Goal: Task Accomplishment & Management: Use online tool/utility

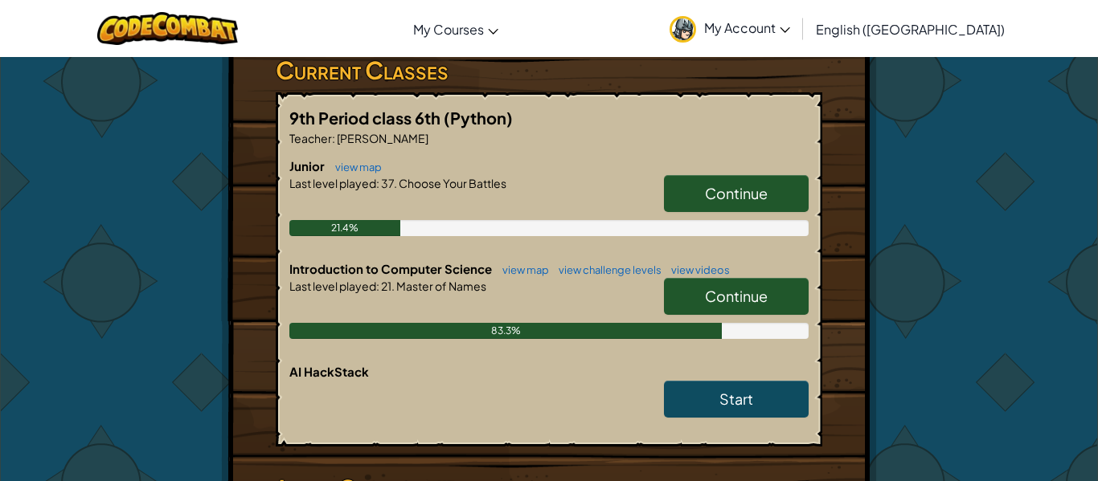
scroll to position [290, 0]
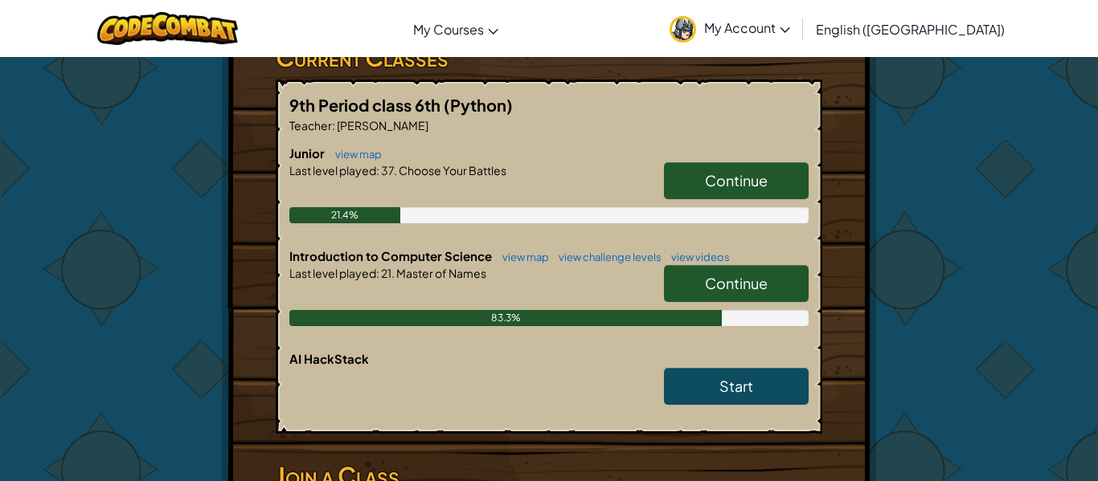
click at [761, 292] on span "Continue" at bounding box center [736, 283] width 63 height 18
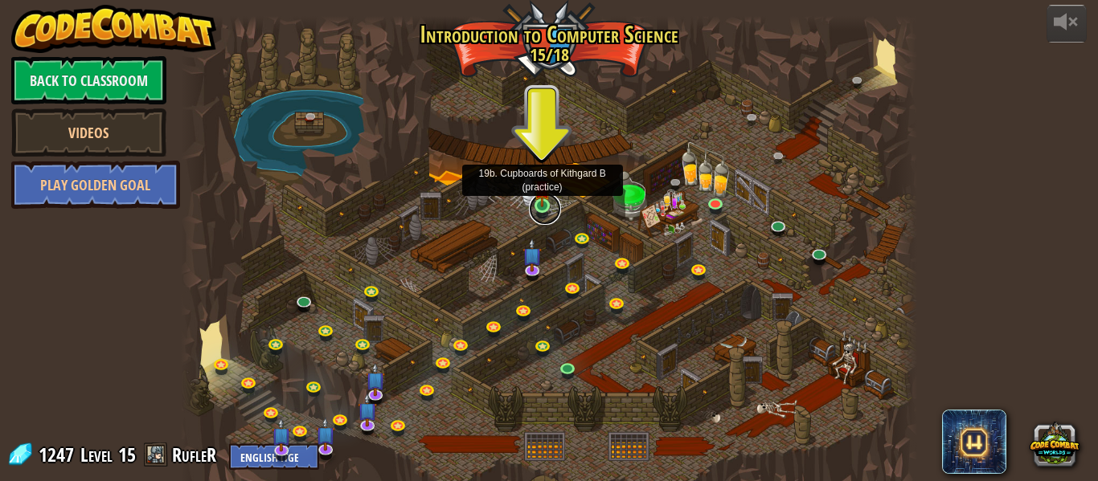
click at [549, 215] on link at bounding box center [545, 209] width 32 height 32
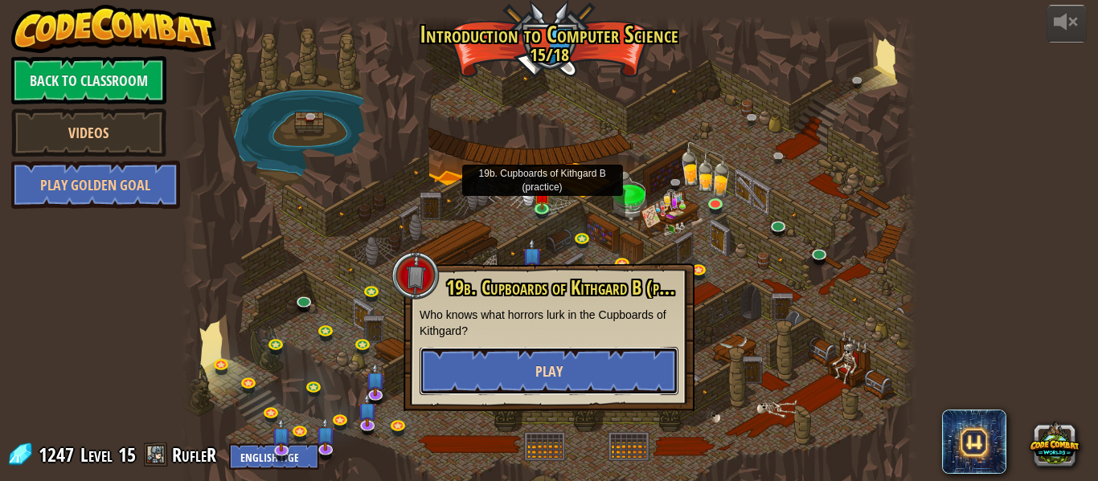
click at [608, 375] on button "Play" at bounding box center [548, 371] width 259 height 48
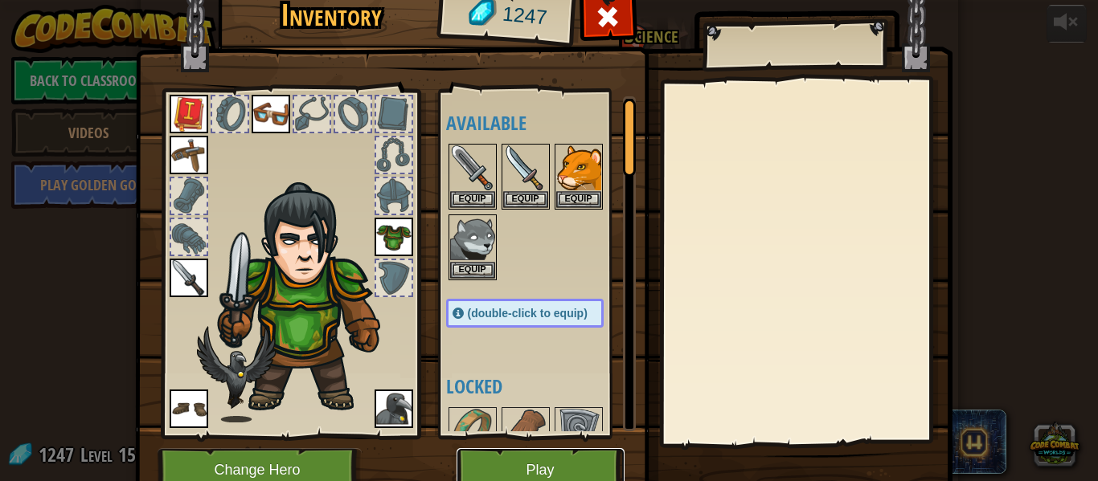
click at [546, 459] on button "Play" at bounding box center [540, 470] width 168 height 44
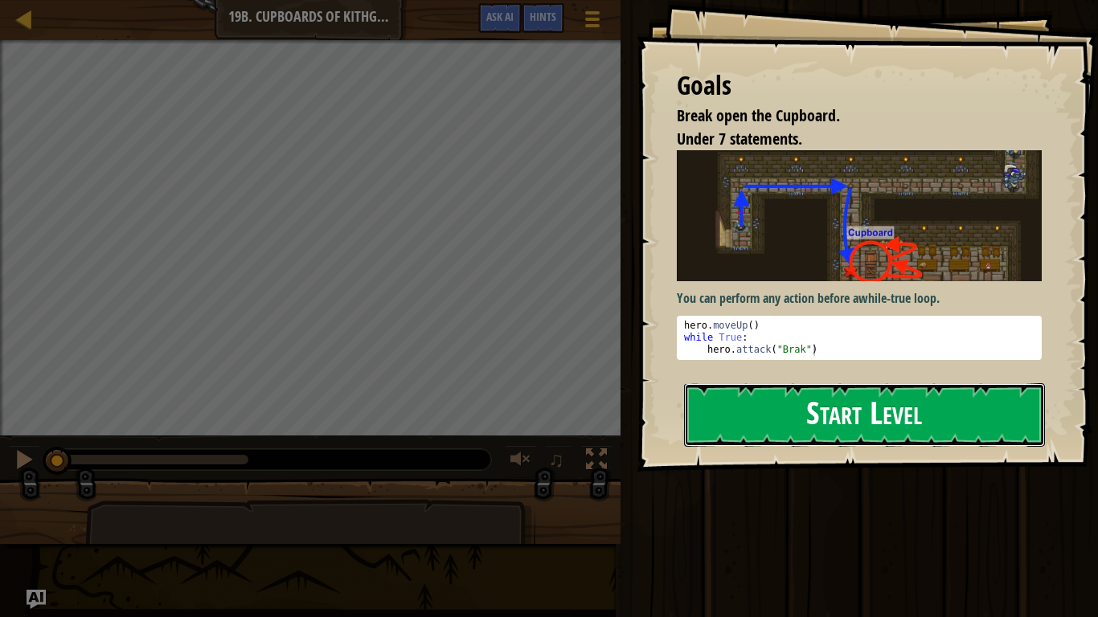
click at [771, 418] on button "Start Level" at bounding box center [864, 414] width 361 height 63
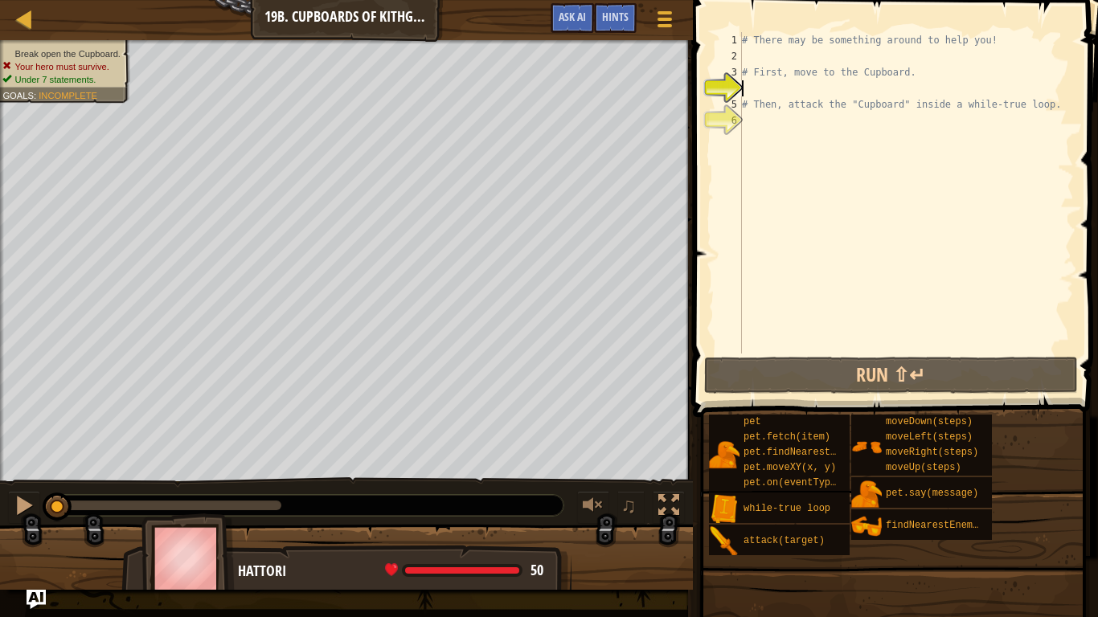
click at [765, 115] on div "# There may be something around to help you! # First, move to the Cupboard. # T…" at bounding box center [906, 209] width 335 height 354
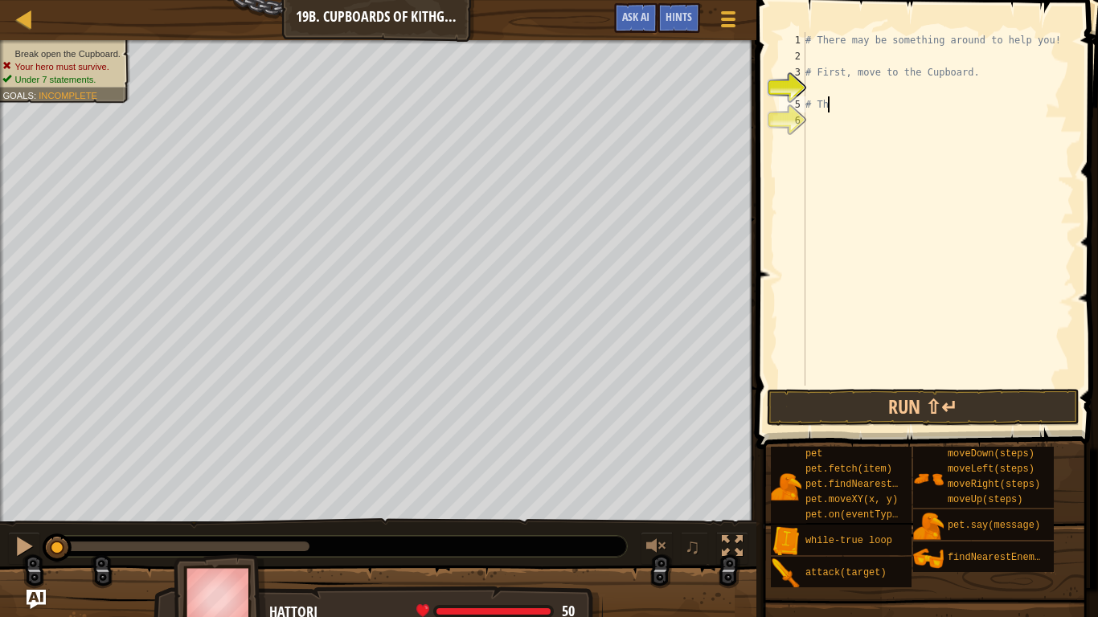
type textarea "#"
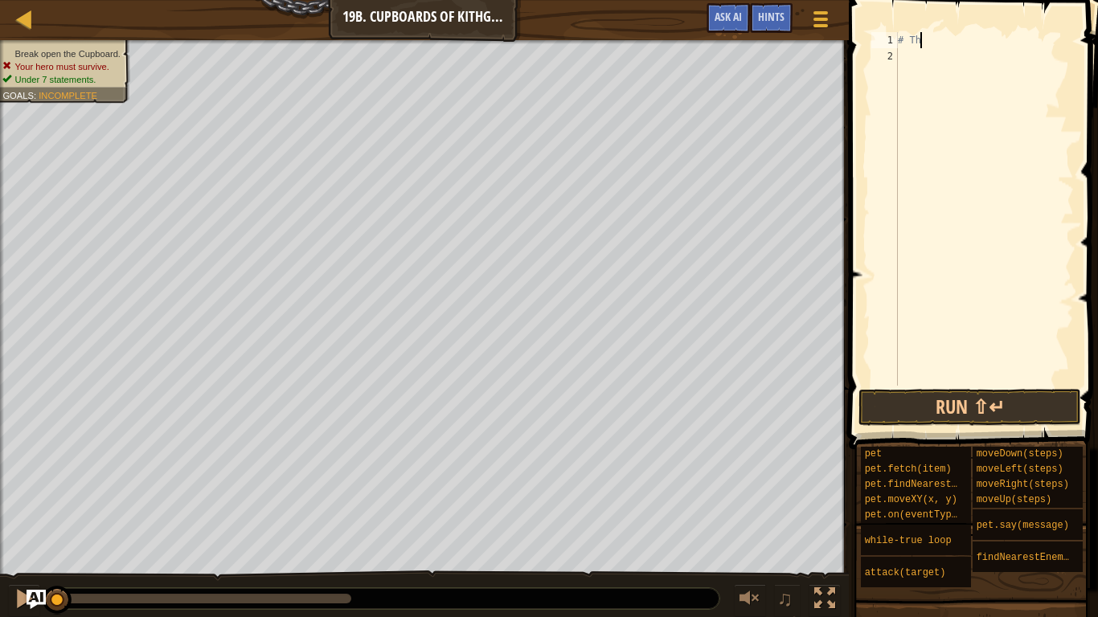
type textarea "#"
click at [909, 63] on div at bounding box center [983, 225] width 179 height 386
type textarea "m"
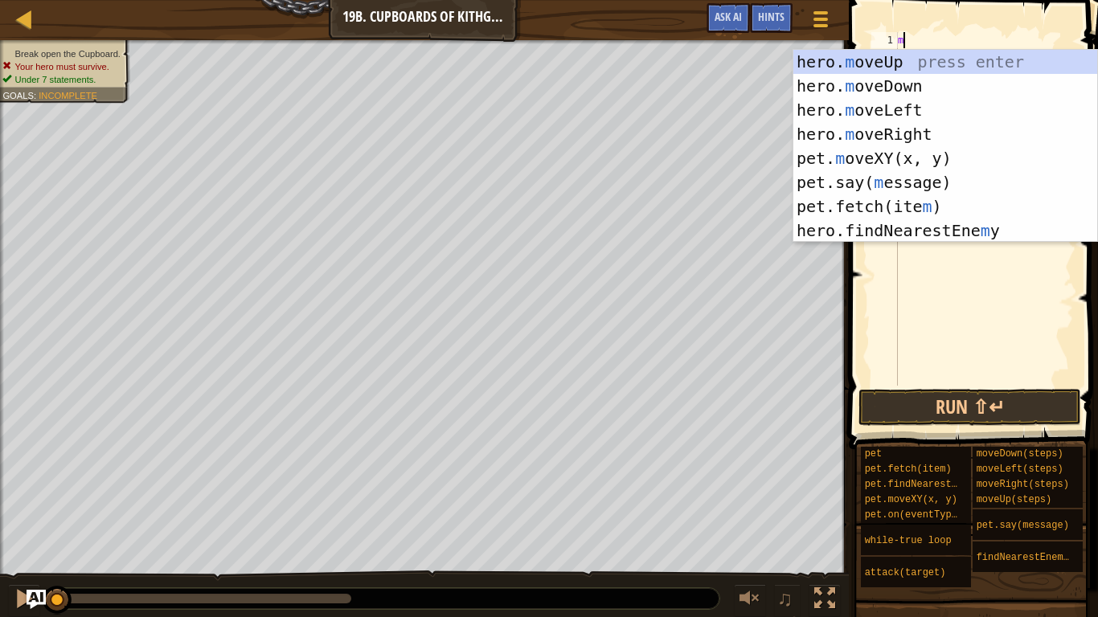
scroll to position [7, 0]
click at [925, 138] on div "hero. m oveUp press enter hero. m oveDown press enter hero. m oveLeft press ent…" at bounding box center [945, 170] width 304 height 241
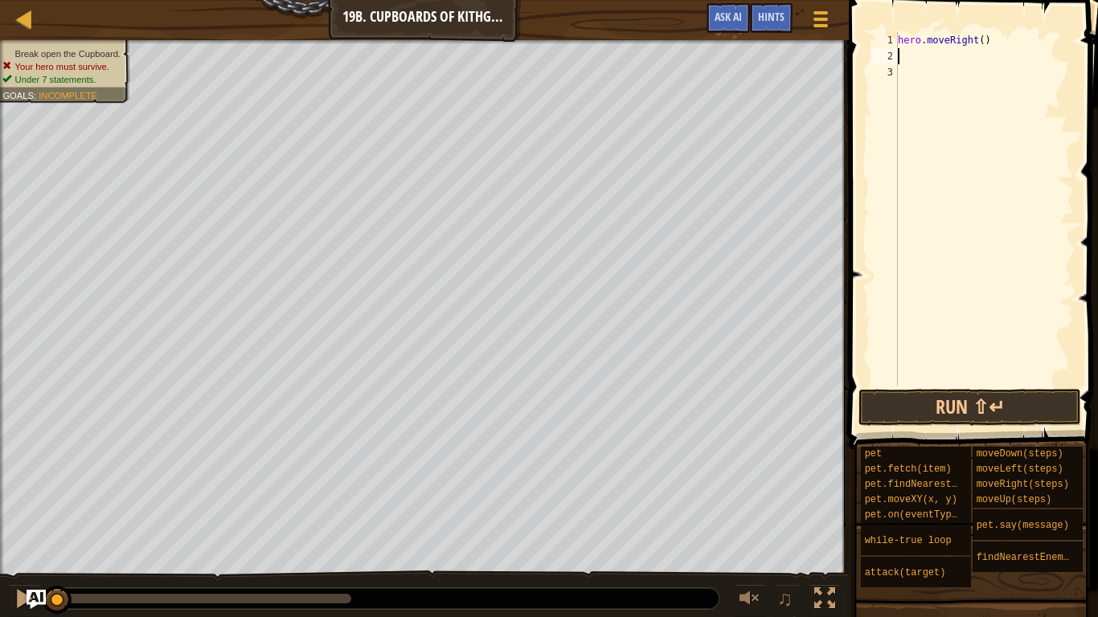
type textarea "m"
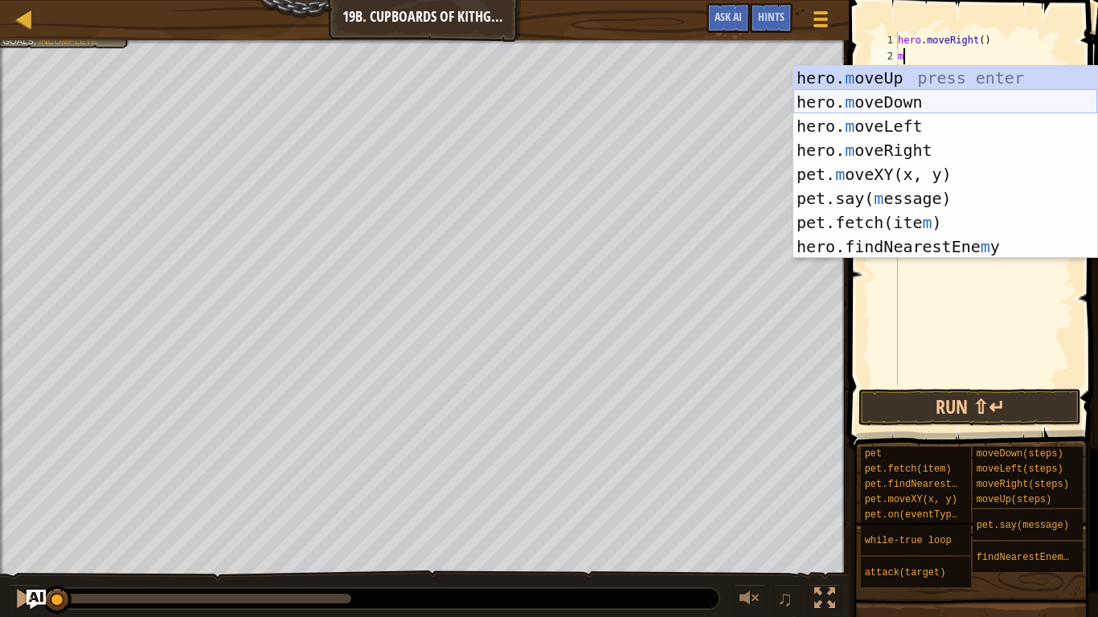
click at [870, 106] on div "hero. m oveUp press enter hero. m oveDown press enter hero. m oveLeft press ent…" at bounding box center [945, 186] width 304 height 241
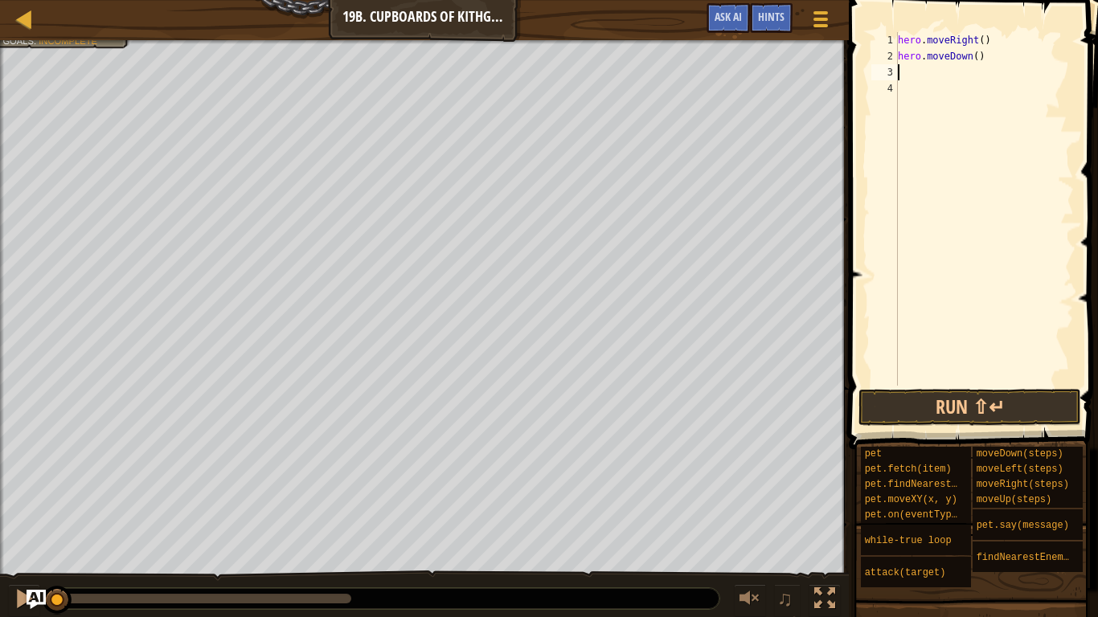
type textarea "m"
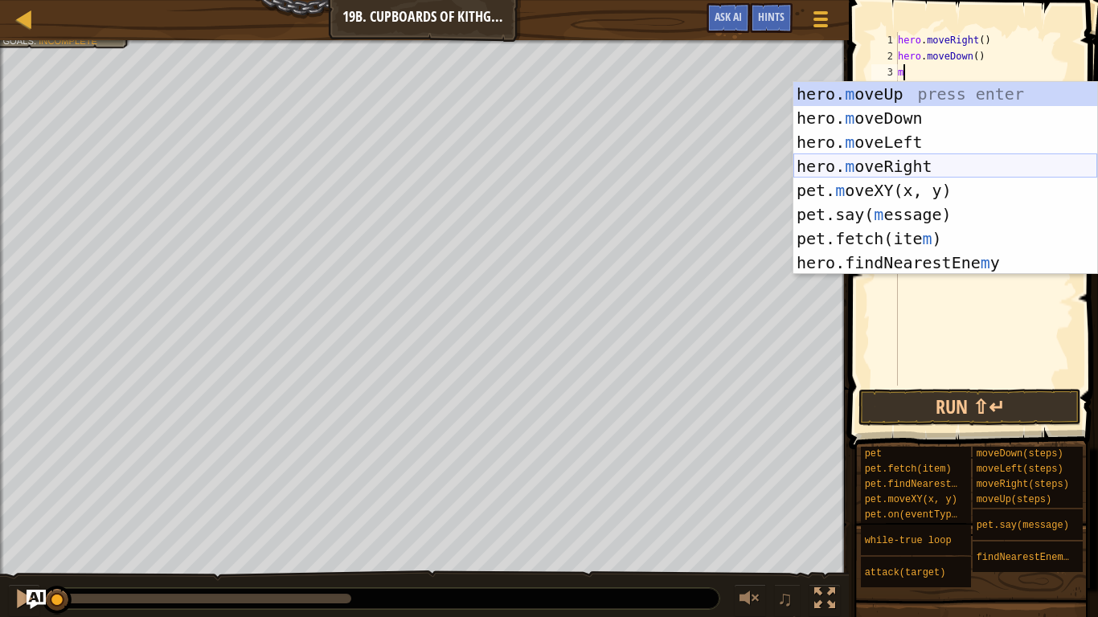
click at [944, 158] on div "hero. m oveUp press enter hero. m oveDown press enter hero. m oveLeft press ent…" at bounding box center [945, 202] width 304 height 241
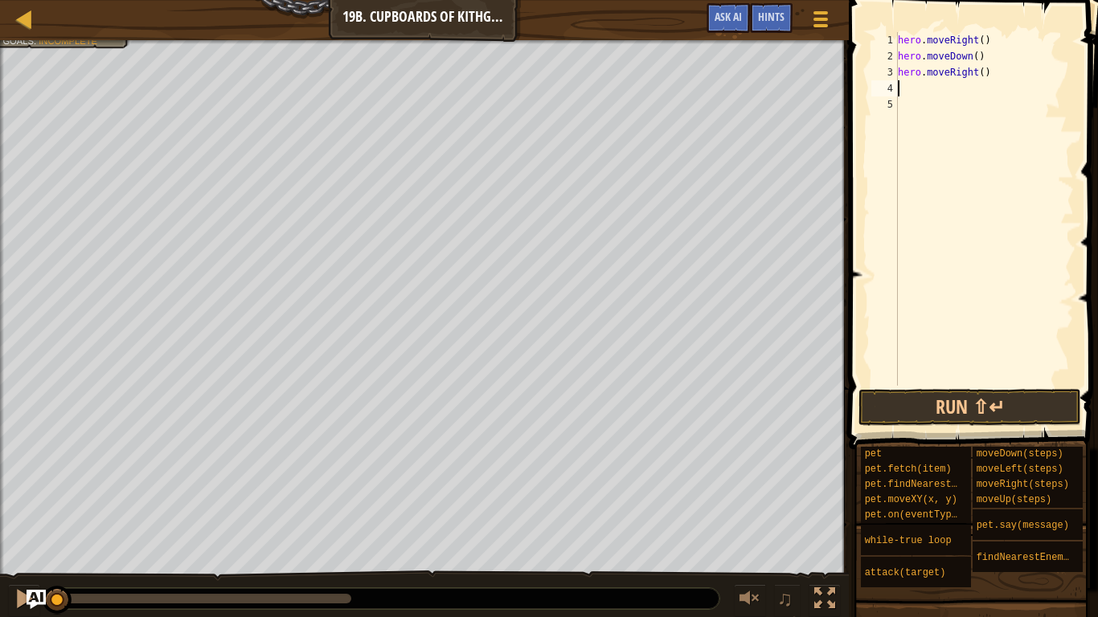
type textarea "m"
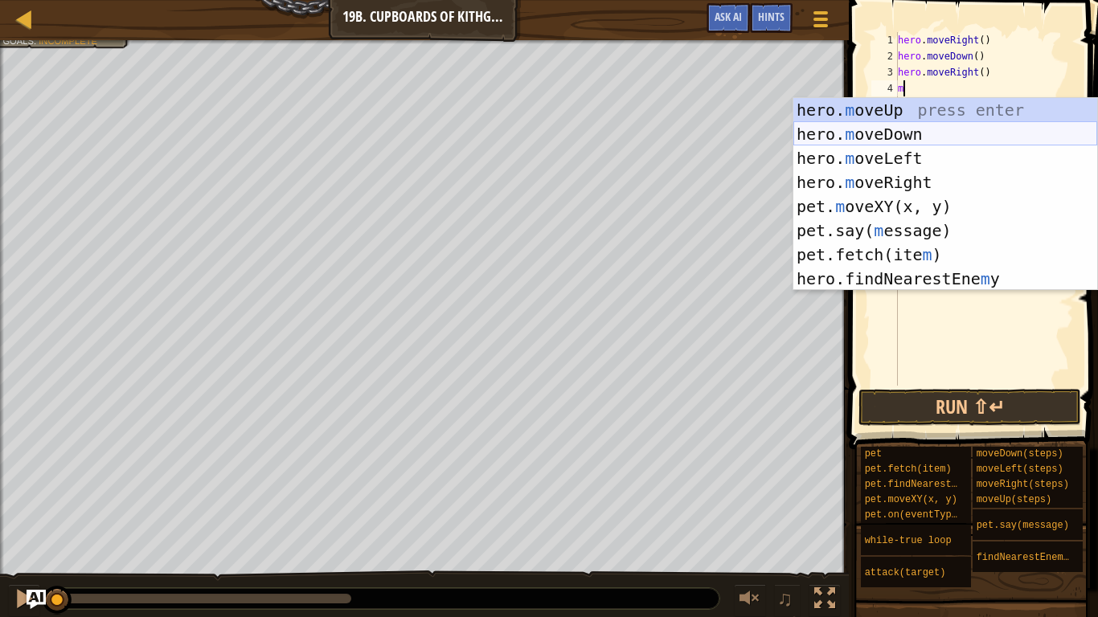
click at [949, 132] on div "hero. m oveUp press enter hero. m oveDown press enter hero. m oveLeft press ent…" at bounding box center [945, 218] width 304 height 241
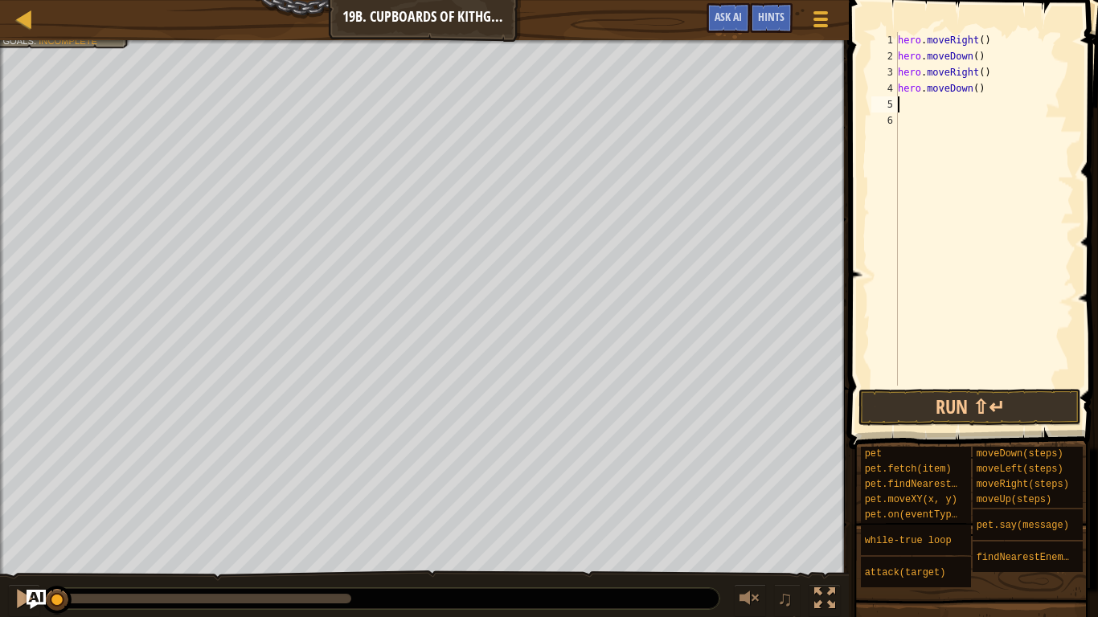
click at [976, 88] on div "hero . moveRight ( ) hero . moveDown ( ) hero . moveRight ( ) hero . moveDown (…" at bounding box center [983, 225] width 179 height 386
type textarea "hero.moveDown(2)"
click at [899, 118] on div "hero . moveRight ( ) hero . moveDown ( ) hero . moveRight ( ) hero . moveDown (…" at bounding box center [983, 225] width 179 height 386
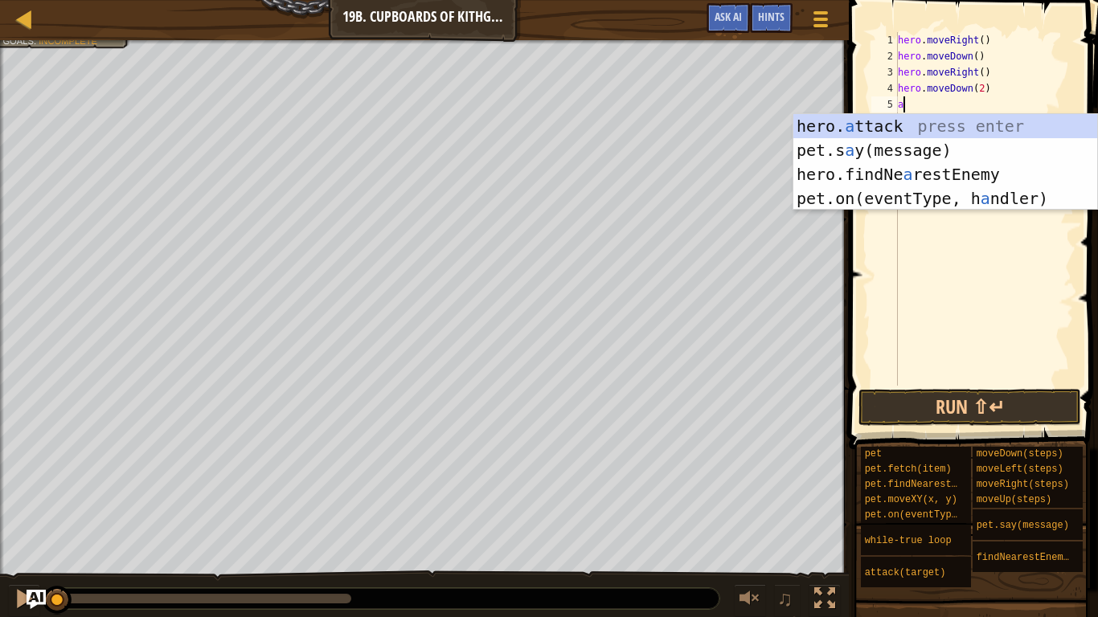
click at [969, 125] on div "hero. a ttack press enter pet.s a y(message) press enter hero.findNe a restEnem…" at bounding box center [945, 186] width 304 height 145
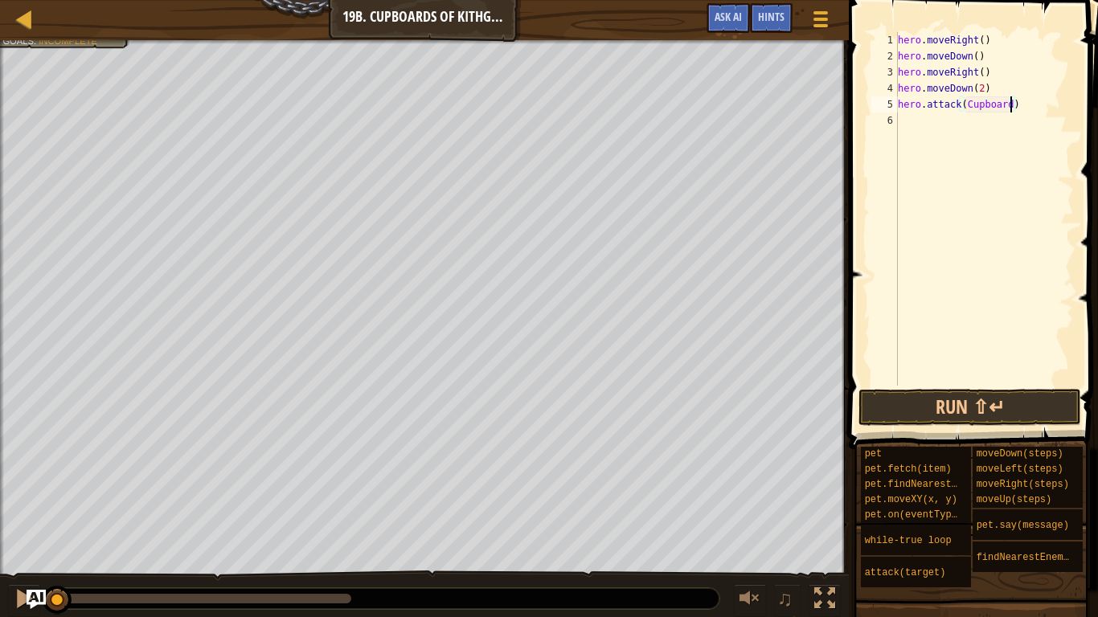
scroll to position [7, 16]
click at [1007, 399] on button "Run ⇧↵" at bounding box center [969, 407] width 223 height 37
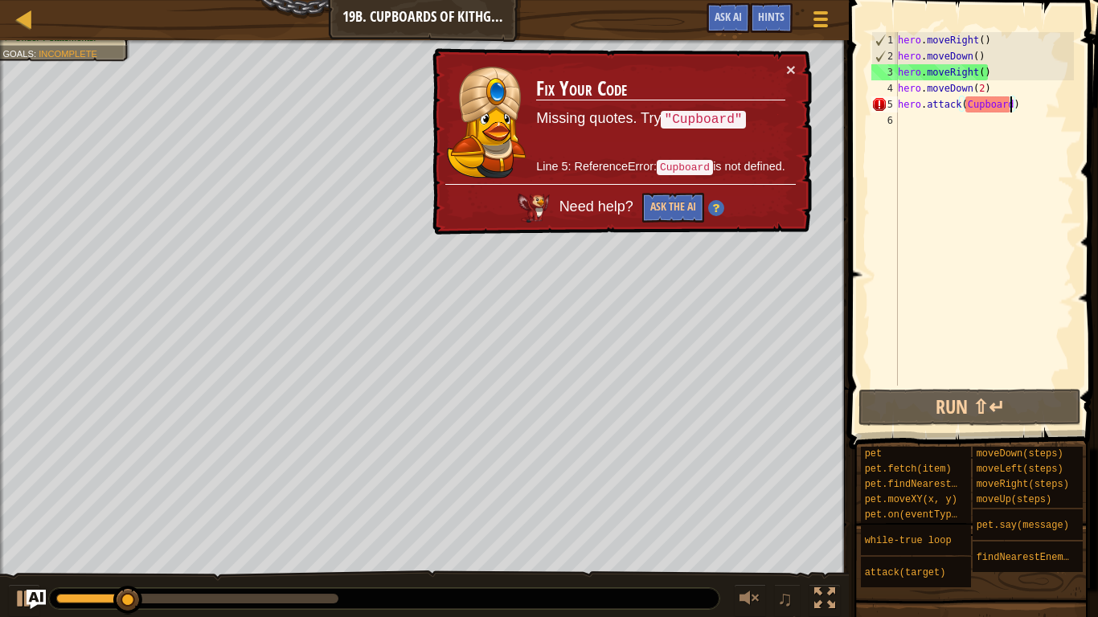
click at [976, 101] on div "hero . moveRight ( ) hero . moveDown ( ) hero . moveRight ( ) hero . moveDown (…" at bounding box center [983, 225] width 179 height 386
click at [965, 107] on div "hero . moveRight ( ) hero . moveDown ( ) hero . moveRight ( ) hero . moveDown (…" at bounding box center [983, 225] width 179 height 386
click at [972, 104] on div "hero . moveRight ( ) hero . moveDown ( ) hero . moveRight ( ) hero . moveDown (…" at bounding box center [983, 225] width 179 height 386
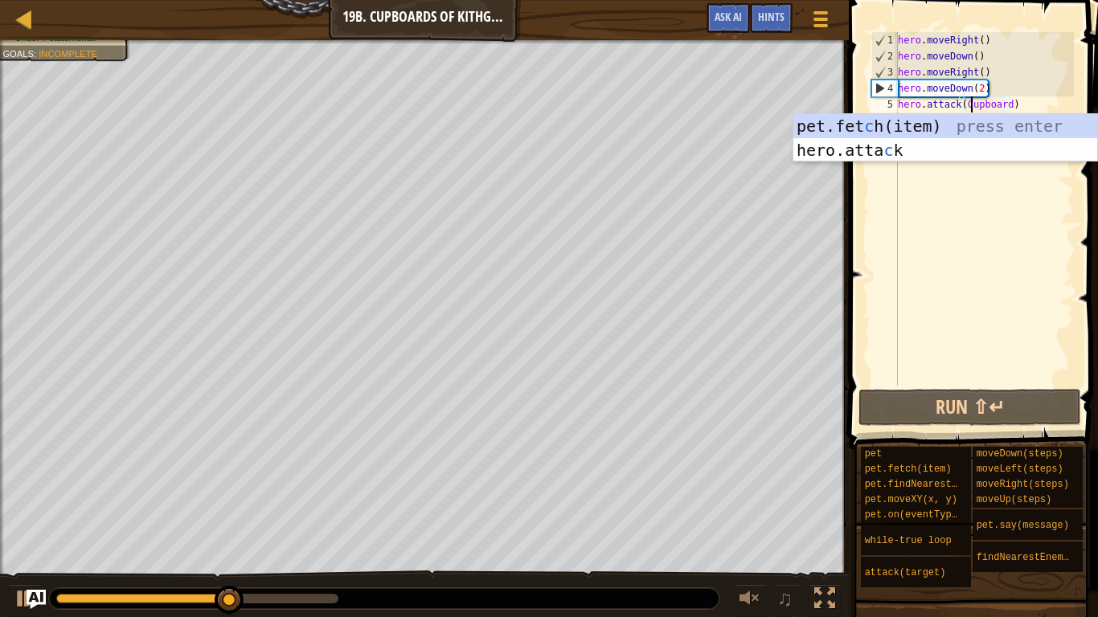
scroll to position [7, 11]
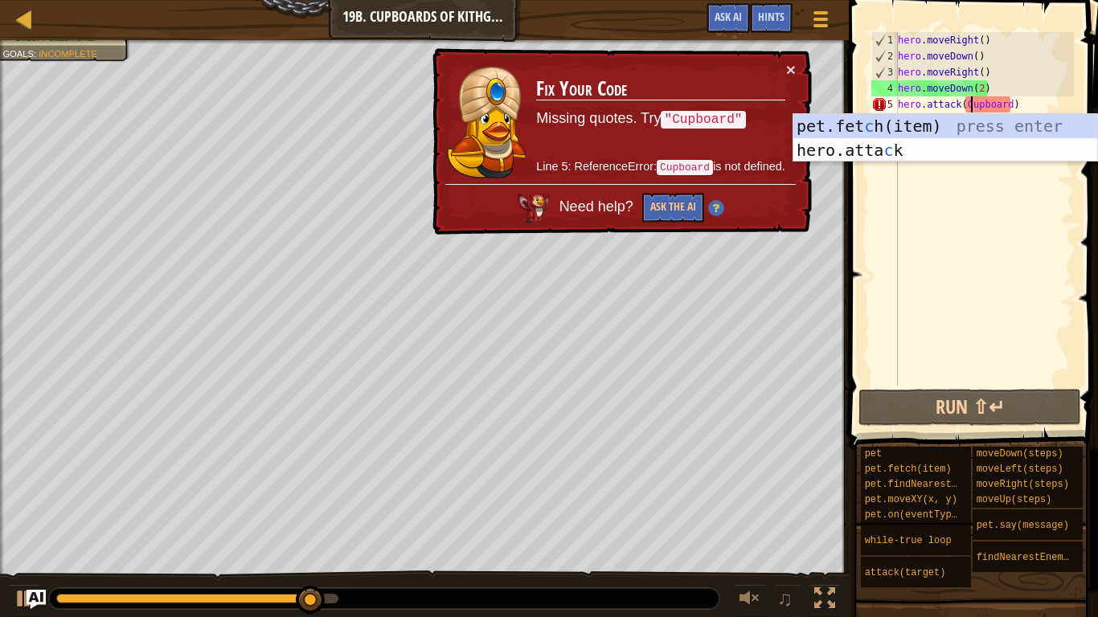
click at [1012, 99] on div "hero . moveRight ( ) hero . moveDown ( ) hero . moveRight ( ) hero . moveDown (…" at bounding box center [983, 225] width 179 height 386
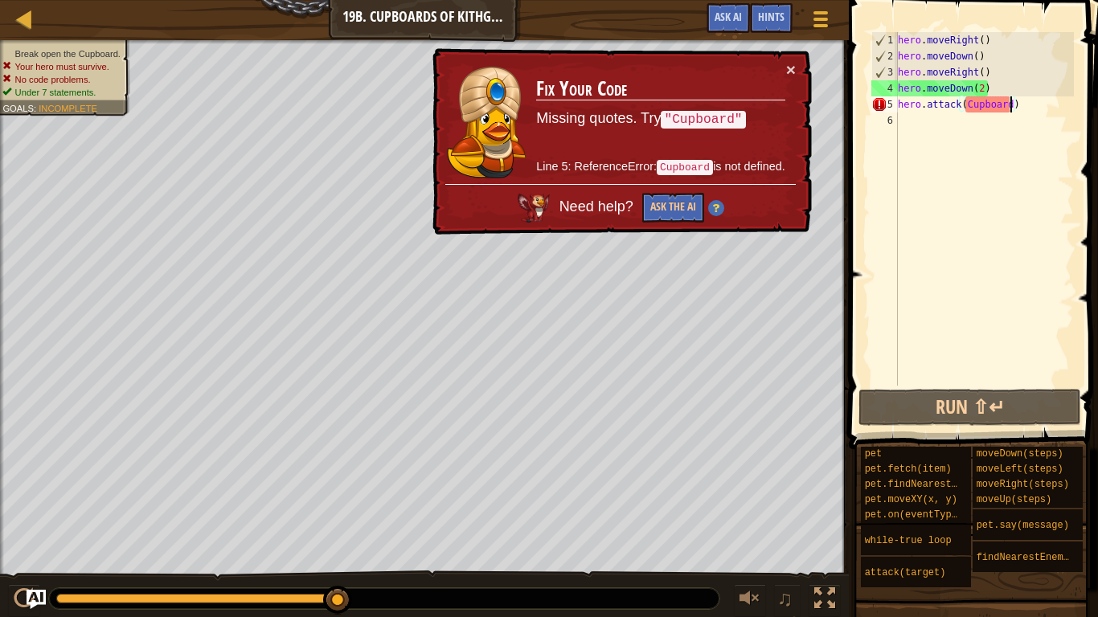
scroll to position [7, 17]
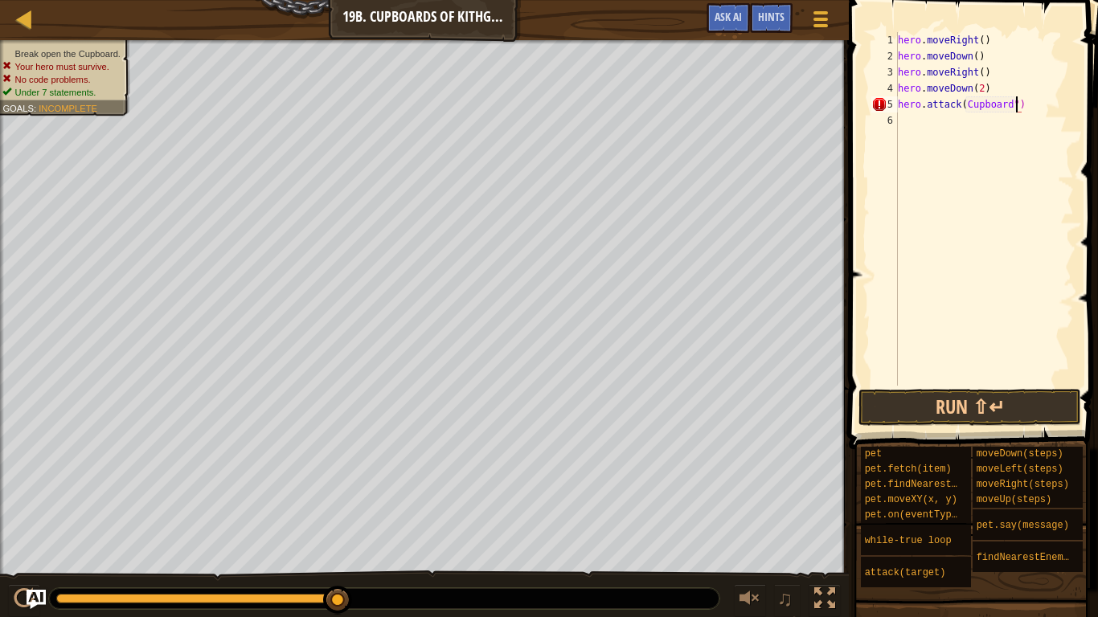
click at [970, 95] on div "hero . moveRight ( ) hero . moveDown ( ) hero . moveRight ( ) hero . moveDown (…" at bounding box center [983, 225] width 179 height 386
click at [968, 107] on div "hero . moveRight ( ) hero . moveDown ( ) hero . moveRight ( ) hero . moveDown (…" at bounding box center [983, 225] width 179 height 386
type textarea "hero.attack("Cupboard")"
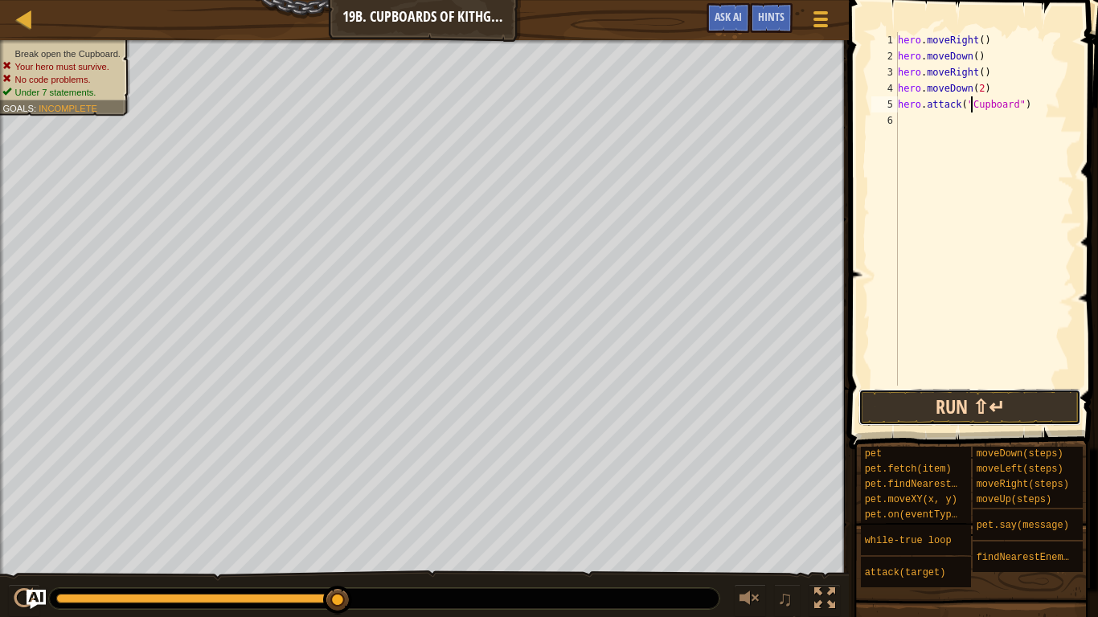
click at [1038, 420] on button "Run ⇧↵" at bounding box center [969, 407] width 223 height 37
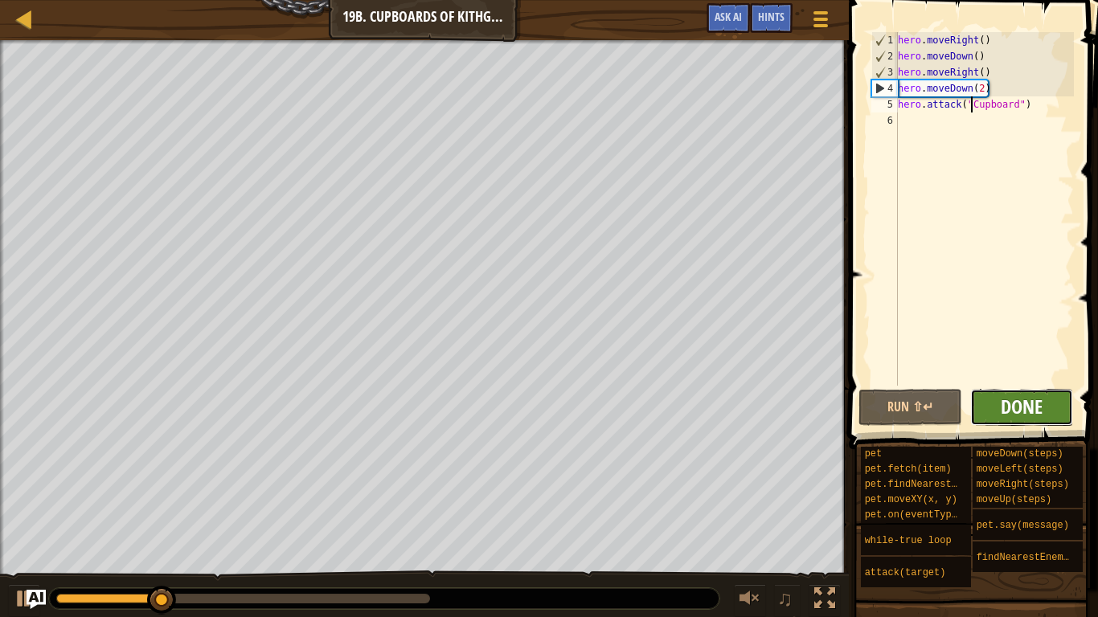
click at [1040, 415] on span "Done" at bounding box center [1022, 407] width 42 height 26
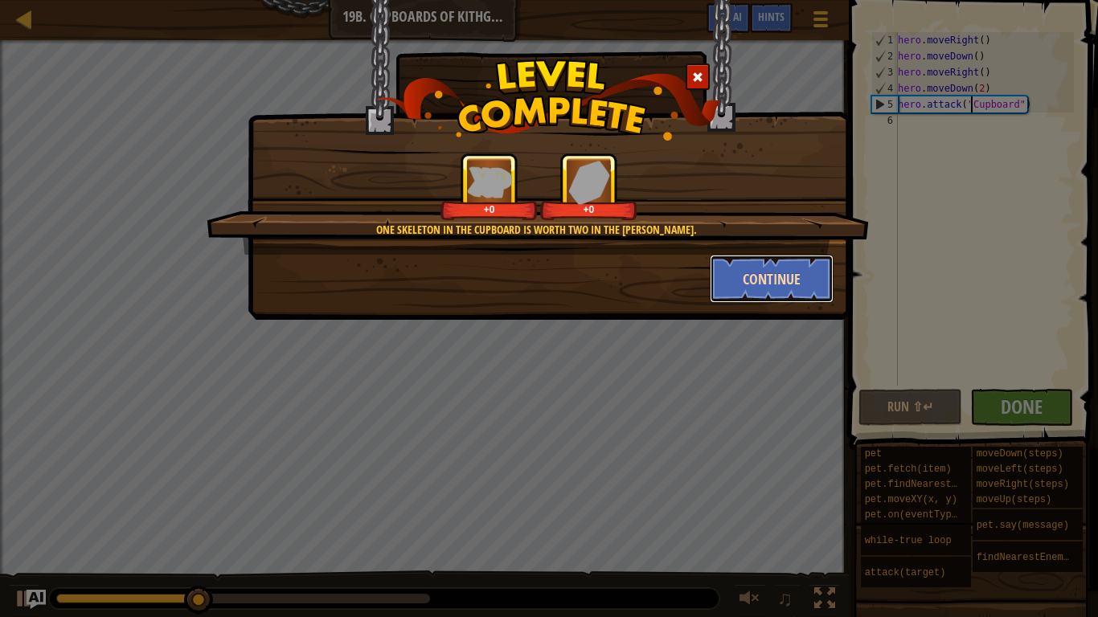
click at [762, 289] on button "Continue" at bounding box center [772, 279] width 125 height 48
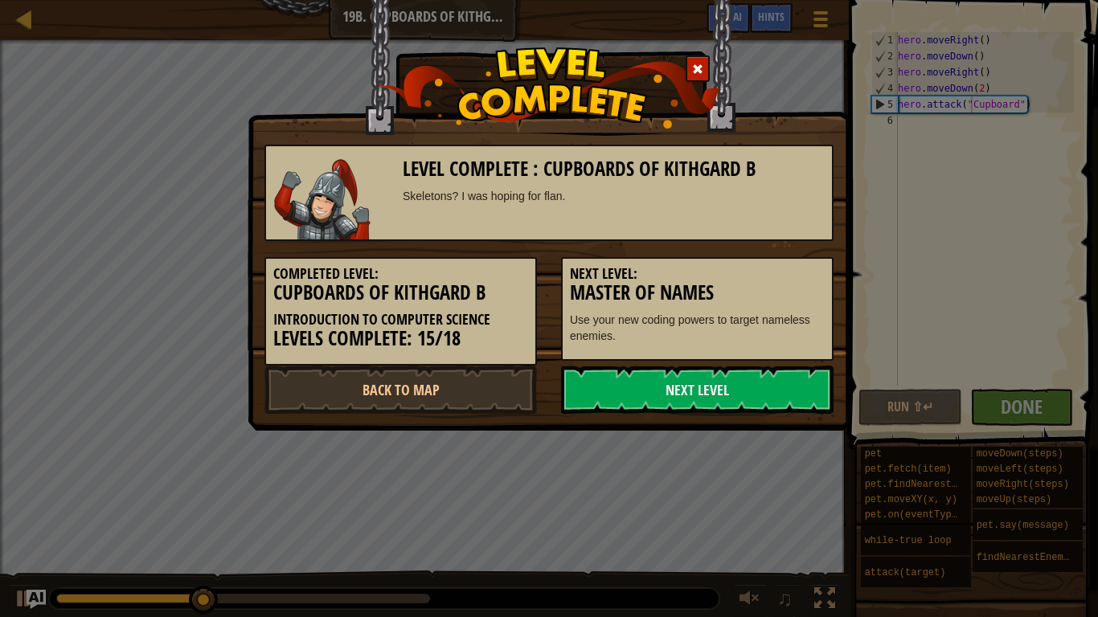
click at [792, 284] on h3 "Master of Names" at bounding box center [697, 293] width 255 height 22
click at [767, 387] on link "Next Level" at bounding box center [697, 390] width 272 height 48
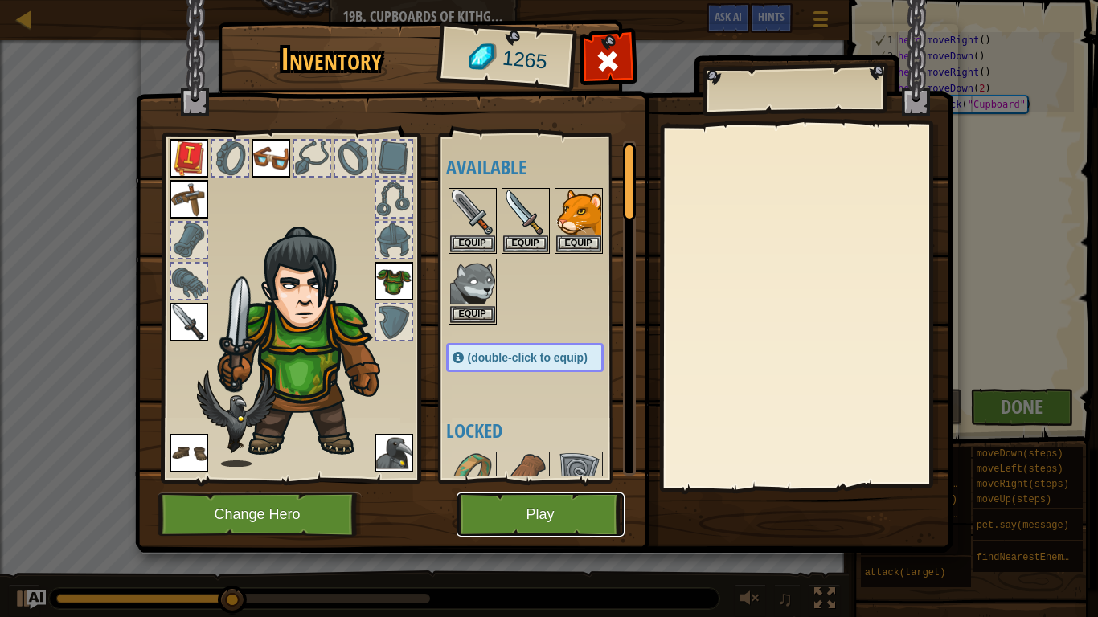
click at [583, 481] on button "Play" at bounding box center [540, 515] width 168 height 44
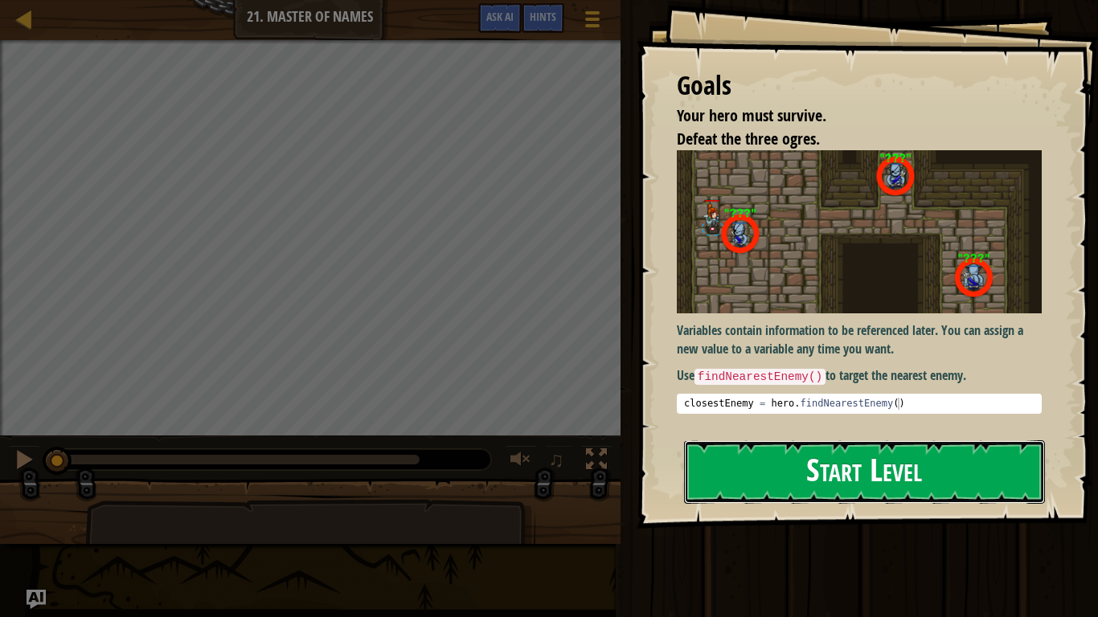
click at [839, 481] on button "Start Level" at bounding box center [864, 471] width 361 height 63
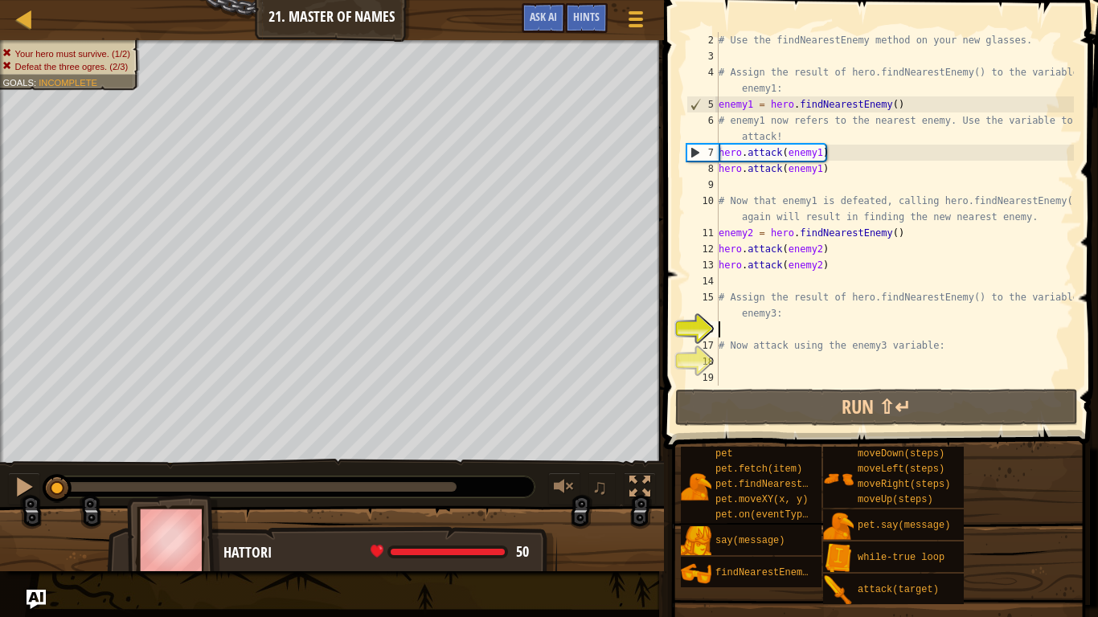
scroll to position [16, 0]
click at [738, 370] on div "# Use the findNearestEnemy method on your new glasses. # Assign the result of h…" at bounding box center [894, 225] width 358 height 386
click at [741, 363] on div "# Use the findNearestEnemy method on your new glasses. # Assign the result of h…" at bounding box center [894, 225] width 358 height 386
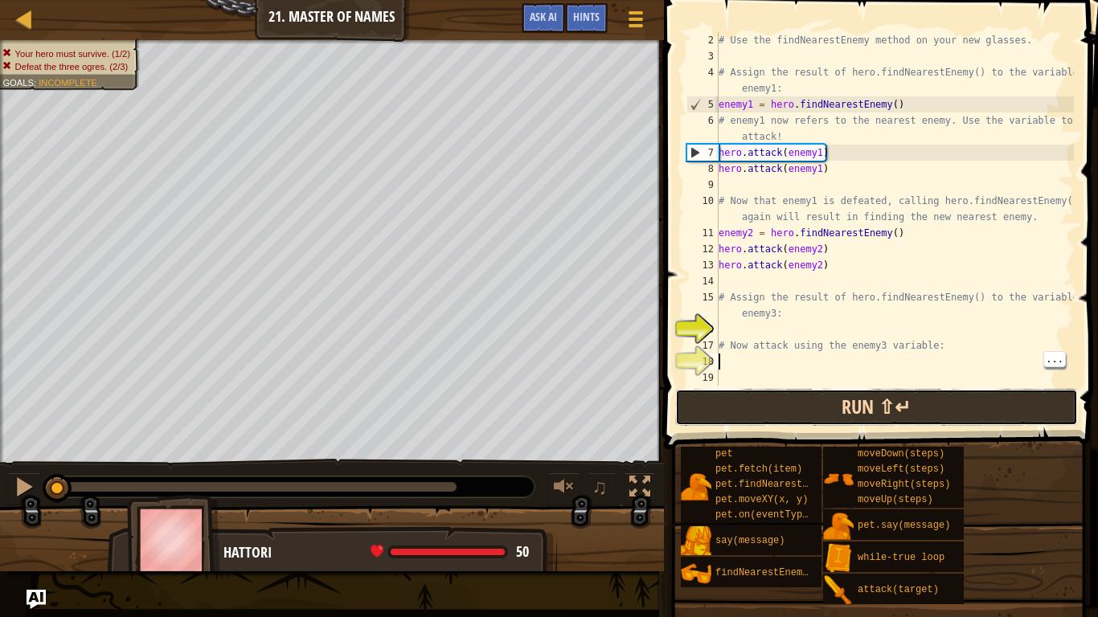
click at [945, 419] on button "Run ⇧↵" at bounding box center [876, 407] width 403 height 37
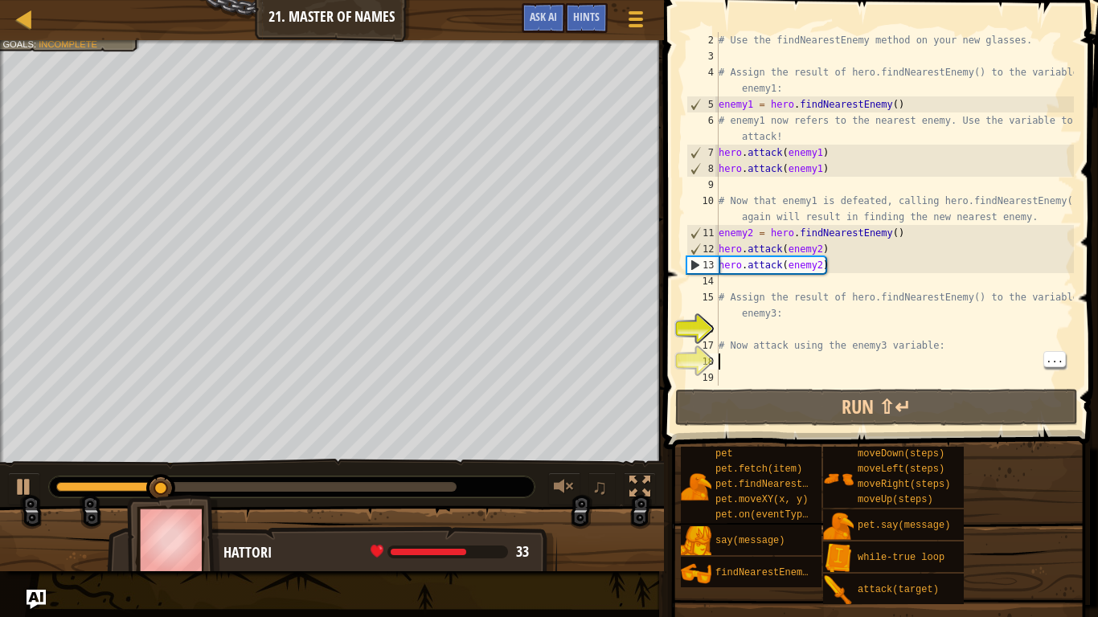
click at [818, 266] on div "# Use the findNearestEnemy method on your new glasses. # Assign the result of h…" at bounding box center [894, 225] width 358 height 386
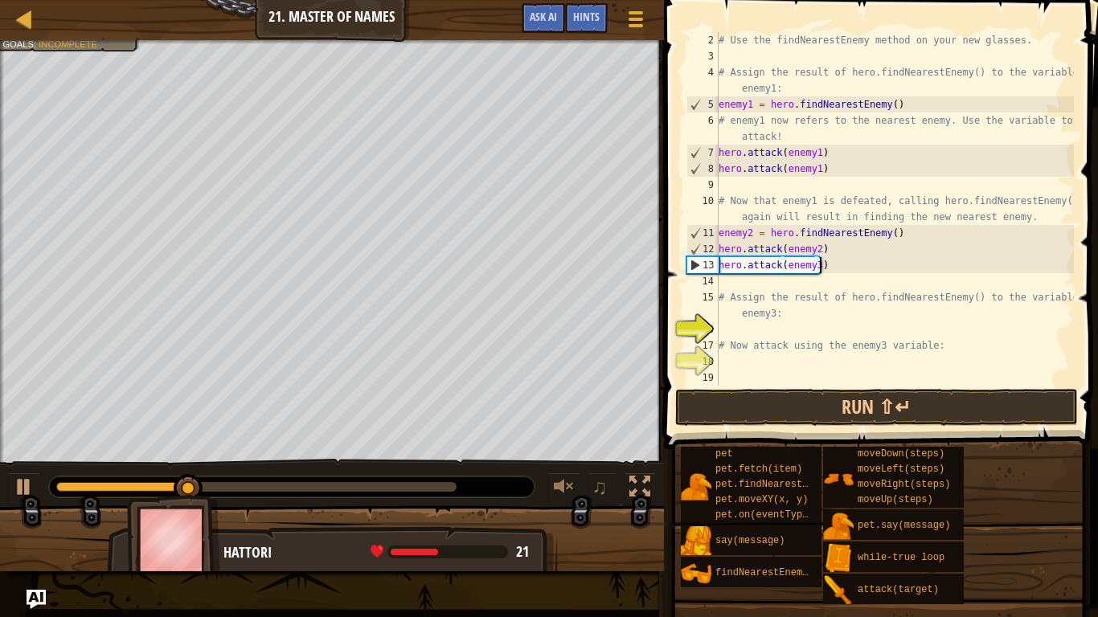
scroll to position [7, 14]
click at [991, 395] on button "Run ⇧↵" at bounding box center [876, 407] width 403 height 37
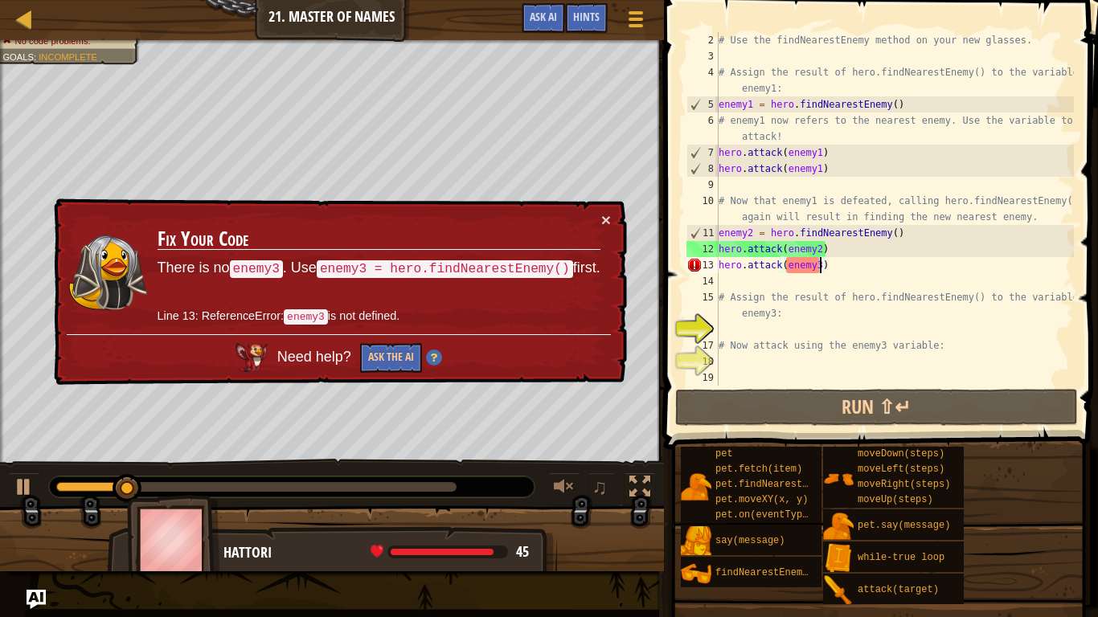
click at [608, 209] on div "× Fix Your Code There is no enemy3 . Use enemy3 = hero.findNearestEnemy() first…" at bounding box center [339, 291] width 576 height 187
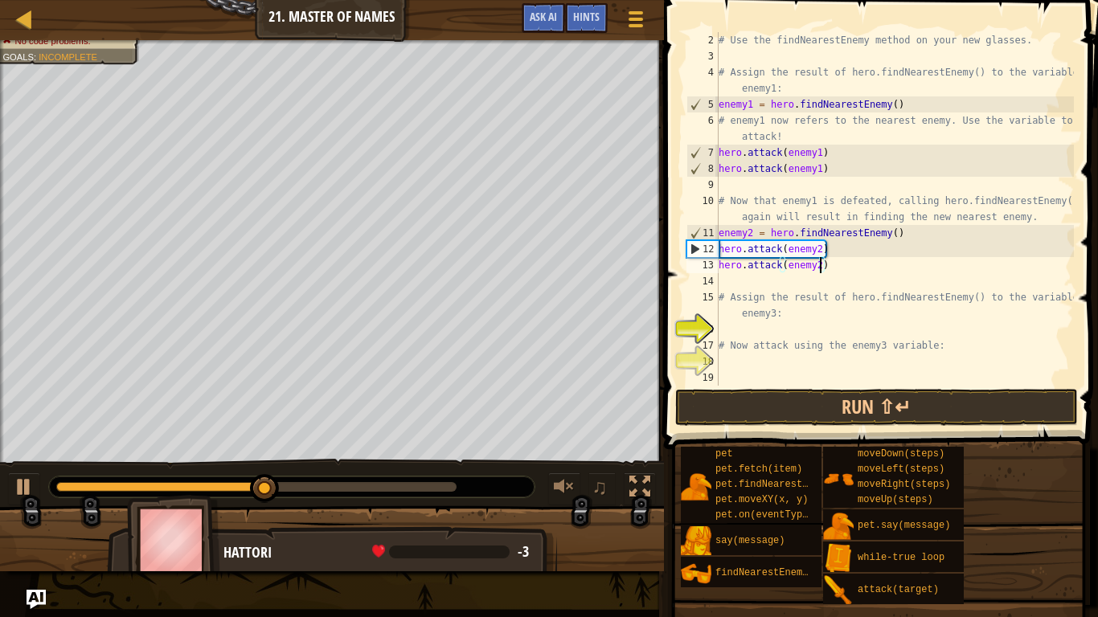
click at [738, 269] on div "# Use the findNearestEnemy method on your new glasses. # Assign the result of h…" at bounding box center [894, 225] width 358 height 386
click at [726, 295] on div "# Use the findNearestEnemy method on your new glasses. # Assign the result of h…" at bounding box center [894, 225] width 358 height 386
type textarea "# Assign the result of hero.findNearestEnemy() to the variable enemy3:"
click at [729, 290] on div "# Use the findNearestEnemy method on your new glasses. # Assign the result of h…" at bounding box center [894, 225] width 358 height 386
click at [725, 278] on div "# Use the findNearestEnemy method on your new glasses. # Assign the result of h…" at bounding box center [894, 225] width 358 height 386
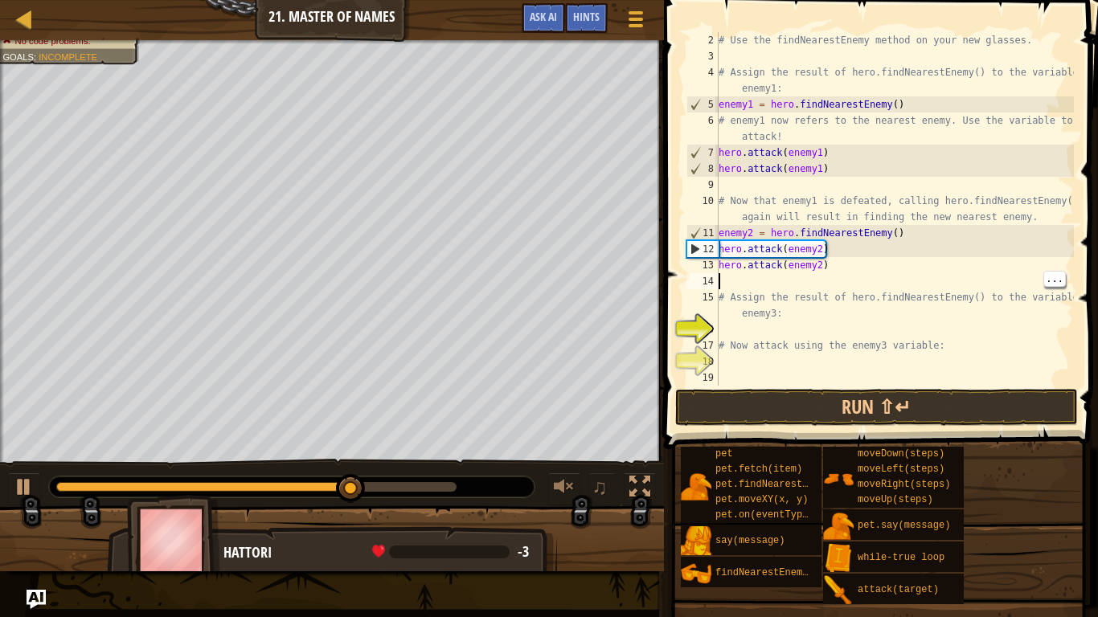
scroll to position [7, 0]
click at [995, 423] on button "Run ⇧↵" at bounding box center [876, 407] width 403 height 37
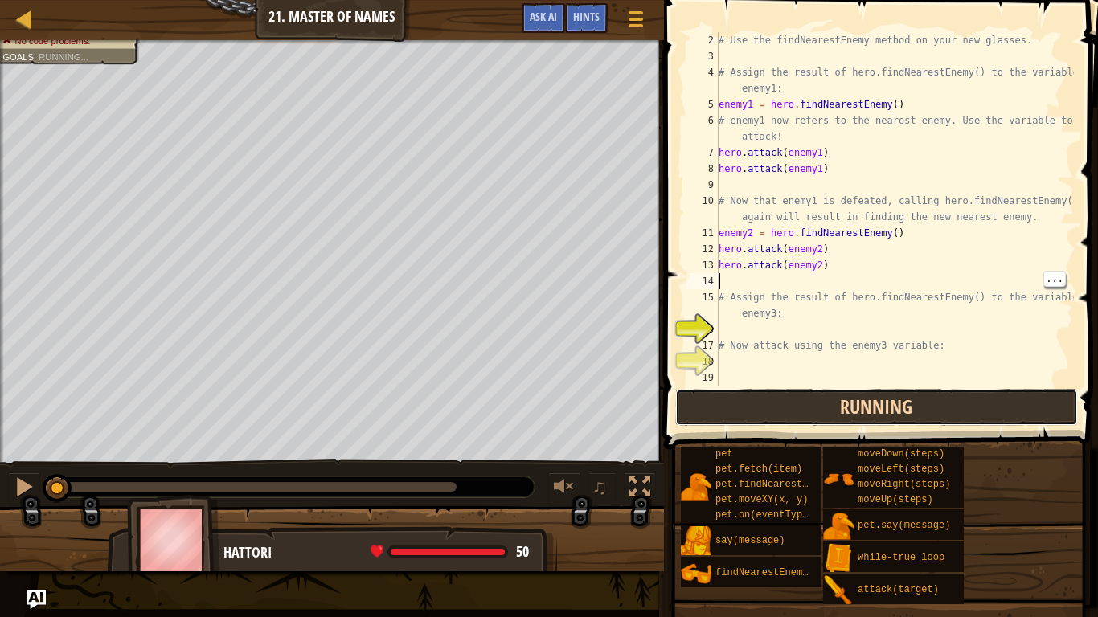
click at [1045, 424] on button "Running" at bounding box center [876, 407] width 403 height 37
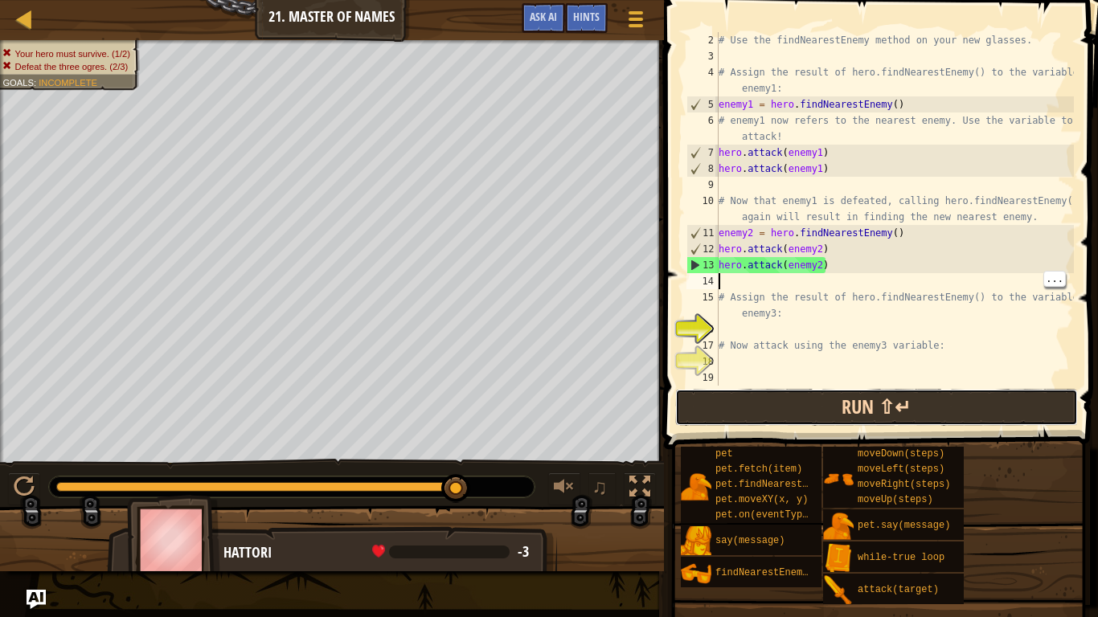
click at [965, 420] on button "Run ⇧↵" at bounding box center [876, 407] width 403 height 37
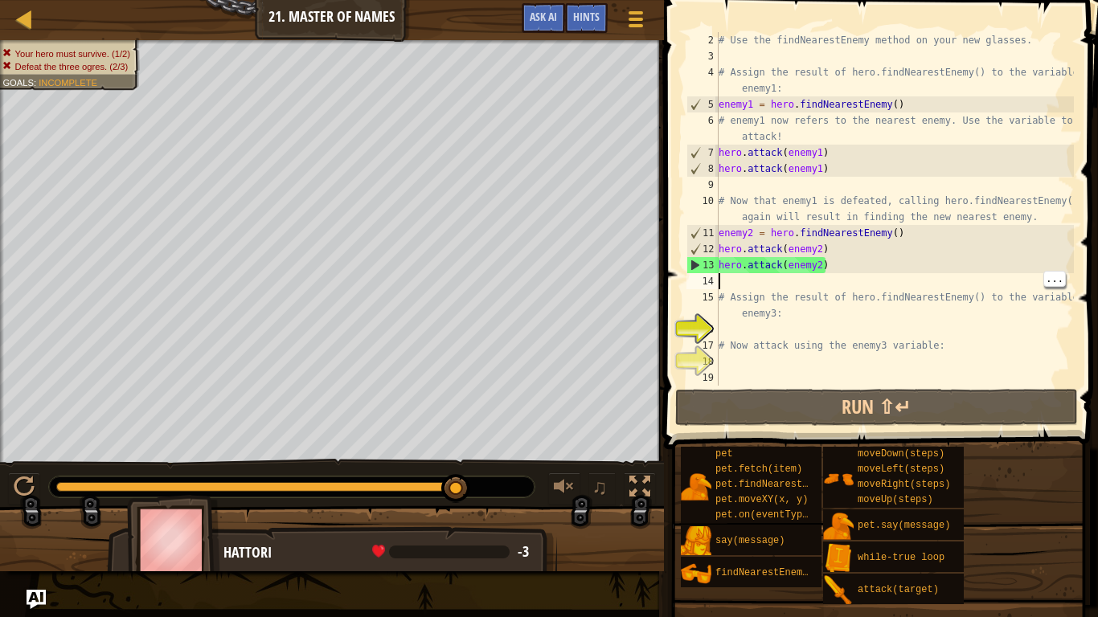
click at [743, 371] on div "# Use the findNearestEnemy method on your new glasses. # Assign the result of h…" at bounding box center [894, 225] width 358 height 386
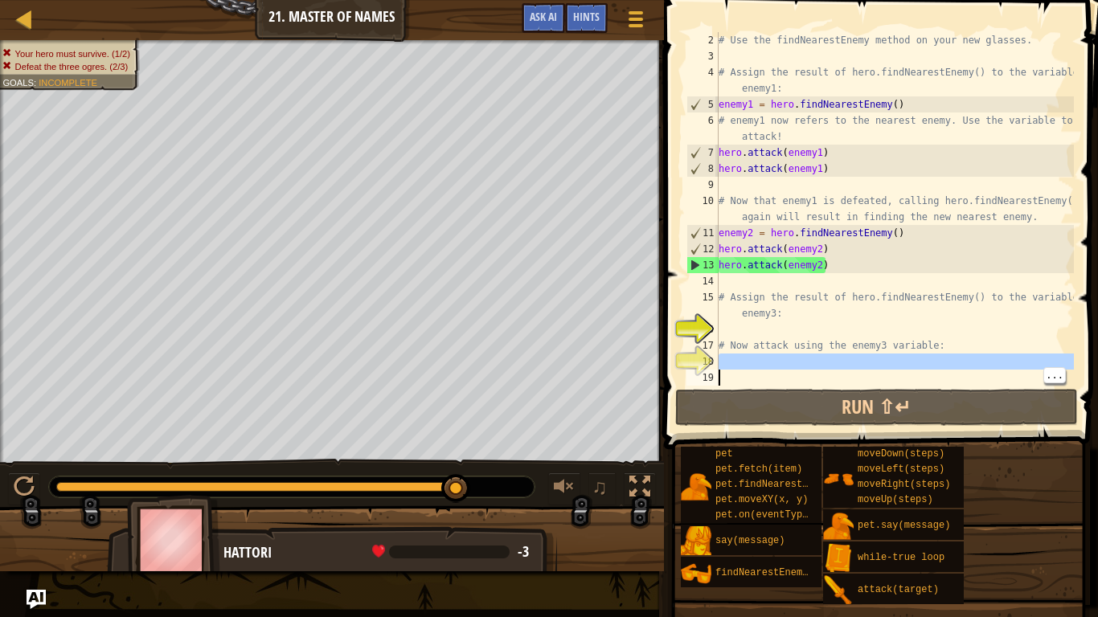
click at [719, 356] on div "# Use the findNearestEnemy method on your new glasses. # Assign the result of h…" at bounding box center [894, 225] width 358 height 386
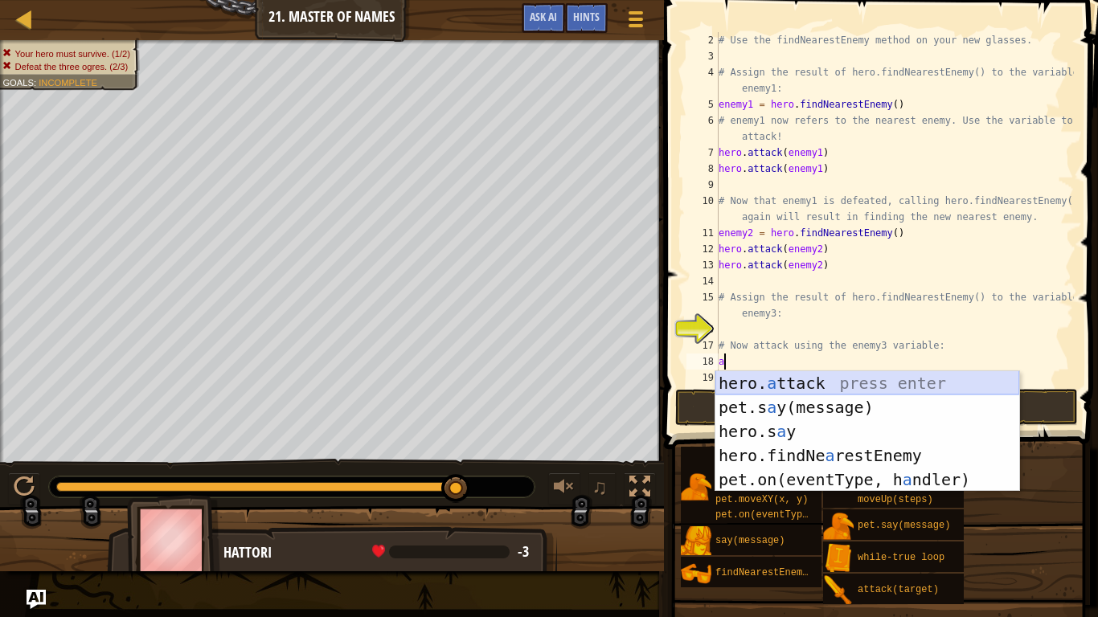
click at [911, 379] on div "hero. a ttack press enter pet.s a y(message) press enter hero.s a y press enter…" at bounding box center [867, 455] width 304 height 169
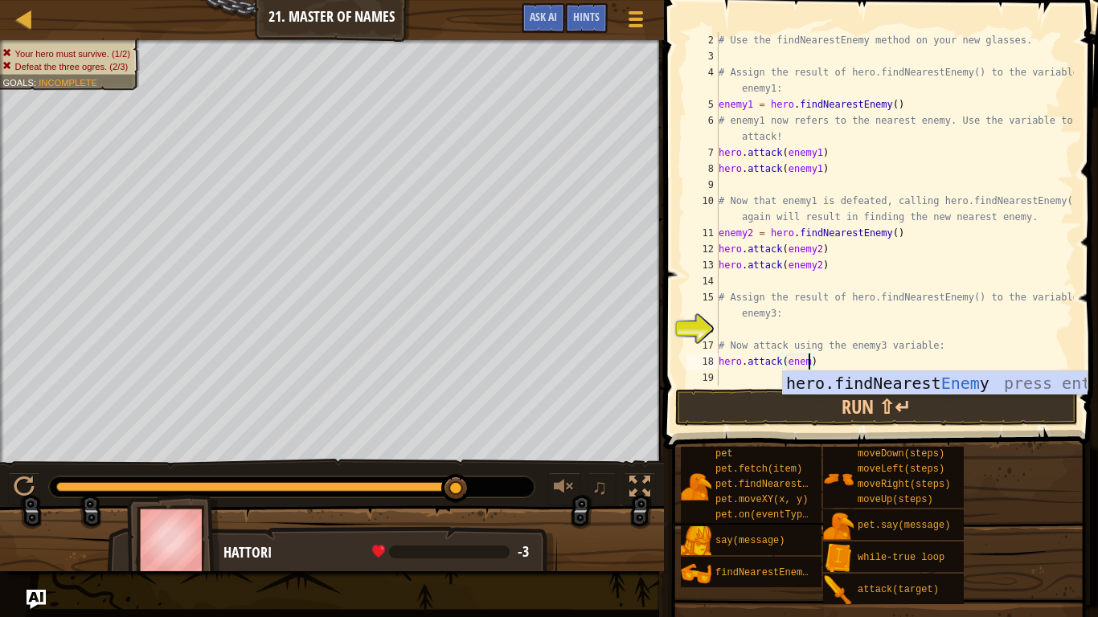
scroll to position [7, 14]
click at [959, 379] on div "hero.findNearest Enemy press enter" at bounding box center [935, 407] width 304 height 72
type textarea "hero.attack(hero.findNearestEnemy())"
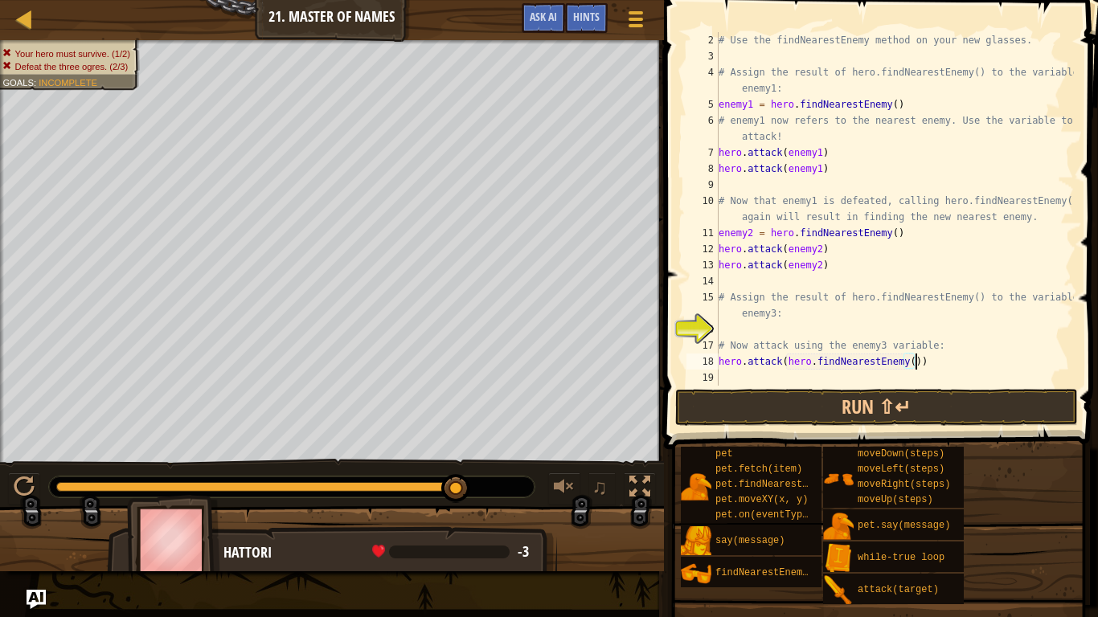
click at [927, 372] on div "# Use the findNearestEnemy method on your new glasses. # Assign the result of h…" at bounding box center [894, 225] width 358 height 386
click at [936, 362] on div "# Use the findNearestEnemy method on your new glasses. # Assign the result of h…" at bounding box center [894, 225] width 358 height 386
click at [902, 362] on div "# Use the findNearestEnemy method on your new glasses. # Assign the result of h…" at bounding box center [894, 225] width 358 height 386
click at [908, 362] on div "# Use the findNearestEnemy method on your new glasses. # Assign the result of h…" at bounding box center [894, 225] width 358 height 386
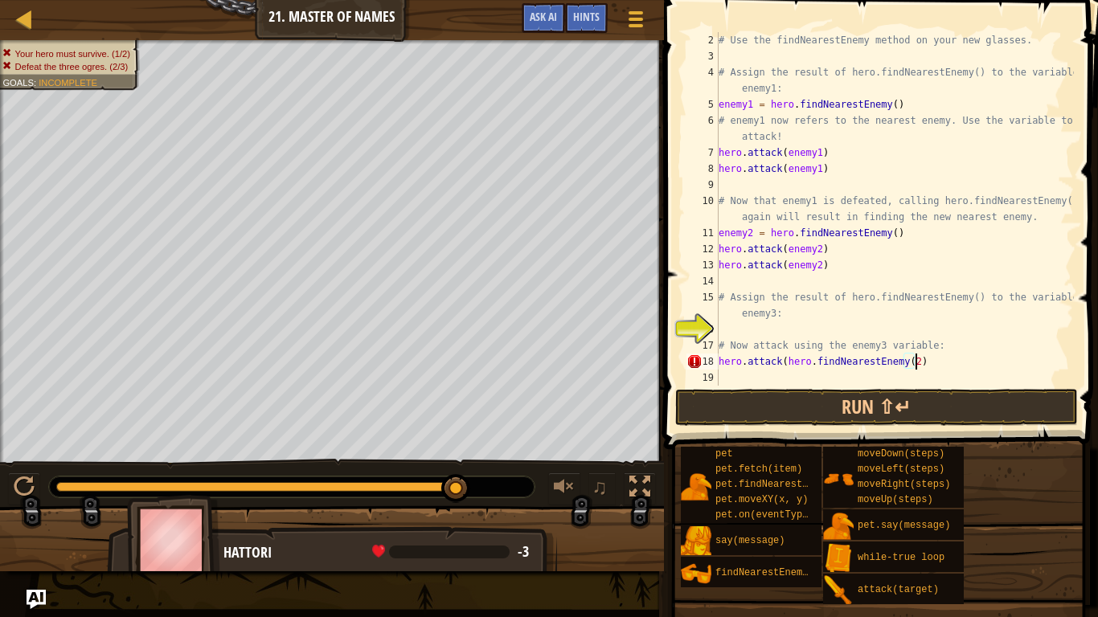
scroll to position [7, 28]
click at [996, 412] on button "Run ⇧↵" at bounding box center [876, 407] width 403 height 37
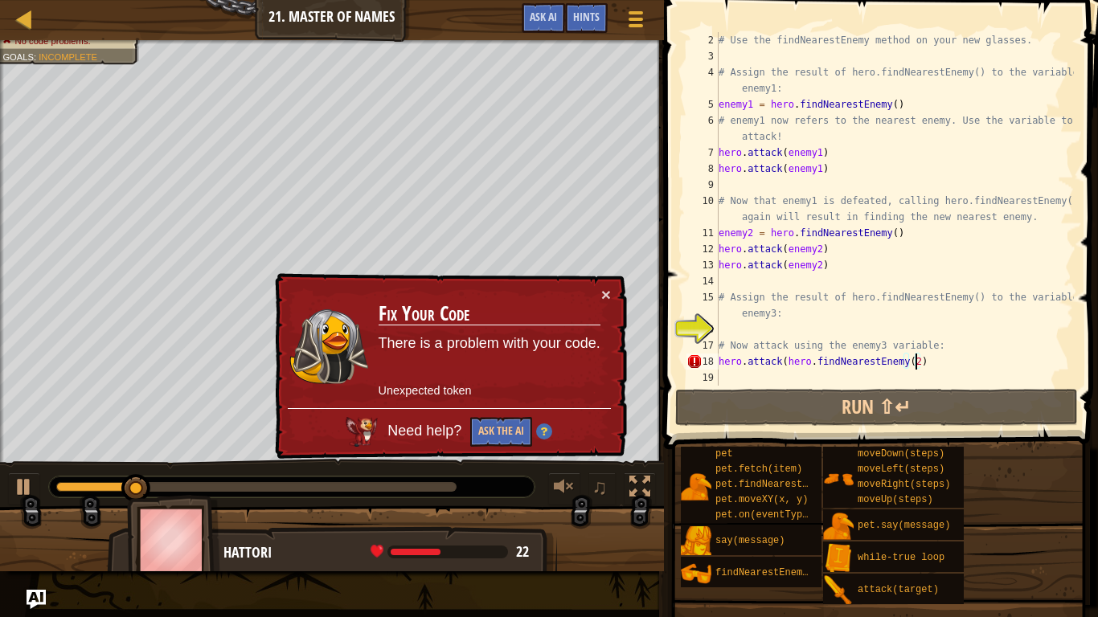
click at [931, 363] on div "# Use the findNearestEnemy method on your new glasses. # Assign the result of h…" at bounding box center [894, 225] width 358 height 386
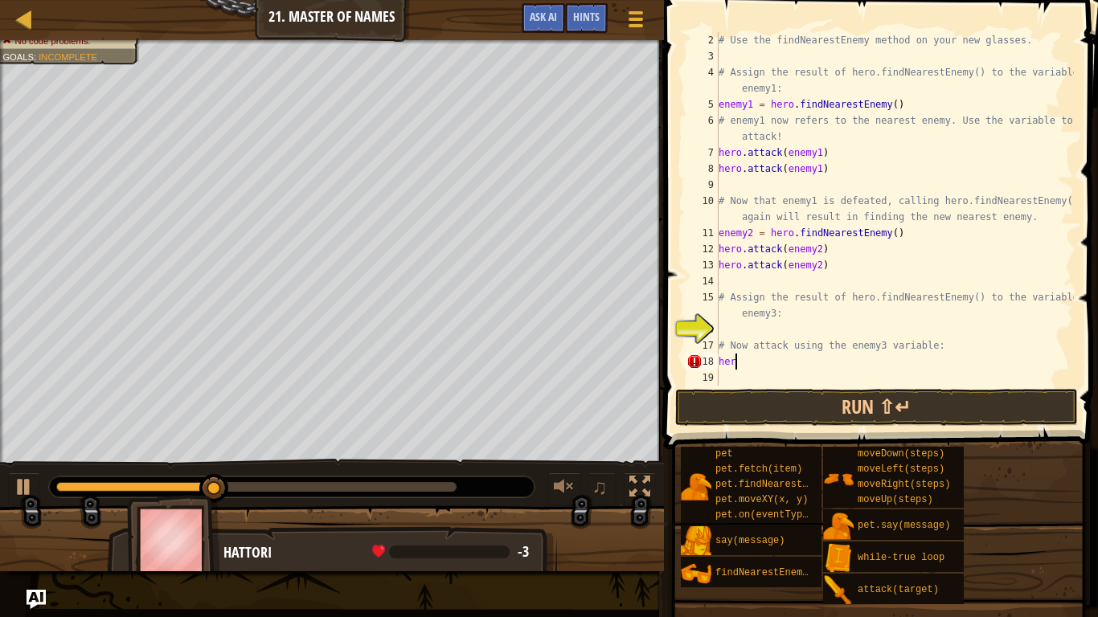
scroll to position [7, 1]
type textarea "h"
type textarea "# Now attack using the enemy3 variable:"
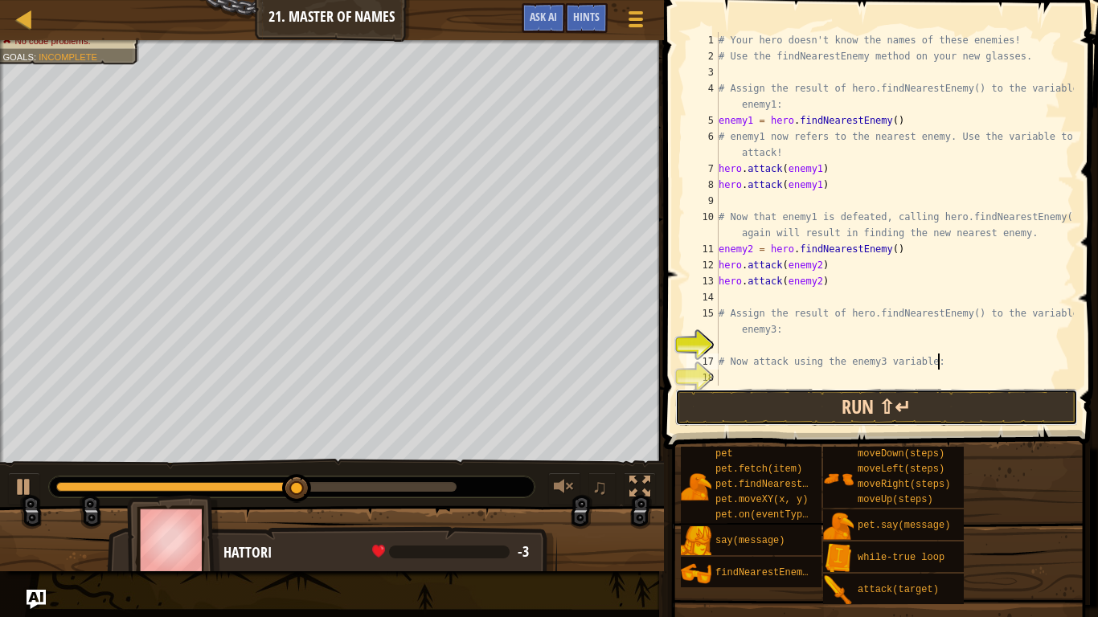
click at [923, 403] on button "Run ⇧↵" at bounding box center [876, 407] width 403 height 37
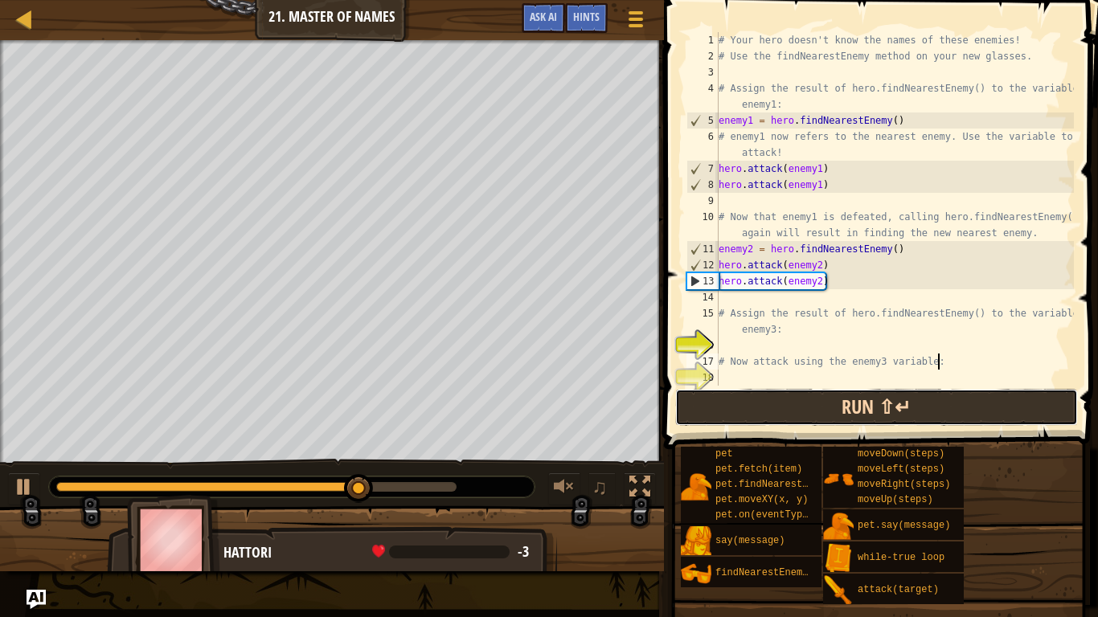
click at [949, 406] on button "Run ⇧↵" at bounding box center [876, 407] width 403 height 37
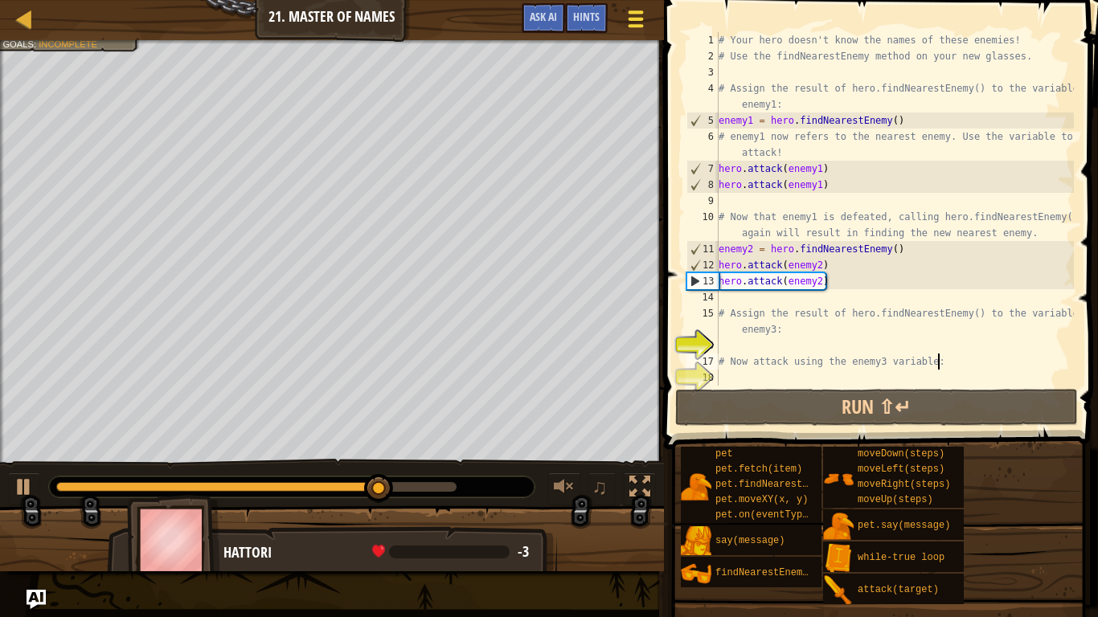
click at [635, 13] on span at bounding box center [635, 11] width 15 height 3
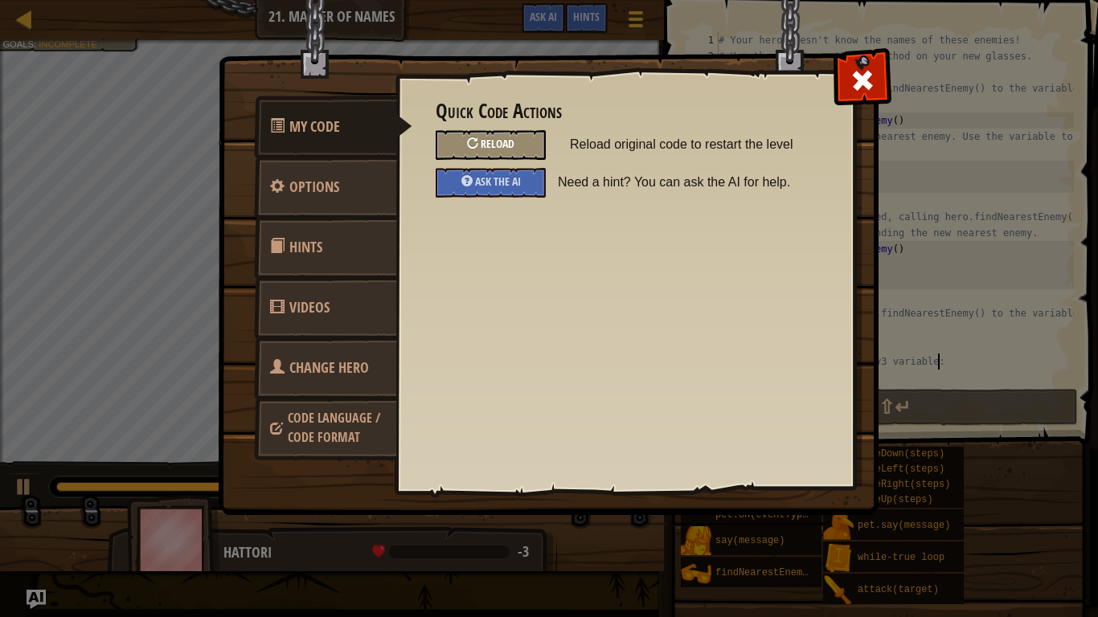
click at [520, 148] on div "Reload" at bounding box center [491, 145] width 110 height 30
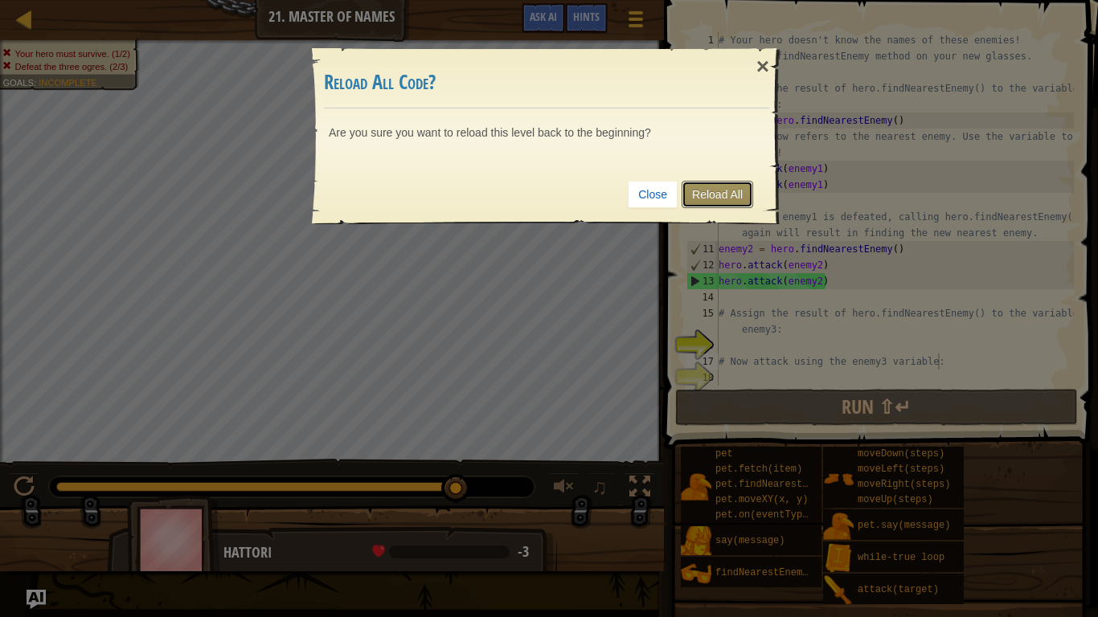
click at [719, 191] on link "Reload All" at bounding box center [717, 194] width 72 height 27
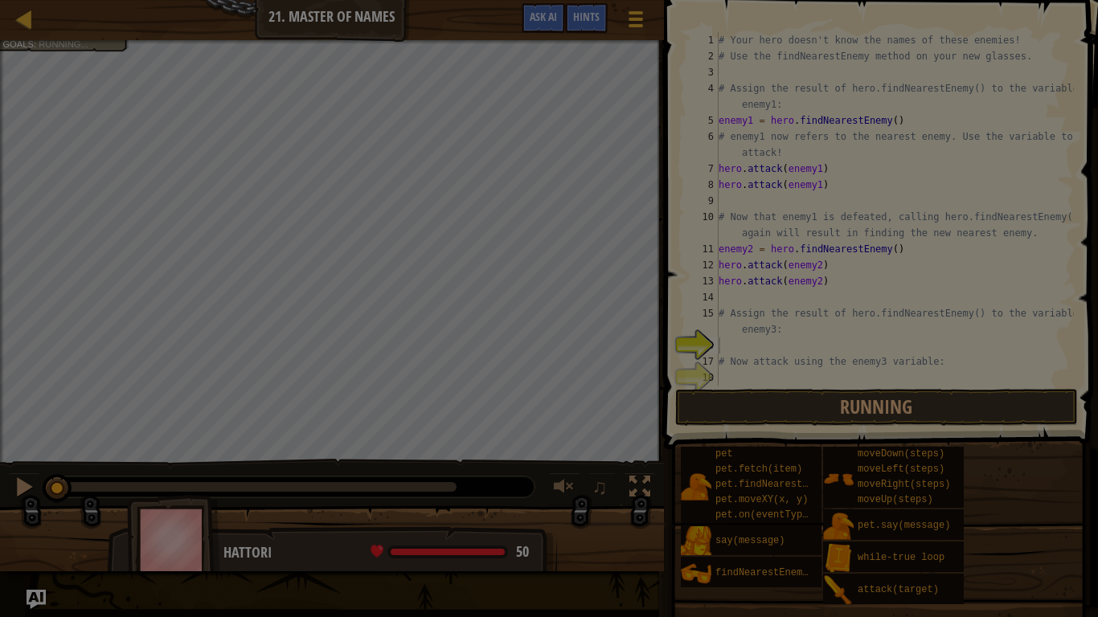
scroll to position [0, 0]
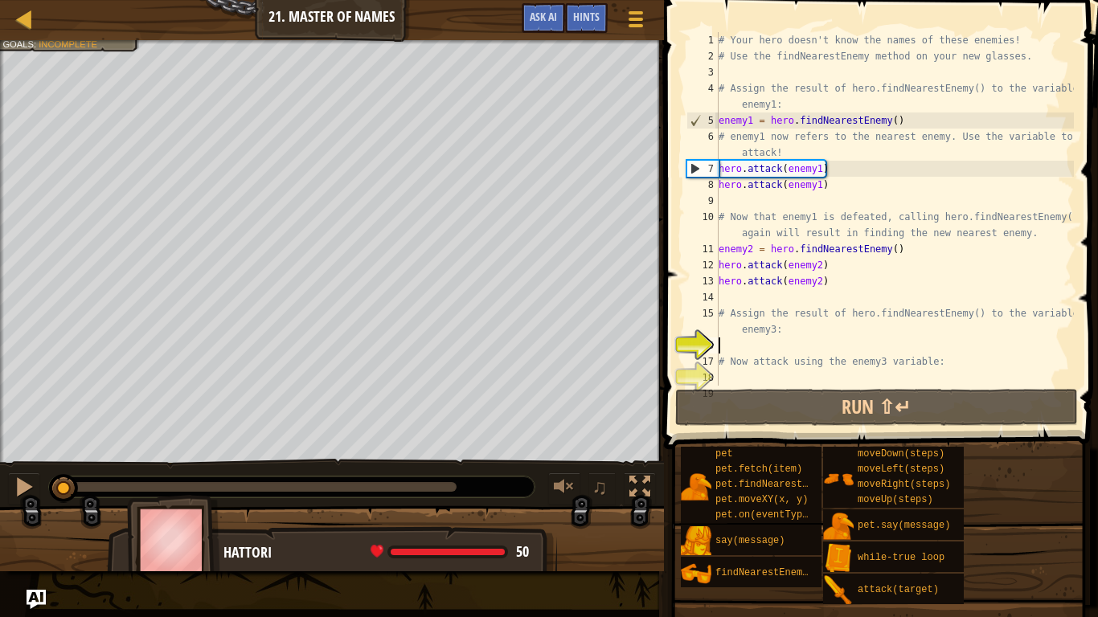
type textarea "# Now attack using the enemy3 variable:"
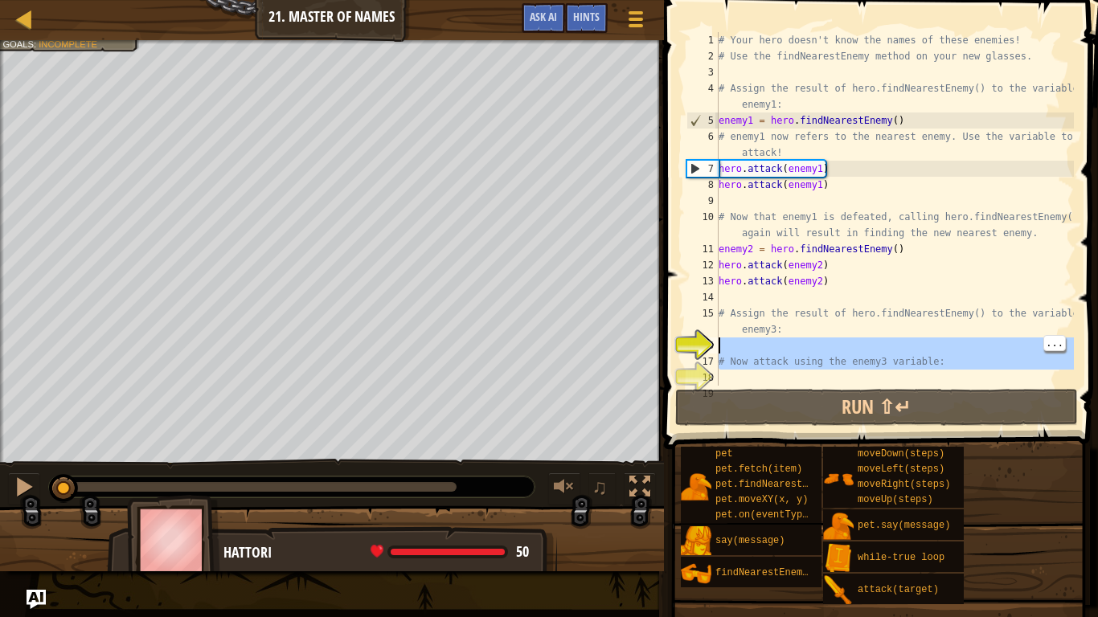
click at [739, 381] on div "# Your hero doesn't know the names of these enemies! # Use the findNearestEnemy…" at bounding box center [894, 225] width 358 height 386
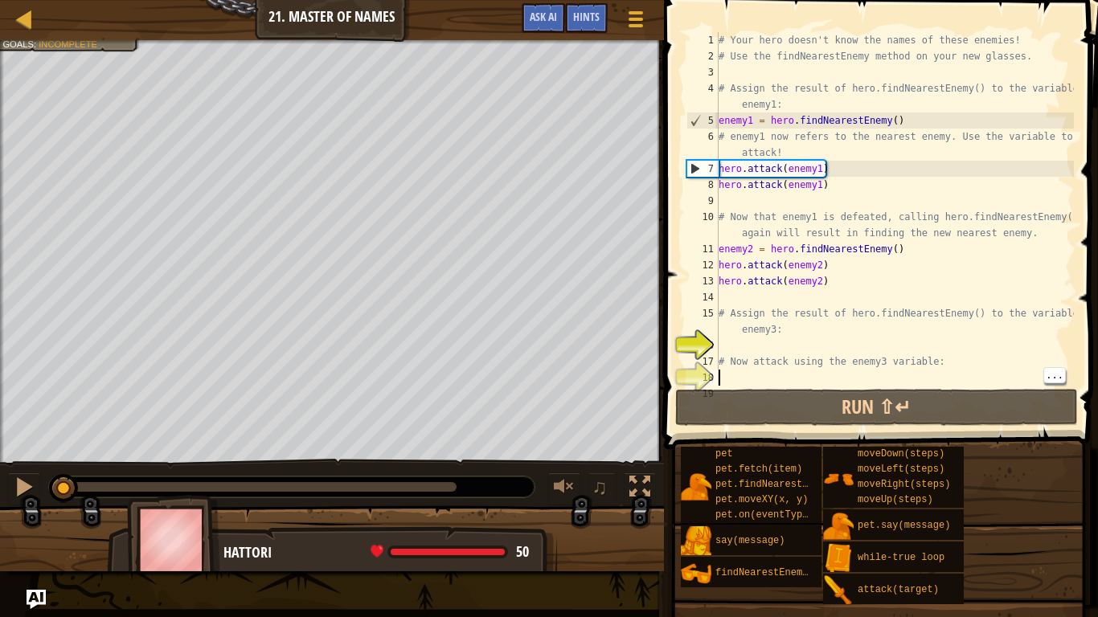
type textarea "h"
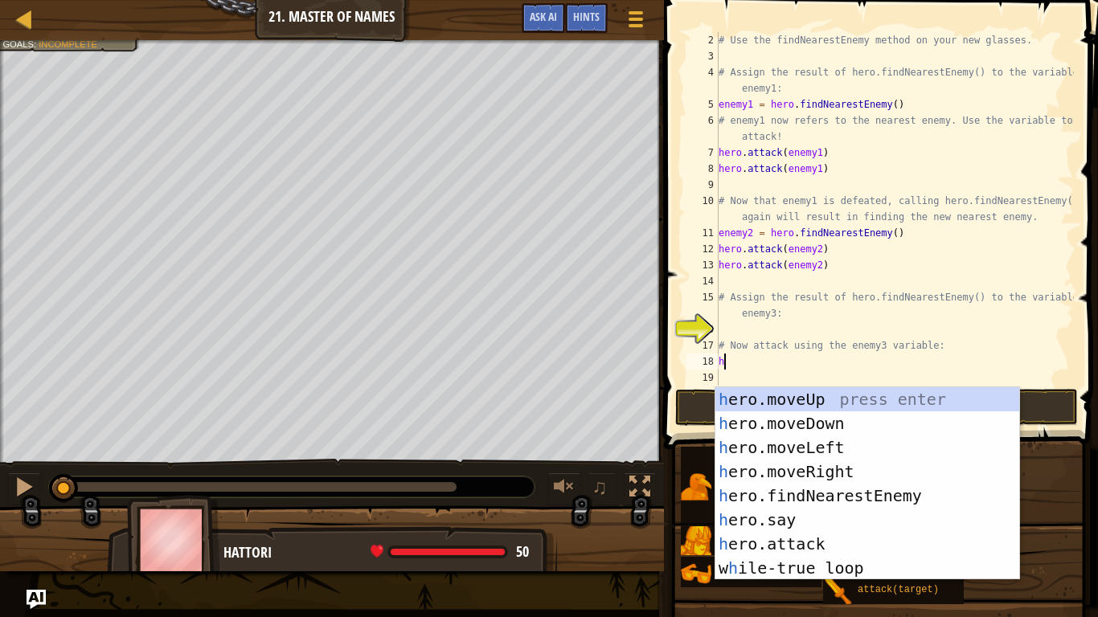
click at [907, 481] on div "h ero.moveUp press enter h ero.moveDown press enter h ero.moveLeft press enter …" at bounding box center [867, 507] width 304 height 241
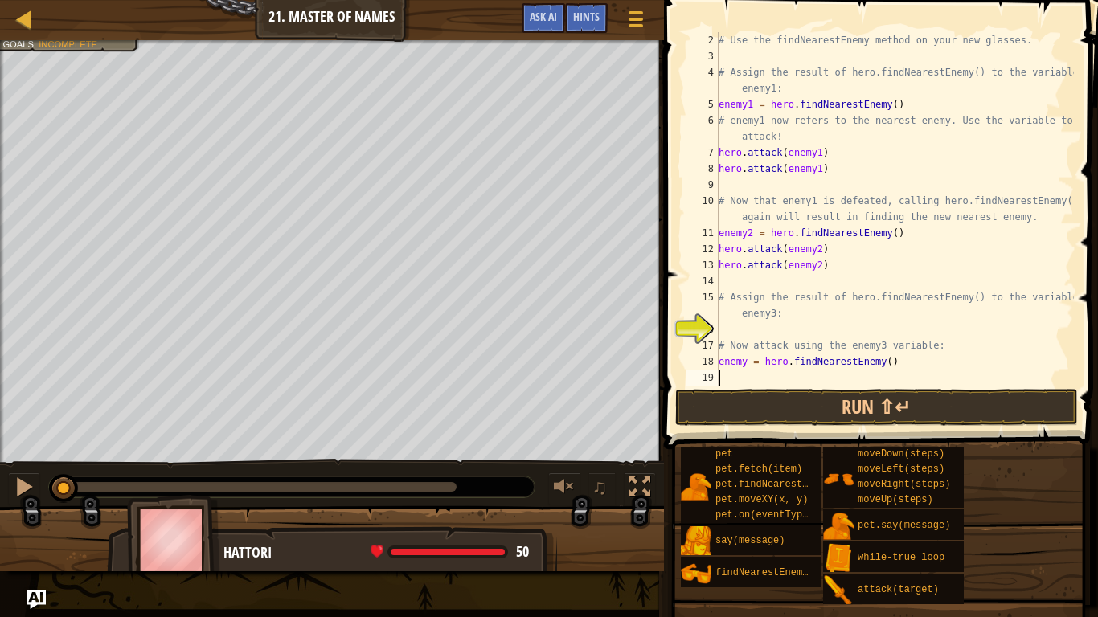
type textarea "h"
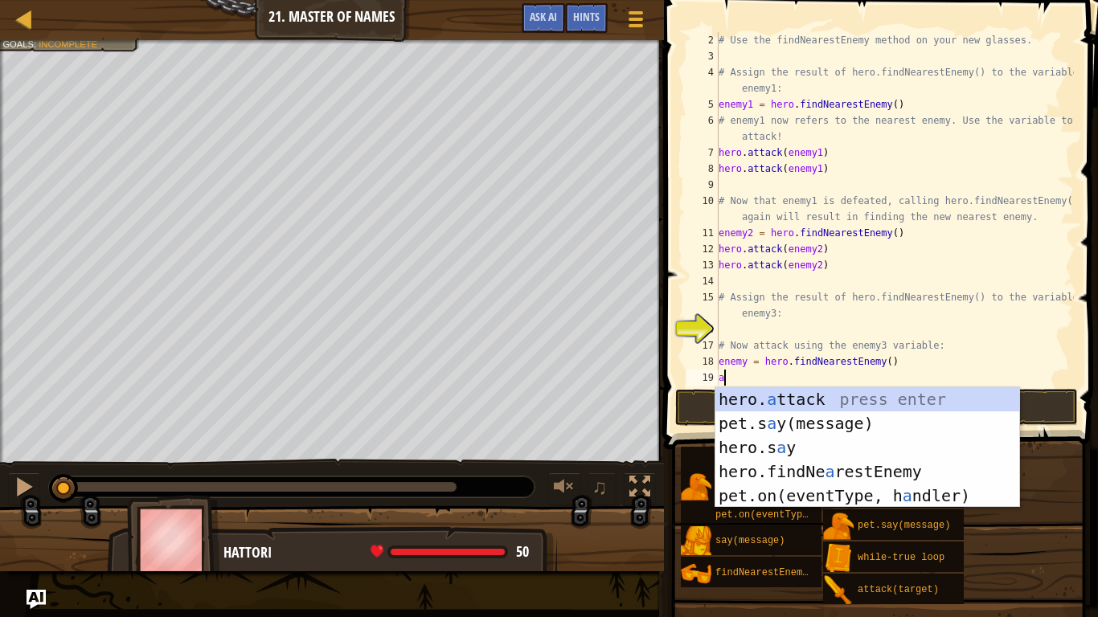
click at [866, 396] on div "hero. a ttack press enter pet.s a y(message) press enter hero.s a y press enter…" at bounding box center [867, 471] width 304 height 169
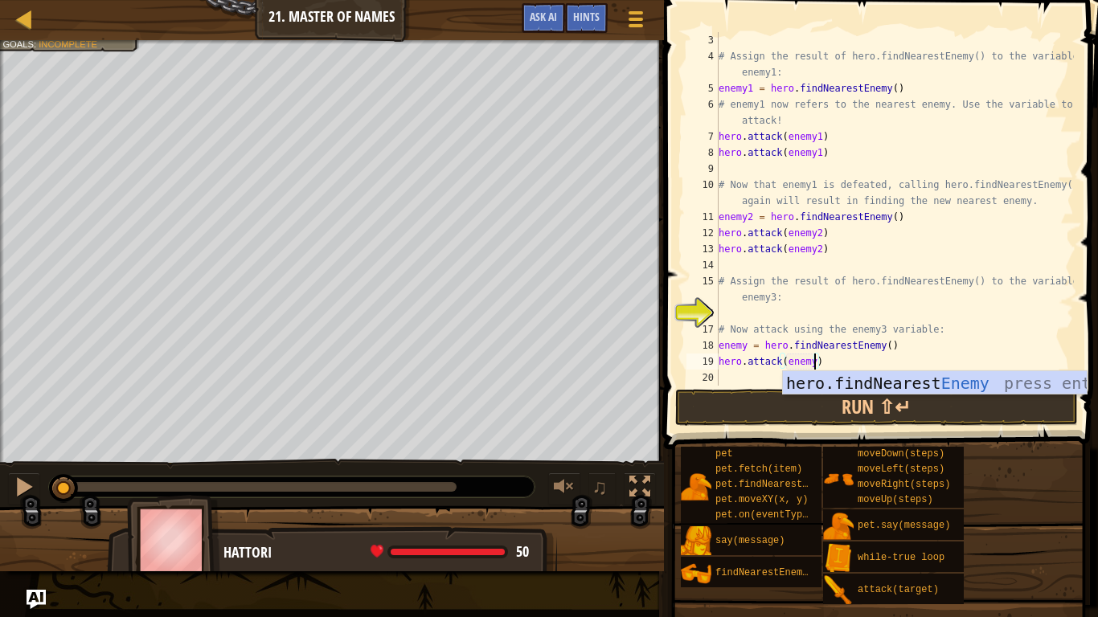
scroll to position [7, 14]
type textarea "hero.attack(enemy3)"
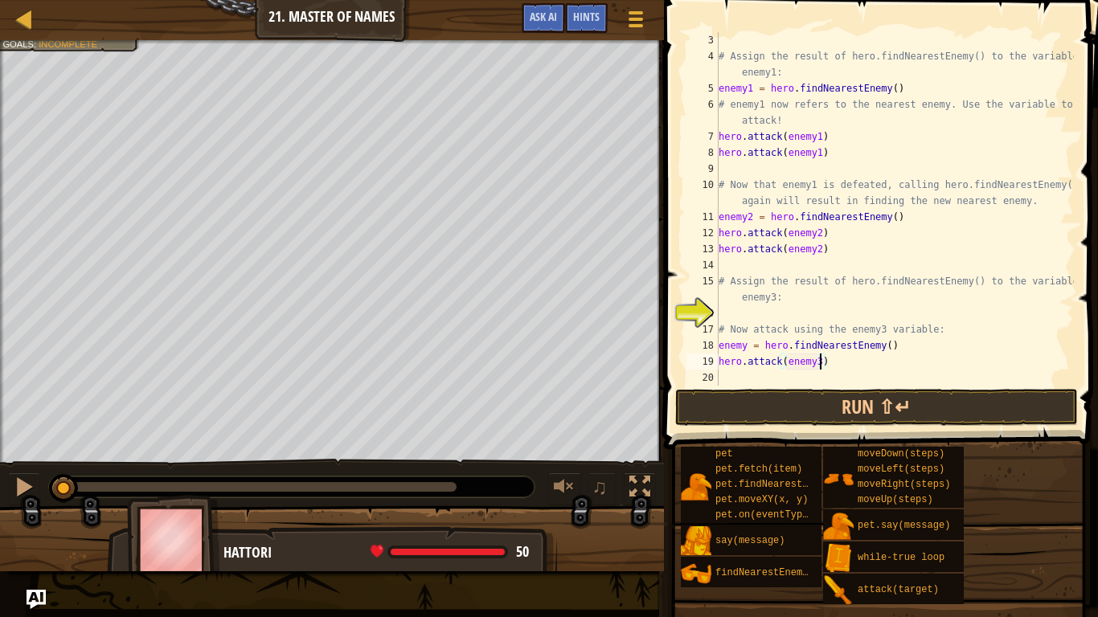
click at [731, 378] on div "# Assign the result of hero.findNearestEnemy() to the variable enemy1: enemy1 =…" at bounding box center [894, 225] width 358 height 386
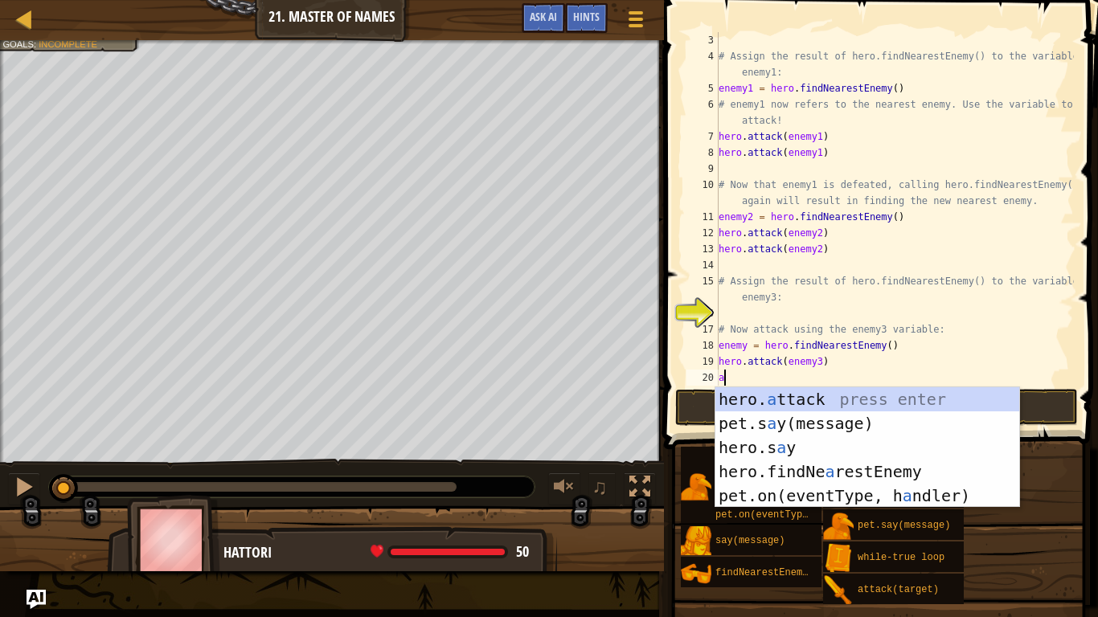
click at [874, 392] on div "hero. a ttack press enter pet.s a y(message) press enter hero.s a y press enter…" at bounding box center [867, 471] width 304 height 169
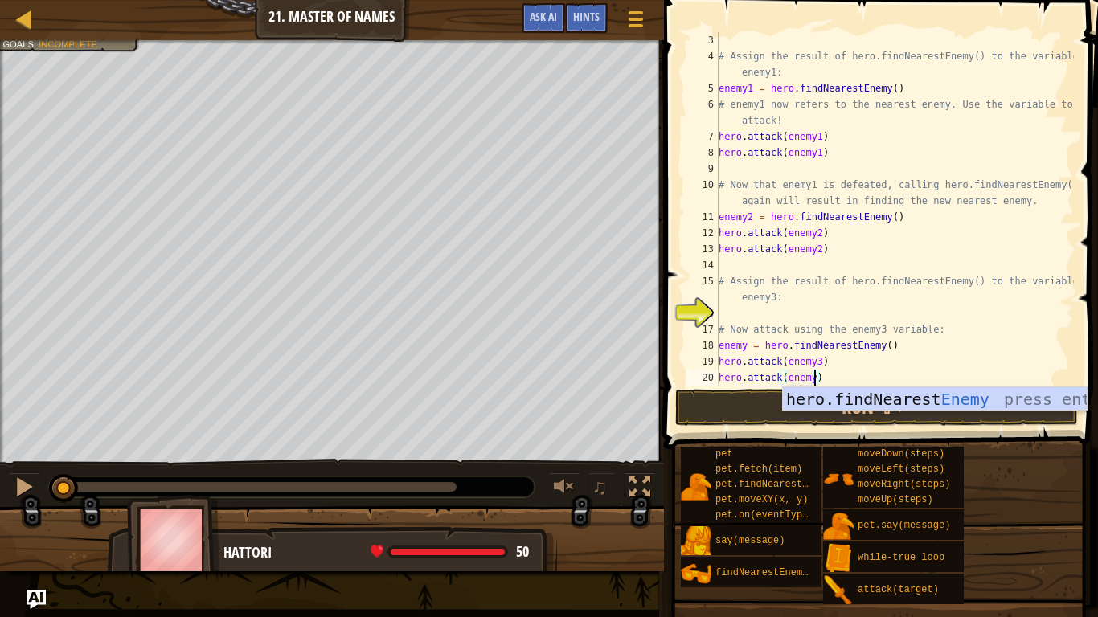
scroll to position [7, 14]
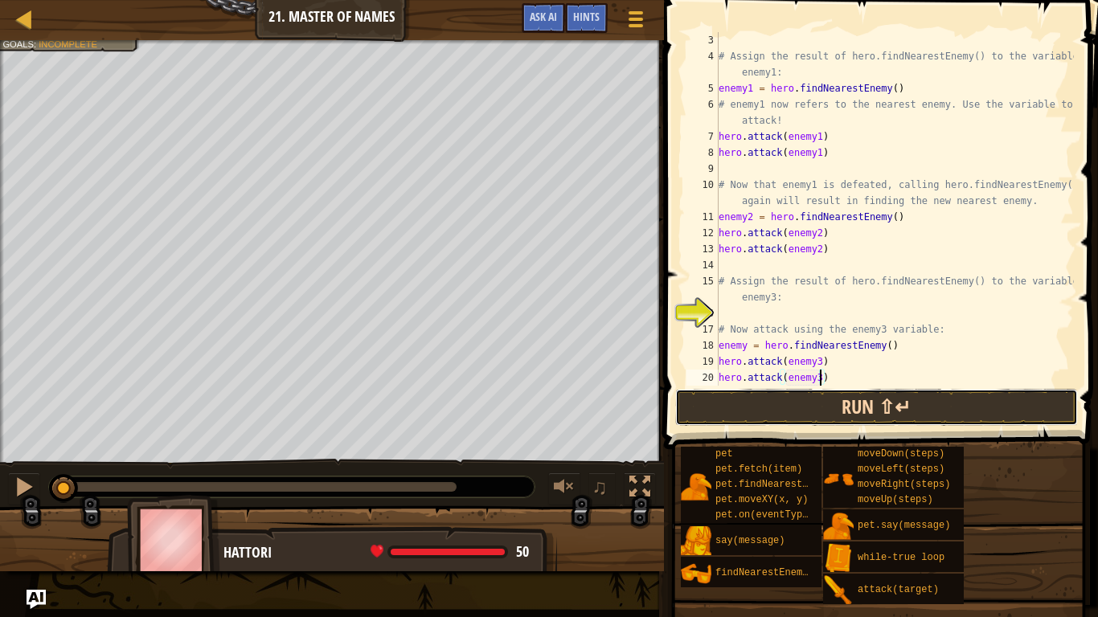
click at [1000, 409] on button "Run ⇧↵" at bounding box center [876, 407] width 403 height 37
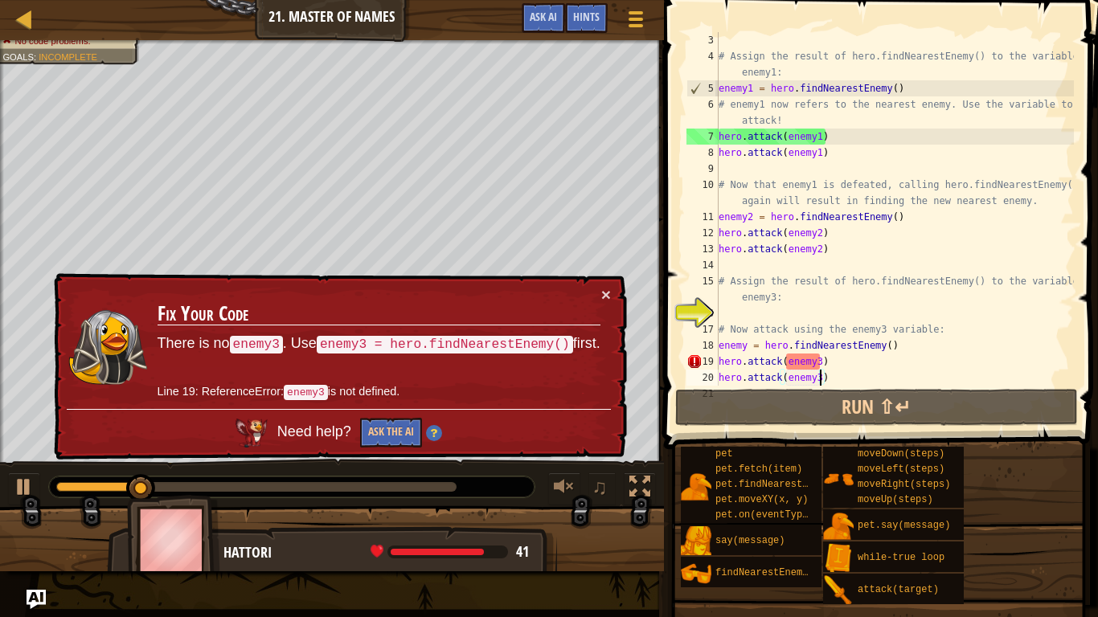
click at [754, 332] on div "# Assign the result of hero.findNearestEnemy() to the variable enemy1: enemy1 =…" at bounding box center [894, 225] width 358 height 386
click at [741, 350] on div "# Assign the result of hero.findNearestEnemy() to the variable enemy1: enemy1 =…" at bounding box center [894, 225] width 358 height 386
click at [753, 350] on div "# Assign the result of hero.findNearestEnemy() to the variable enemy1: enemy1 =…" at bounding box center [894, 225] width 358 height 386
click at [745, 352] on div "# Assign the result of hero.findNearestEnemy() to the variable enemy1: enemy1 =…" at bounding box center [894, 225] width 358 height 386
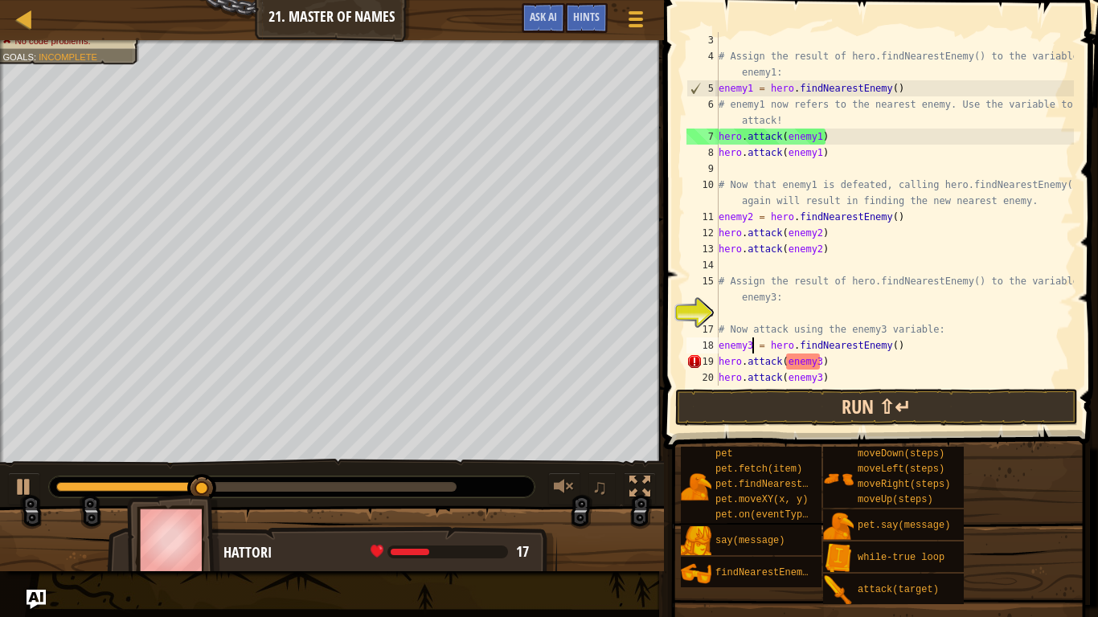
type textarea "enemy3 = hero.findNearestEnemy()"
click at [889, 407] on button "Run ⇧↵" at bounding box center [876, 407] width 403 height 37
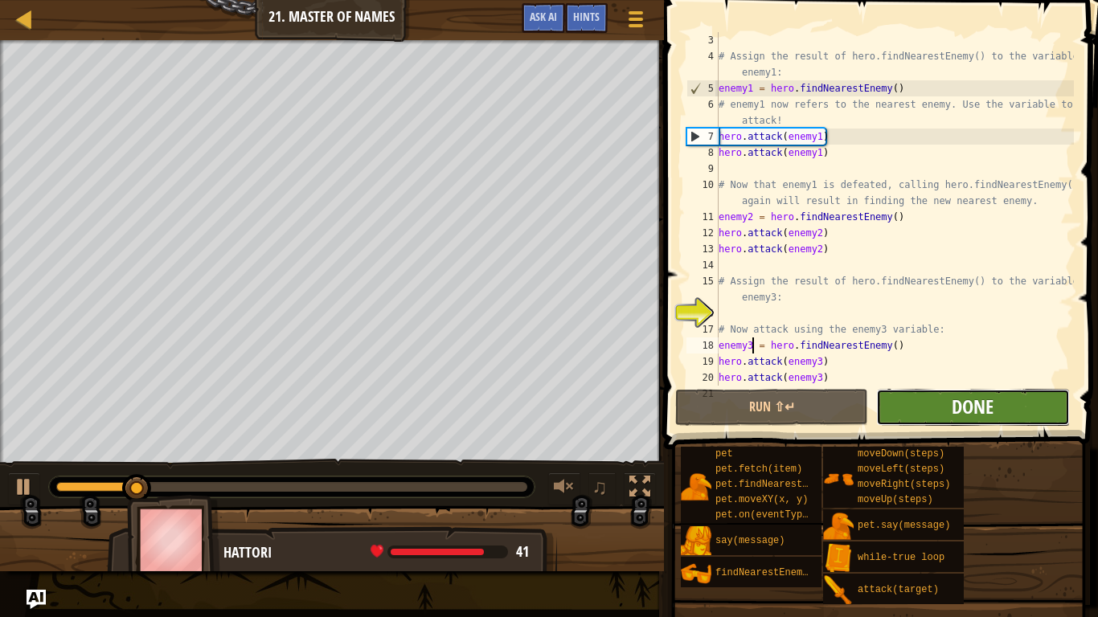
click at [981, 411] on span "Done" at bounding box center [973, 407] width 42 height 26
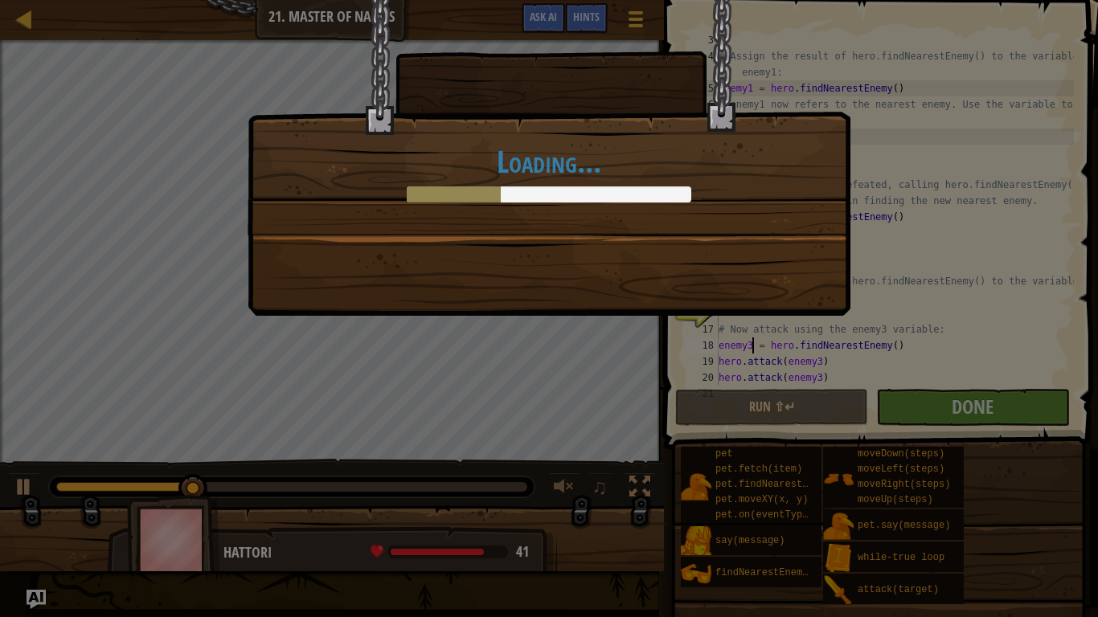
click at [667, 259] on div "Loading..." at bounding box center [549, 158] width 603 height 316
click at [706, 277] on div "Loading..." at bounding box center [549, 158] width 603 height 316
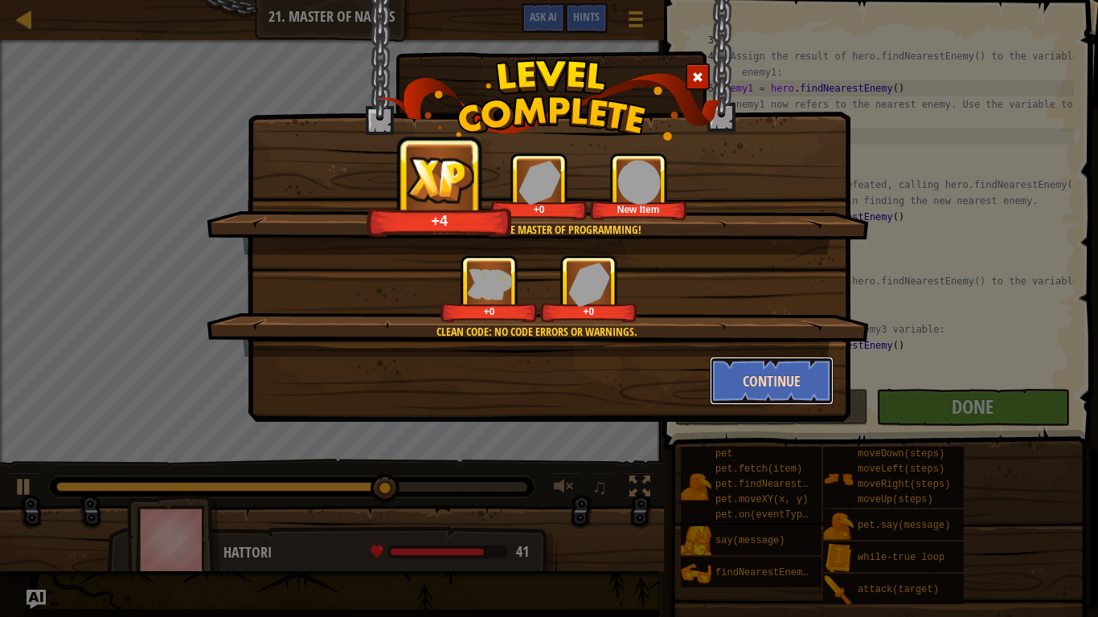
click at [782, 366] on button "Continue" at bounding box center [772, 381] width 125 height 48
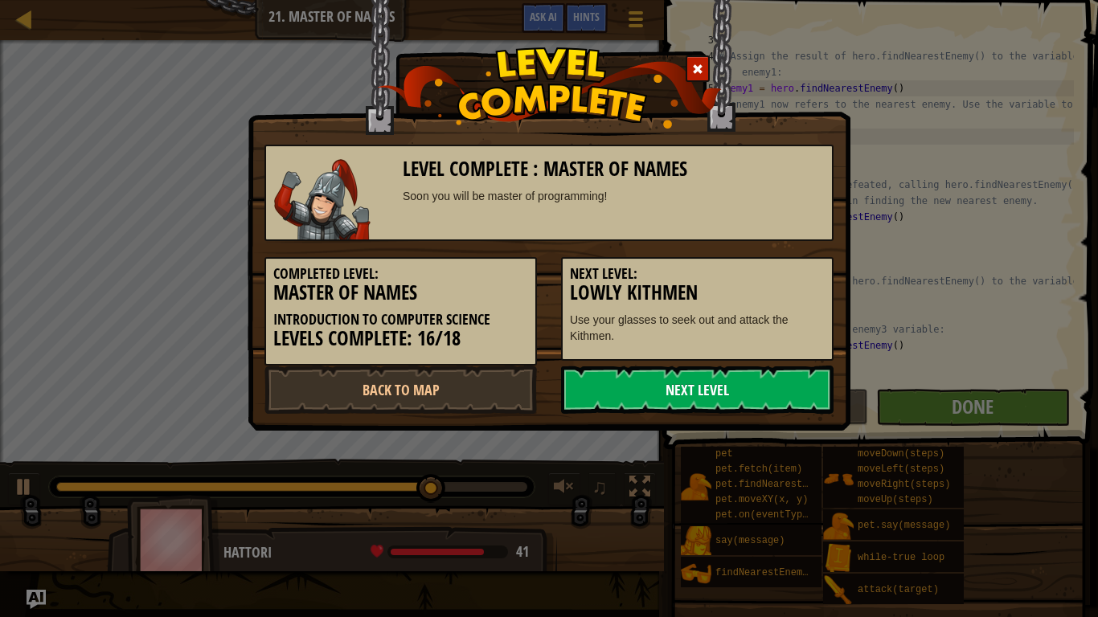
click at [634, 398] on link "Next Level" at bounding box center [697, 390] width 272 height 48
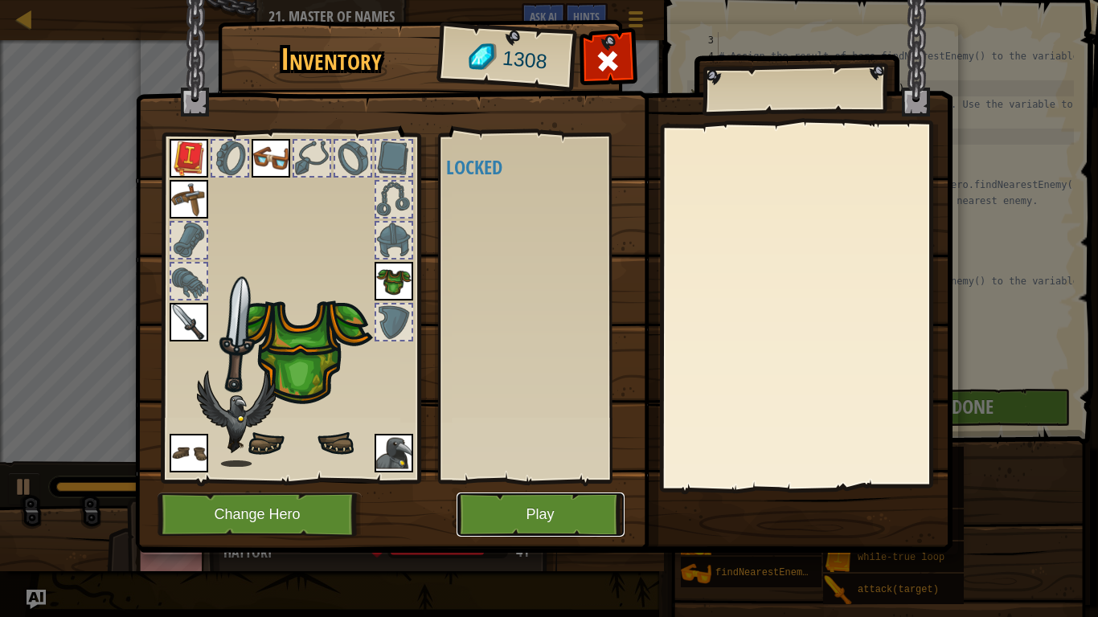
click at [561, 481] on button "Play" at bounding box center [540, 515] width 168 height 44
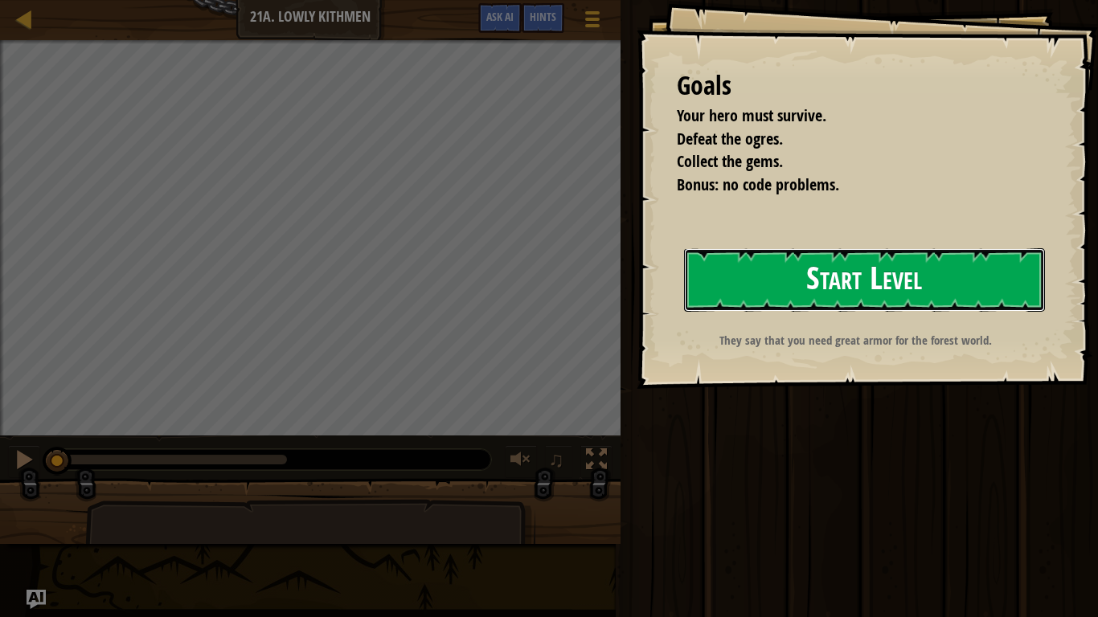
click at [990, 268] on button "Start Level" at bounding box center [864, 279] width 361 height 63
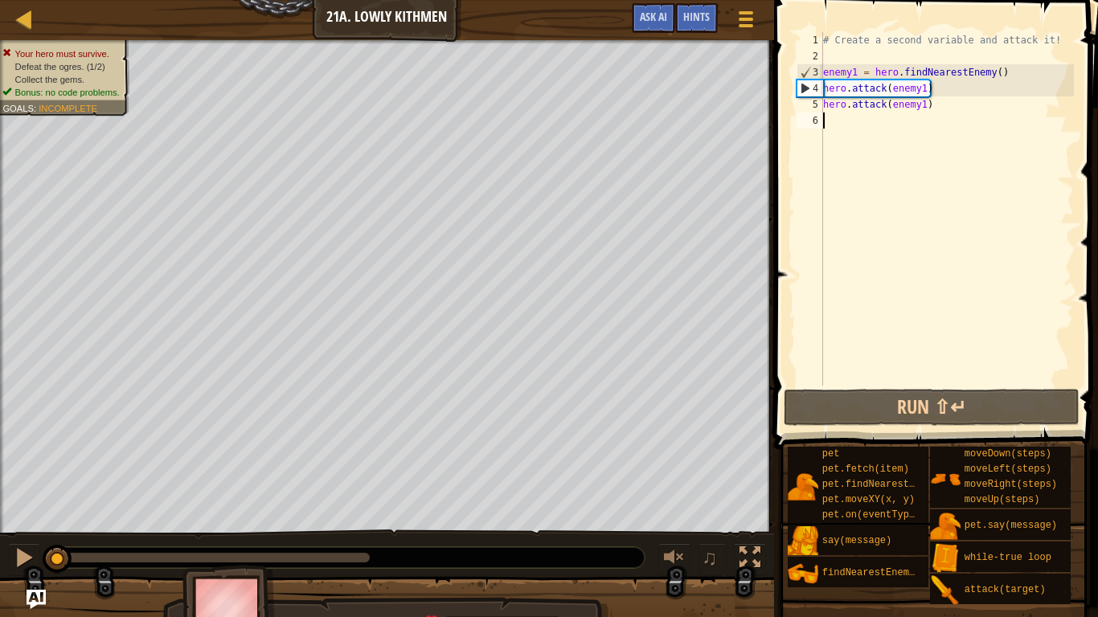
click at [835, 137] on div "# Create a second variable and attack it! enemy1 = hero . findNearestEnemy ( ) …" at bounding box center [947, 225] width 254 height 386
click at [835, 124] on div "# Create a second variable and attack it! enemy1 = hero . findNearestEnemy ( ) …" at bounding box center [947, 225] width 254 height 386
type textarea "hero.attack(enemy1)"
click at [815, 120] on div "6" at bounding box center [809, 121] width 27 height 16
type textarea "h"
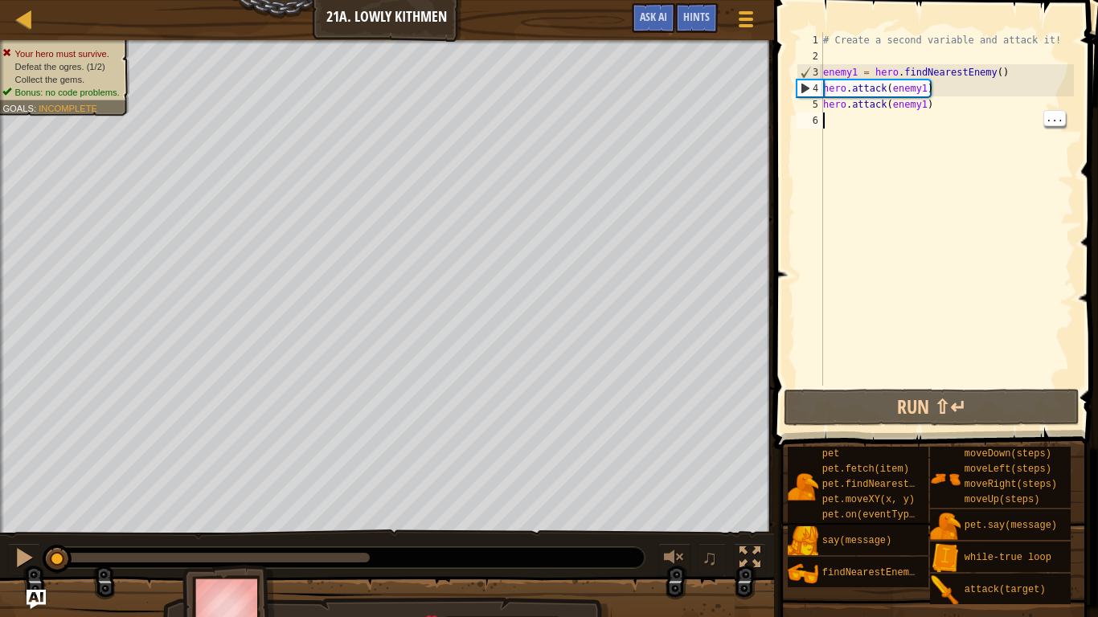
scroll to position [7, 0]
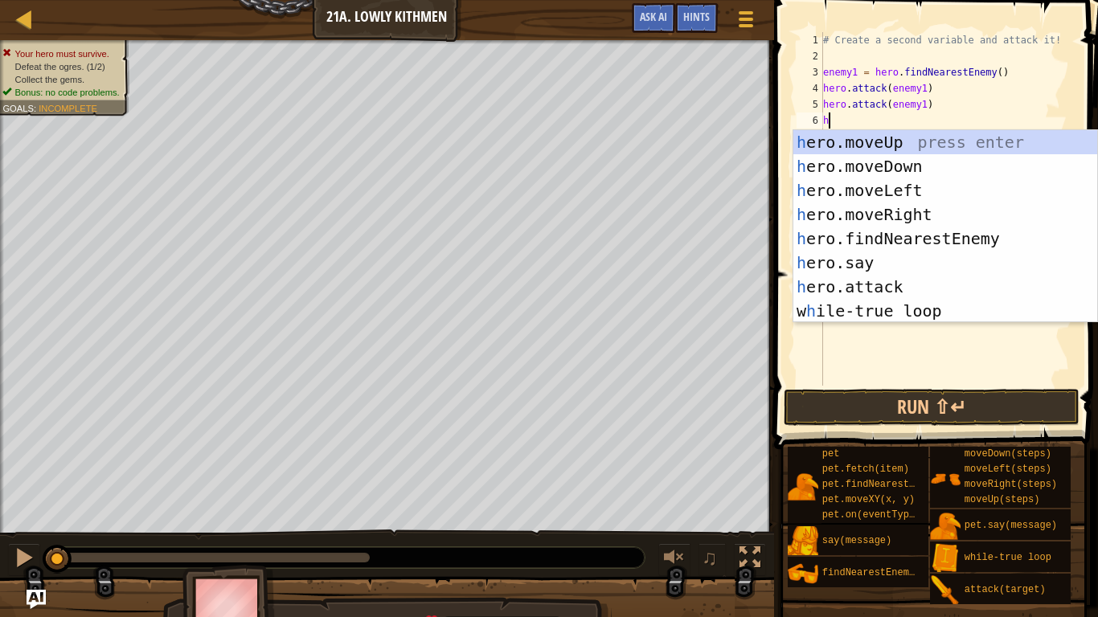
click at [981, 241] on div "h ero.moveUp press enter h ero.moveDown press enter h ero.moveLeft press enter …" at bounding box center [945, 250] width 304 height 241
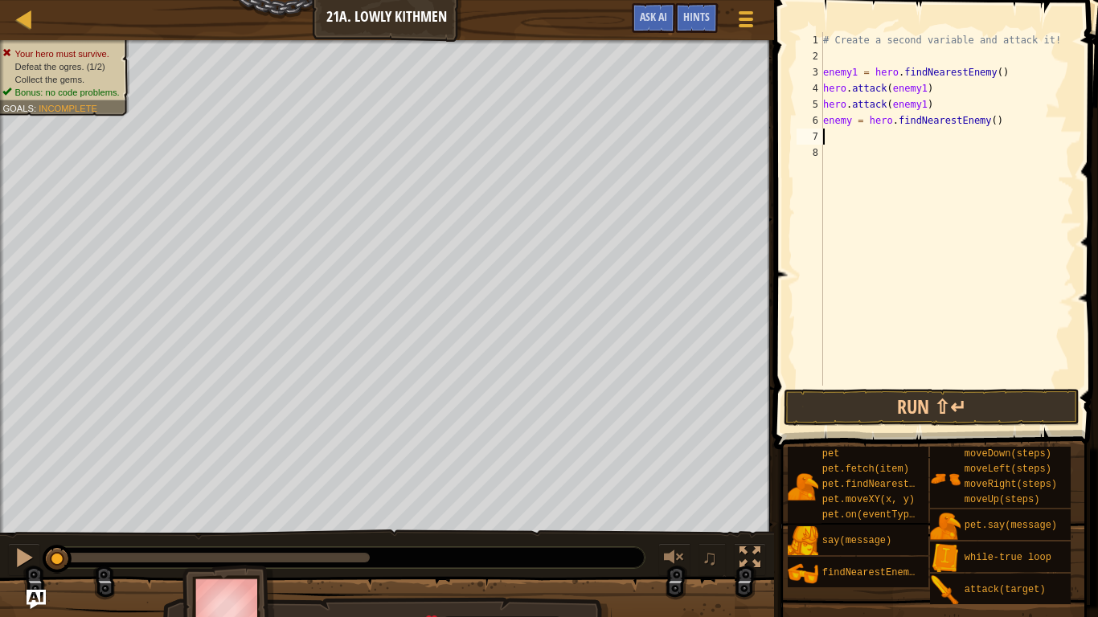
click at [852, 123] on div "# Create a second variable and attack it! enemy1 = hero . findNearestEnemy ( ) …" at bounding box center [947, 225] width 254 height 386
type textarea "enemy2 = hero.findNearestEnemy()"
click at [832, 149] on div "# Create a second variable and attack it! enemy1 = hero . findNearestEnemy ( ) …" at bounding box center [947, 225] width 254 height 386
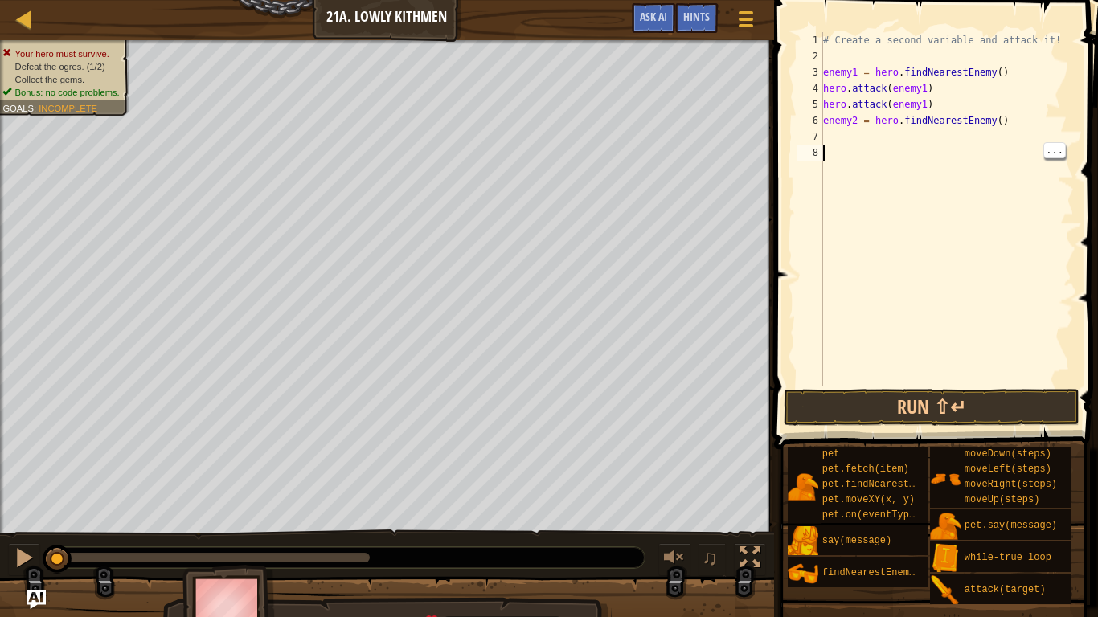
click at [815, 120] on div "6" at bounding box center [809, 121] width 27 height 16
type textarea "enemy2 = hero.findNearestEnemy()"
click at [827, 133] on div "# Create a second variable and attack it! enemy1 = hero . findNearestEnemy ( ) …" at bounding box center [947, 225] width 254 height 386
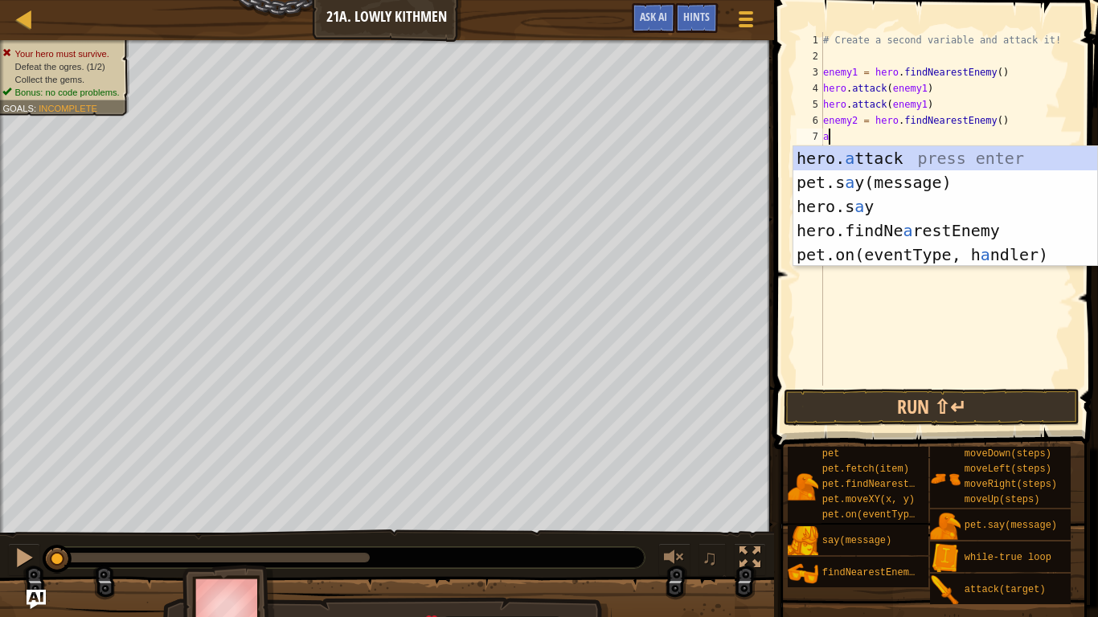
click at [932, 161] on div "hero. a ttack press enter pet.s a y(message) press enter hero.s a y press enter…" at bounding box center [945, 230] width 304 height 169
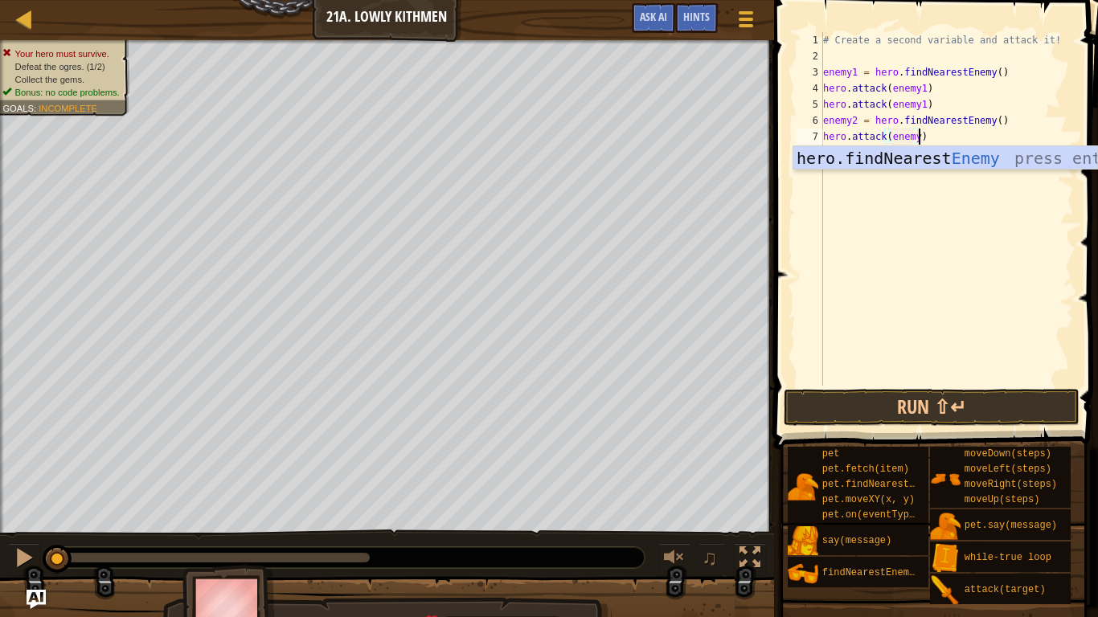
scroll to position [7, 14]
type textarea "hero.attack(enemy2)"
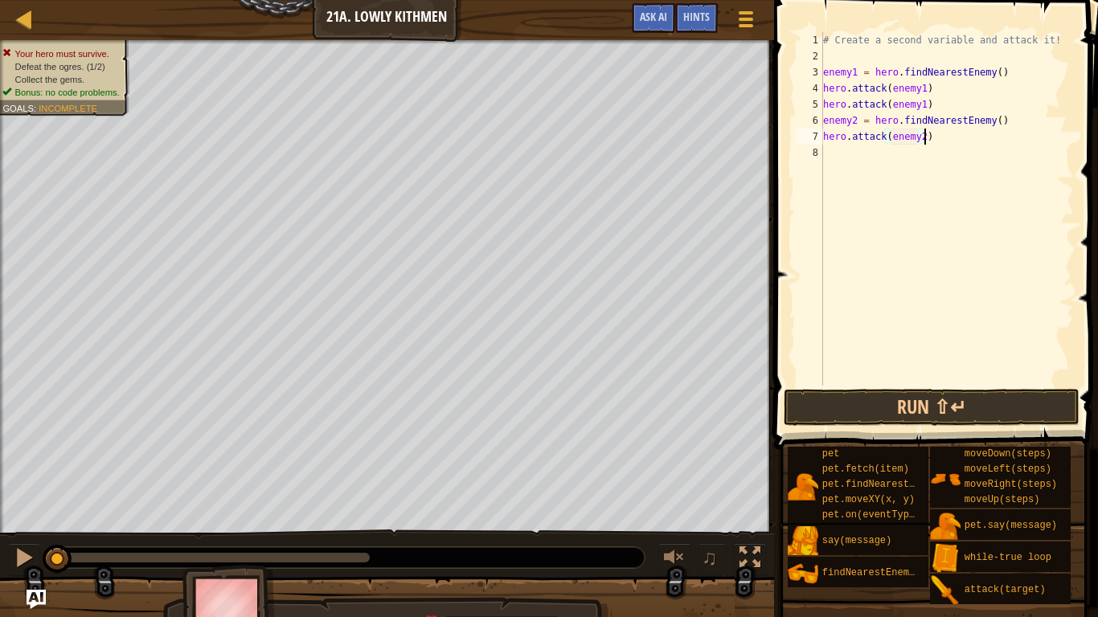
scroll to position [7, 14]
click at [841, 136] on div "# Create a second variable and attack it! enemy1 = hero . findNearestEnemy ( ) …" at bounding box center [947, 225] width 254 height 386
click at [833, 162] on div "# Create a second variable and attack it! enemy1 = hero . findNearestEnemy ( ) …" at bounding box center [947, 225] width 254 height 386
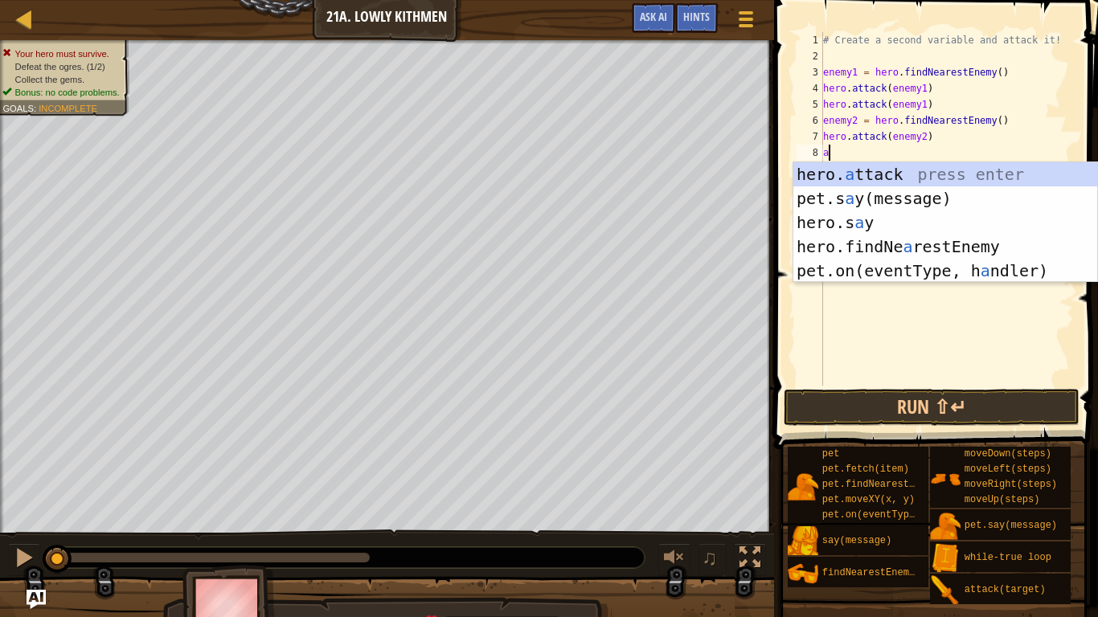
click at [944, 177] on div "hero. a ttack press enter pet.s a y(message) press enter hero.s a y press enter…" at bounding box center [945, 246] width 304 height 169
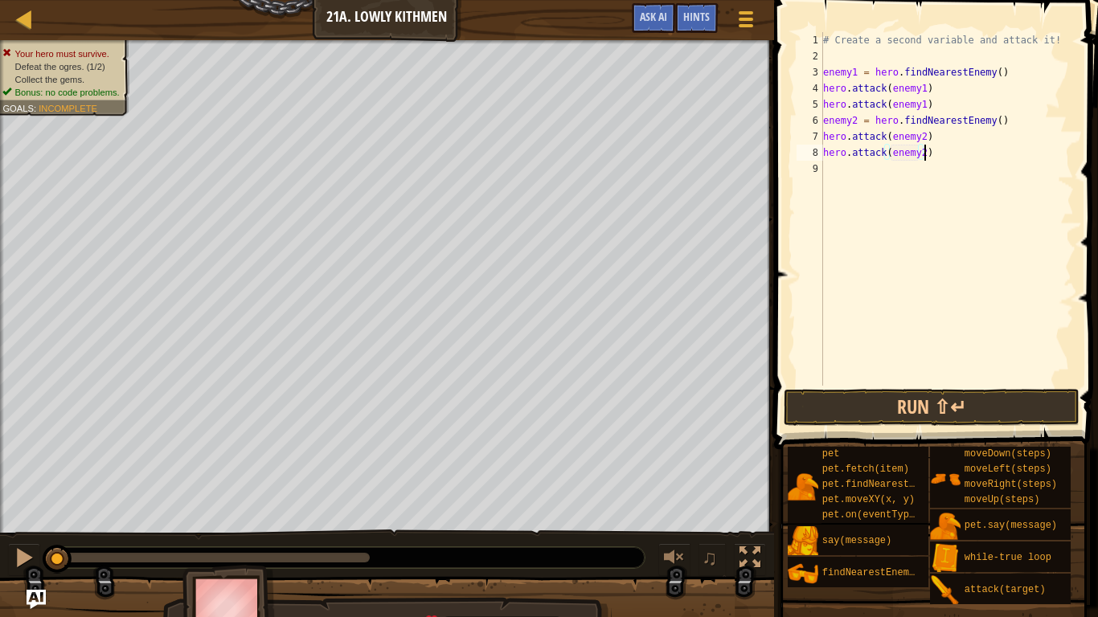
scroll to position [7, 14]
type textarea "hero.attack(enemy2)"
click at [1003, 411] on button "Run ⇧↵" at bounding box center [932, 407] width 296 height 37
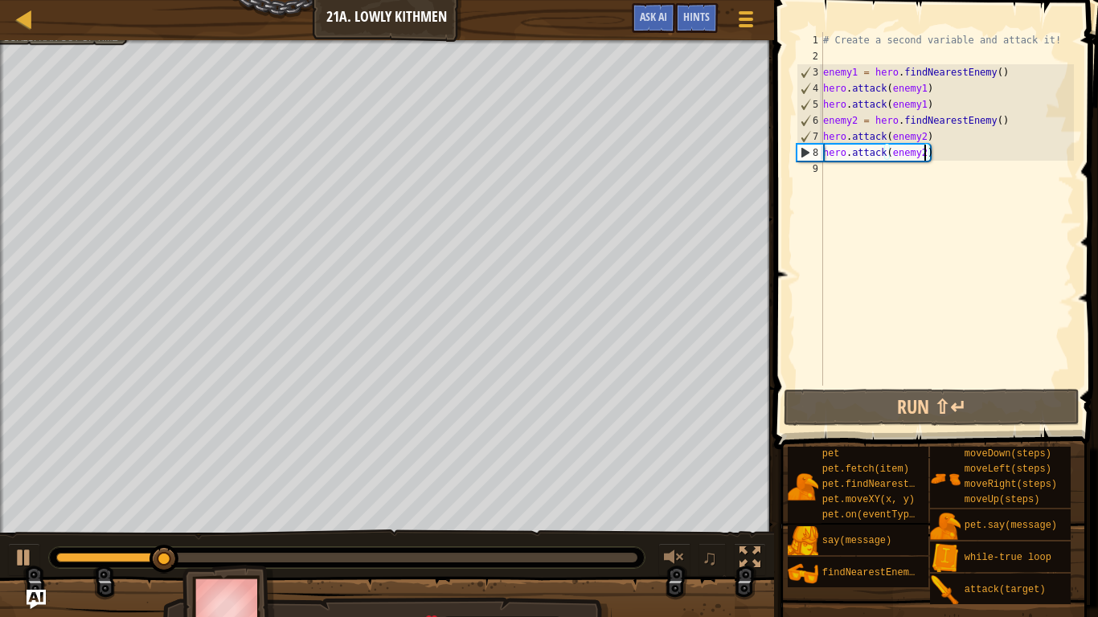
click at [837, 182] on div "# Create a second variable and attack it! enemy1 = hero . findNearestEnemy ( ) …" at bounding box center [947, 225] width 254 height 386
type textarea "m"
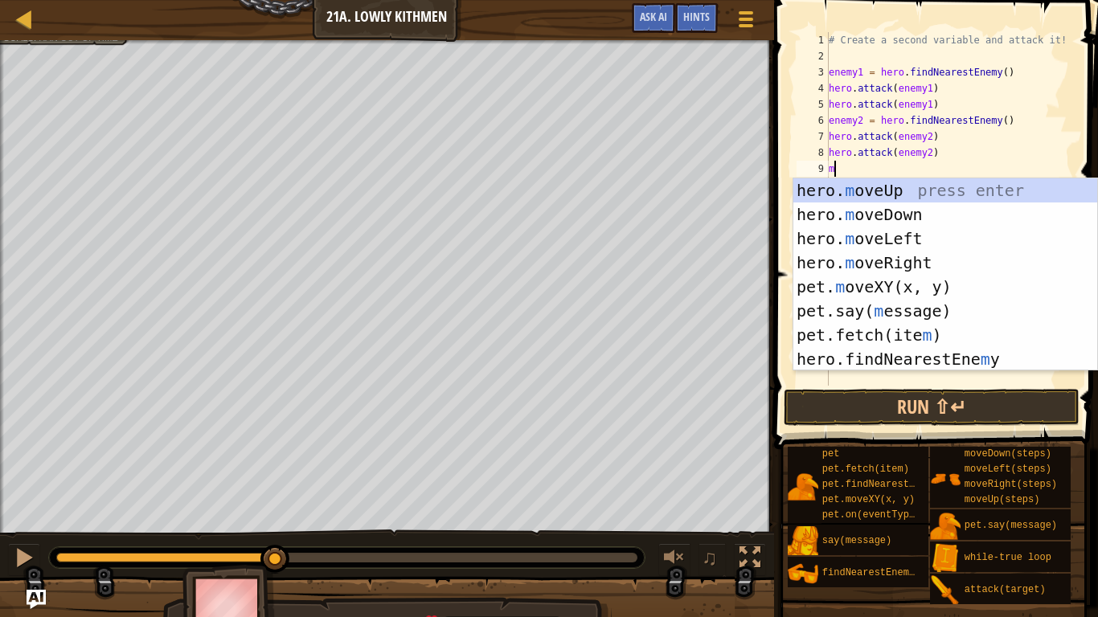
click at [948, 218] on div "hero. m oveUp press enter hero. m oveDown press enter hero. m oveLeft press ent…" at bounding box center [945, 298] width 304 height 241
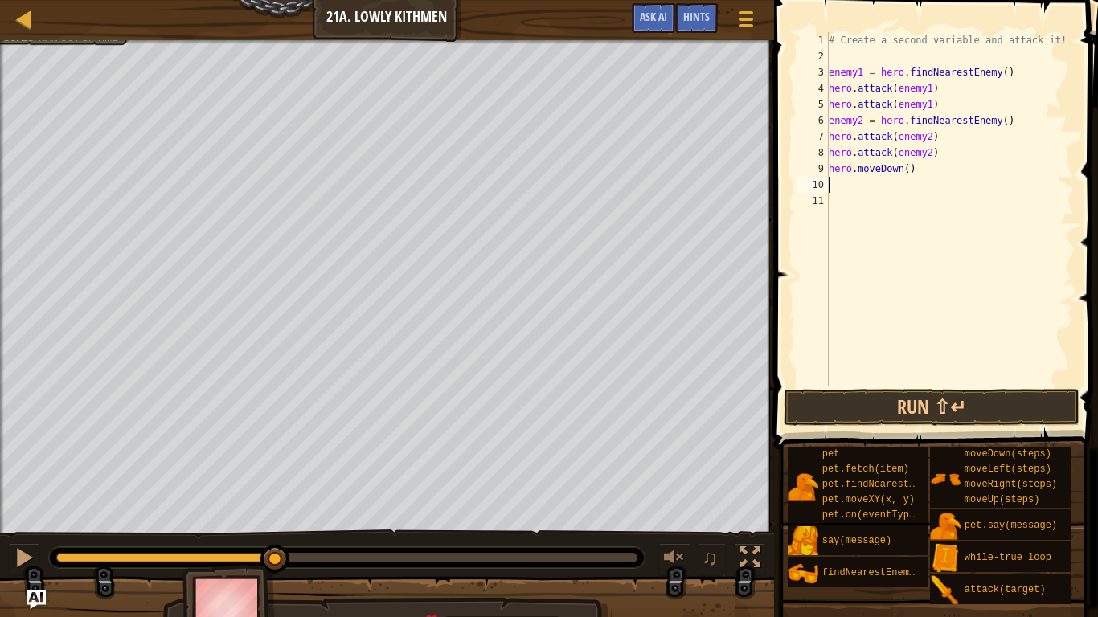
type textarea "m"
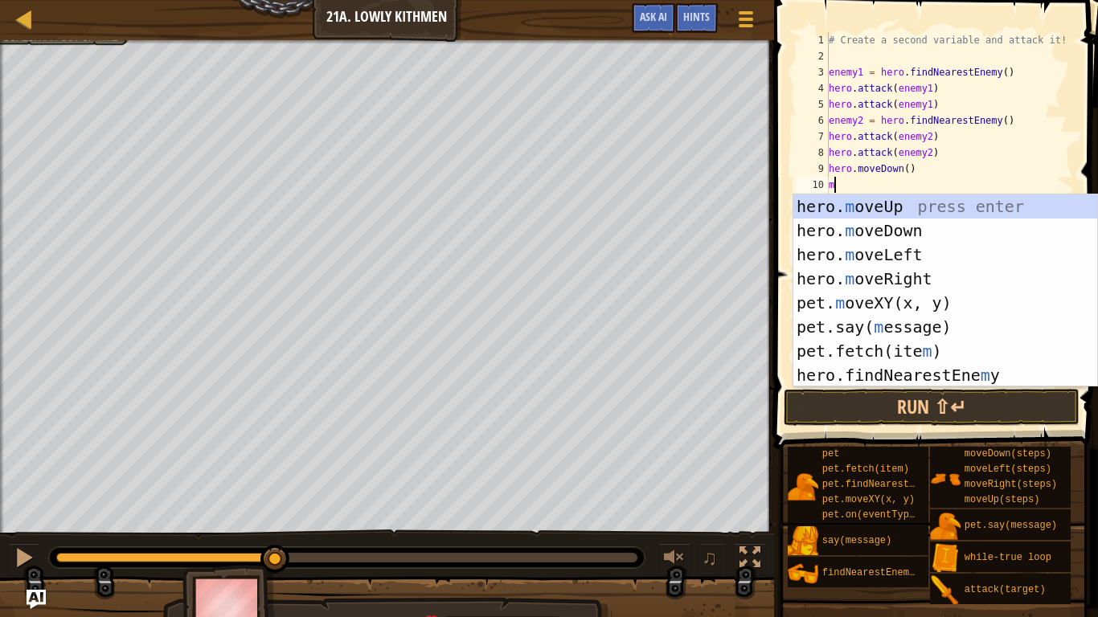
click at [934, 282] on div "hero. m oveUp press enter hero. m oveDown press enter hero. m oveLeft press ent…" at bounding box center [945, 314] width 304 height 241
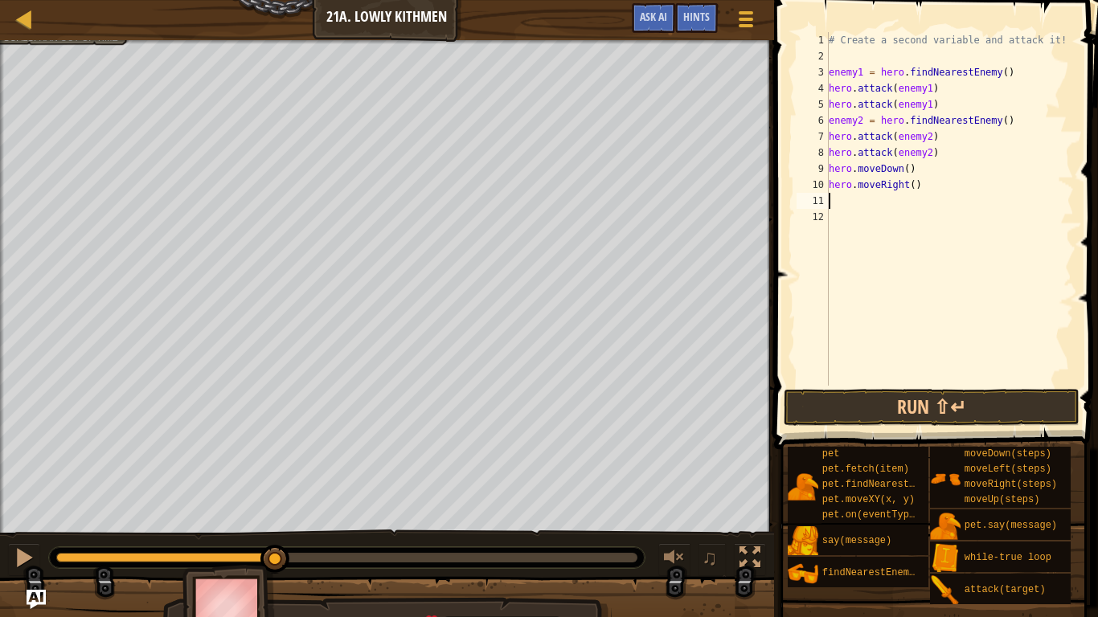
click at [909, 188] on div "# Create a second variable and attack it! enemy1 = hero . findNearestEnemy ( ) …" at bounding box center [949, 225] width 248 height 386
click at [923, 186] on div "# Create a second variable and attack it! enemy1 = hero . findNearestEnemy ( ) …" at bounding box center [949, 225] width 248 height 386
click at [1030, 397] on button "Run ⇧↵" at bounding box center [932, 407] width 296 height 37
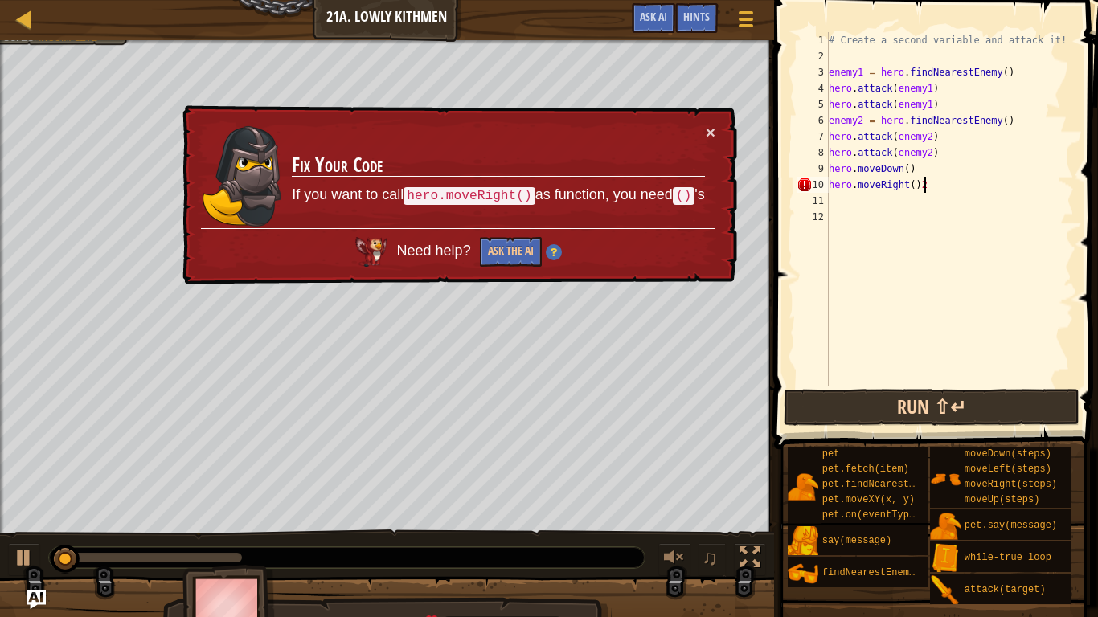
scroll to position [7, 12]
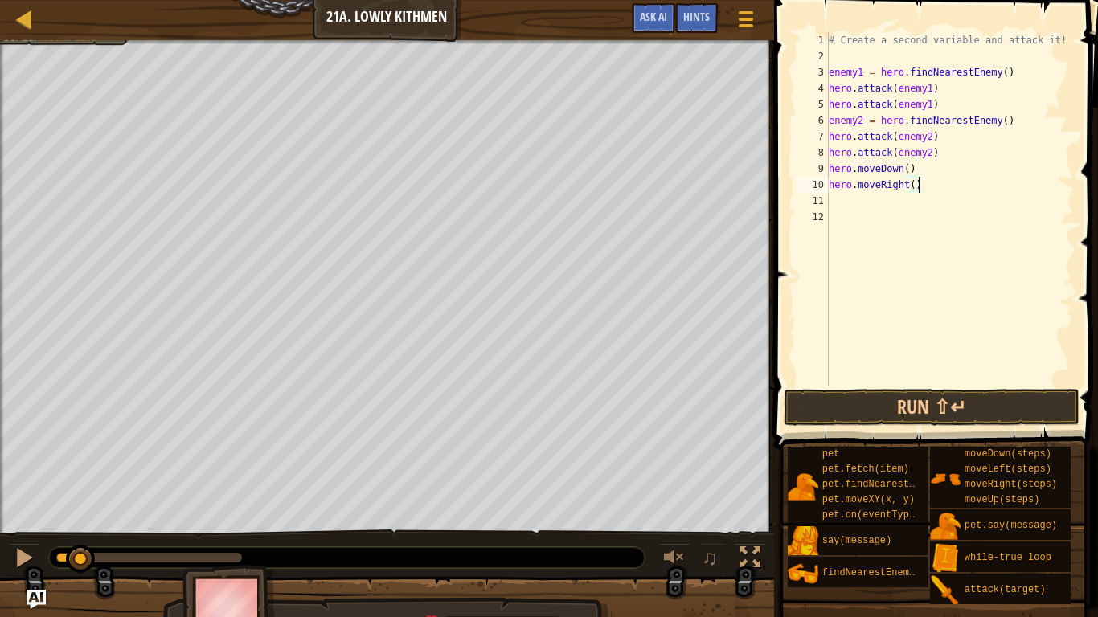
click at [915, 182] on div "# Create a second variable and attack it! enemy1 = hero . findNearestEnemy ( ) …" at bounding box center [949, 225] width 248 height 386
type textarea "hero.moveRight(2)"
click at [1006, 405] on button "Run ⇧↵" at bounding box center [932, 407] width 296 height 37
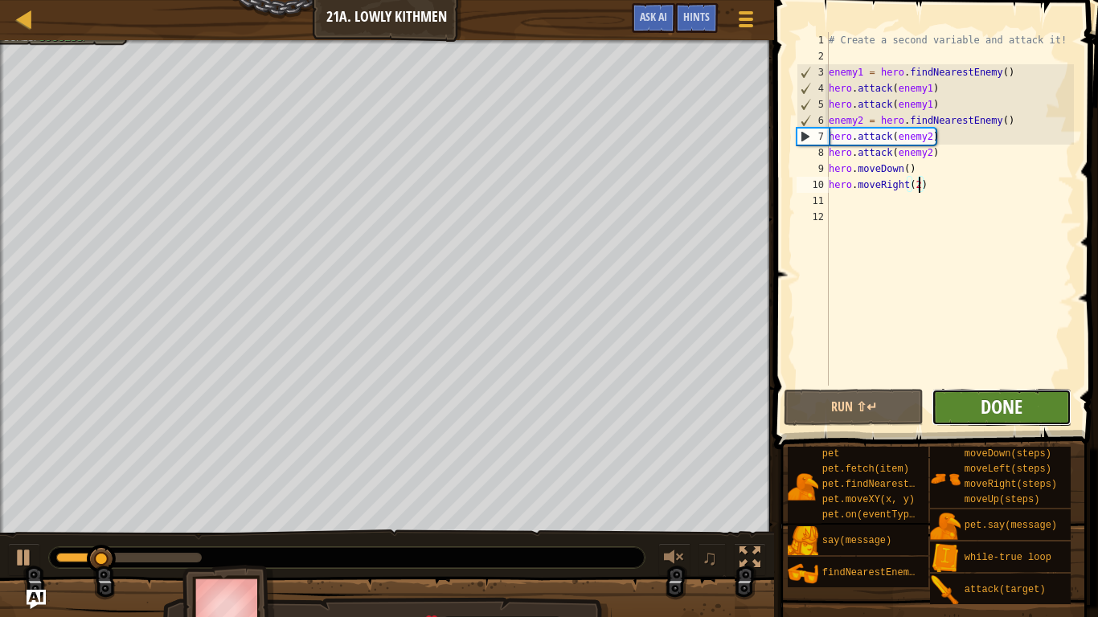
click at [1022, 409] on span "Done" at bounding box center [1001, 407] width 42 height 26
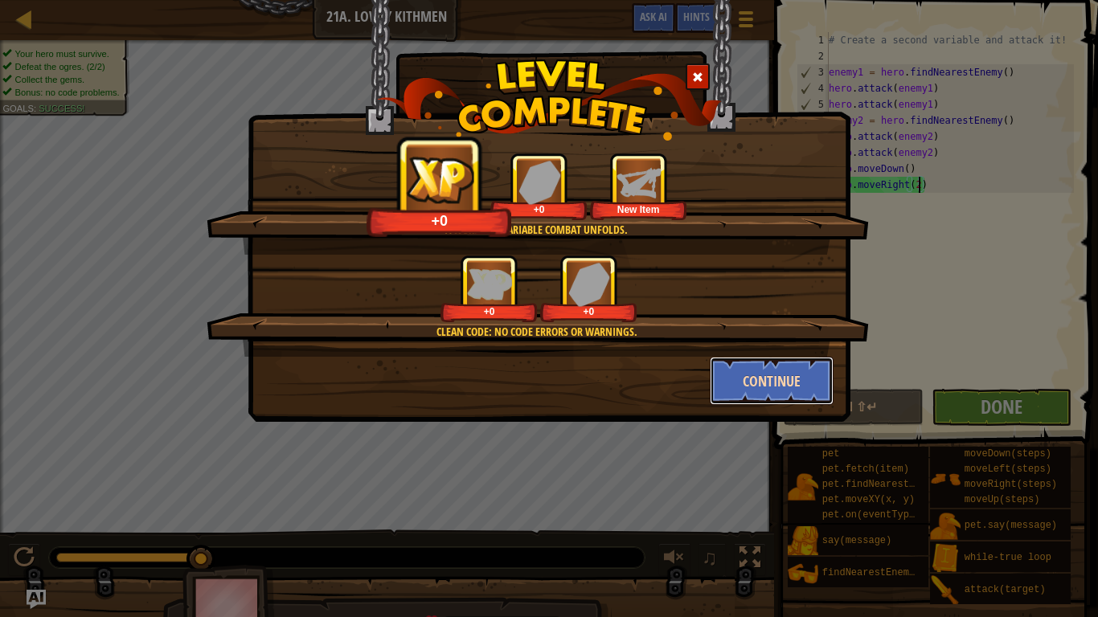
click at [755, 387] on button "Continue" at bounding box center [772, 381] width 125 height 48
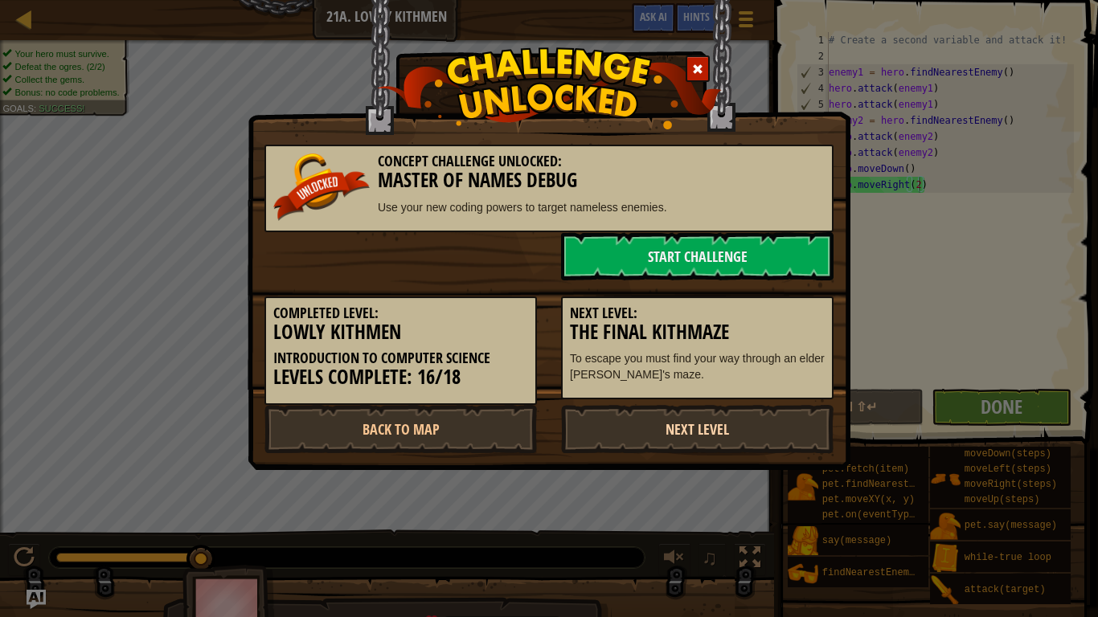
click at [723, 422] on link "Next Level" at bounding box center [697, 429] width 272 height 48
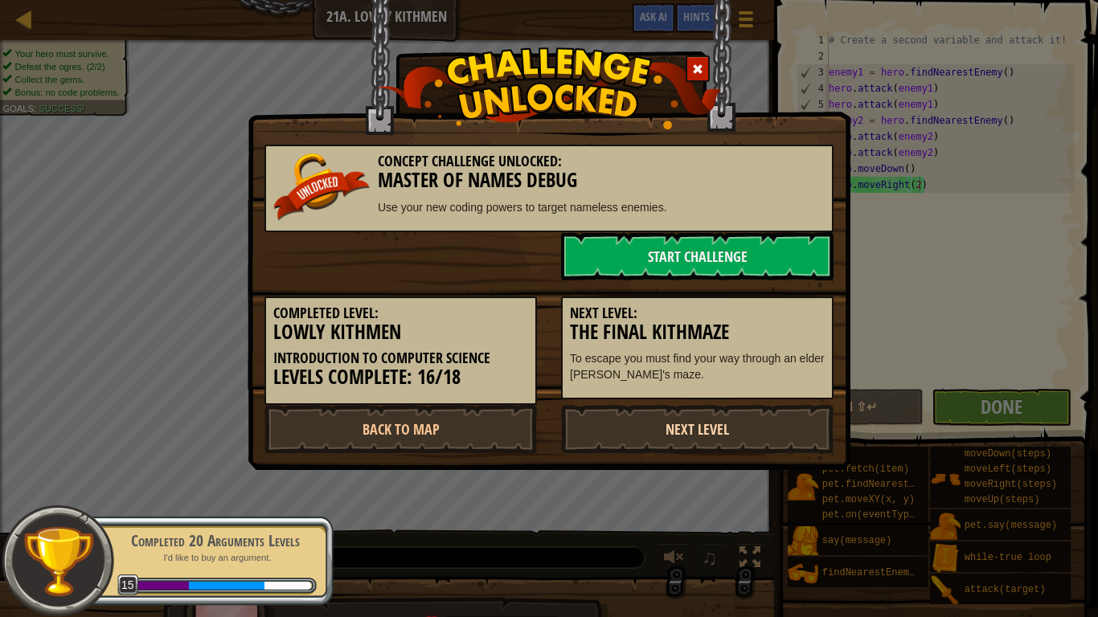
click at [747, 419] on link "Next Level" at bounding box center [697, 429] width 272 height 48
click at [753, 420] on link "Next Level" at bounding box center [697, 429] width 272 height 48
click at [763, 432] on link "Next Level" at bounding box center [697, 429] width 272 height 48
click at [768, 428] on link "Next Level" at bounding box center [697, 429] width 272 height 48
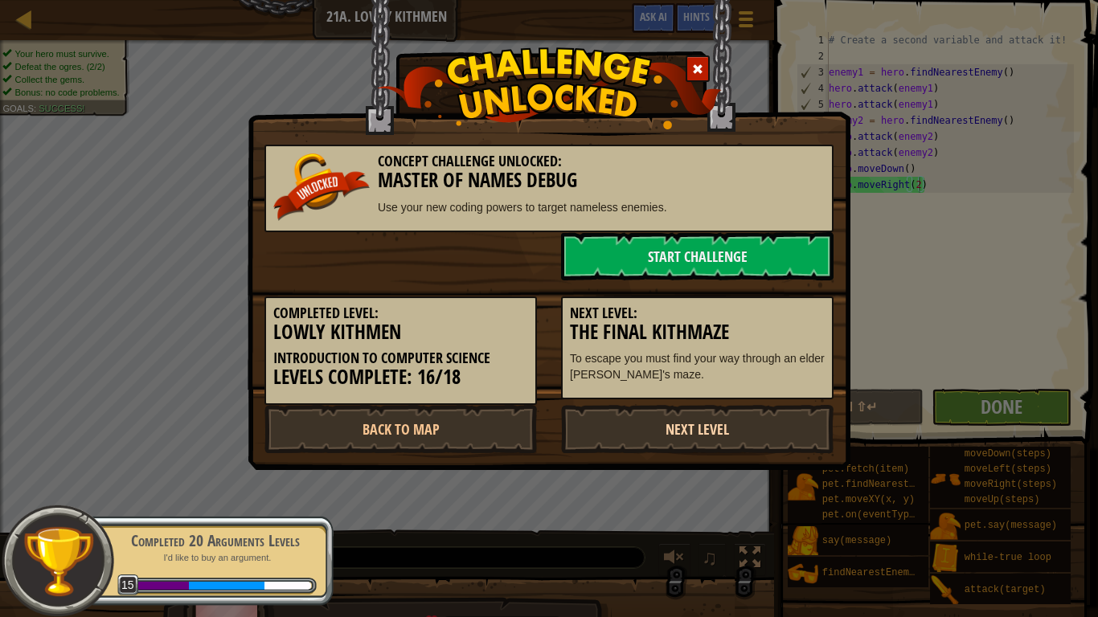
click at [765, 449] on link "Next Level" at bounding box center [697, 429] width 272 height 48
click at [770, 435] on link "Next Level" at bounding box center [697, 429] width 272 height 48
click at [767, 432] on link "Next Level" at bounding box center [697, 429] width 272 height 48
click at [763, 424] on link "Next Level" at bounding box center [697, 429] width 272 height 48
click at [759, 431] on link "Next Level" at bounding box center [697, 429] width 272 height 48
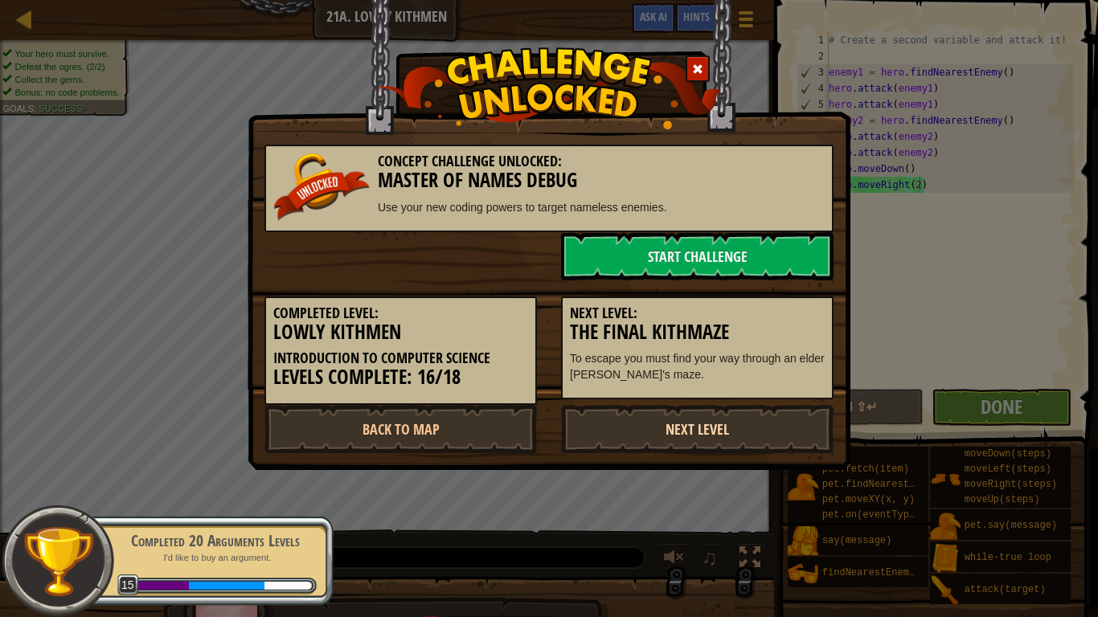
click at [755, 431] on link "Next Level" at bounding box center [697, 429] width 272 height 48
click at [762, 431] on link "Next Level" at bounding box center [697, 429] width 272 height 48
click at [771, 426] on link "Next Level" at bounding box center [697, 429] width 272 height 48
click at [772, 431] on link "Next Level" at bounding box center [697, 429] width 272 height 48
click at [707, 431] on link "Next Level" at bounding box center [697, 429] width 272 height 48
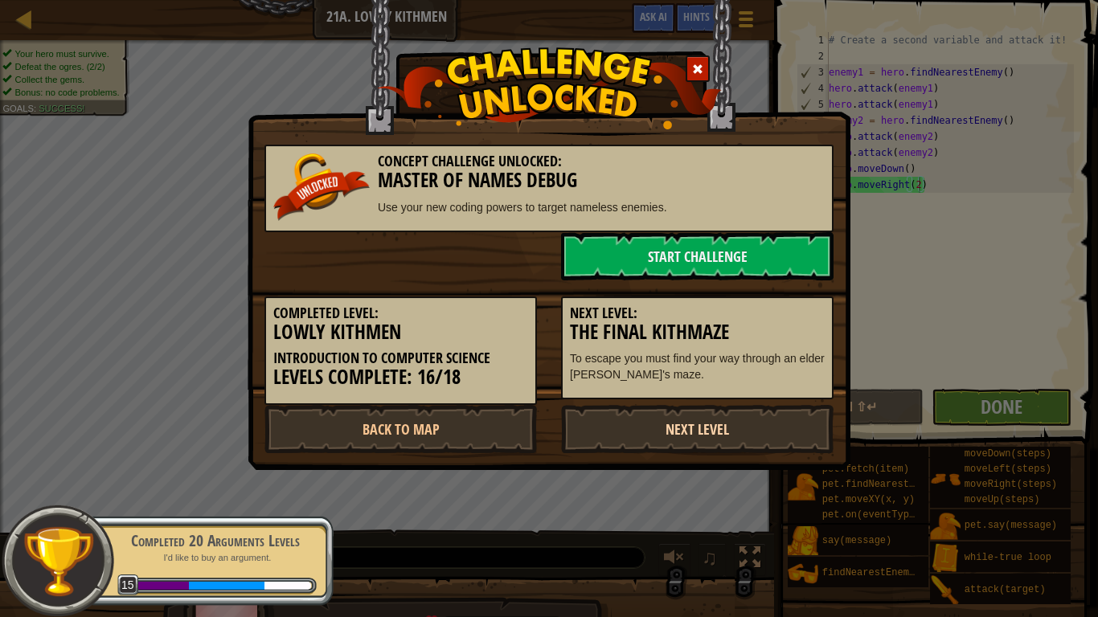
click at [707, 431] on link "Next Level" at bounding box center [697, 429] width 272 height 48
click at [708, 431] on link "Next Level" at bounding box center [697, 429] width 272 height 48
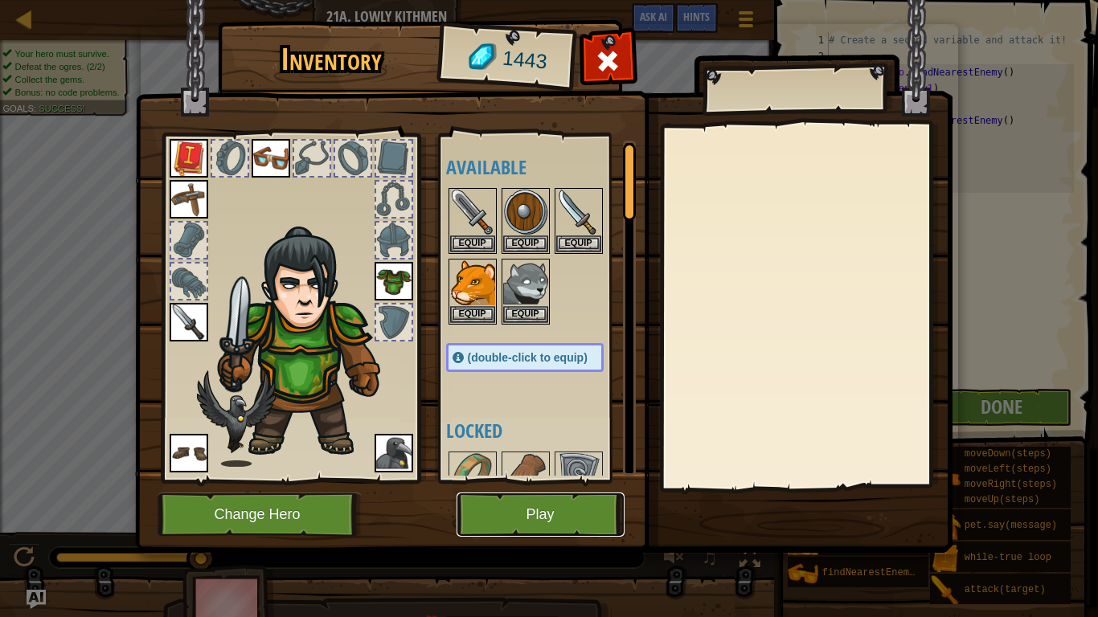
click at [571, 481] on button "Play" at bounding box center [540, 515] width 168 height 44
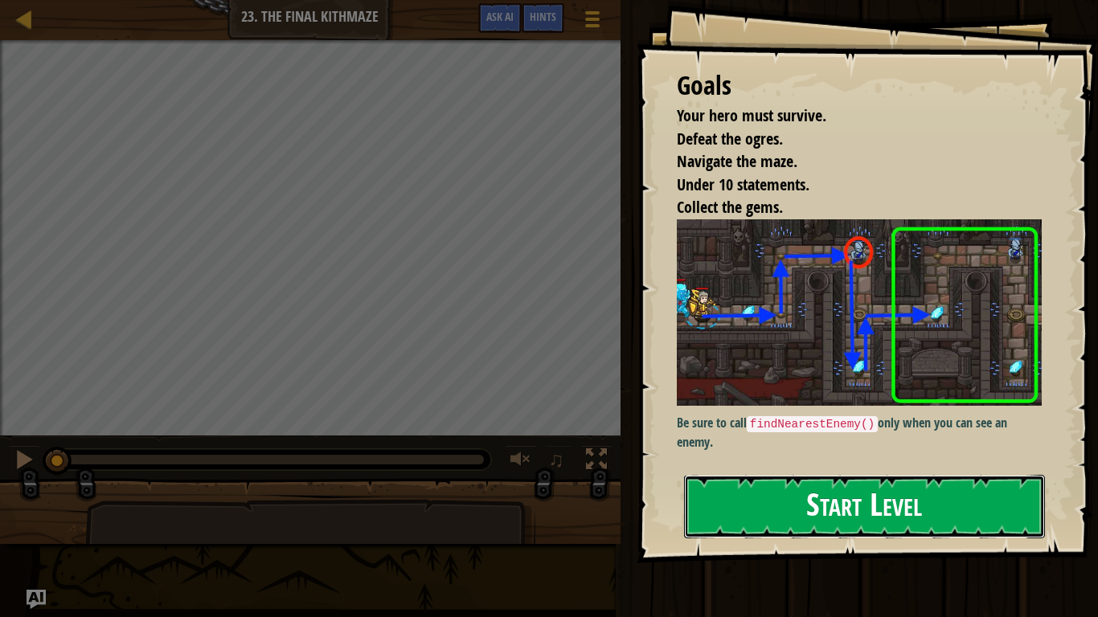
click at [963, 481] on button "Start Level" at bounding box center [864, 506] width 361 height 63
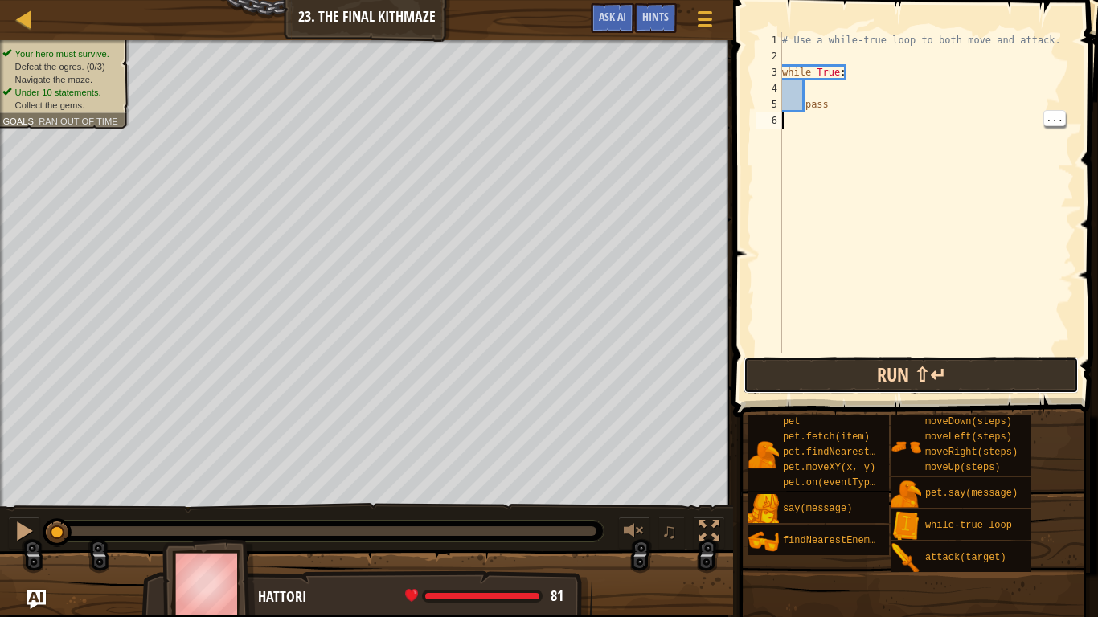
click at [947, 376] on button "Run ⇧↵" at bounding box center [910, 375] width 335 height 37
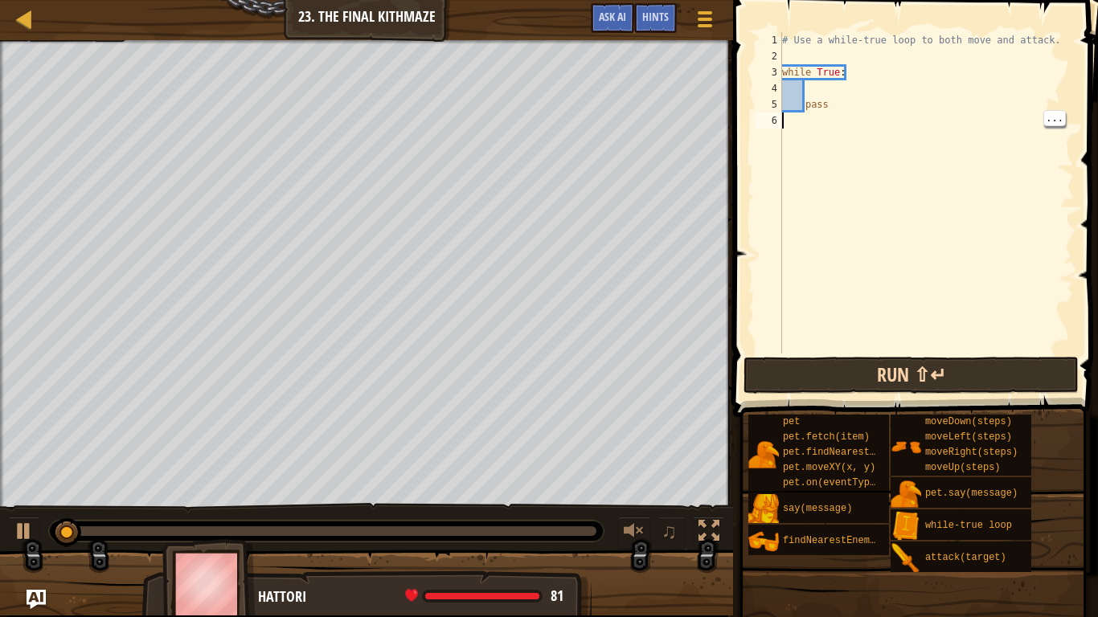
type textarea "m"
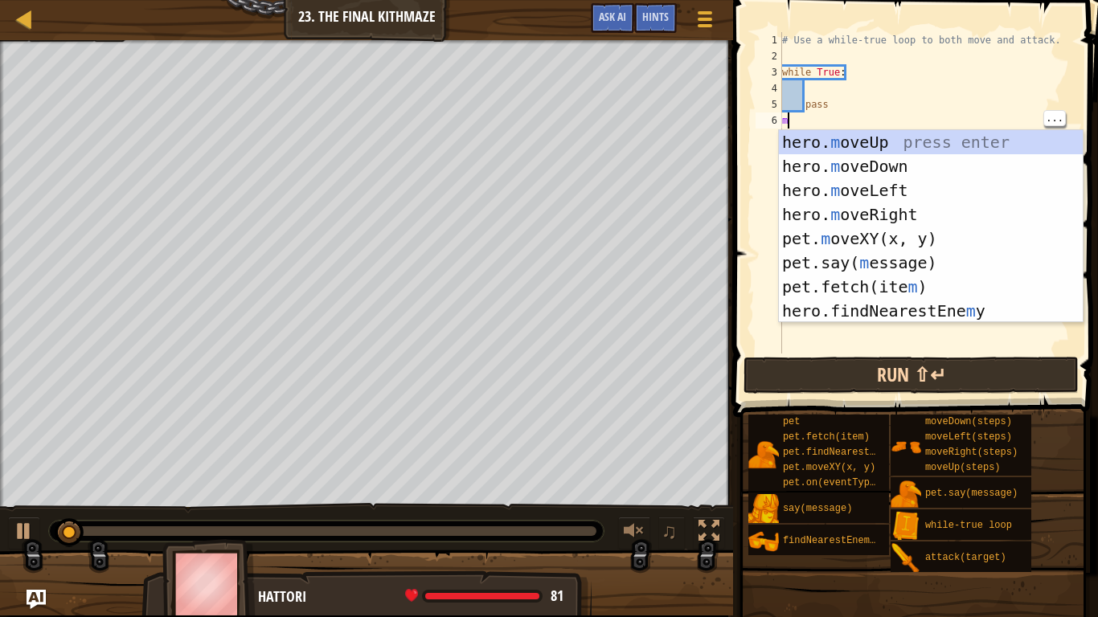
scroll to position [7, 0]
click at [933, 215] on div "hero. m oveUp press enter hero. m oveDown press enter hero. m oveLeft press ent…" at bounding box center [931, 250] width 304 height 241
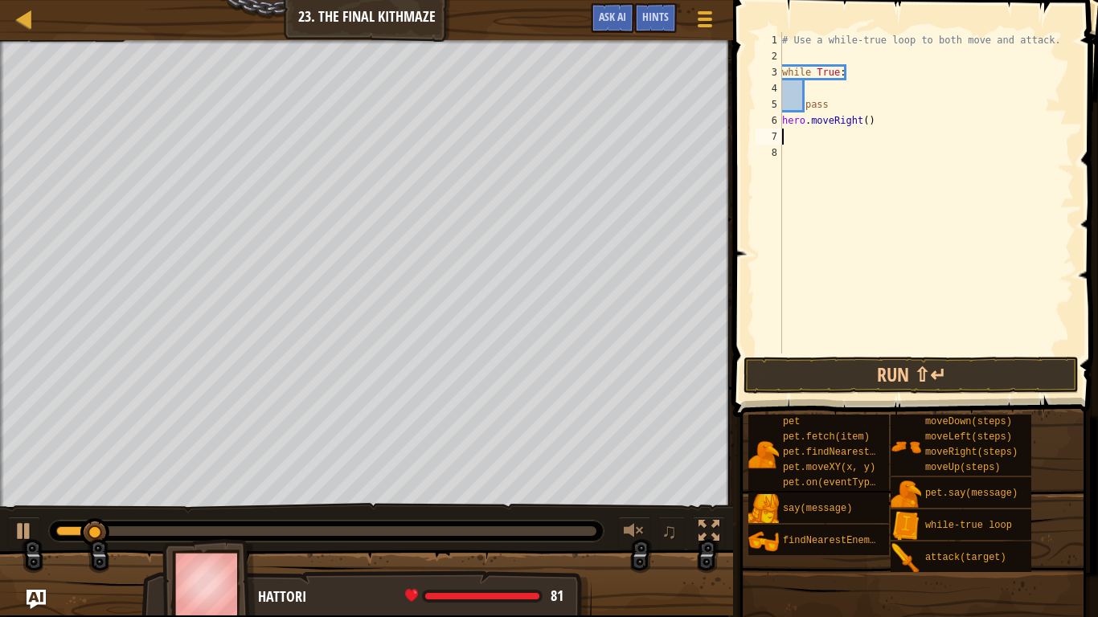
type textarea "m"
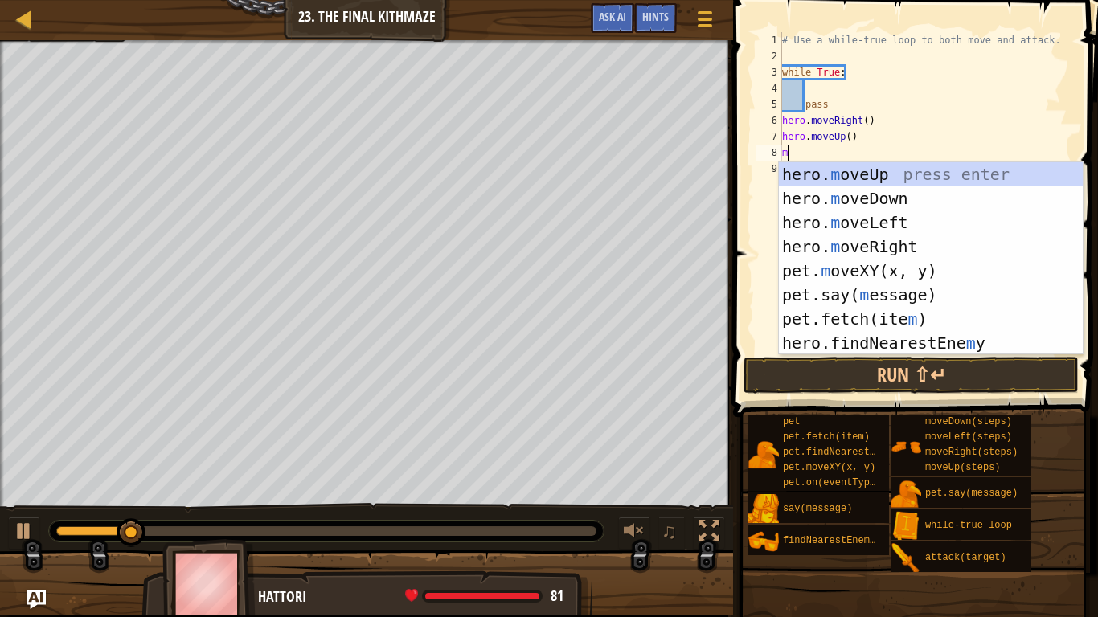
click at [916, 247] on div "hero. m oveUp press enter hero. m oveDown press enter hero. m oveLeft press ent…" at bounding box center [931, 282] width 304 height 241
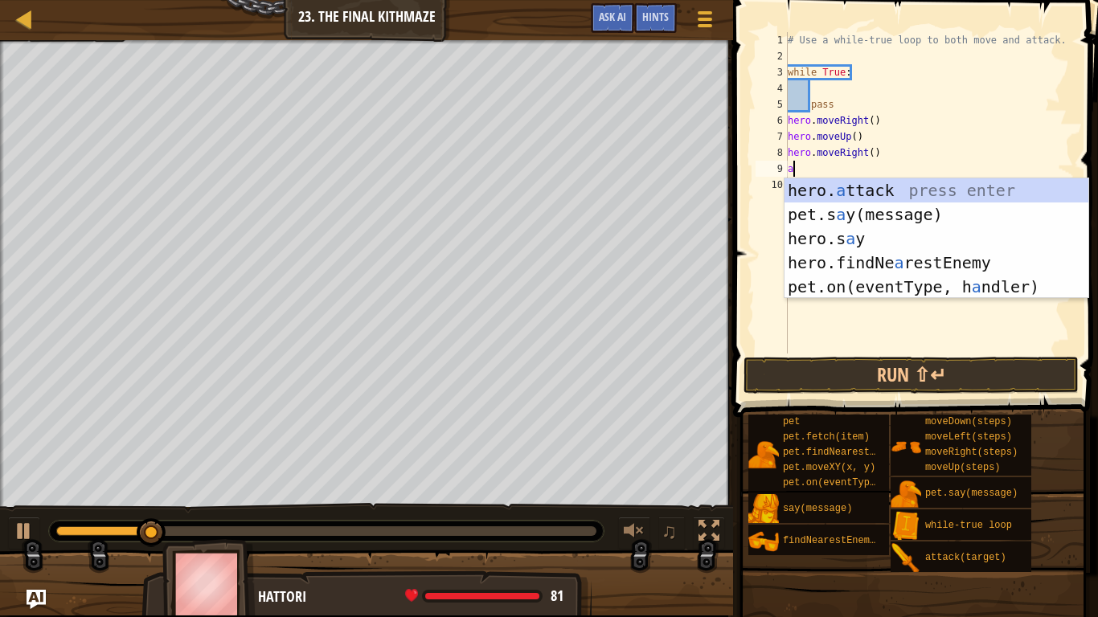
click at [988, 196] on div "hero. a ttack press enter pet.s a y(message) press enter hero.s a y press enter…" at bounding box center [936, 262] width 304 height 169
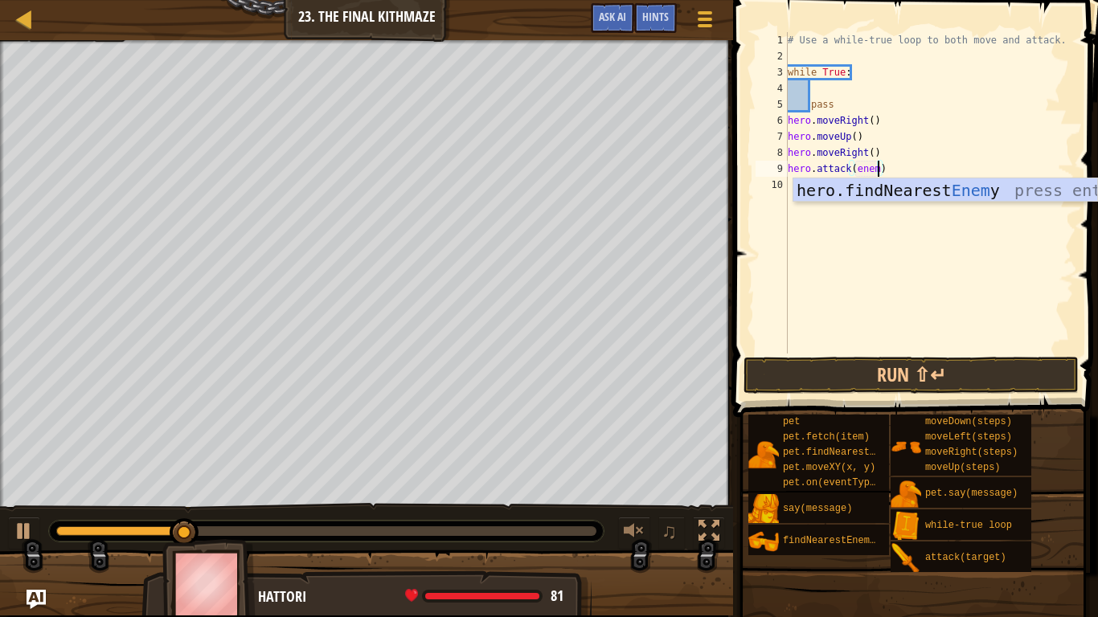
scroll to position [7, 14]
click at [992, 184] on div "hero.findNearest Enemy press enter" at bounding box center [945, 214] width 304 height 72
type textarea "hero.attack(hero.findNearestEnemy())"
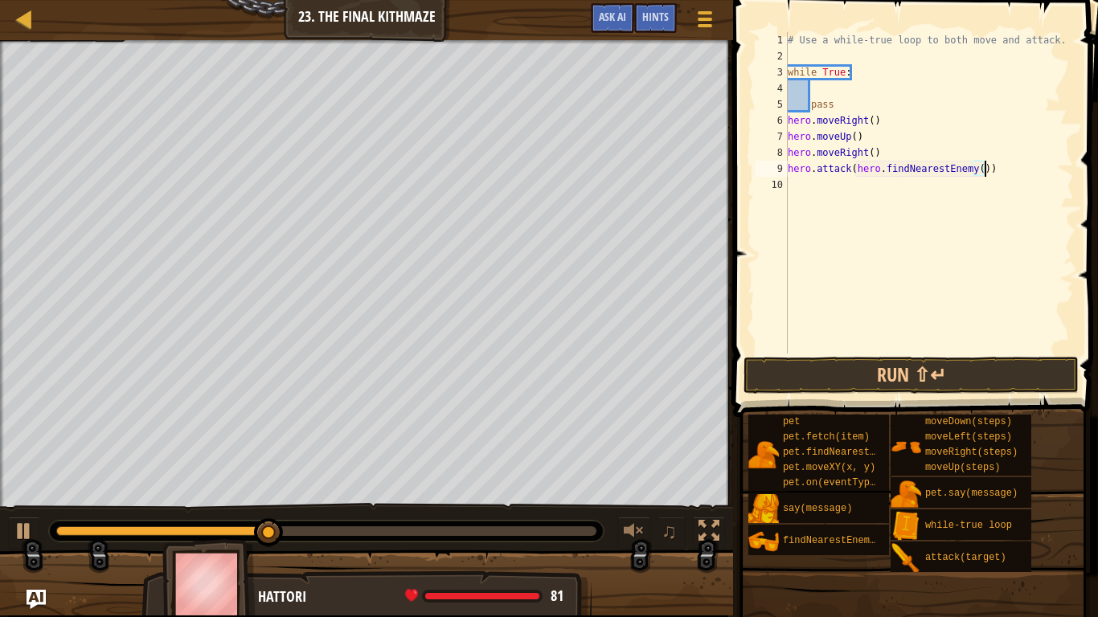
click at [792, 196] on div "# Use a while-true loop to both move and attack. while True : pass hero . moveR…" at bounding box center [928, 209] width 289 height 354
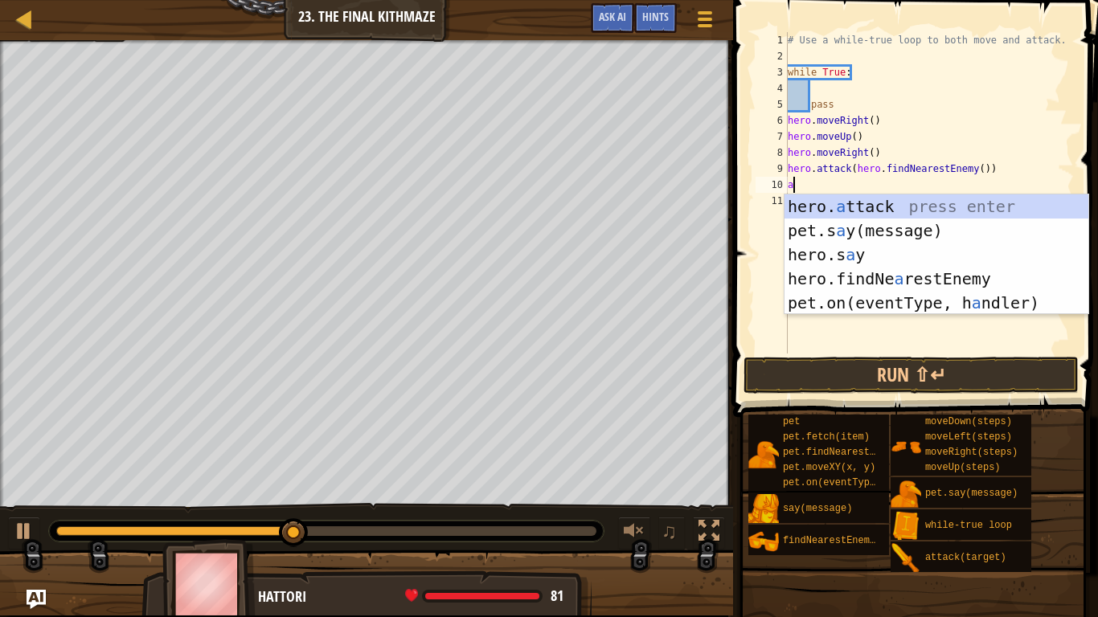
click at [945, 210] on div "hero. a ttack press enter pet.s a y(message) press enter hero.s a y press enter…" at bounding box center [936, 278] width 304 height 169
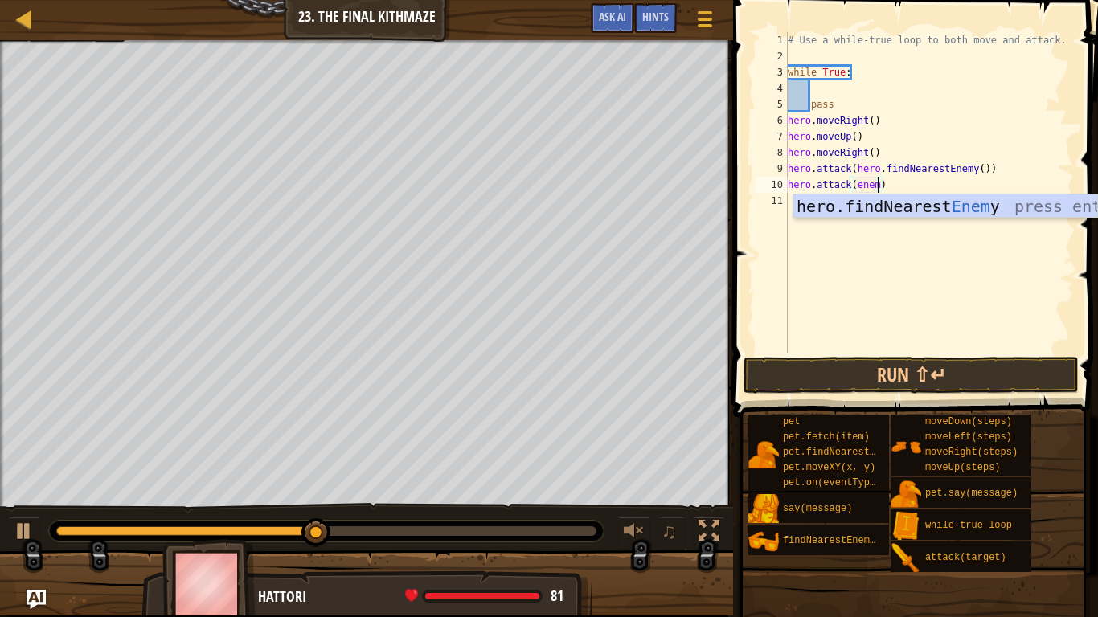
scroll to position [7, 14]
type textarea "hero.attack(enemy1)"
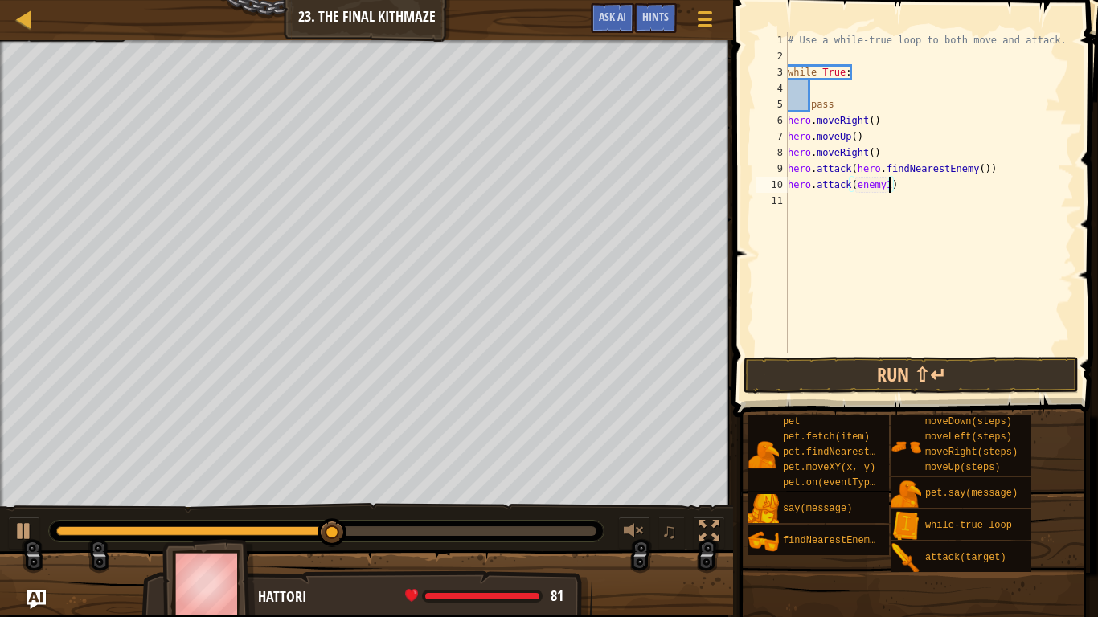
scroll to position [7, 14]
click at [777, 200] on div "11" at bounding box center [771, 201] width 32 height 16
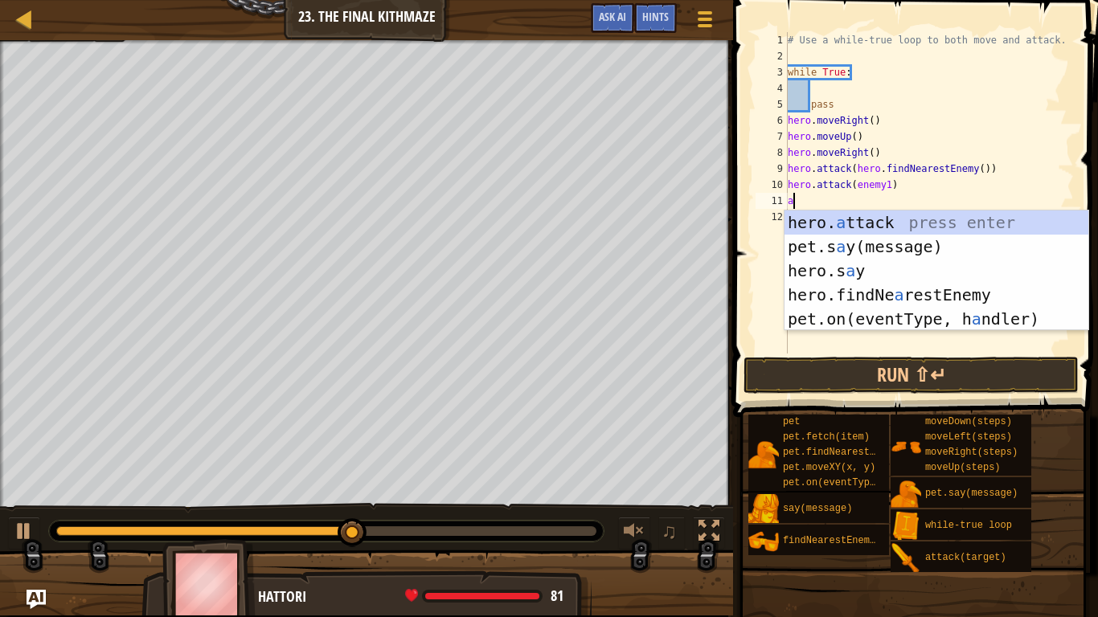
click at [974, 228] on div "hero. a ttack press enter pet.s a y(message) press enter hero.s a y press enter…" at bounding box center [936, 295] width 304 height 169
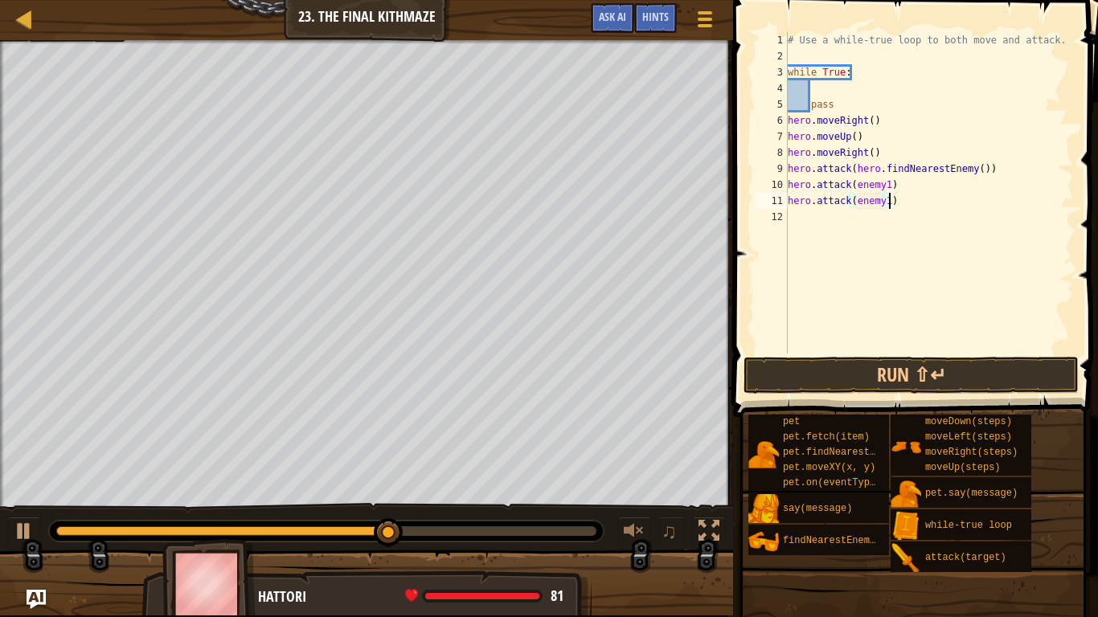
scroll to position [7, 14]
click at [984, 370] on button "Run ⇧↵" at bounding box center [910, 375] width 335 height 37
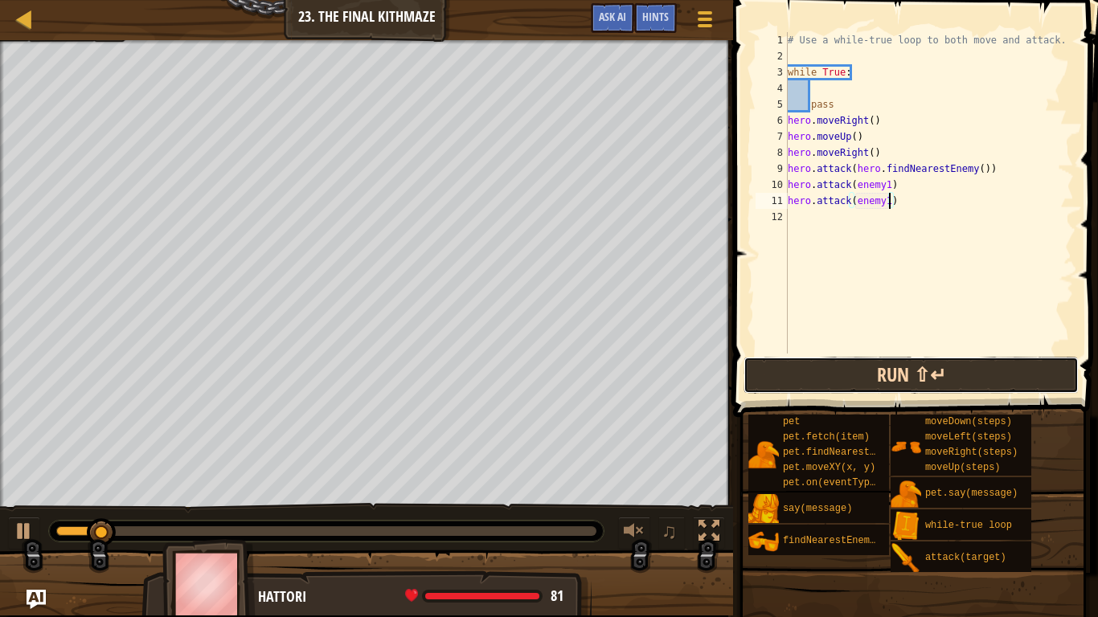
click at [1016, 383] on button "Run ⇧↵" at bounding box center [910, 375] width 335 height 37
click at [848, 377] on button "Run ⇧↵" at bounding box center [910, 375] width 335 height 37
click at [848, 378] on button "Running" at bounding box center [910, 375] width 335 height 37
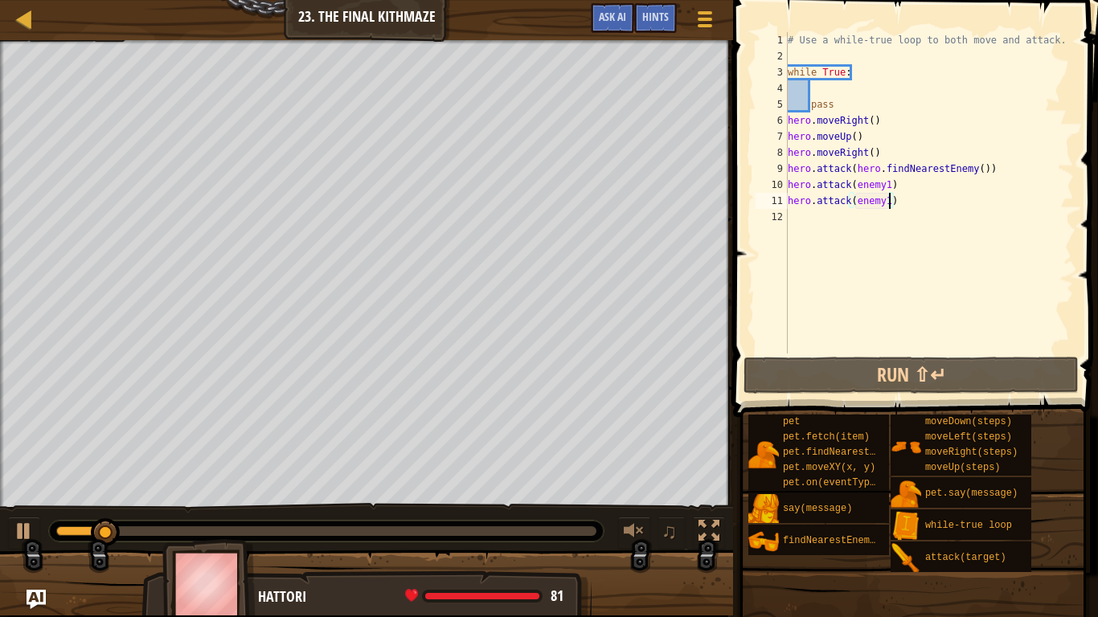
click at [833, 108] on div "# Use a while-true loop to both move and attack. while True : pass hero . moveR…" at bounding box center [928, 209] width 289 height 354
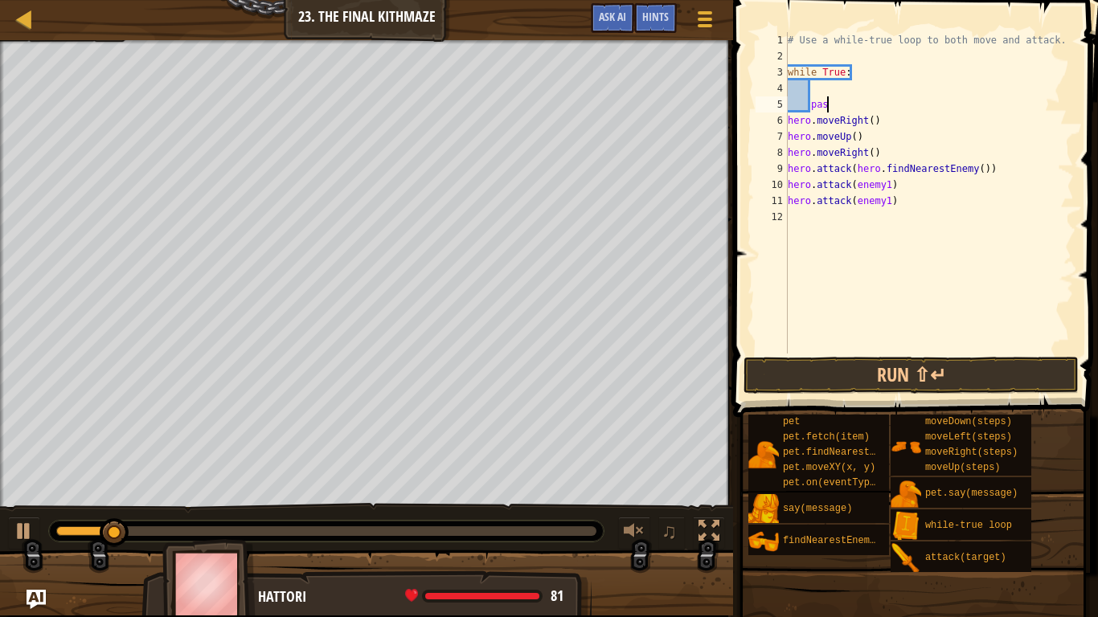
type textarea "p"
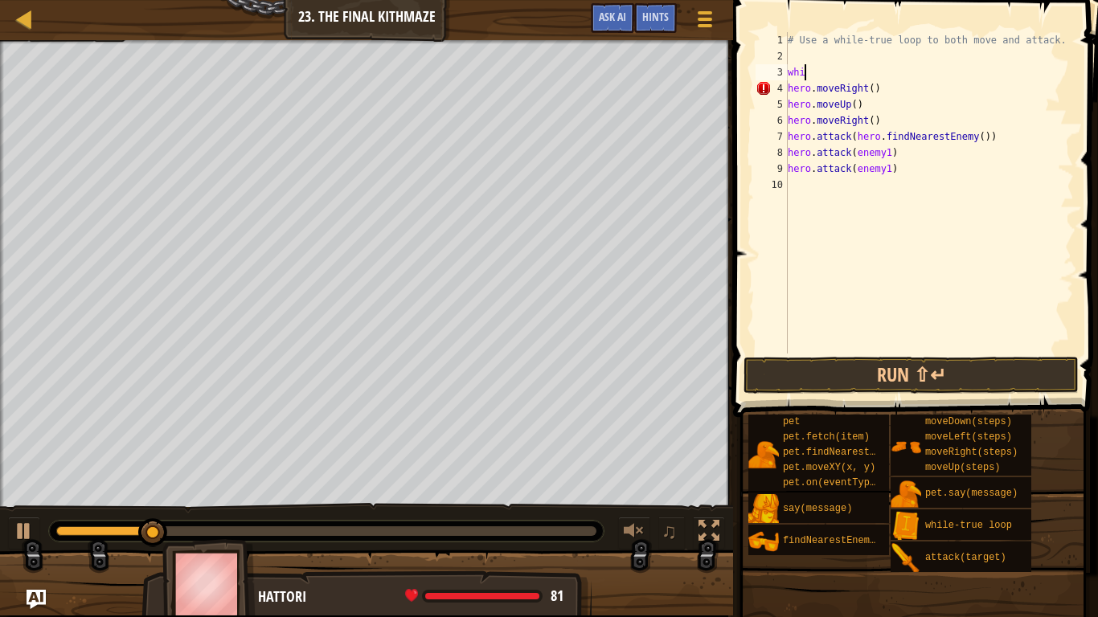
type textarea "w"
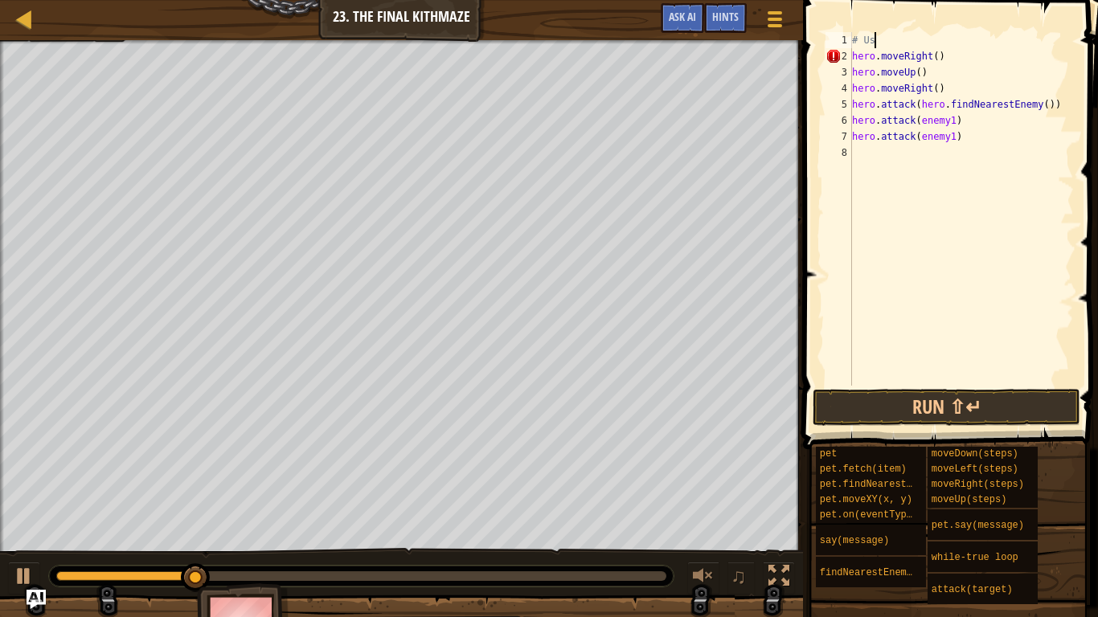
type textarea "#"
click at [858, 162] on div "hero . moveRight ( ) hero . moveUp ( ) hero . moveRight ( ) hero . attack ( her…" at bounding box center [961, 225] width 225 height 386
type textarea "hero.attack(enemy1)"
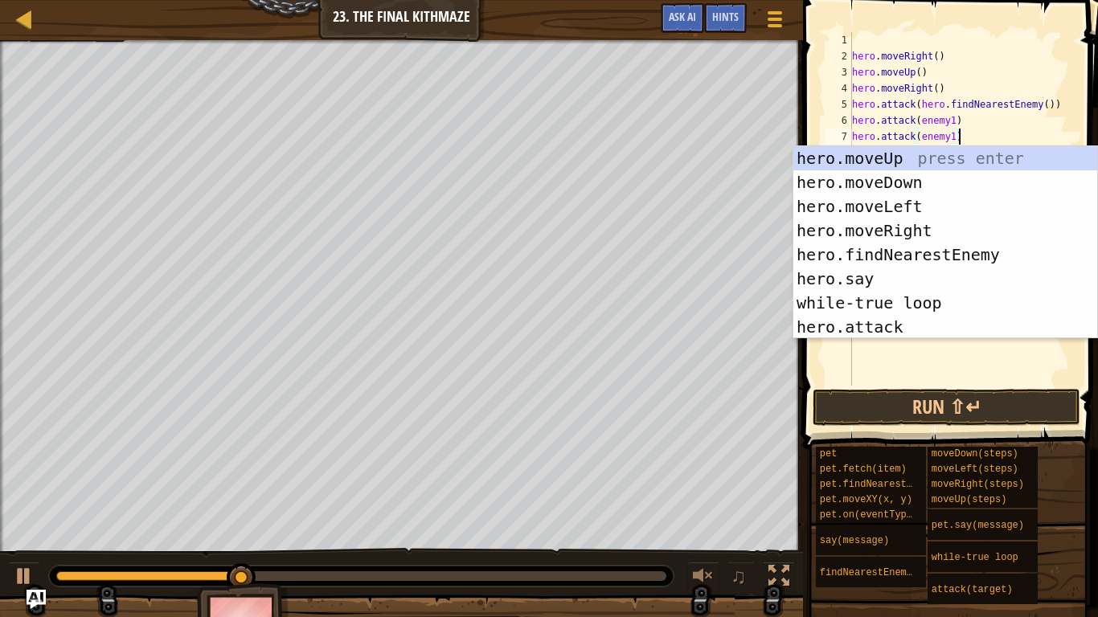
click at [989, 355] on div "hero . moveRight ( ) hero . moveUp ( ) hero . moveRight ( ) hero . attack ( her…" at bounding box center [961, 225] width 225 height 386
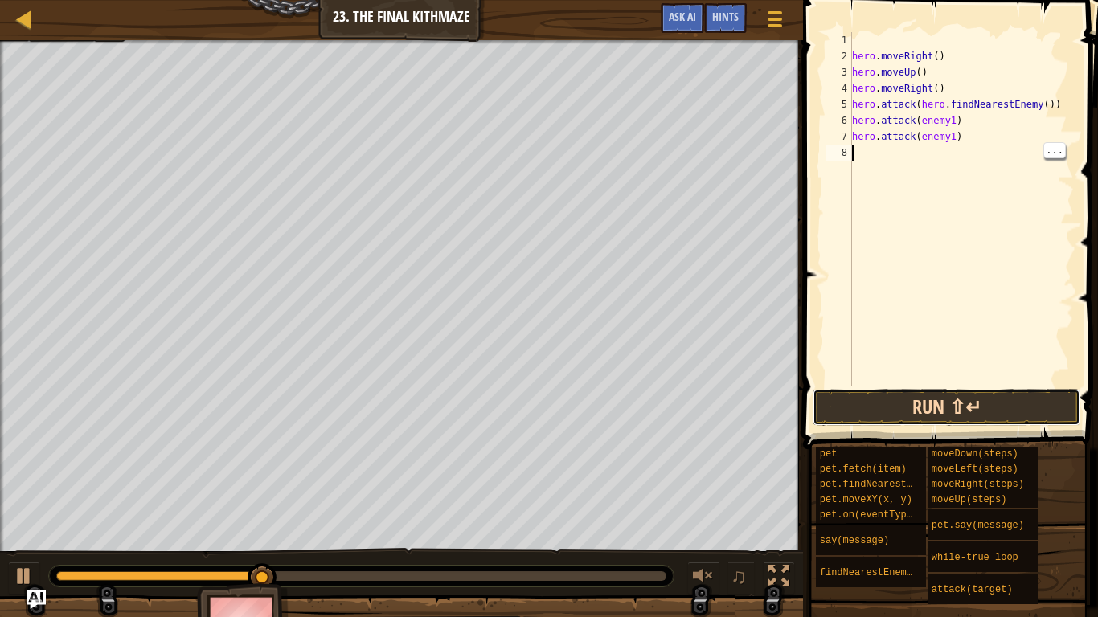
click at [992, 402] on button "Run ⇧↵" at bounding box center [946, 407] width 268 height 37
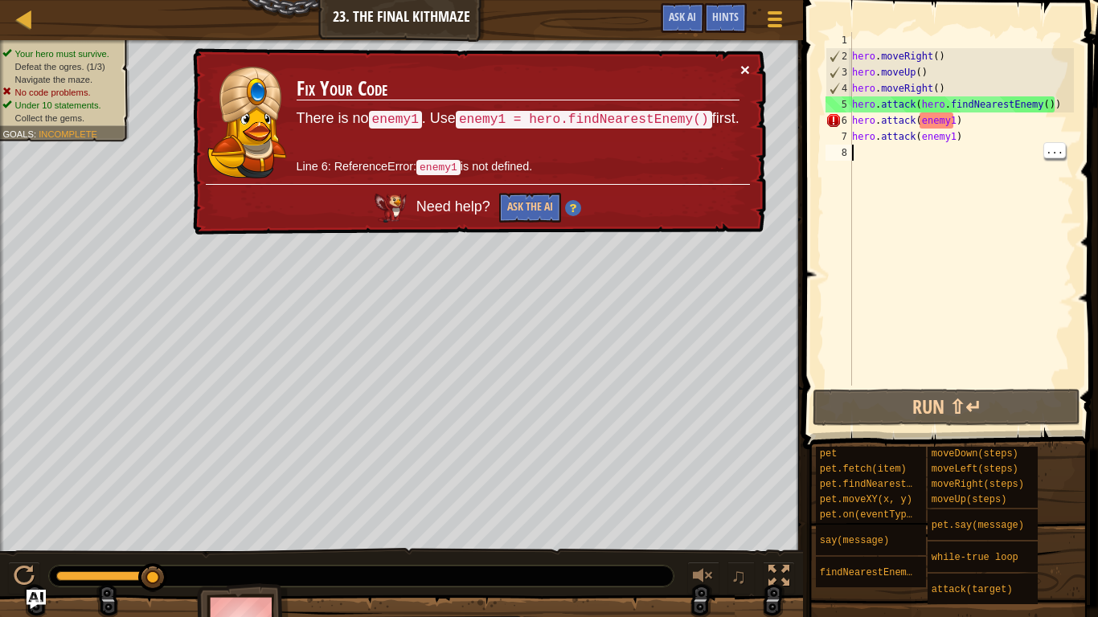
click at [745, 72] on button "×" at bounding box center [745, 69] width 10 height 17
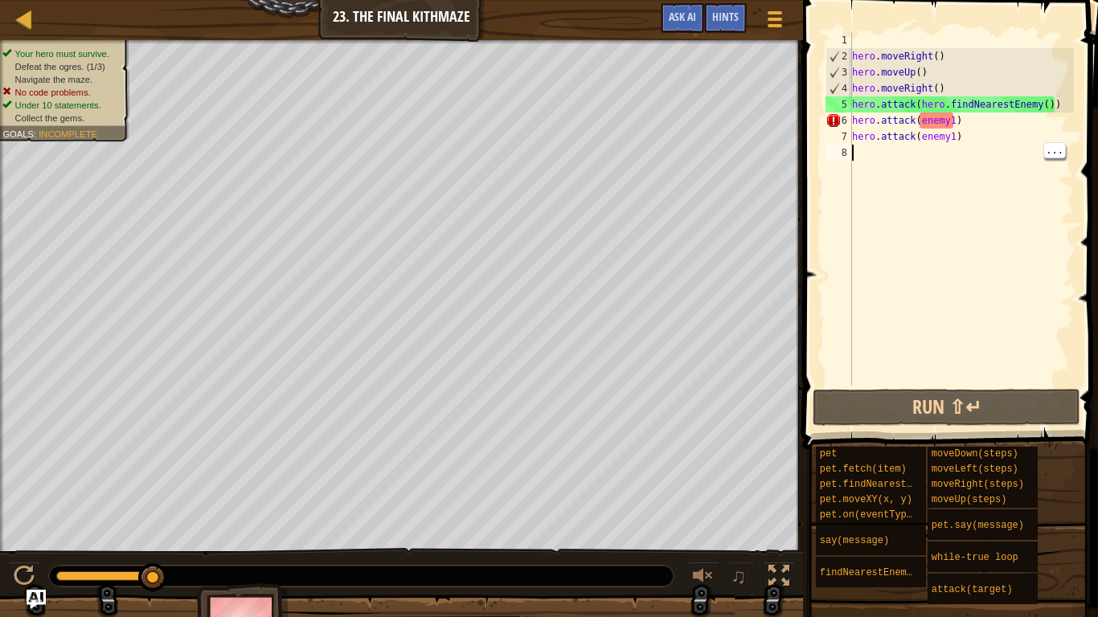
click at [866, 162] on div "hero . moveRight ( ) hero . moveUp ( ) hero . moveRight ( ) hero . attack ( her…" at bounding box center [961, 225] width 225 height 386
type textarea "a"
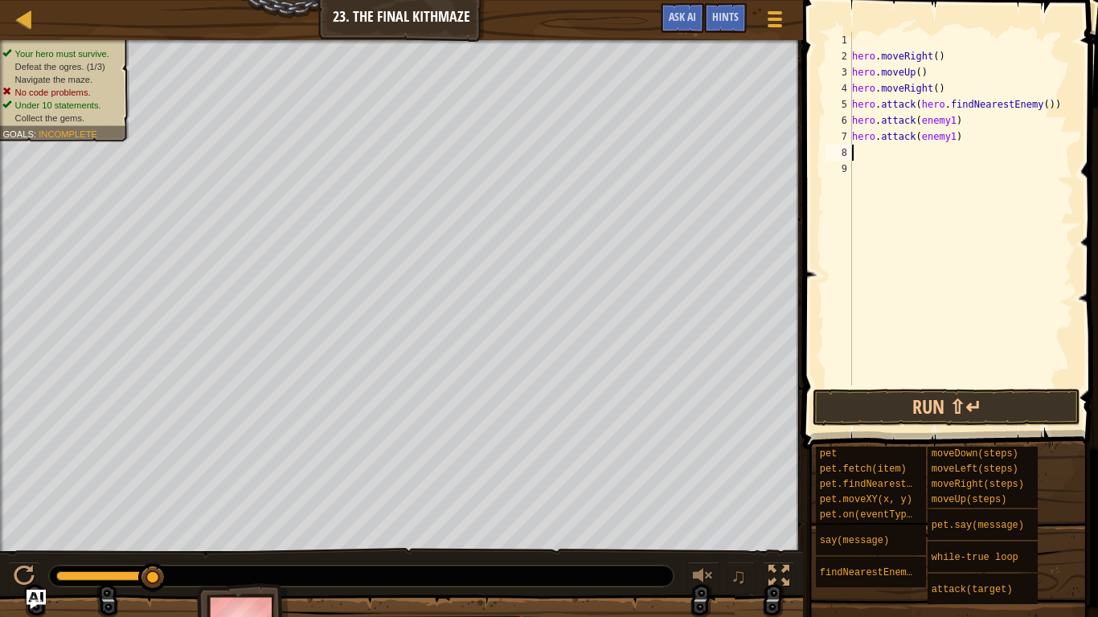
type textarea "m"
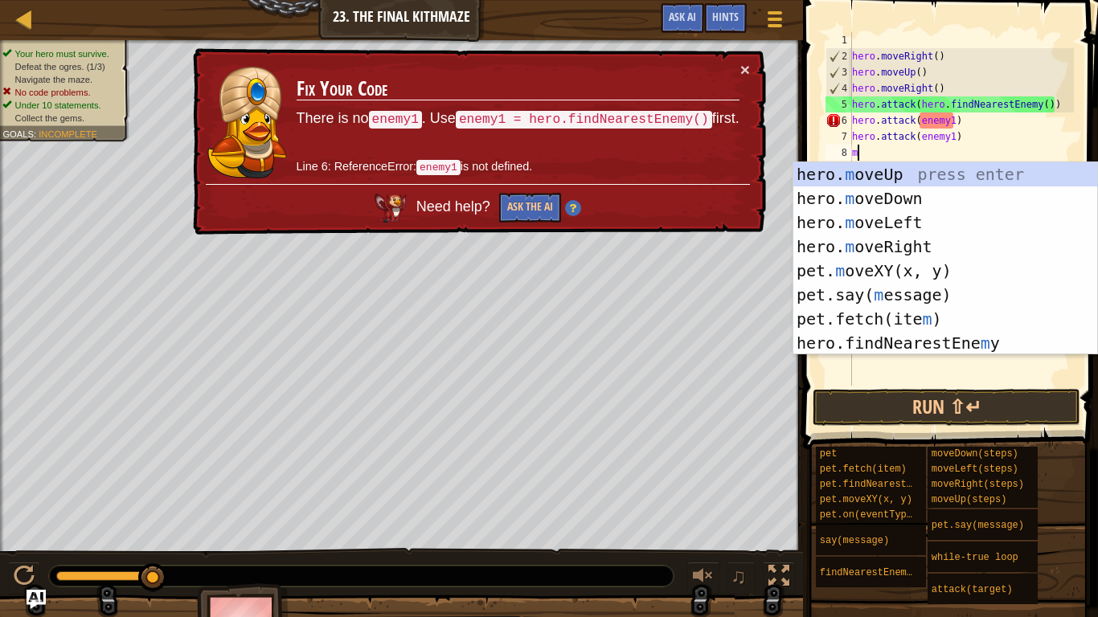
click at [947, 195] on div "hero. m oveUp press enter hero. m oveDown press enter hero. m oveLeft press ent…" at bounding box center [945, 282] width 304 height 241
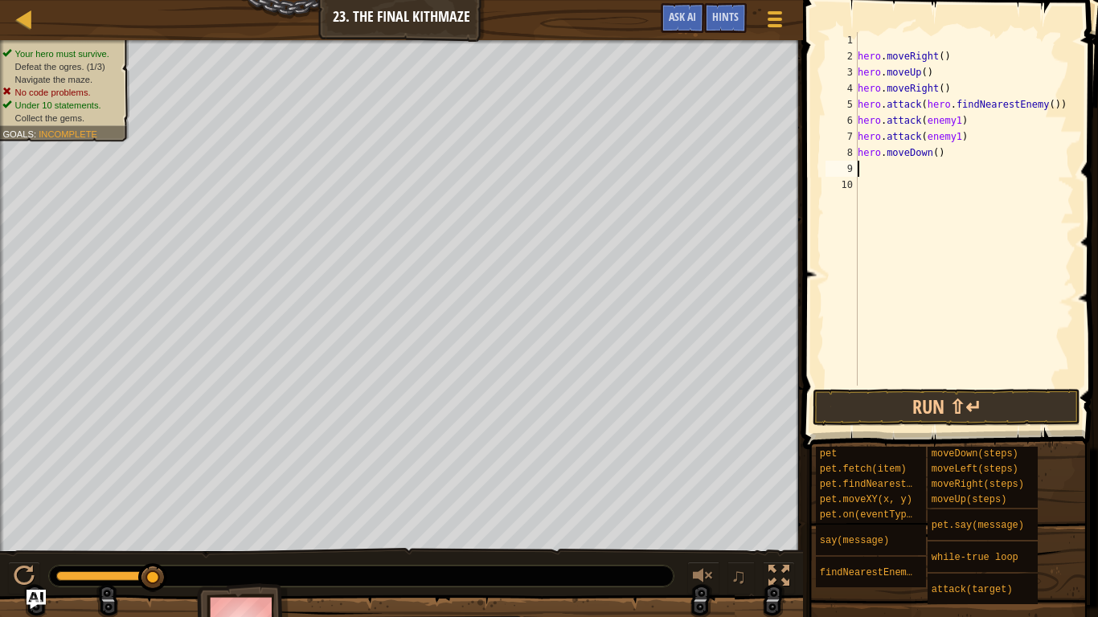
click at [937, 153] on div "hero . moveRight ( ) hero . moveUp ( ) hero . moveRight ( ) hero . attack ( her…" at bounding box center [963, 225] width 219 height 386
type textarea "hero.moveDown(2)"
click at [862, 184] on div "hero . moveRight ( ) hero . moveUp ( ) hero . moveRight ( ) hero . attack ( her…" at bounding box center [963, 225] width 219 height 386
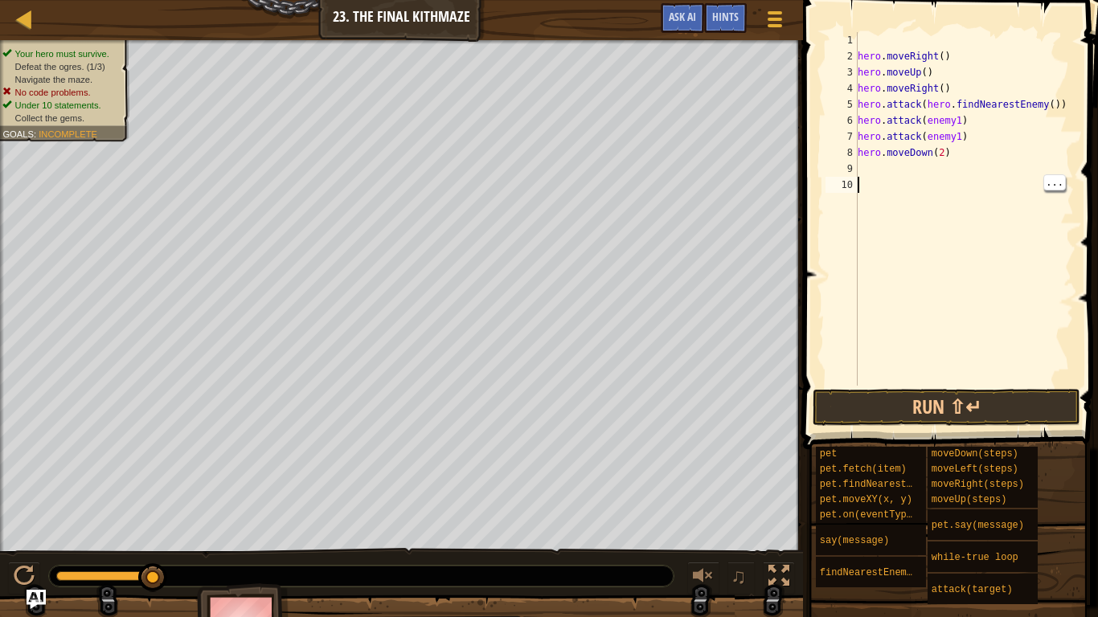
click at [868, 171] on div "hero . moveRight ( ) hero . moveUp ( ) hero . moveRight ( ) hero . attack ( her…" at bounding box center [963, 225] width 219 height 386
type textarea "m"
type textarea "n"
type textarea ","
type textarea "m"
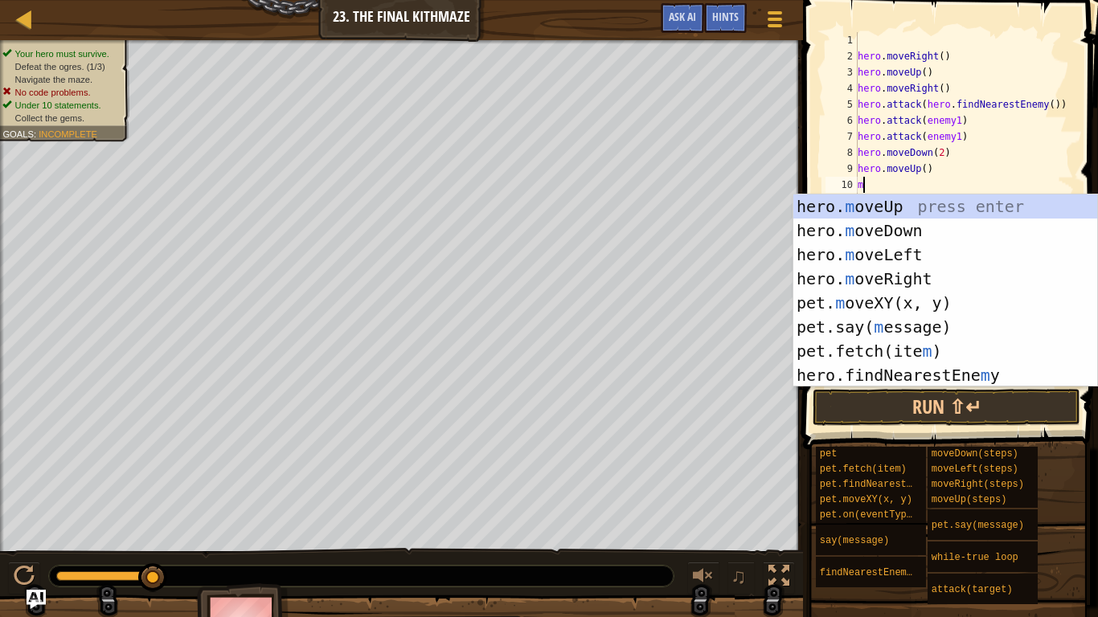
click at [943, 282] on div "hero. m oveUp press enter hero. m oveDown press enter hero. m oveLeft press ent…" at bounding box center [945, 314] width 304 height 241
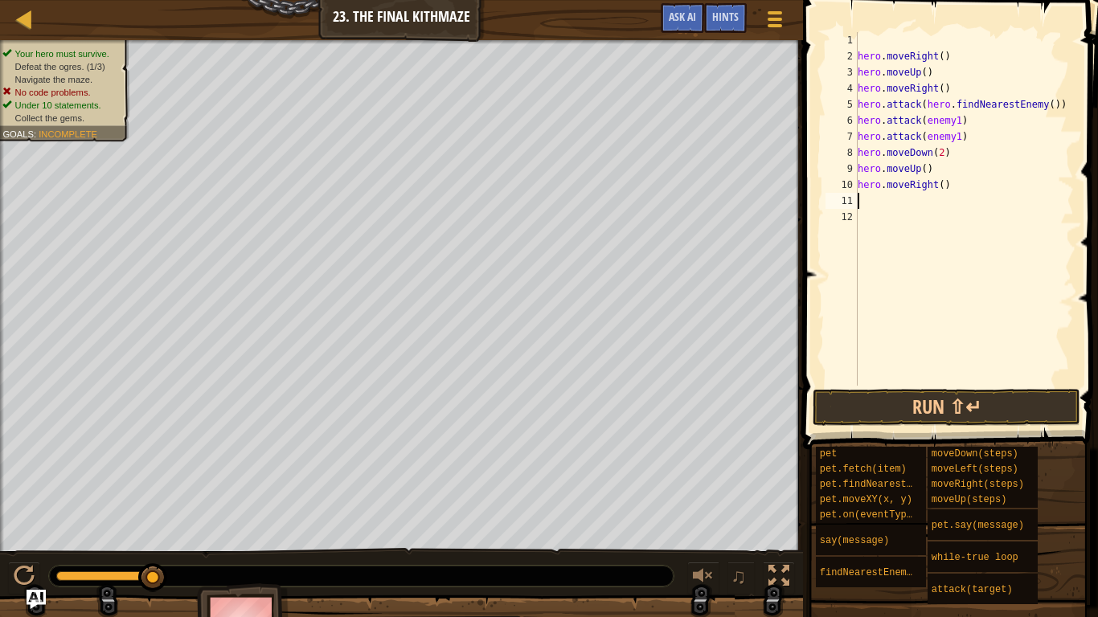
type textarea "m"
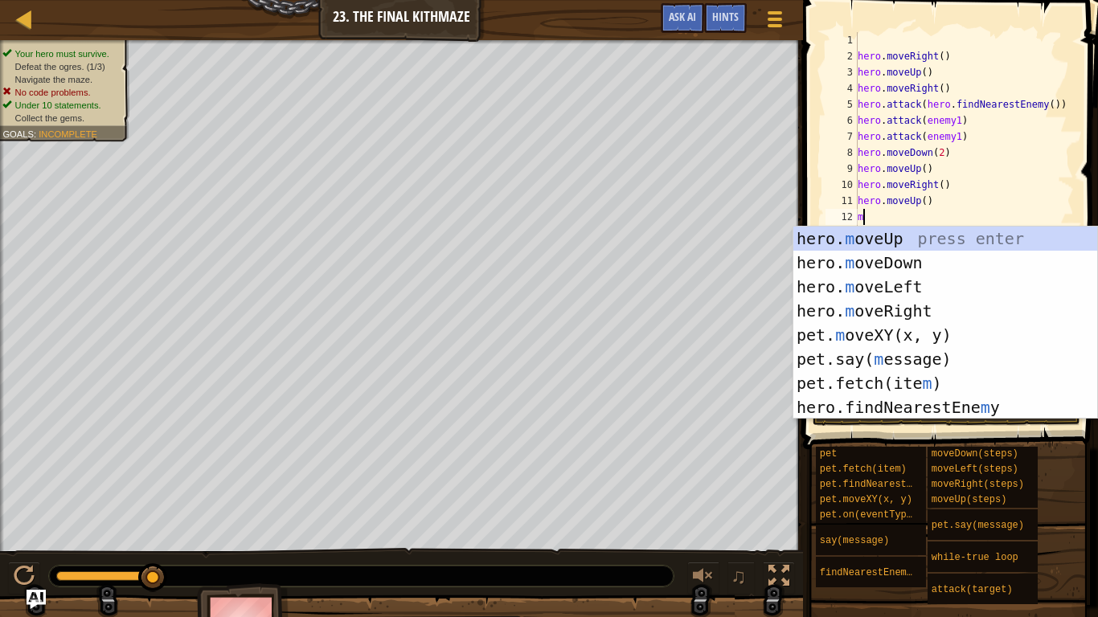
click at [942, 312] on div "hero. m oveUp press enter hero. m oveDown press enter hero. m oveLeft press ent…" at bounding box center [945, 347] width 304 height 241
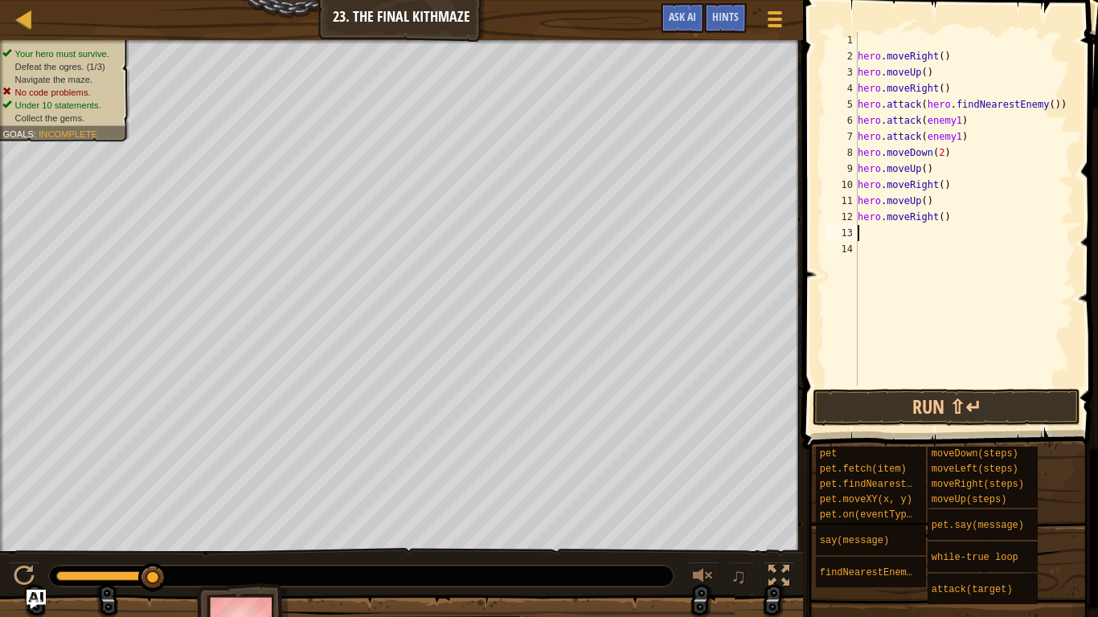
type textarea "a"
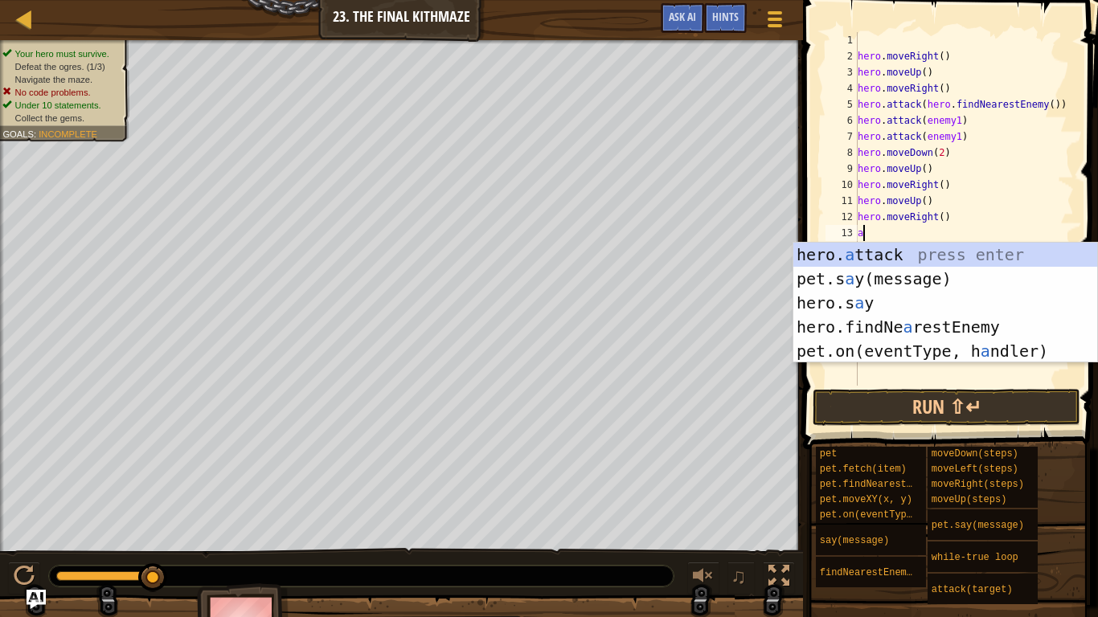
click at [975, 330] on div "hero. a ttack press enter pet.s a y(message) press enter hero.s a y press enter…" at bounding box center [945, 327] width 304 height 169
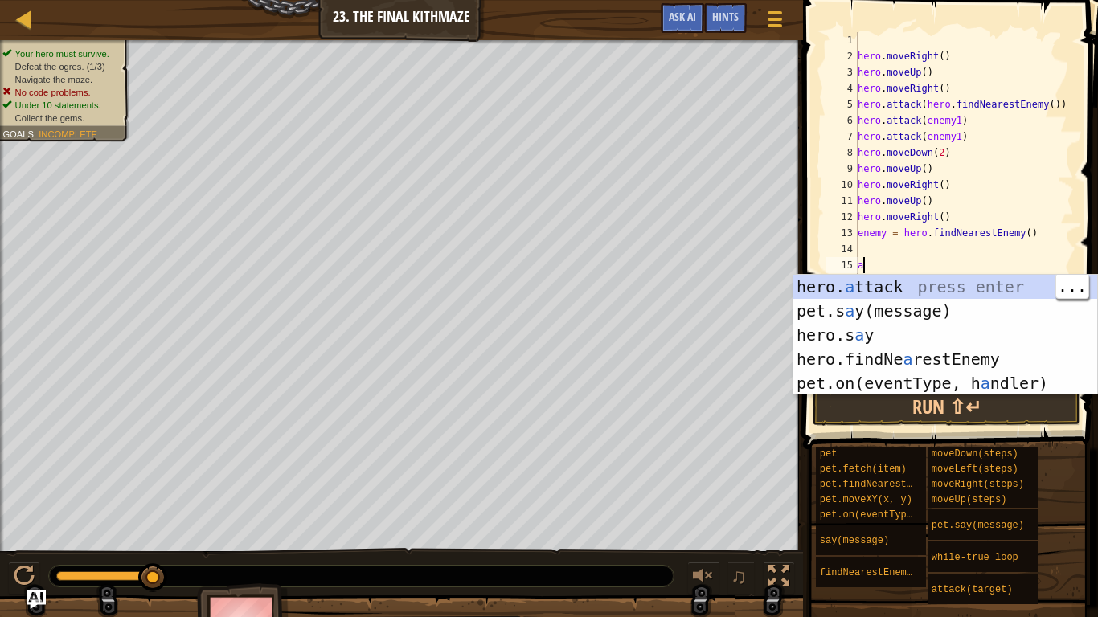
click at [961, 279] on div "hero. a ttack press enter pet.s a y(message) press enter hero.s a y press enter…" at bounding box center [945, 359] width 304 height 169
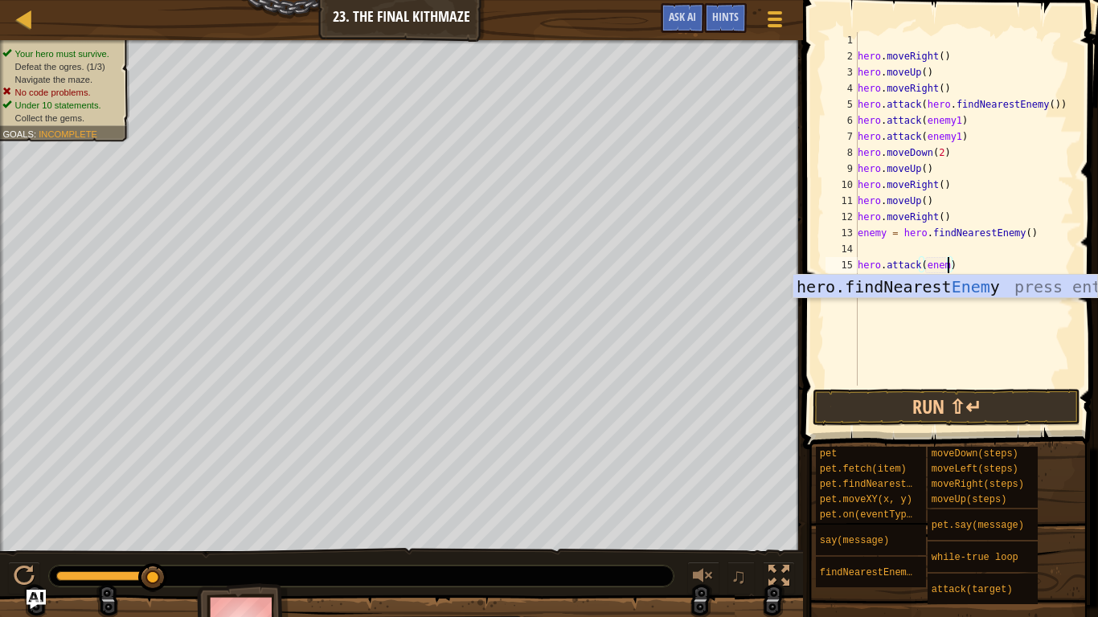
scroll to position [7, 14]
type textarea "hero.attack(enemy2)"
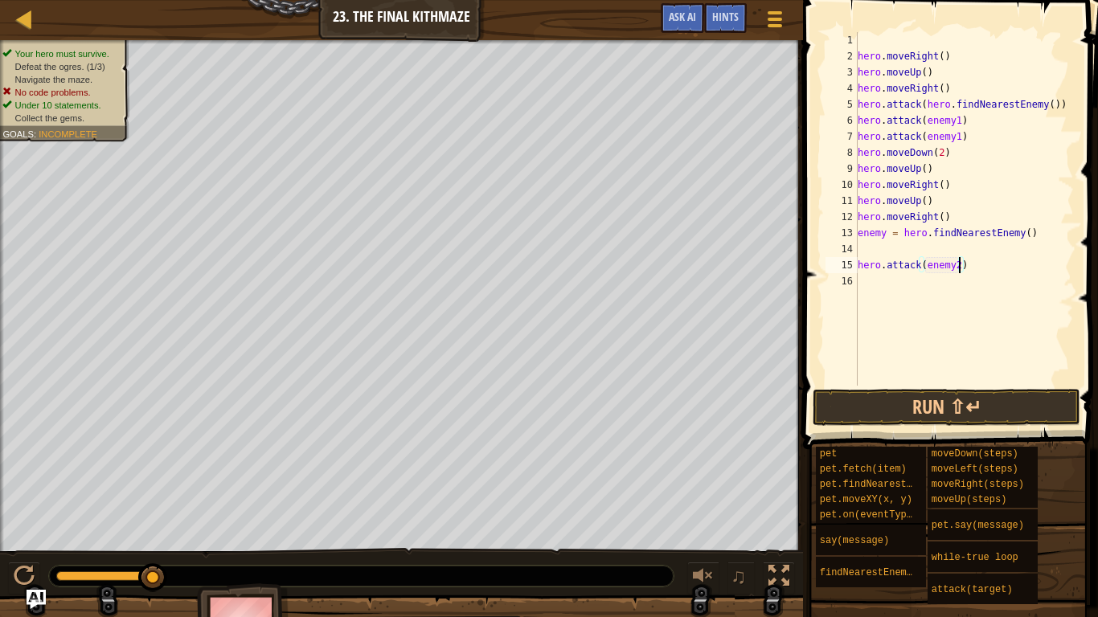
click at [866, 300] on div "hero . moveRight ( ) hero . moveUp ( ) hero . moveRight ( ) hero . attack ( her…" at bounding box center [963, 225] width 219 height 386
click at [847, 248] on div "14" at bounding box center [841, 249] width 32 height 16
type textarea "enemy = hero.findNearestEnemy()"
click at [857, 274] on div "hero . moveRight ( ) hero . moveUp ( ) hero . moveRight ( ) hero . attack ( her…" at bounding box center [963, 225] width 219 height 386
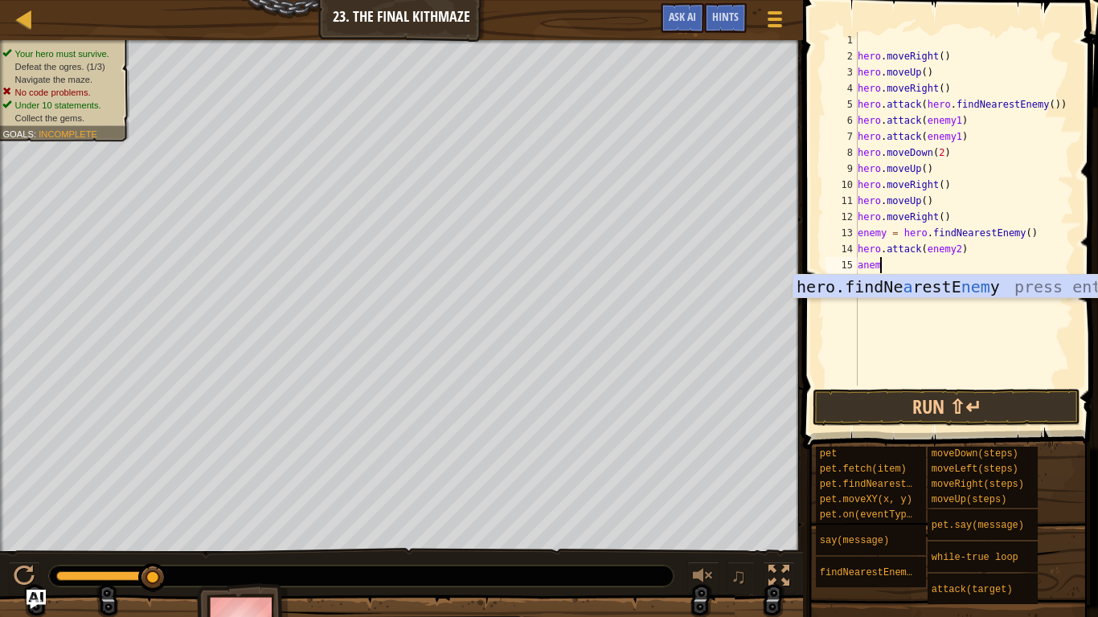
scroll to position [7, 2]
type textarea "a"
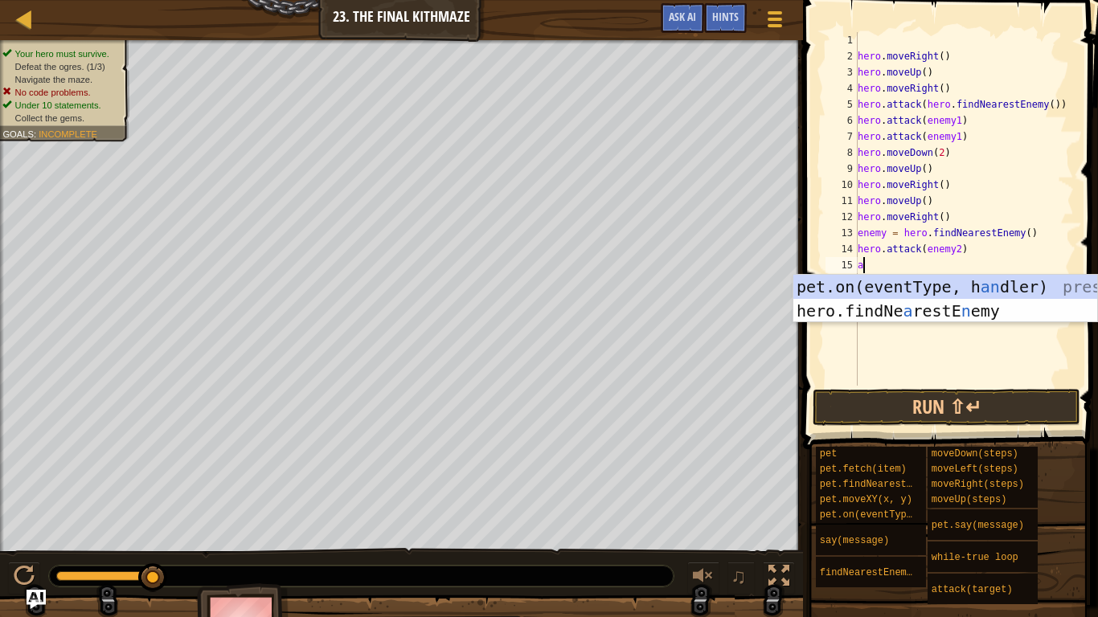
scroll to position [7, 0]
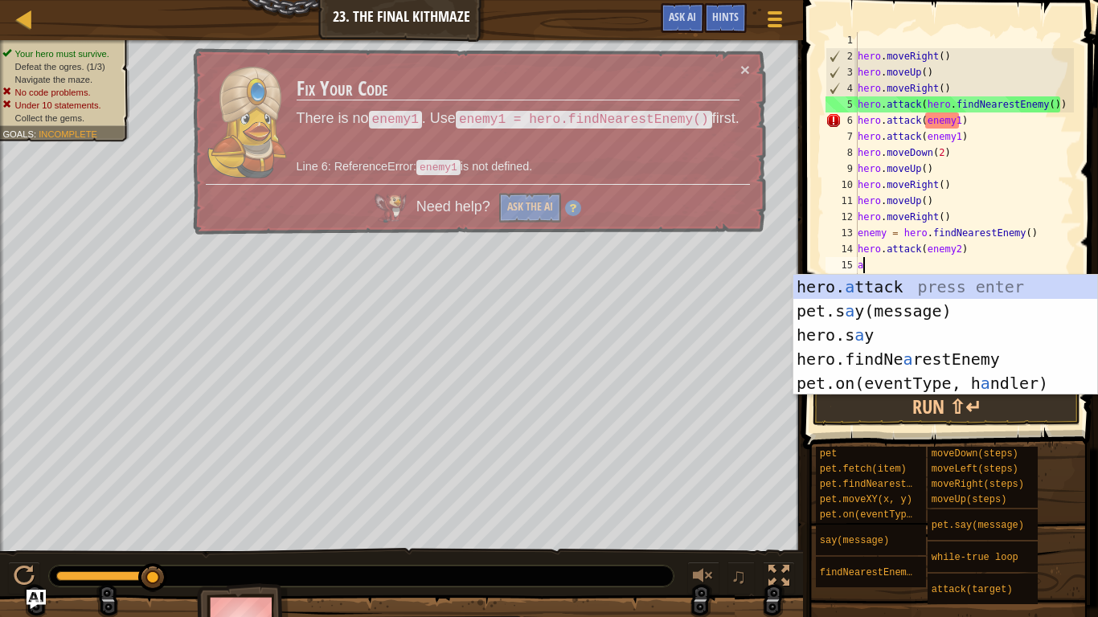
click at [952, 283] on div "hero. a ttack press enter pet.s a y(message) press enter hero.s a y press enter…" at bounding box center [945, 359] width 304 height 169
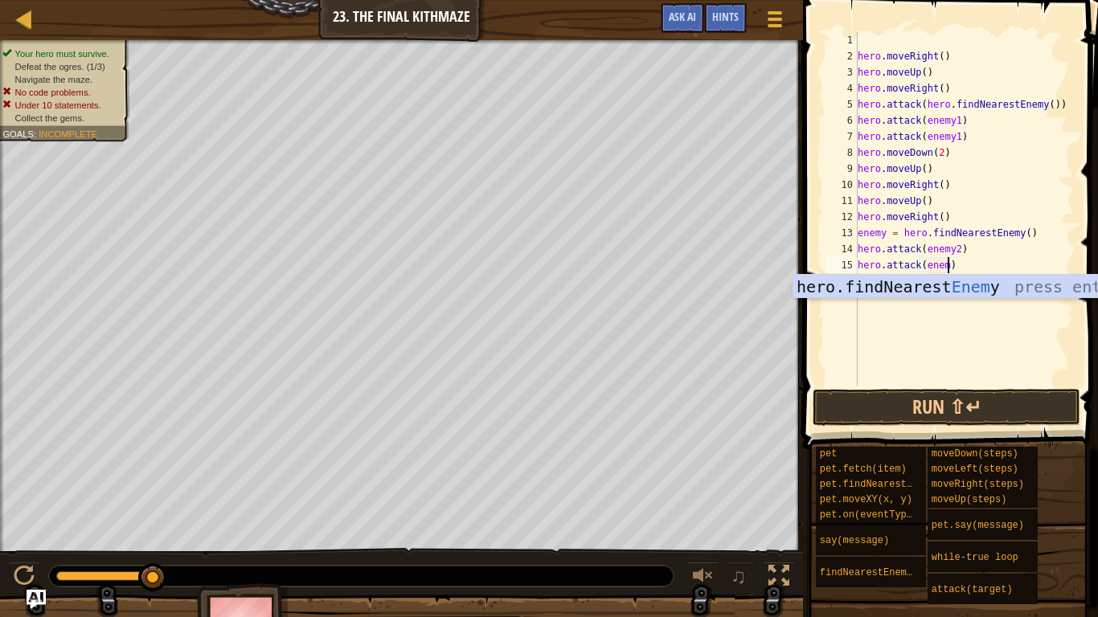
scroll to position [7, 14]
type textarea "hero.attack(enemy2)"
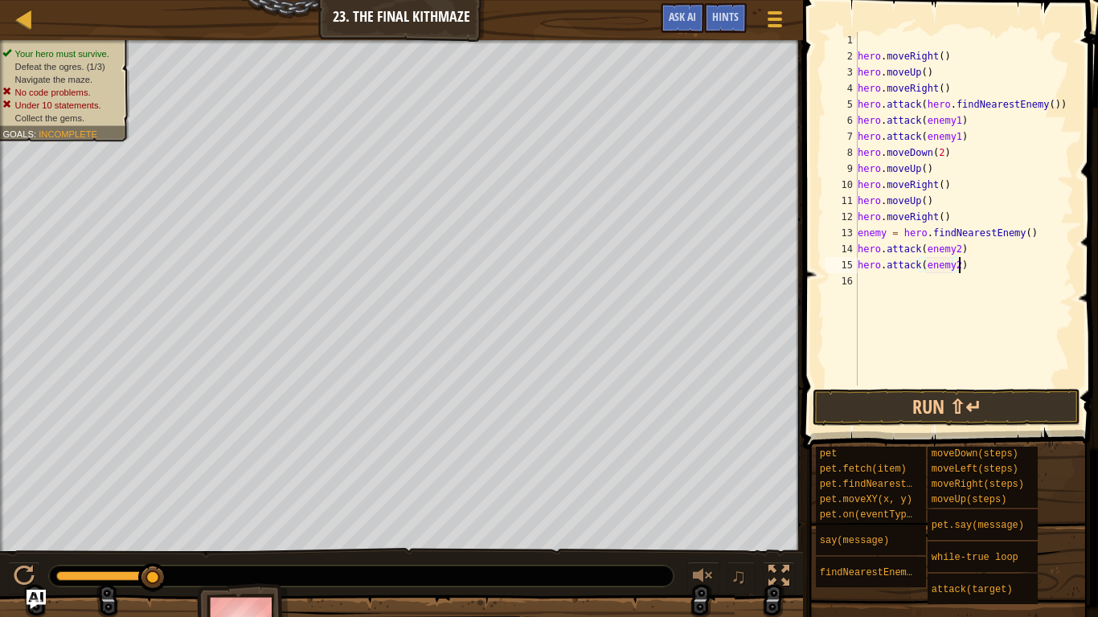
scroll to position [7, 14]
click at [866, 280] on div "hero . moveRight ( ) hero . moveUp ( ) hero . moveRight ( ) hero . attack ( her…" at bounding box center [963, 225] width 219 height 386
click at [989, 407] on button "Run ⇧↵" at bounding box center [946, 407] width 268 height 37
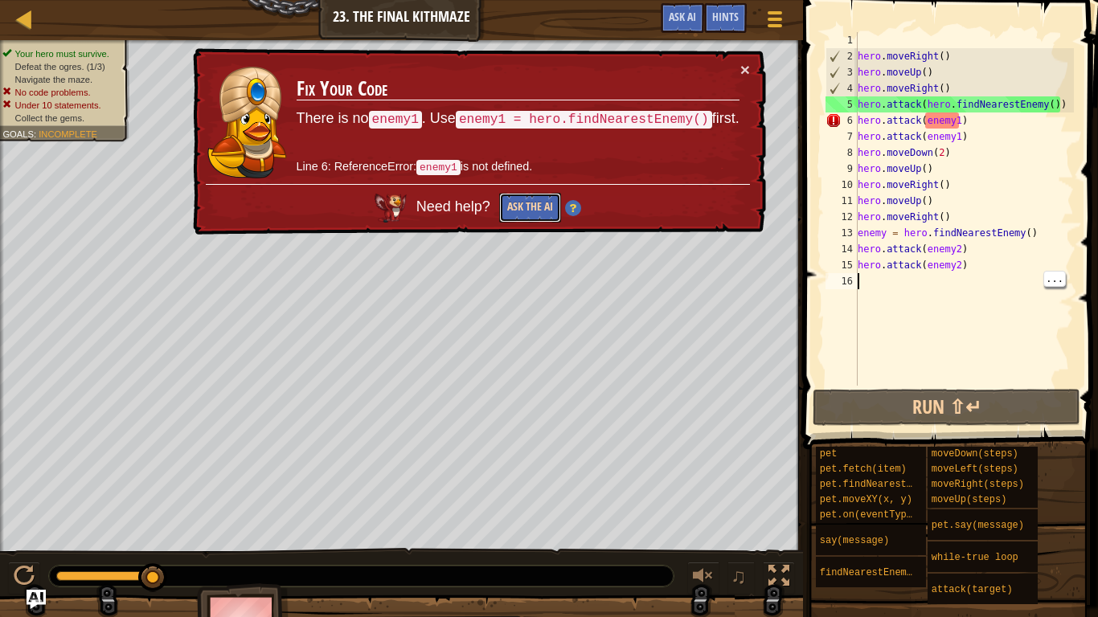
click at [519, 216] on button "Ask the AI" at bounding box center [530, 208] width 62 height 30
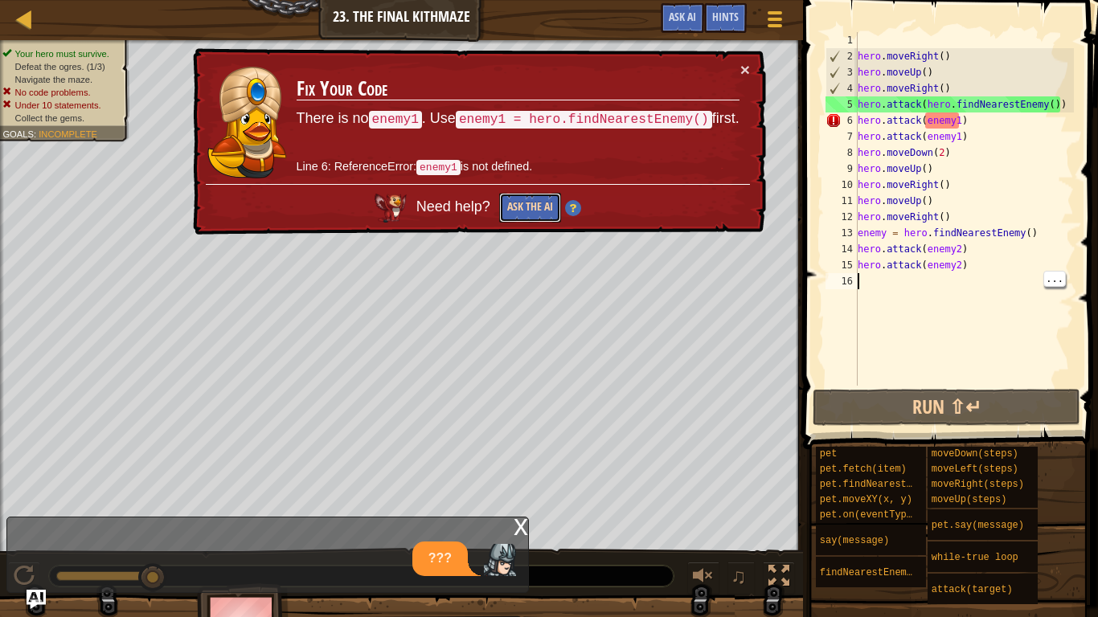
click at [524, 211] on button "Ask the AI" at bounding box center [530, 208] width 62 height 30
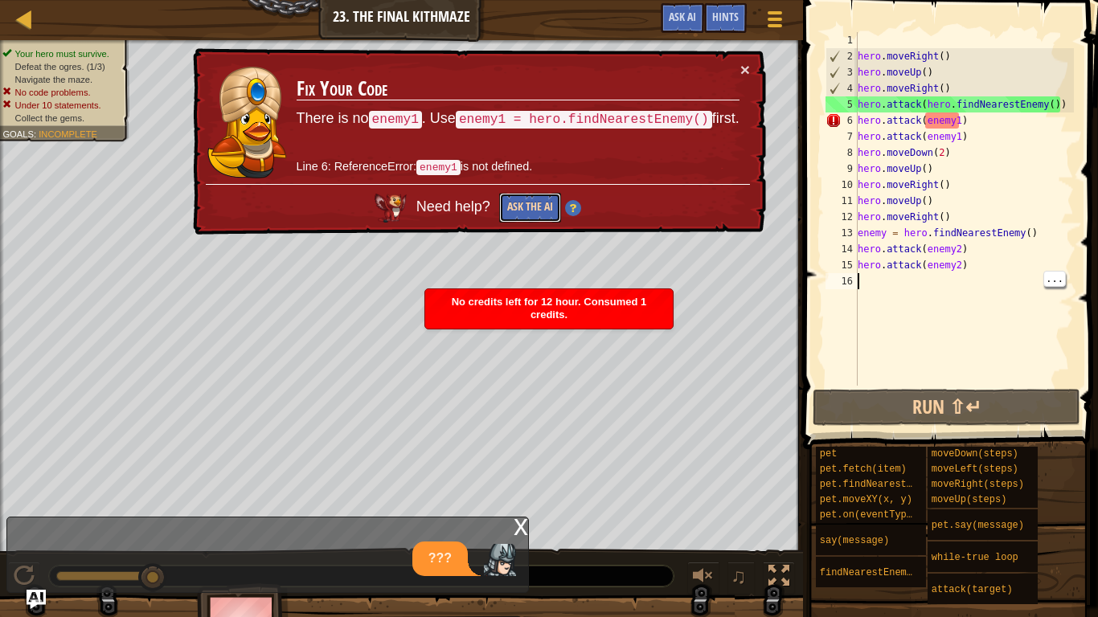
click at [526, 210] on button "Ask the AI" at bounding box center [530, 208] width 62 height 30
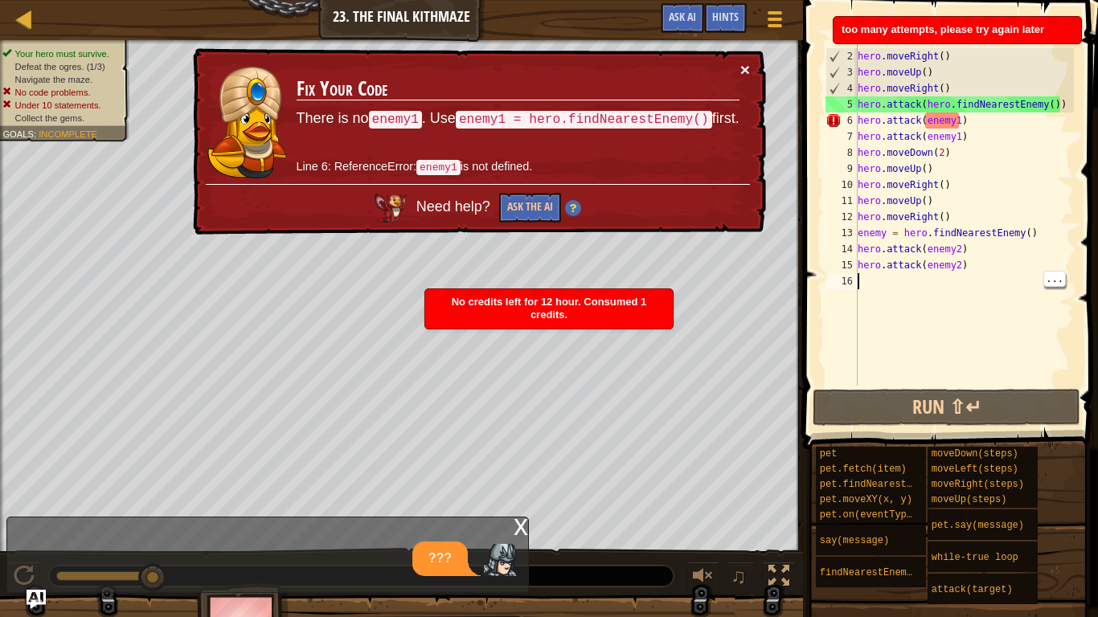
click at [745, 69] on button "×" at bounding box center [745, 69] width 10 height 17
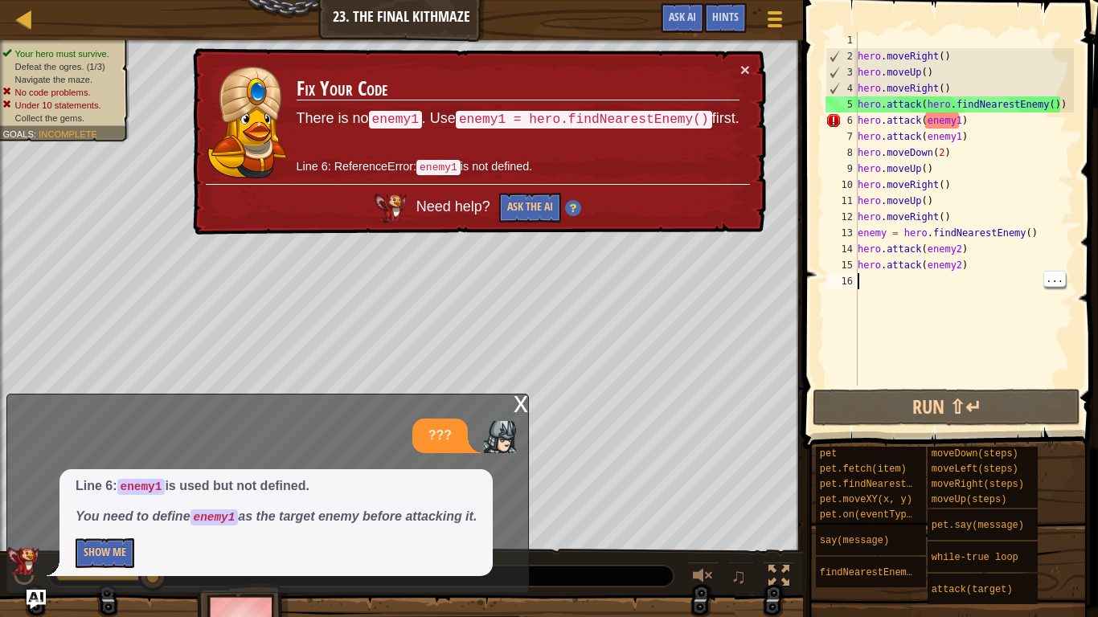
click at [960, 120] on div "hero . moveRight ( ) hero . moveUp ( ) hero . moveRight ( ) hero . attack ( her…" at bounding box center [963, 225] width 219 height 386
type textarea "hero.attack(enemy1) hero.attack(enemy1)"
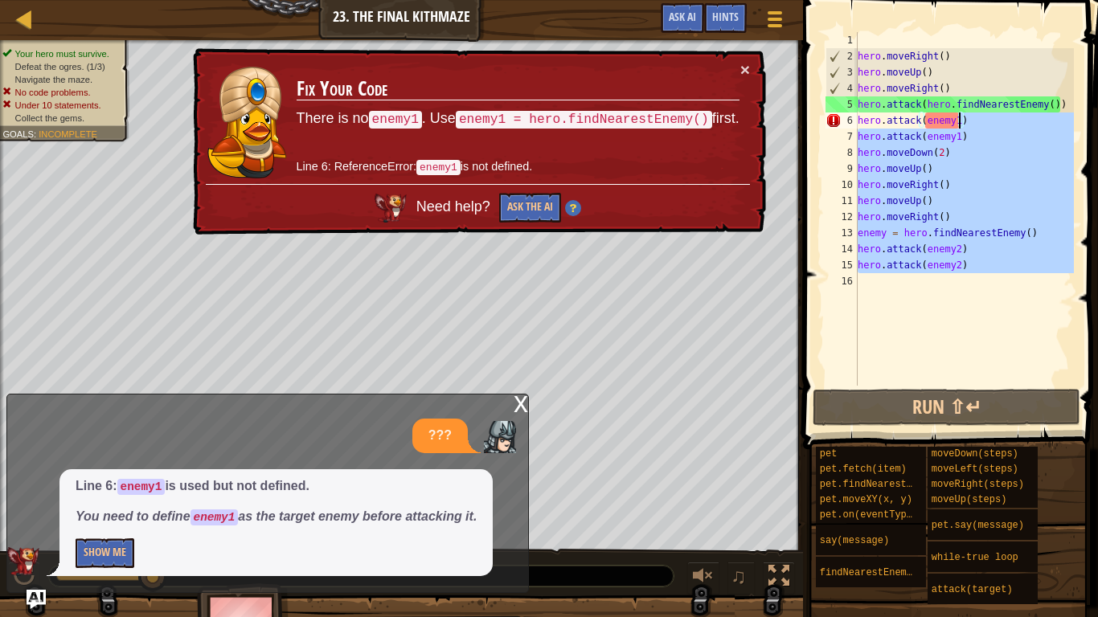
click at [986, 296] on div "hero . moveRight ( ) hero . moveUp ( ) hero . moveRight ( ) hero . attack ( her…" at bounding box center [963, 225] width 219 height 386
click at [960, 120] on div "hero . moveRight ( ) hero . moveUp ( ) hero . moveRight ( ) hero . attack ( her…" at bounding box center [963, 225] width 219 height 386
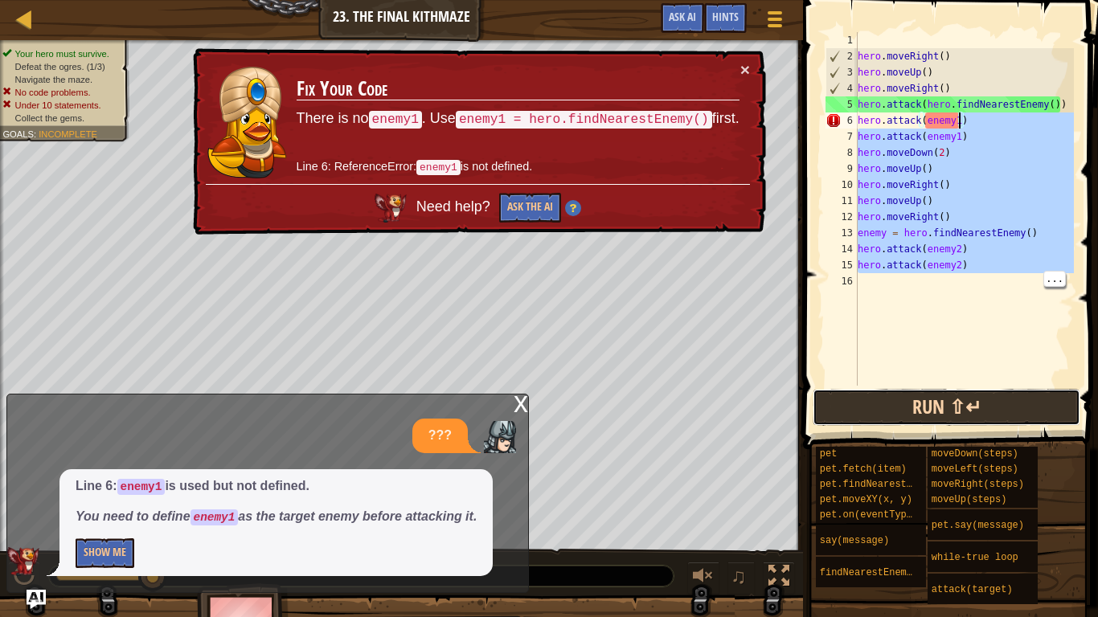
click at [952, 404] on button "Run ⇧↵" at bounding box center [946, 407] width 268 height 37
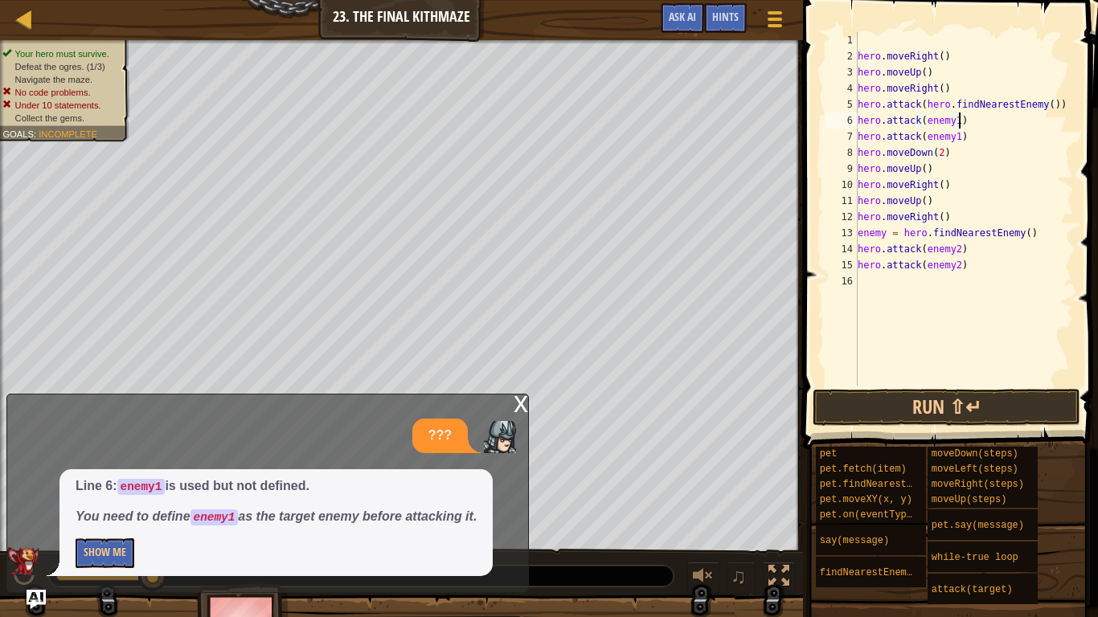
scroll to position [7, 14]
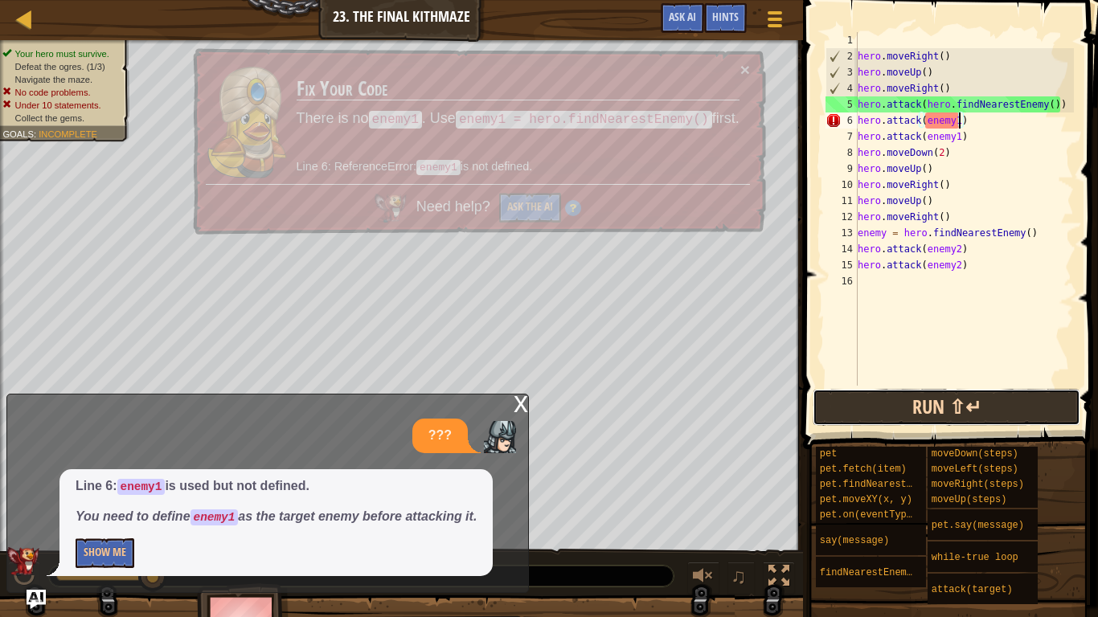
click at [992, 417] on button "Run ⇧↵" at bounding box center [946, 407] width 268 height 37
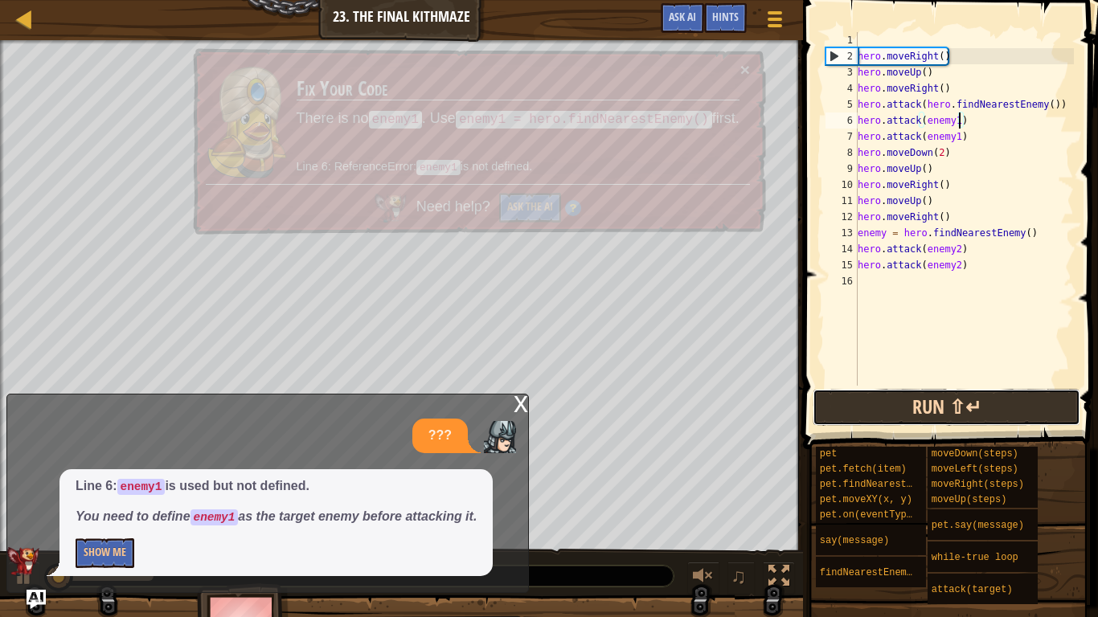
click at [1017, 406] on button "Run ⇧↵" at bounding box center [946, 407] width 268 height 37
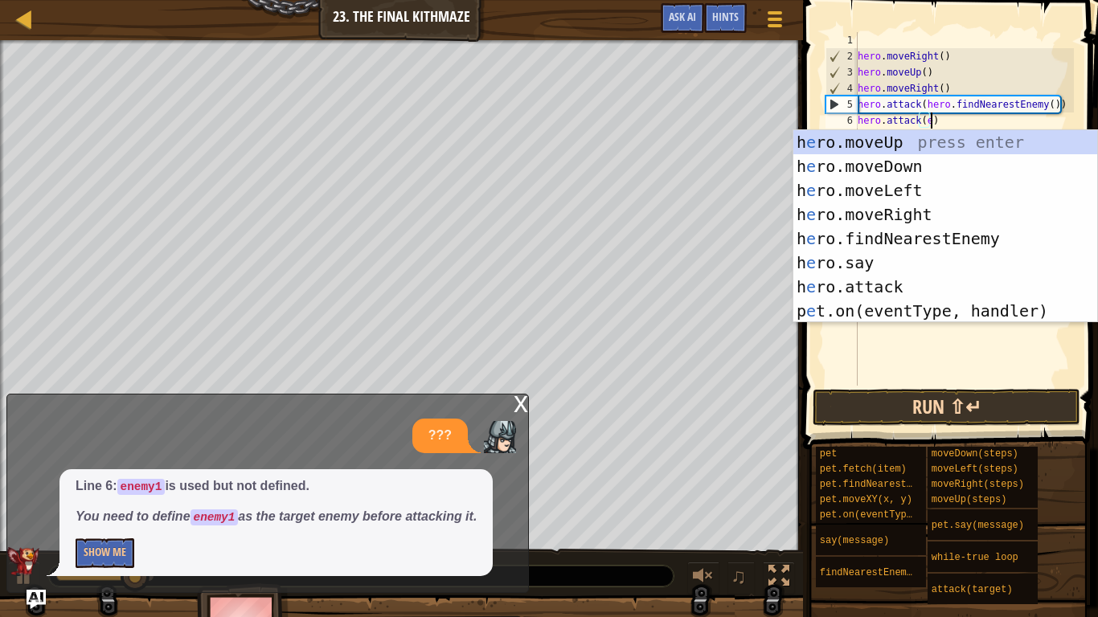
scroll to position [7, 10]
click at [988, 243] on div "h e ro.moveUp press enter h e ro.moveDown press enter h e ro.moveLeft press ent…" at bounding box center [945, 250] width 304 height 241
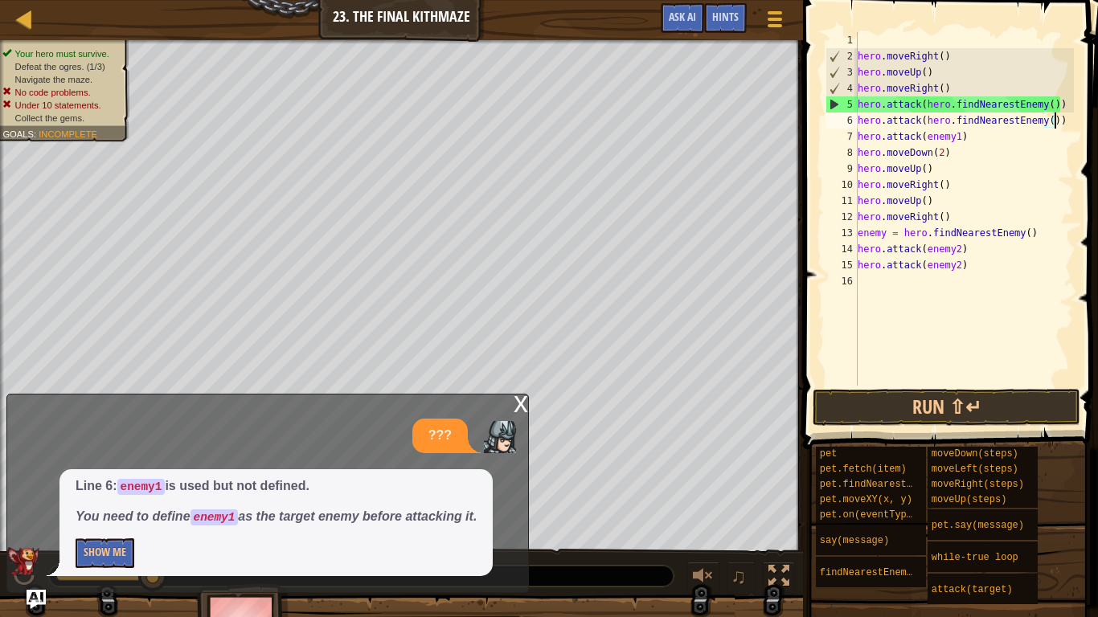
click at [1073, 167] on div "hero . moveRight ( ) hero . moveUp ( ) hero . moveRight ( ) hero . attack ( her…" at bounding box center [963, 225] width 219 height 386
click at [1062, 126] on div "hero . moveRight ( ) hero . moveUp ( ) hero . moveRight ( ) hero . attack ( her…" at bounding box center [963, 225] width 219 height 386
click at [1019, 401] on button "Run ⇧↵" at bounding box center [946, 407] width 268 height 37
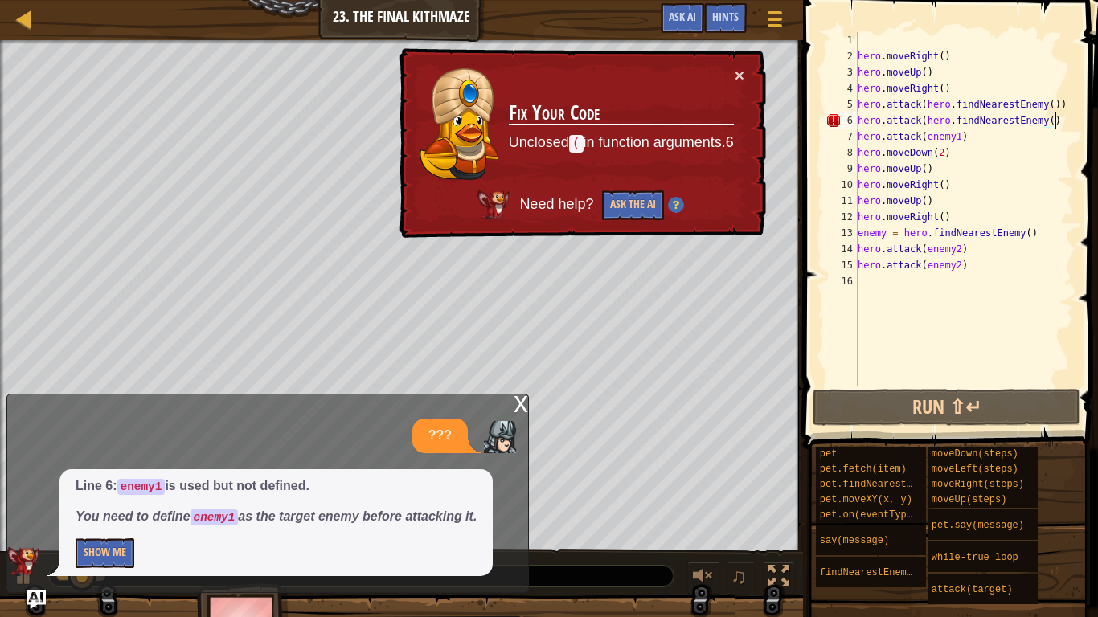
click at [1046, 119] on div "hero . moveRight ( ) hero . moveUp ( ) hero . moveRight ( ) hero . attack ( her…" at bounding box center [963, 225] width 219 height 386
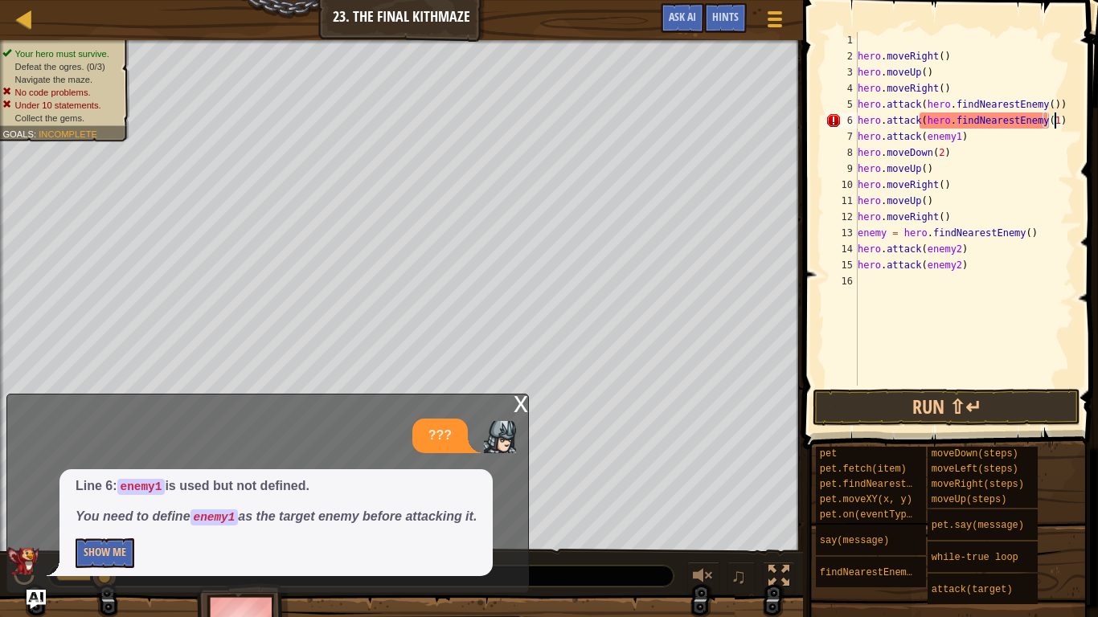
scroll to position [7, 28]
type textarea "hero.attack(hero.findNearestEnemy(1)"
click at [1012, 420] on button "Run ⇧↵" at bounding box center [946, 407] width 268 height 37
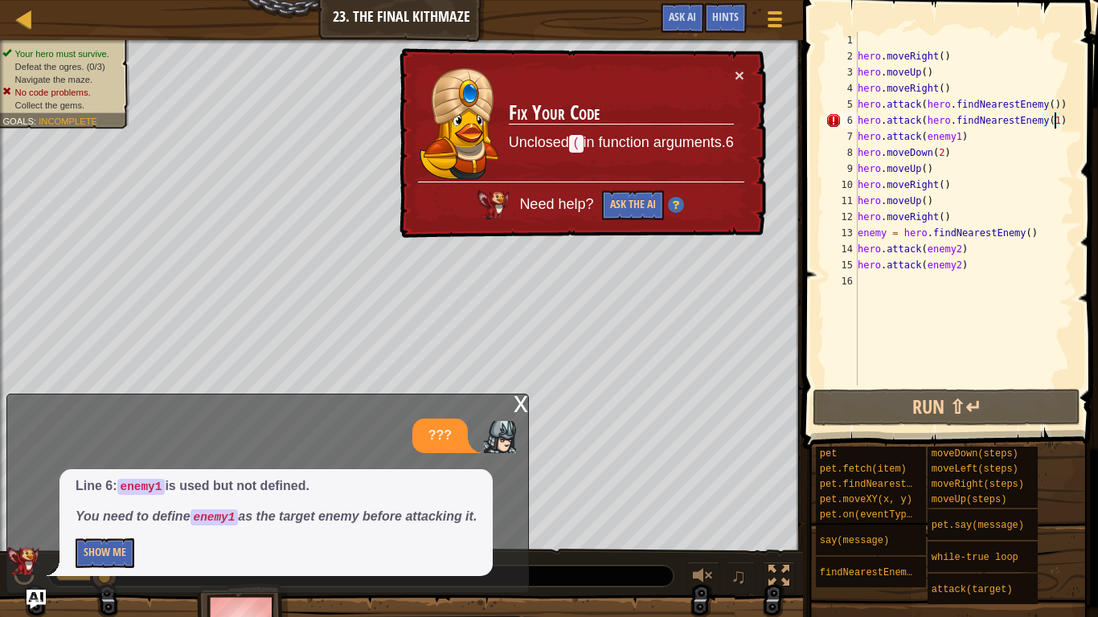
click at [1006, 304] on div "hero . moveRight ( ) hero . moveUp ( ) hero . moveRight ( ) hero . attack ( her…" at bounding box center [963, 225] width 219 height 386
click at [1070, 99] on div "hero . moveRight ( ) hero . moveUp ( ) hero . moveRight ( ) hero . attack ( her…" at bounding box center [963, 225] width 219 height 386
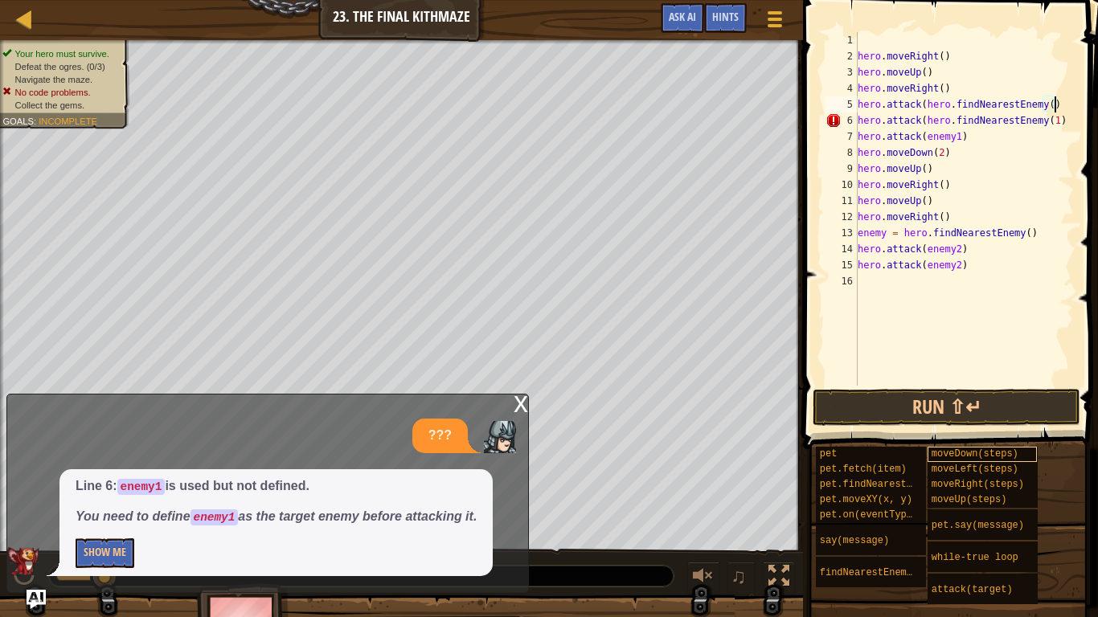
click at [1036, 452] on div "moveDown(steps)" at bounding box center [982, 454] width 110 height 15
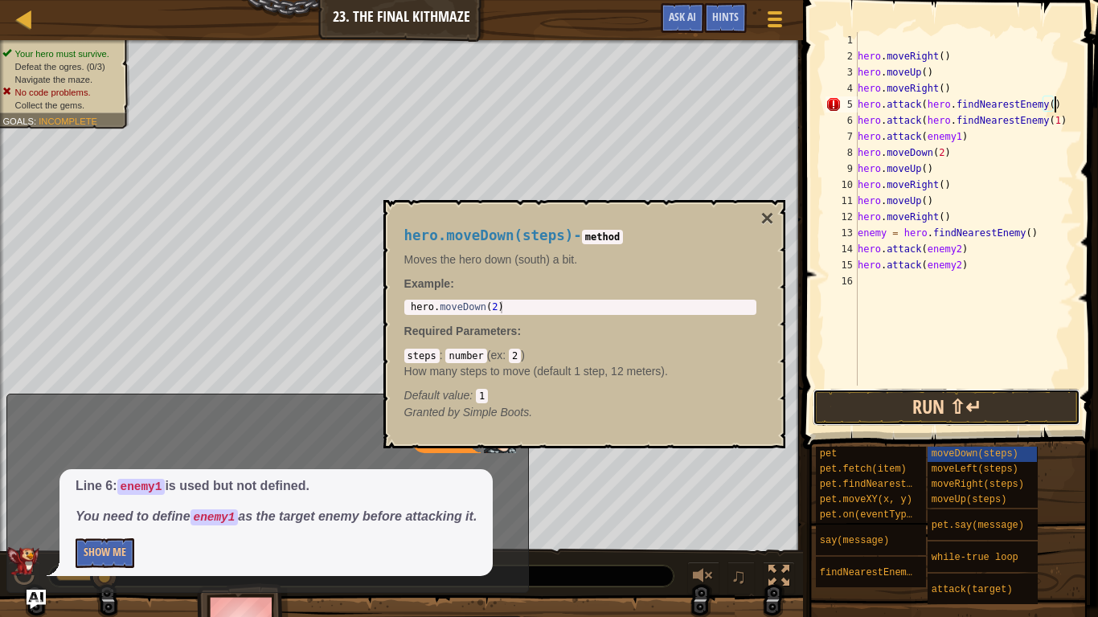
click at [1046, 406] on button "Run ⇧↵" at bounding box center [946, 407] width 268 height 37
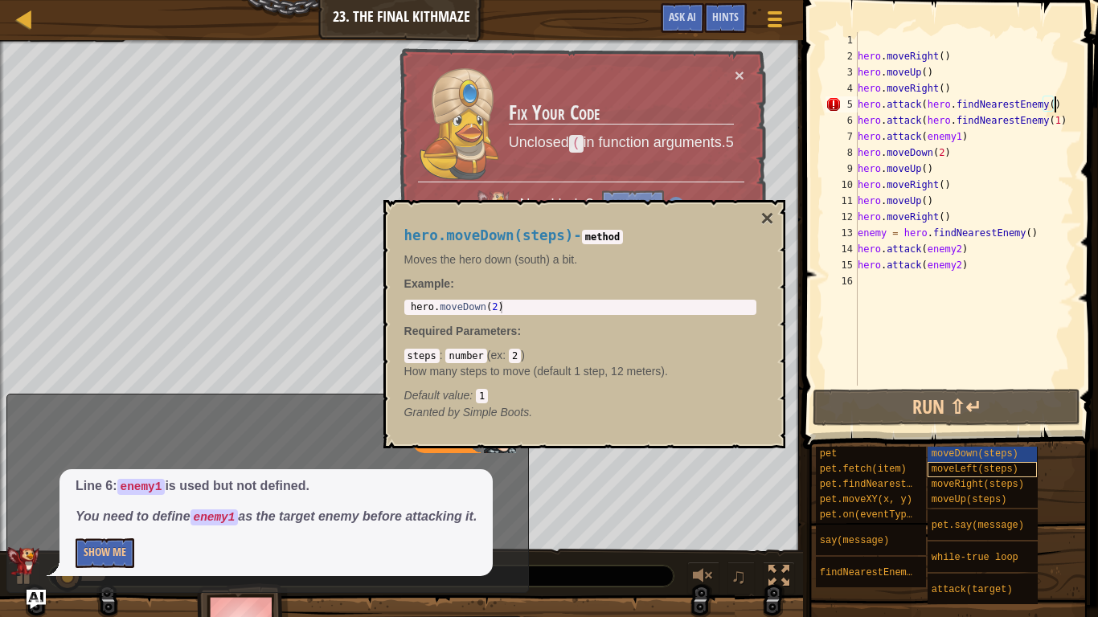
click at [1019, 462] on div "moveLeft(steps)" at bounding box center [982, 469] width 110 height 15
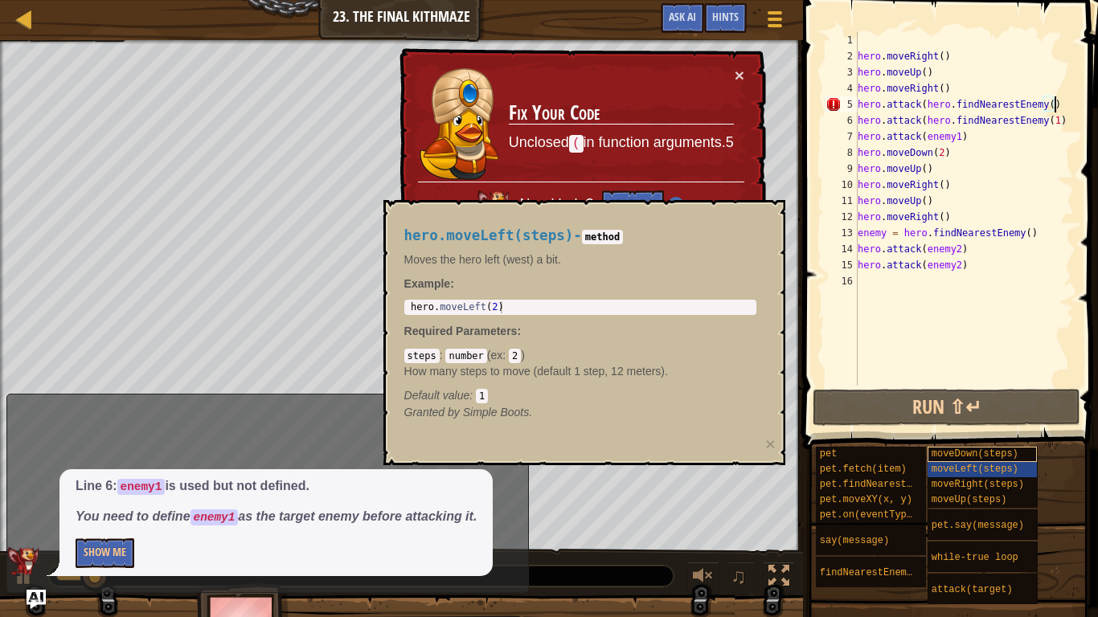
click at [1017, 450] on div "moveDown(steps)" at bounding box center [982, 454] width 110 height 15
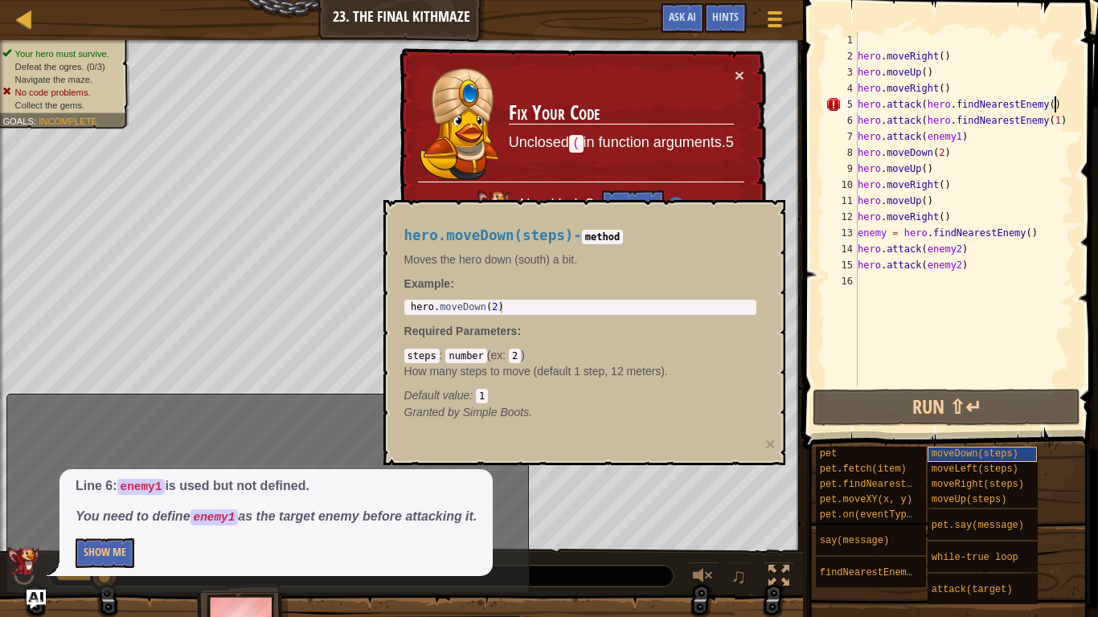
click at [1018, 449] on div "moveDown(steps)" at bounding box center [982, 454] width 110 height 15
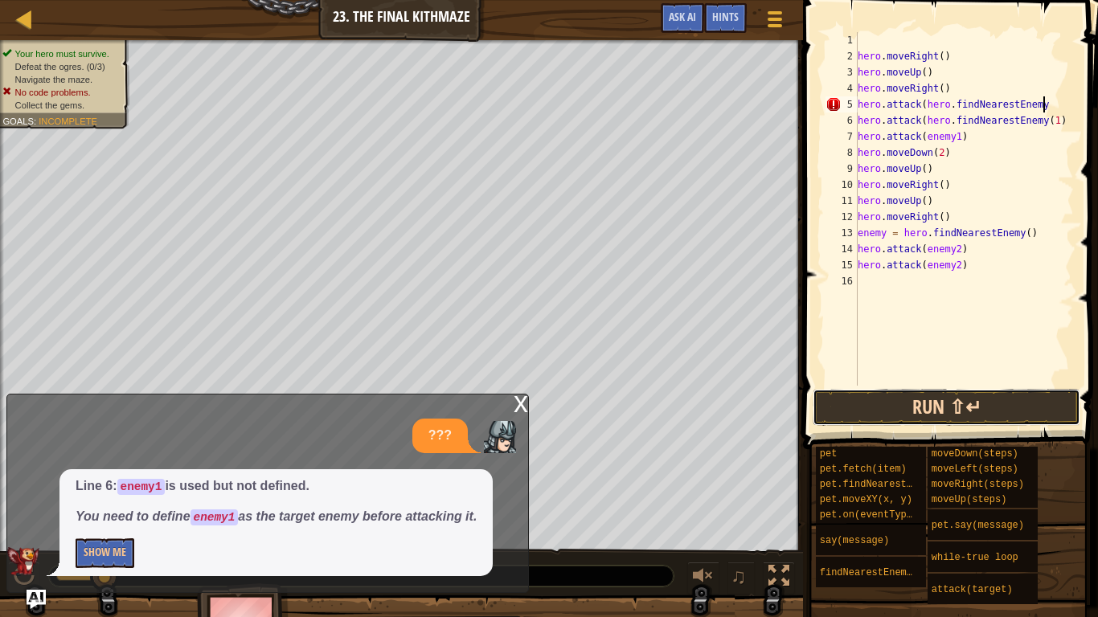
click at [1017, 424] on button "Run ⇧↵" at bounding box center [946, 407] width 268 height 37
click at [979, 408] on button "Run ⇧↵" at bounding box center [946, 407] width 268 height 37
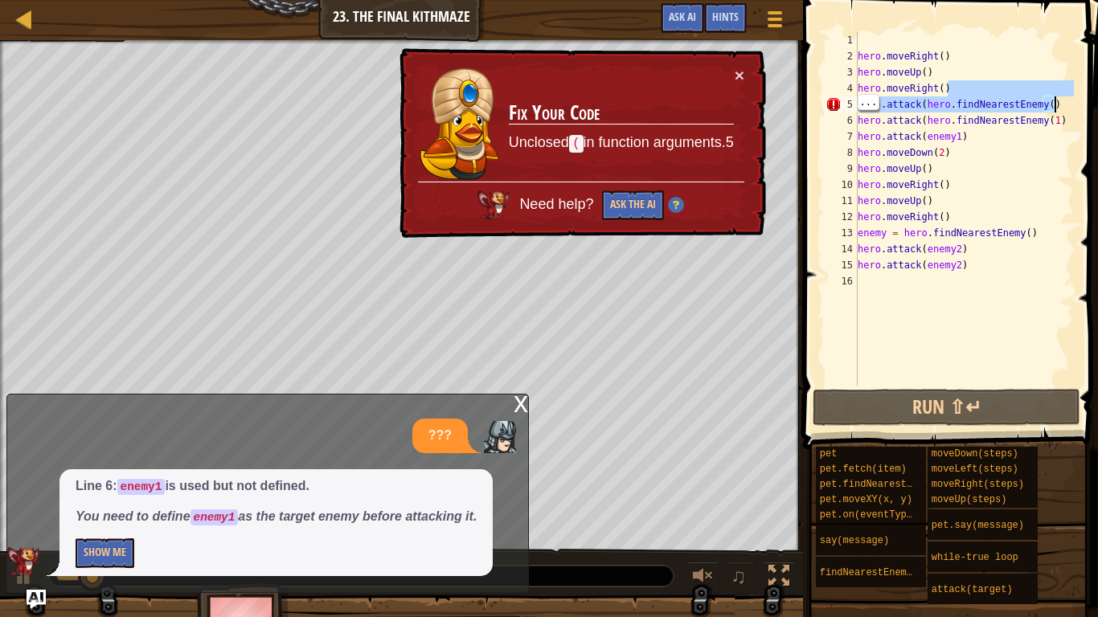
click at [1044, 104] on div "hero . moveRight ( ) hero . moveUp ( ) hero . moveRight ( ) hero . attack ( her…" at bounding box center [963, 225] width 219 height 386
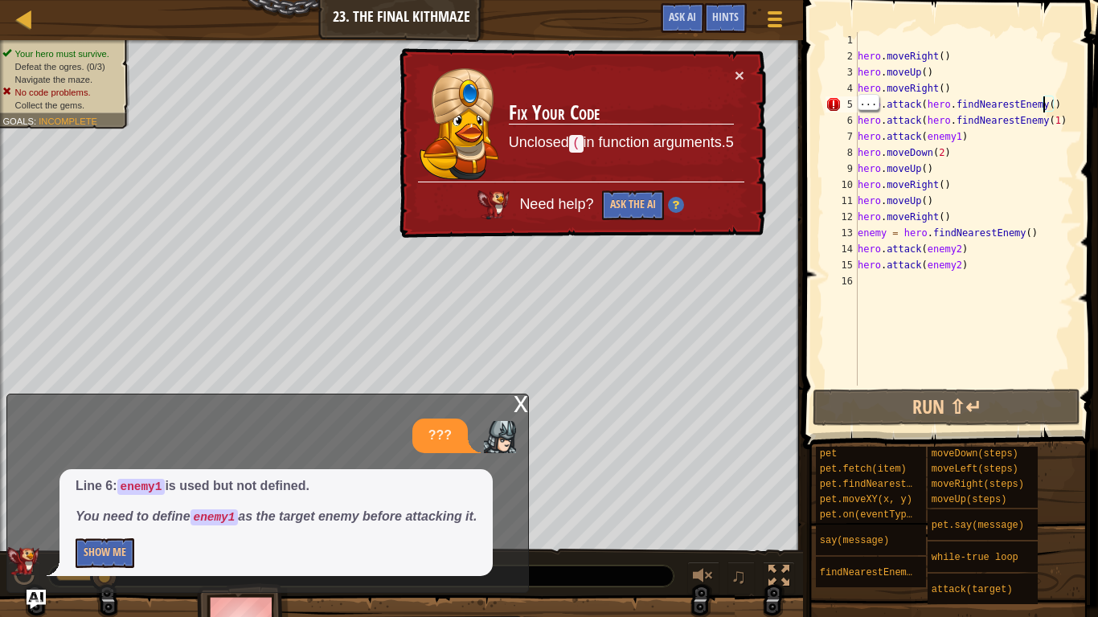
click at [1047, 107] on div "hero . moveRight ( ) hero . moveUp ( ) hero . moveRight ( ) hero . attack ( her…" at bounding box center [963, 225] width 219 height 386
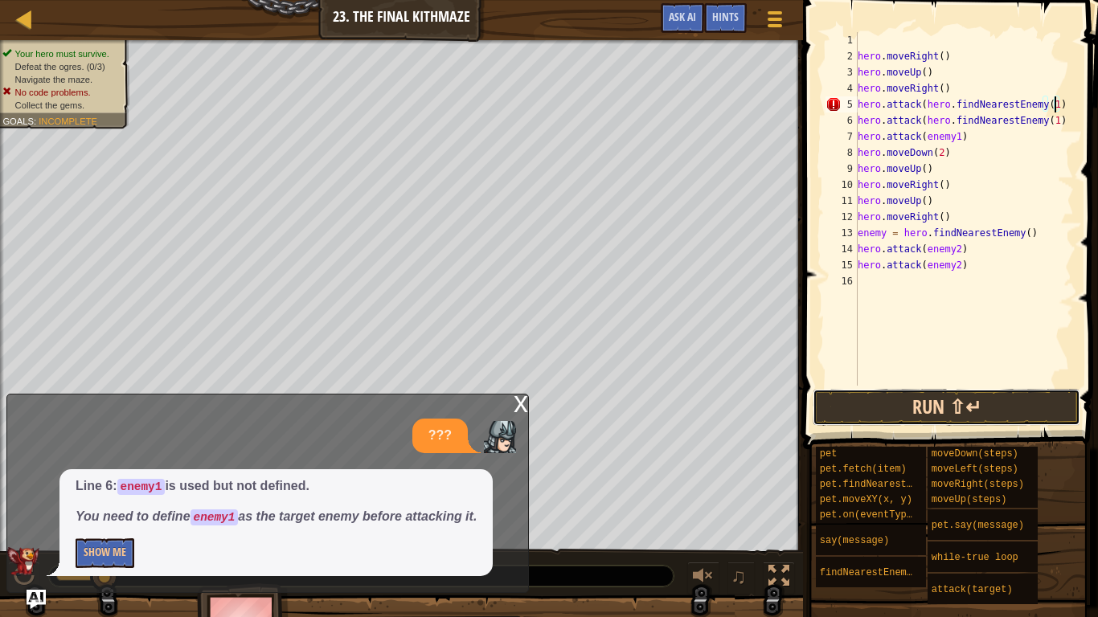
click at [1009, 407] on button "Run ⇧↵" at bounding box center [946, 407] width 268 height 37
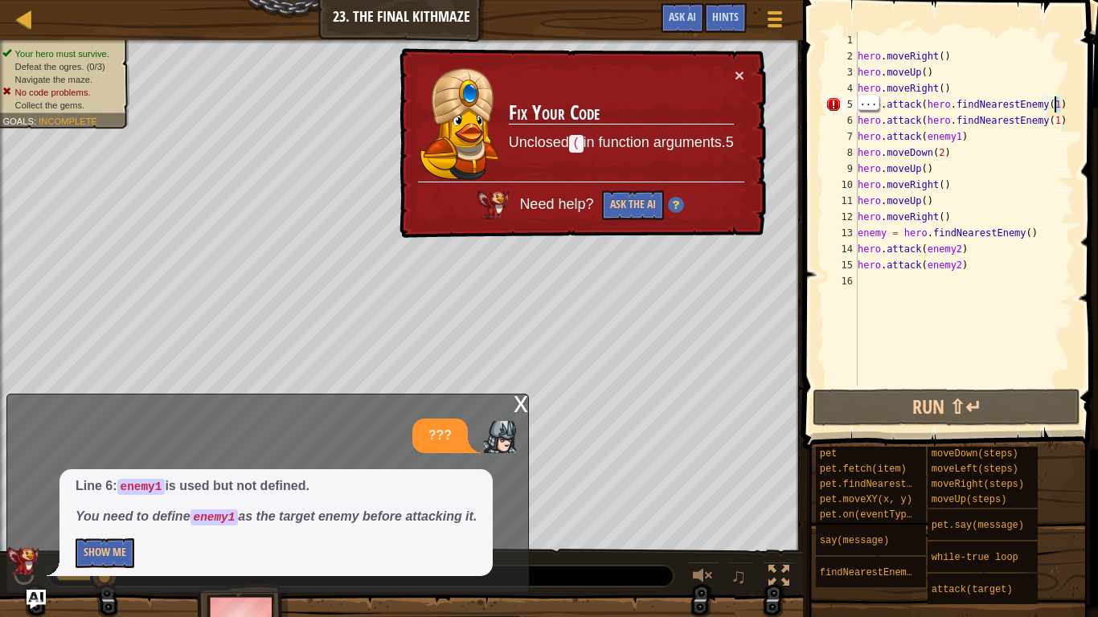
click at [1064, 97] on div "hero . moveRight ( ) hero . moveUp ( ) hero . moveRight ( ) hero . attack ( her…" at bounding box center [963, 225] width 219 height 386
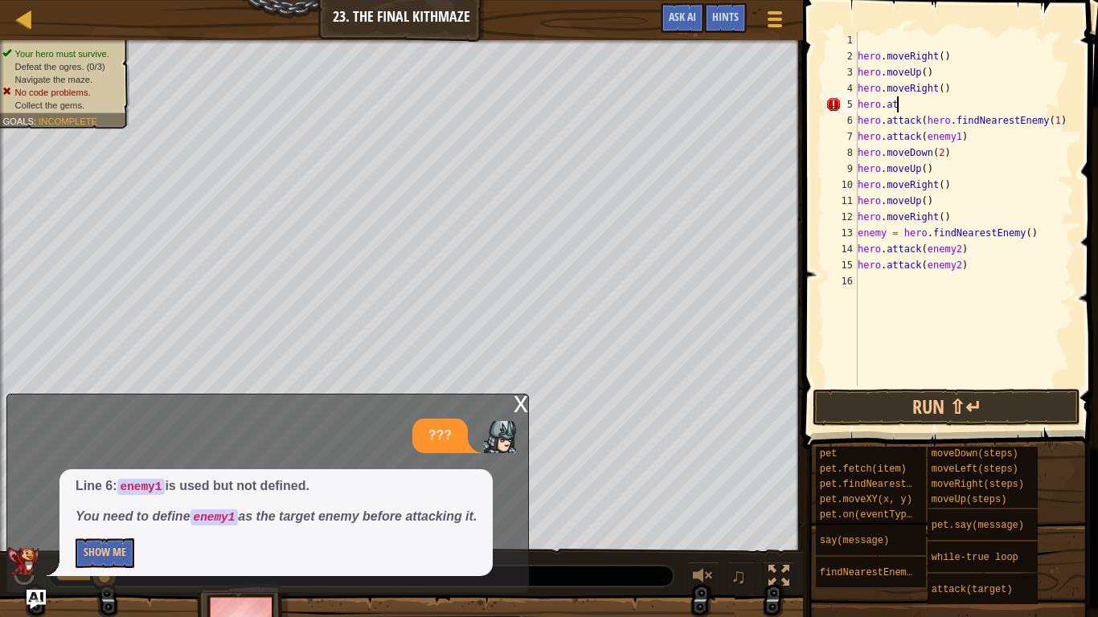
scroll to position [7, 1]
type textarea "h"
click at [1015, 399] on button "Run ⇧↵" at bounding box center [946, 407] width 268 height 37
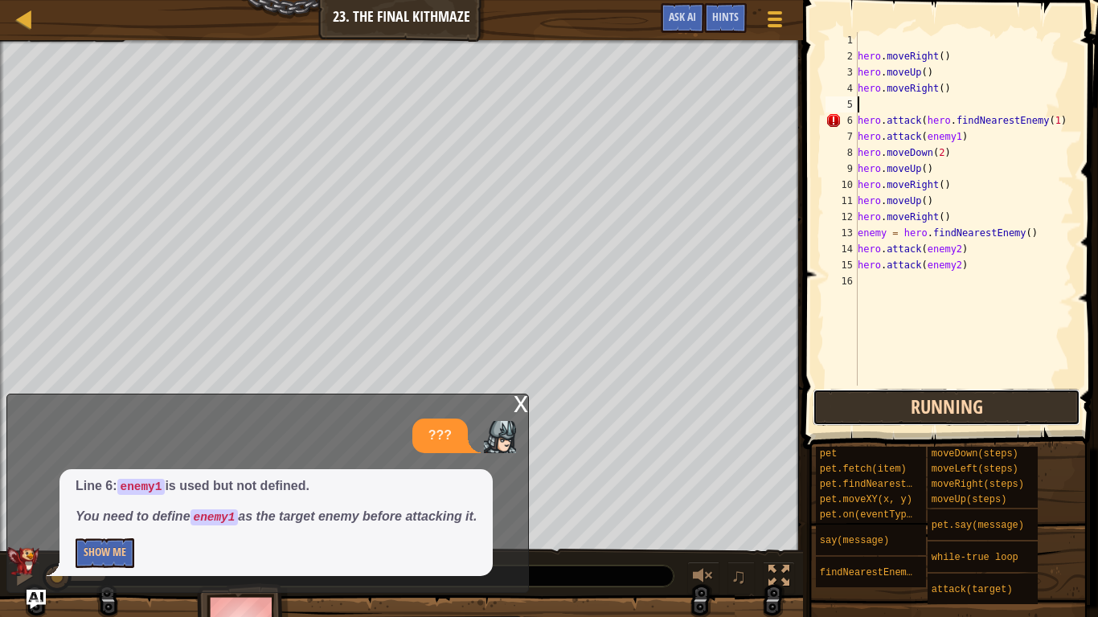
click at [1033, 411] on button "Running" at bounding box center [946, 407] width 268 height 37
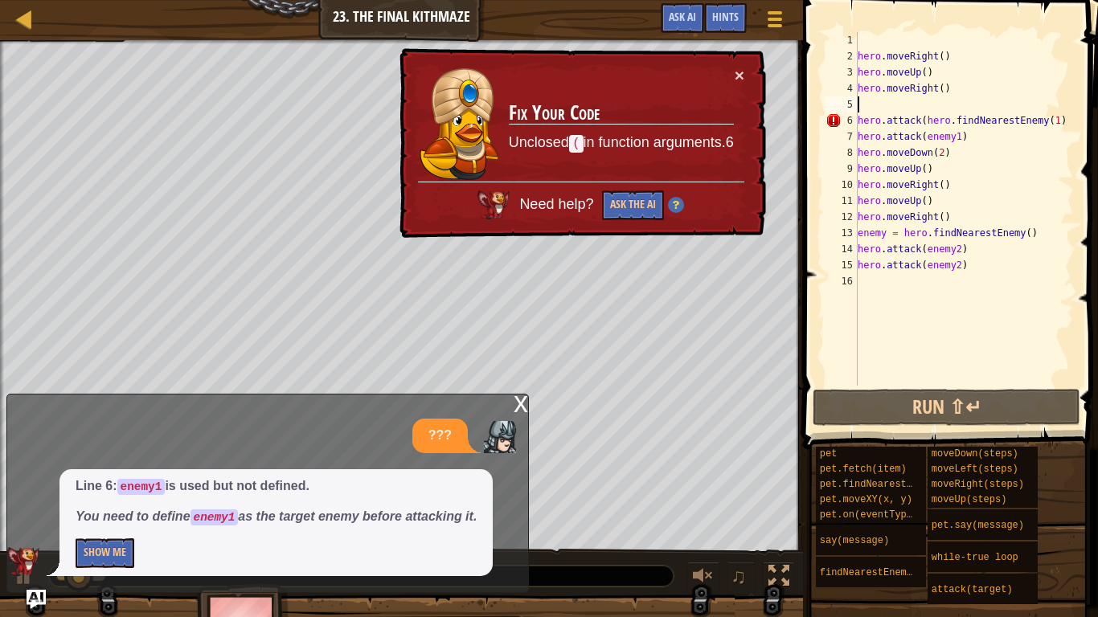
click at [1059, 124] on div "hero . moveRight ( ) hero . moveUp ( ) hero . moveRight ( ) hero . attack ( her…" at bounding box center [963, 225] width 219 height 386
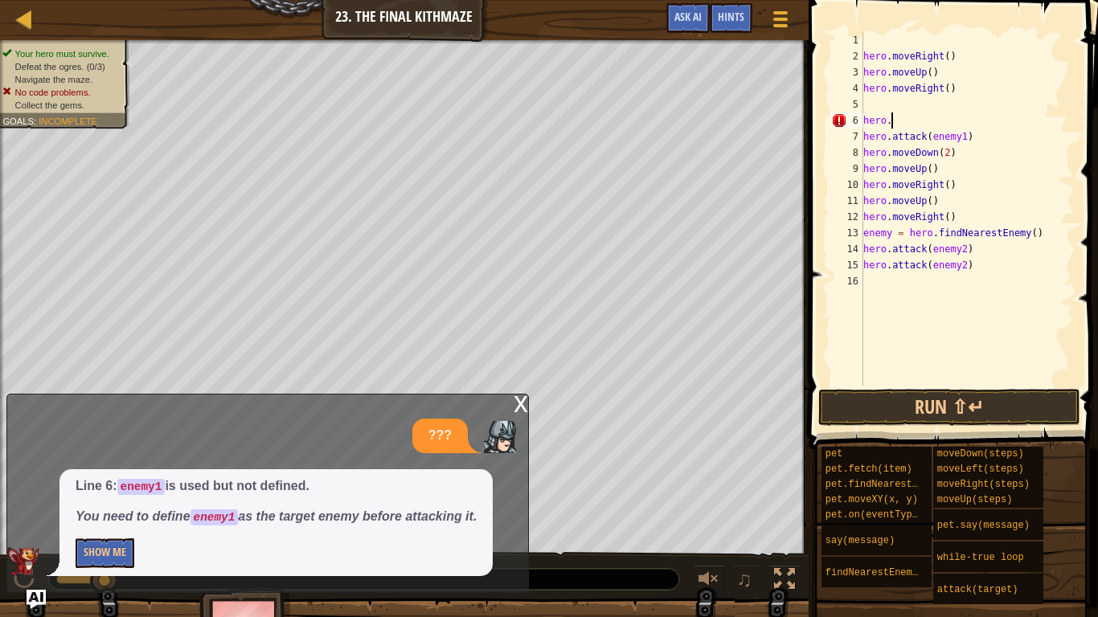
type textarea "h"
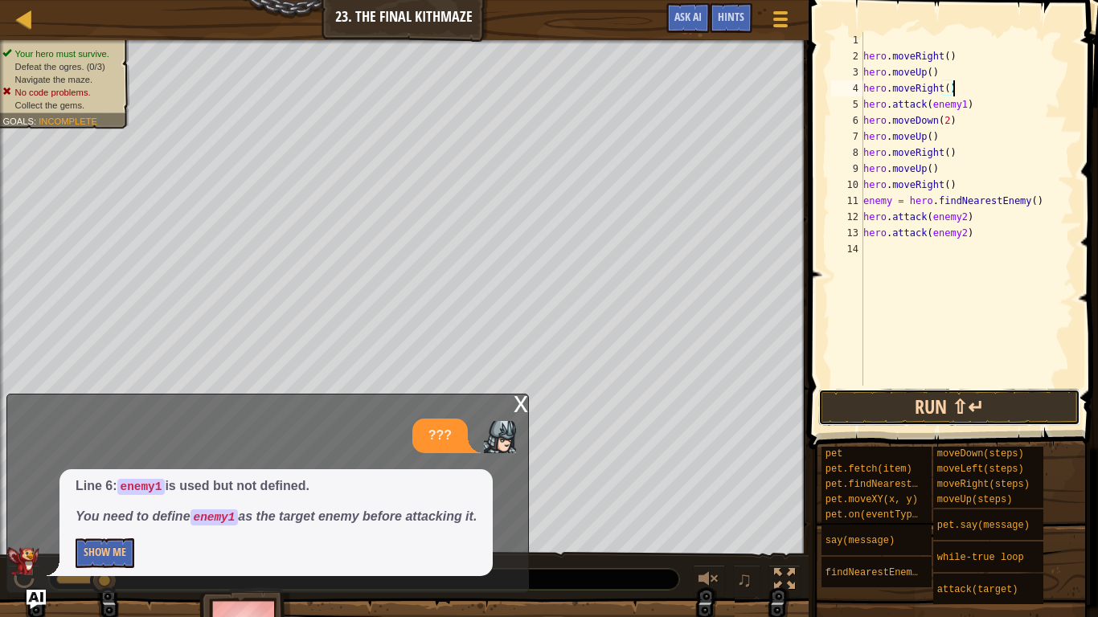
click at [987, 420] on button "Run ⇧↵" at bounding box center [949, 407] width 262 height 37
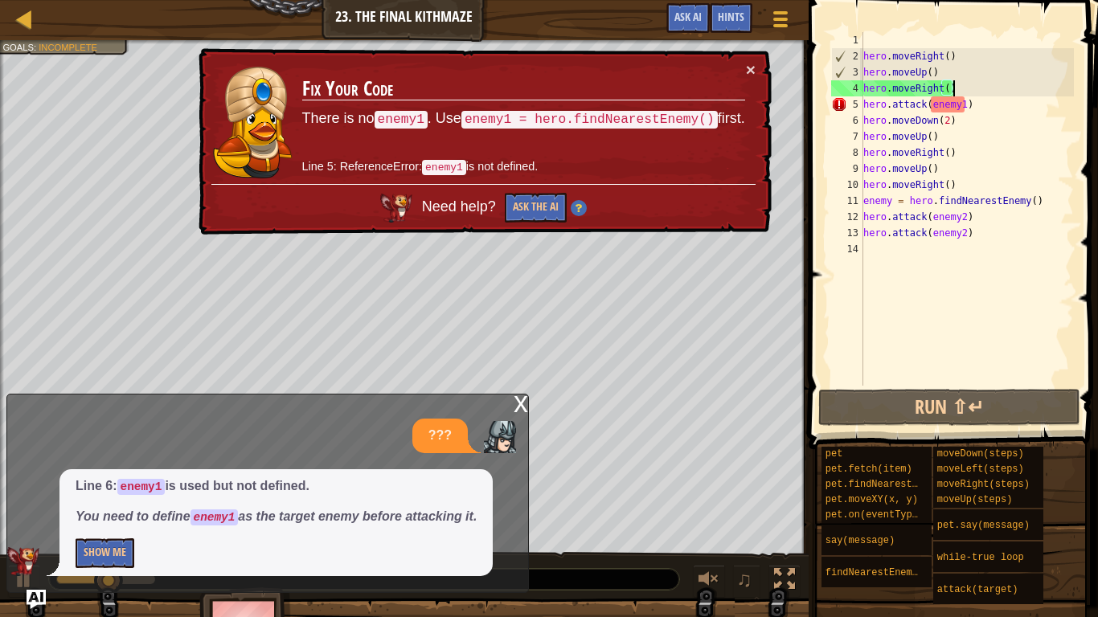
click at [962, 103] on div "hero . moveRight ( ) hero . moveUp ( ) hero . moveRight ( ) hero . attack ( ene…" at bounding box center [967, 225] width 214 height 386
click at [976, 100] on div "hero . moveRight ( ) hero . moveUp ( ) hero . moveRight ( ) hero . attack ( ene…" at bounding box center [967, 225] width 214 height 386
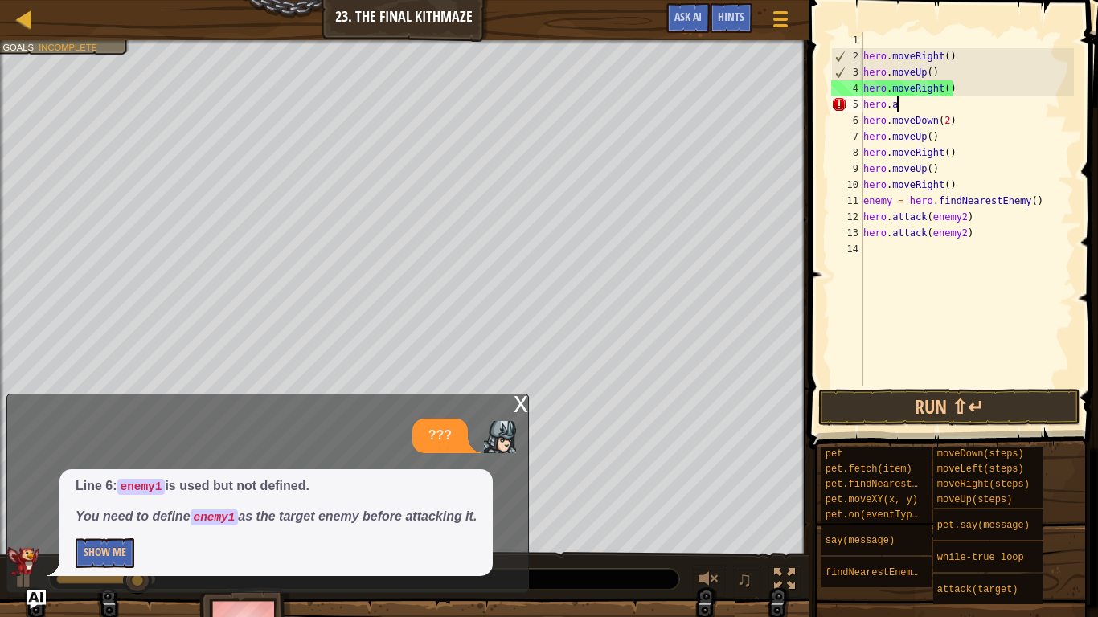
type textarea "h"
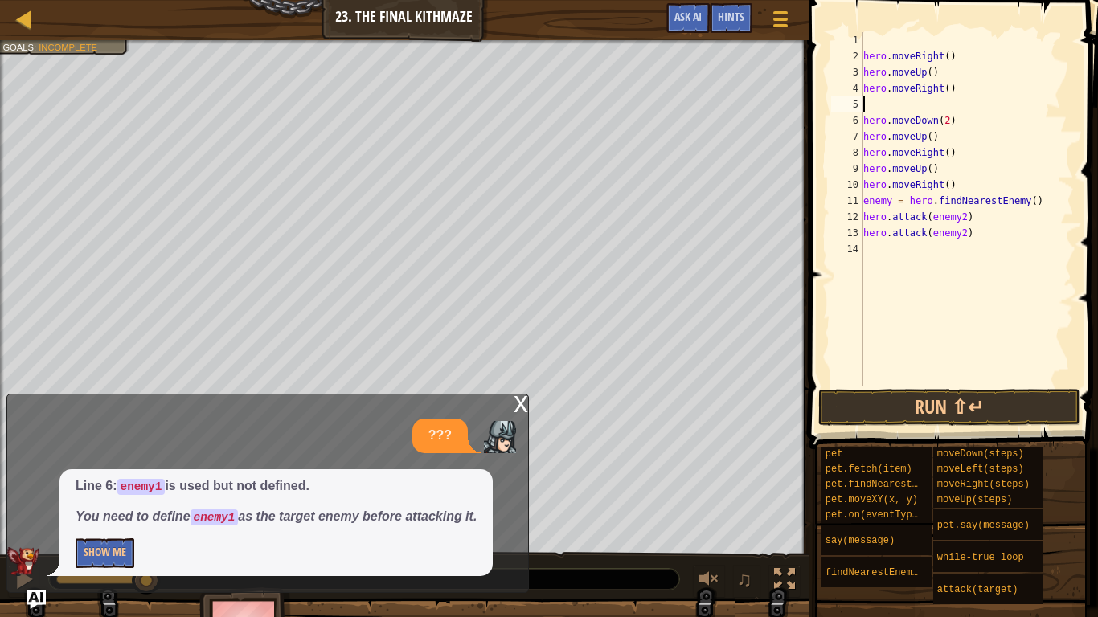
click at [871, 255] on div "hero . moveRight ( ) hero . moveUp ( ) hero . moveRight ( ) hero . moveDown ( 2…" at bounding box center [967, 225] width 214 height 386
type textarea "h"
type textarea "e"
type textarea "h"
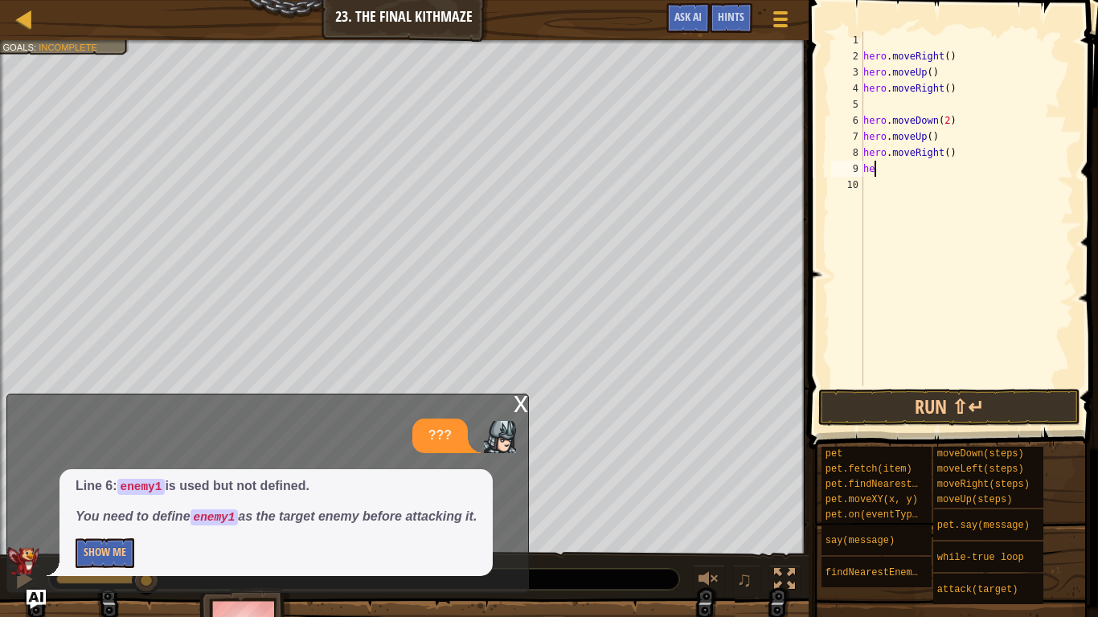
type textarea "h"
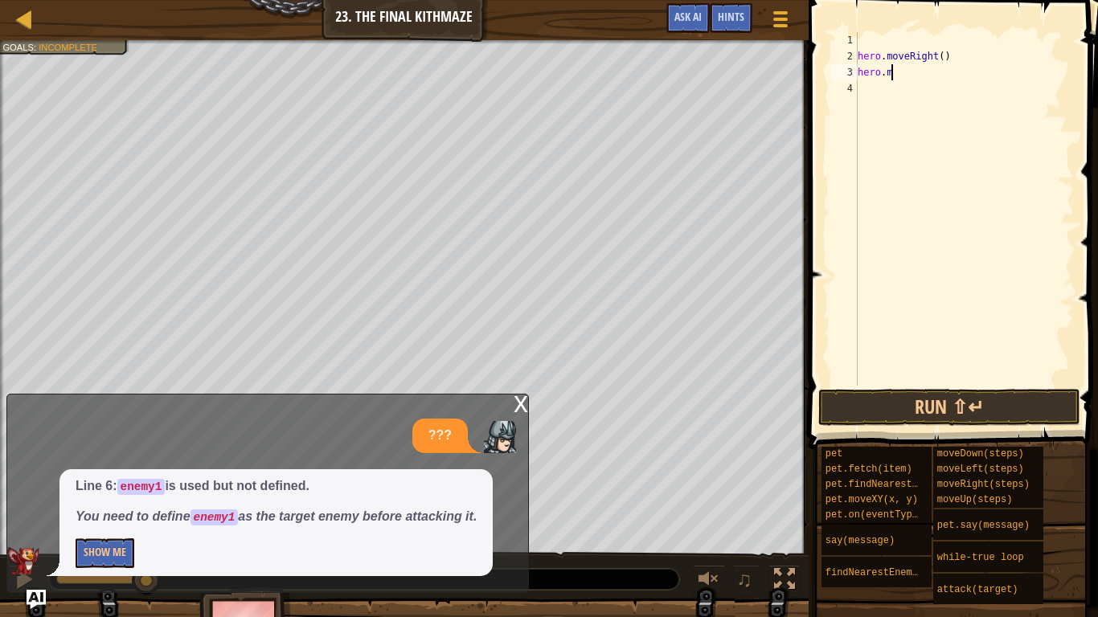
type textarea "h"
click at [850, 55] on div "2" at bounding box center [844, 56] width 27 height 16
type textarea "m"
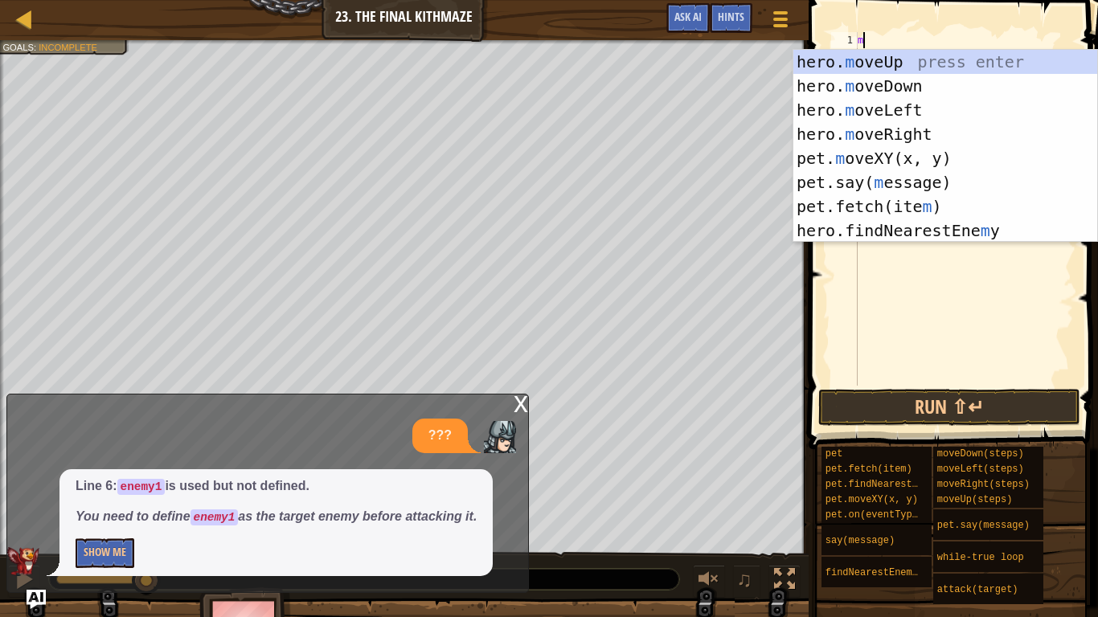
click at [923, 125] on div "hero. m oveUp press enter hero. m oveDown press enter hero. m oveLeft press ent…" at bounding box center [945, 170] width 304 height 241
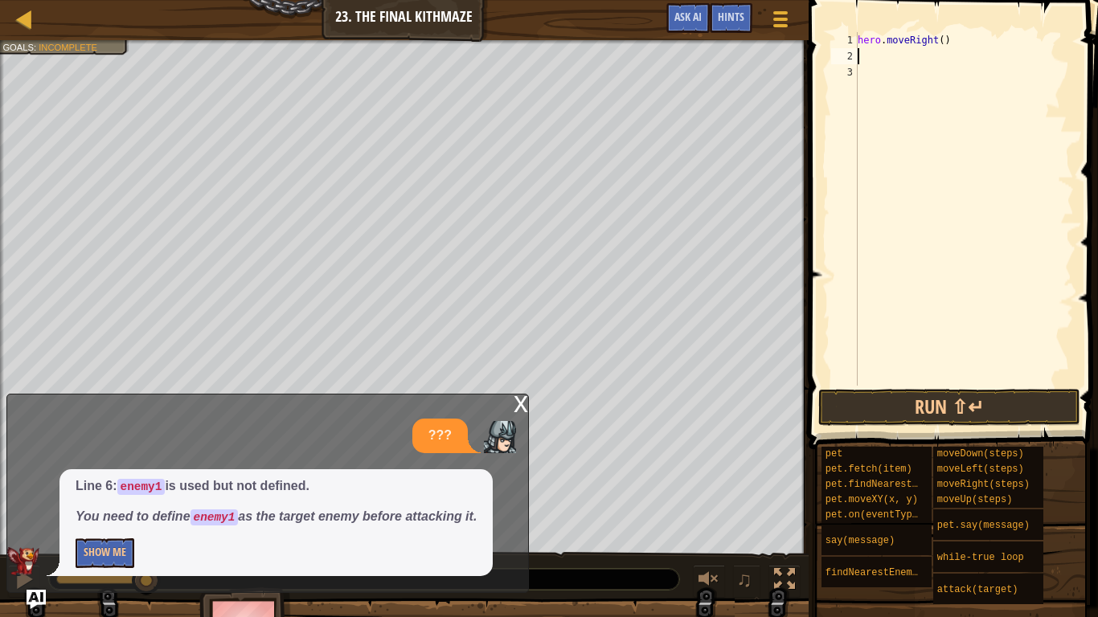
type textarea "m"
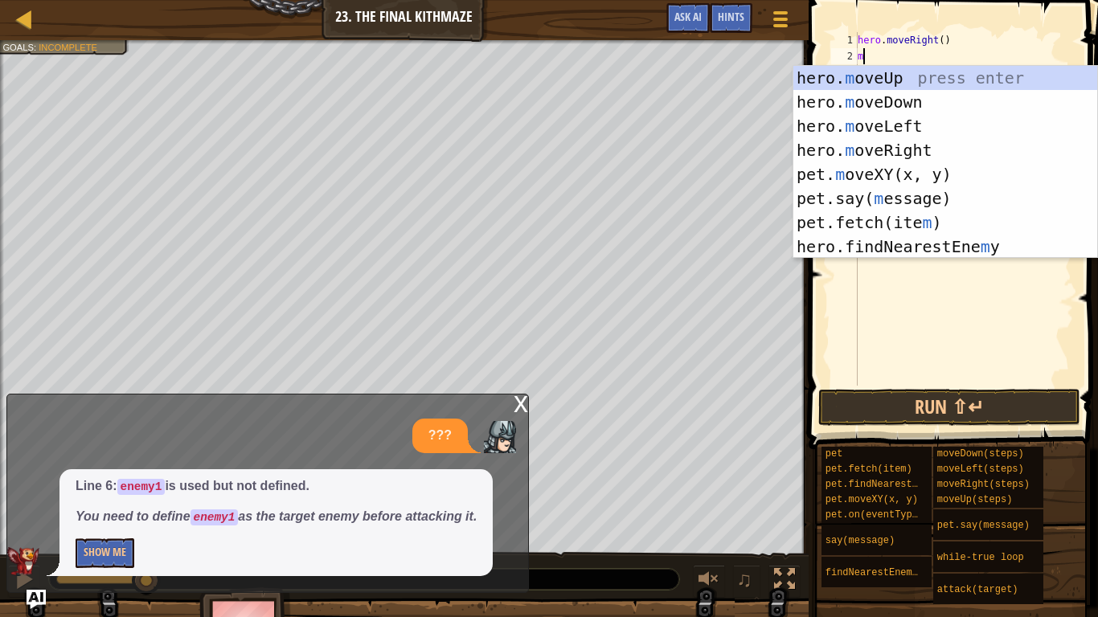
click at [951, 78] on div "hero. m oveUp press enter hero. m oveDown press enter hero. m oveLeft press ent…" at bounding box center [945, 186] width 304 height 241
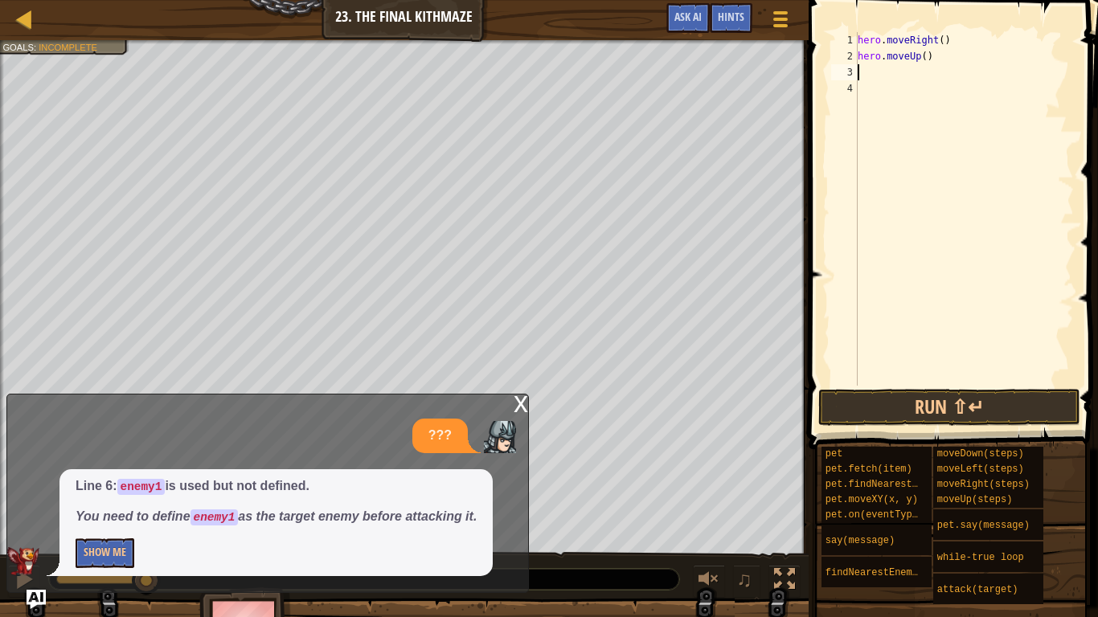
type textarea "m"
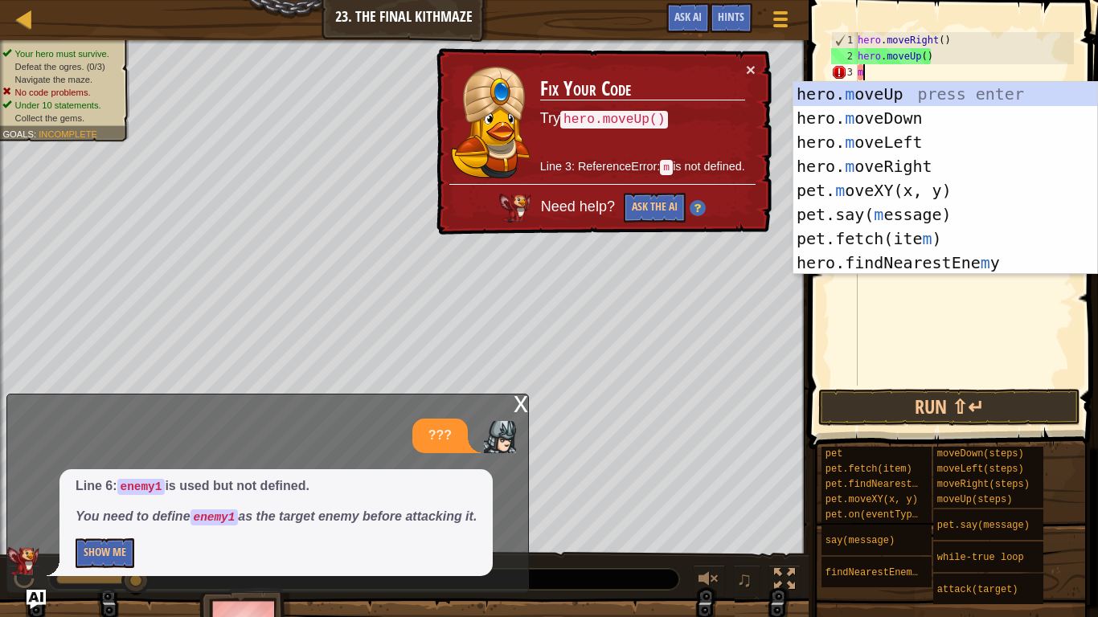
click at [937, 169] on div "hero. m oveUp press enter hero. m oveDown press enter hero. m oveLeft press ent…" at bounding box center [945, 202] width 304 height 241
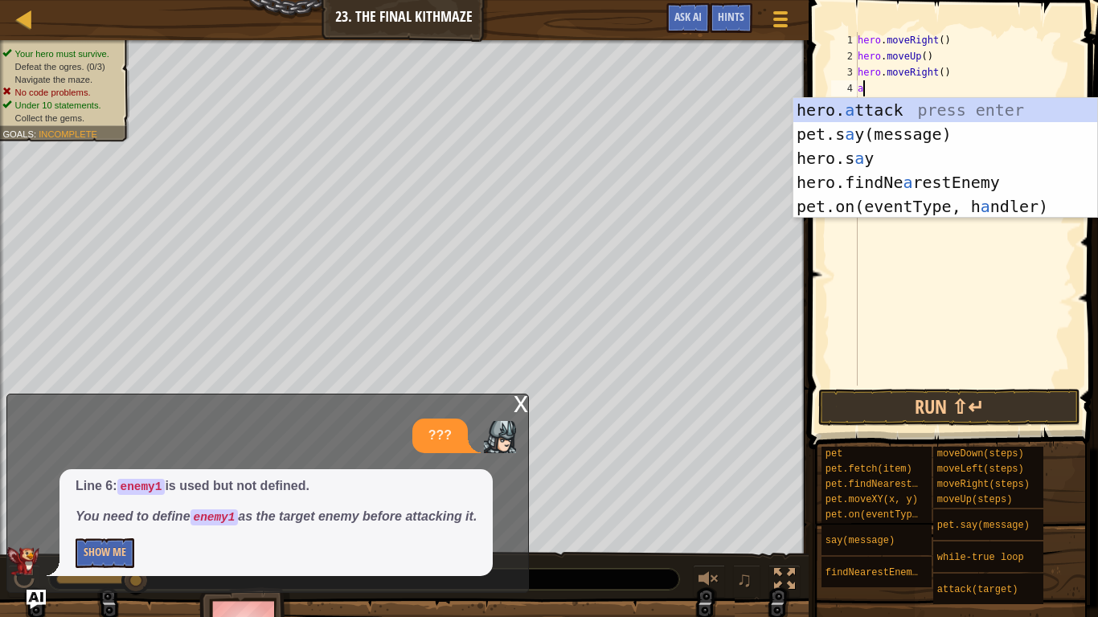
click at [973, 109] on div "hero. a ttack press enter pet.s a y(message) press enter hero.s a y press enter…" at bounding box center [945, 182] width 304 height 169
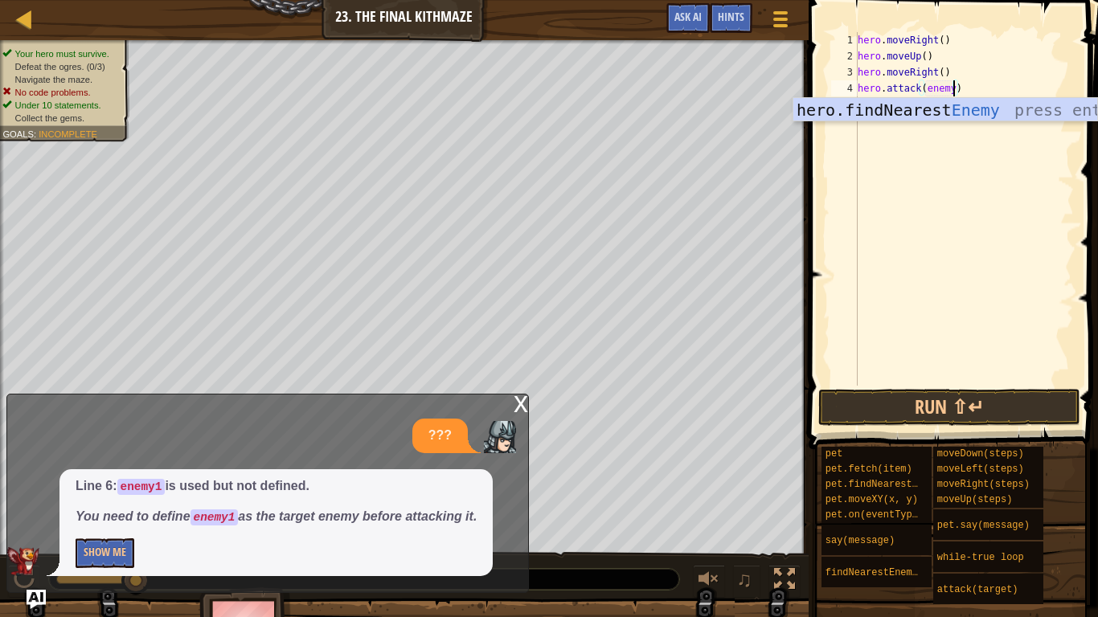
scroll to position [7, 14]
type textarea "hero.attack(enemy1)"
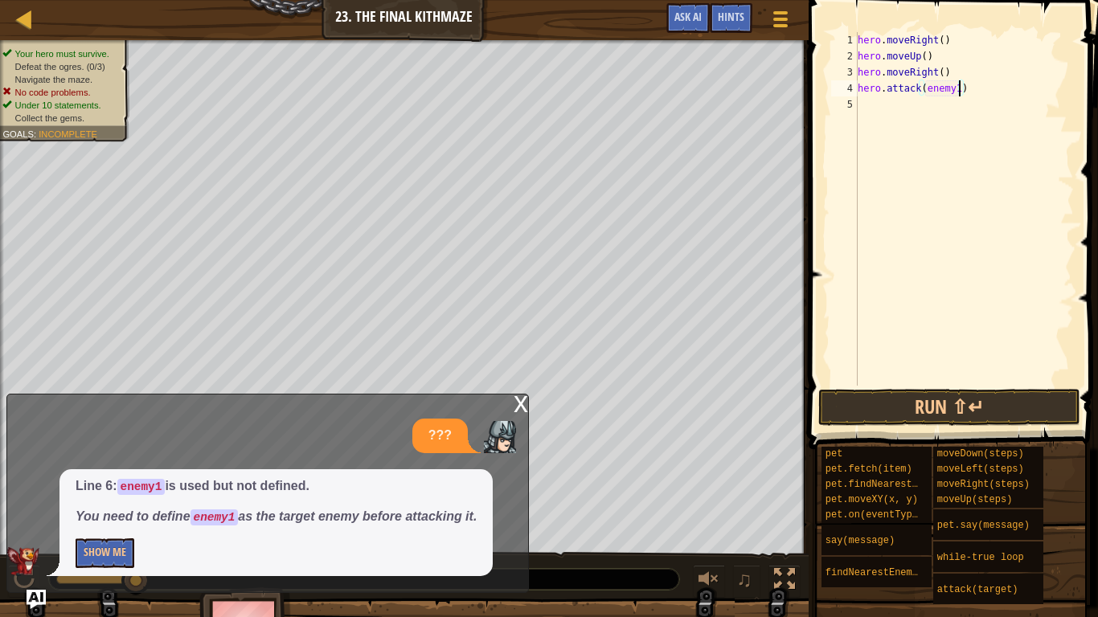
scroll to position [7, 14]
click at [871, 113] on div "hero . moveRight ( ) hero . moveUp ( ) hero . moveRight ( ) hero . attack ( ene…" at bounding box center [963, 225] width 219 height 386
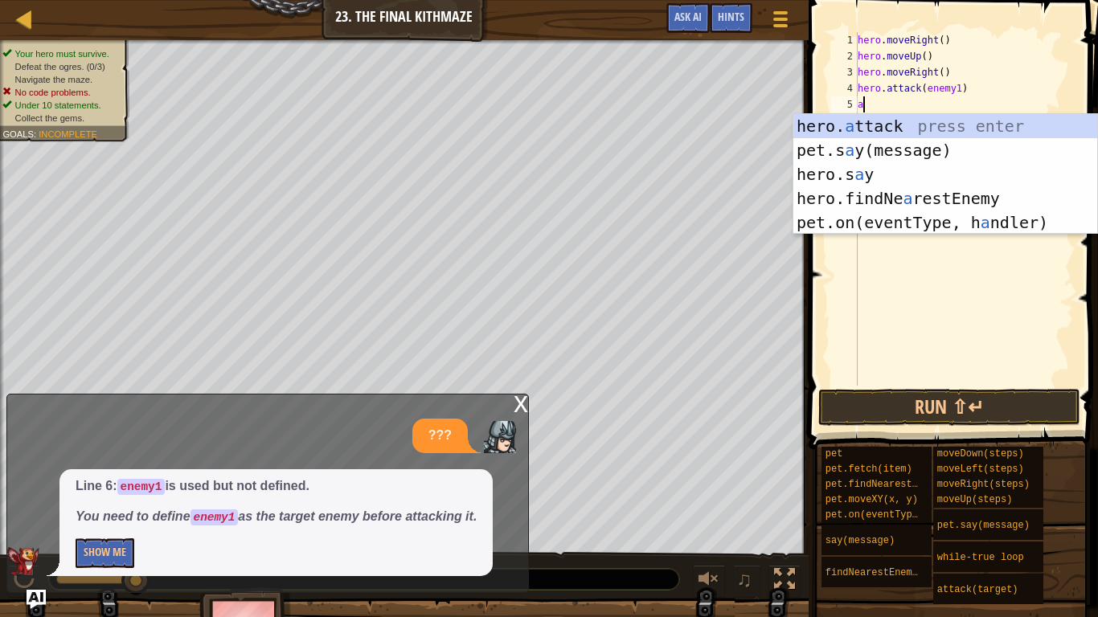
click at [958, 125] on div "hero. a ttack press enter pet.s a y(message) press enter hero.s a y press enter…" at bounding box center [945, 198] width 304 height 169
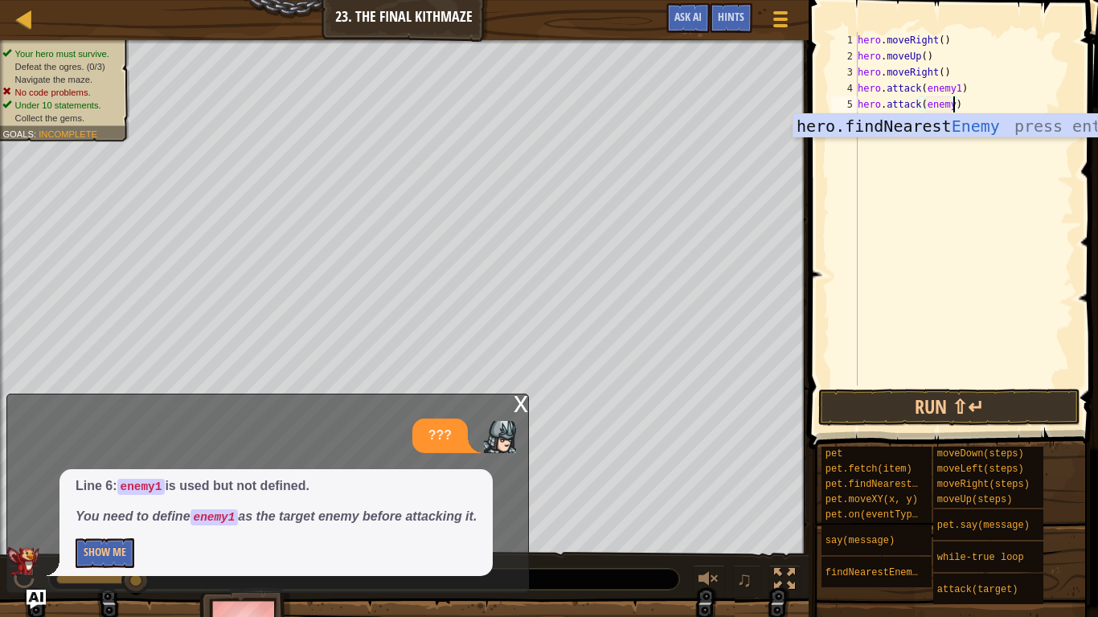
scroll to position [7, 14]
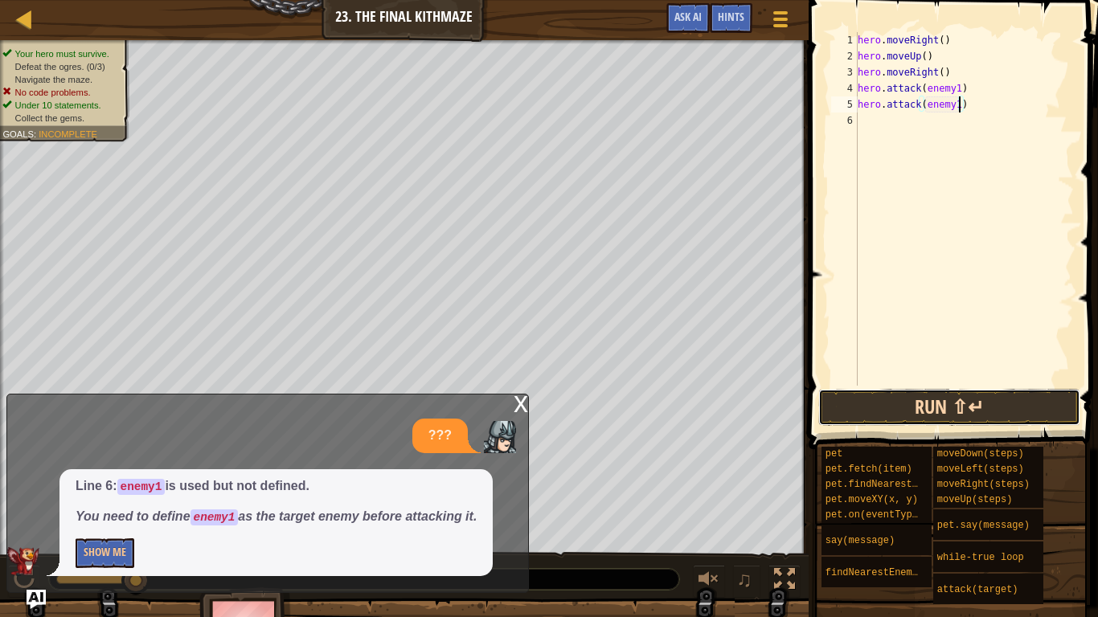
click at [997, 404] on button "Run ⇧↵" at bounding box center [949, 407] width 262 height 37
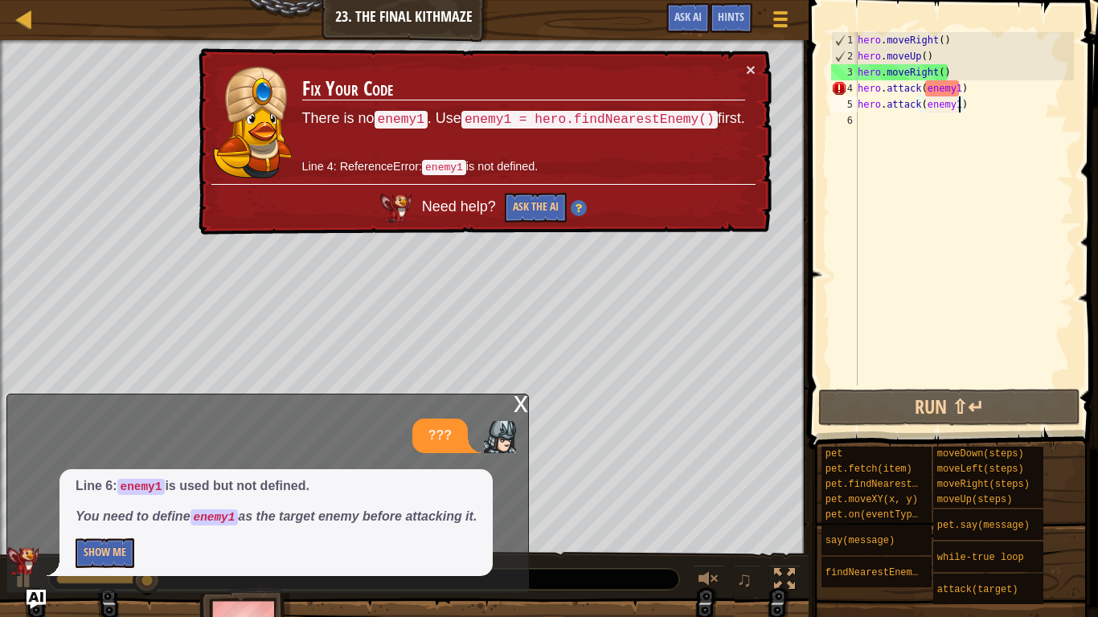
click at [956, 88] on div "hero . moveRight ( ) hero . moveUp ( ) hero . moveRight ( ) hero . attack ( ene…" at bounding box center [963, 225] width 219 height 386
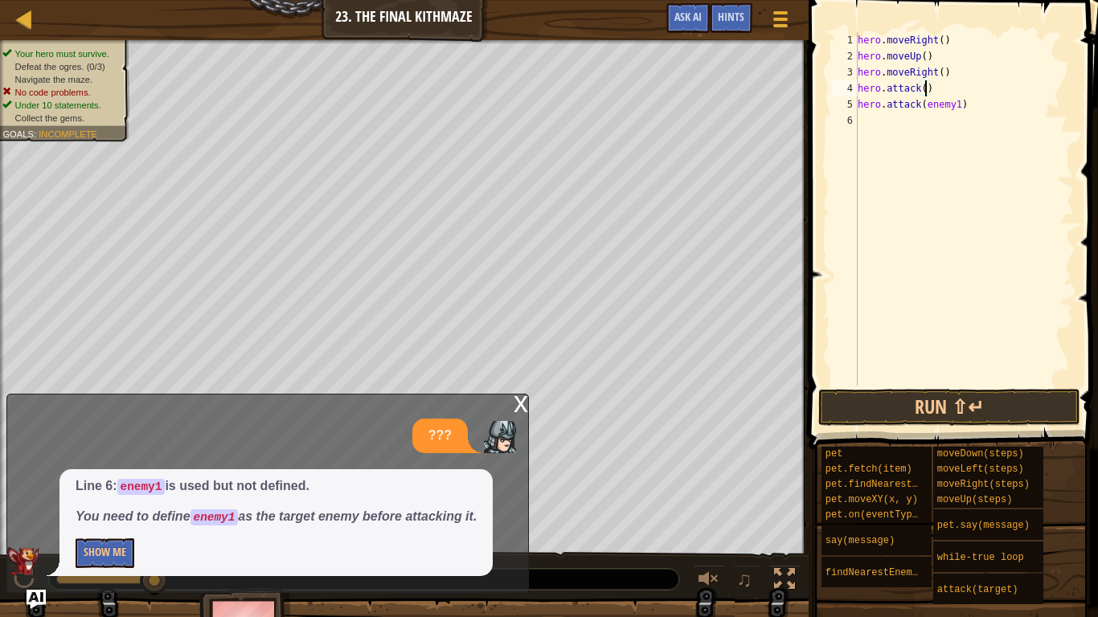
scroll to position [7, 10]
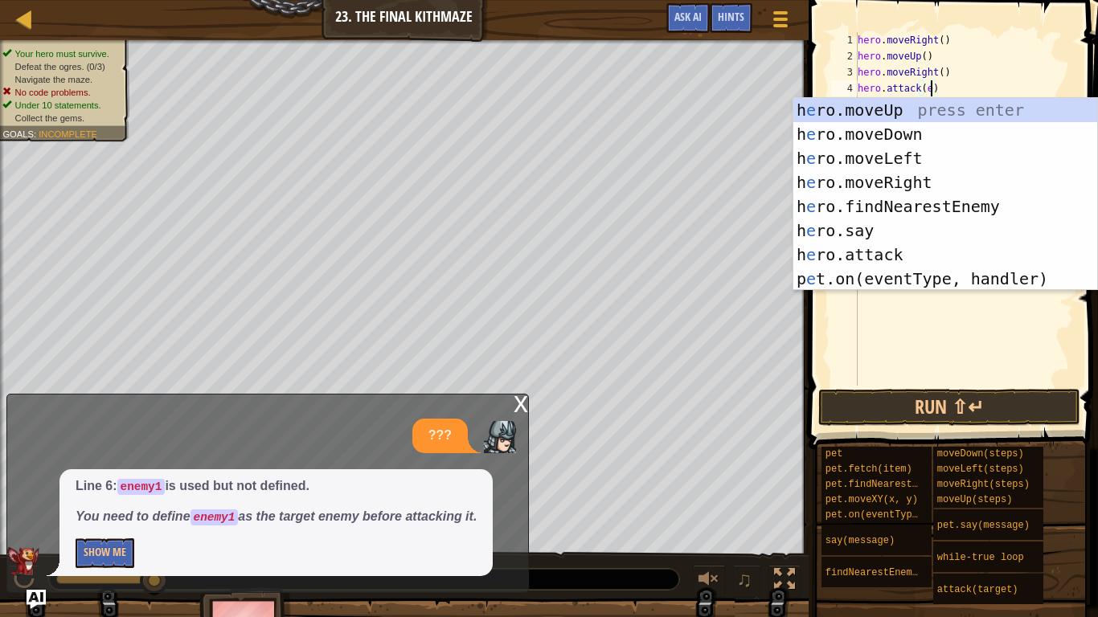
click at [971, 212] on div "h e ro.moveUp press enter h e ro.moveDown press enter h e ro.moveLeft press ent…" at bounding box center [945, 218] width 304 height 241
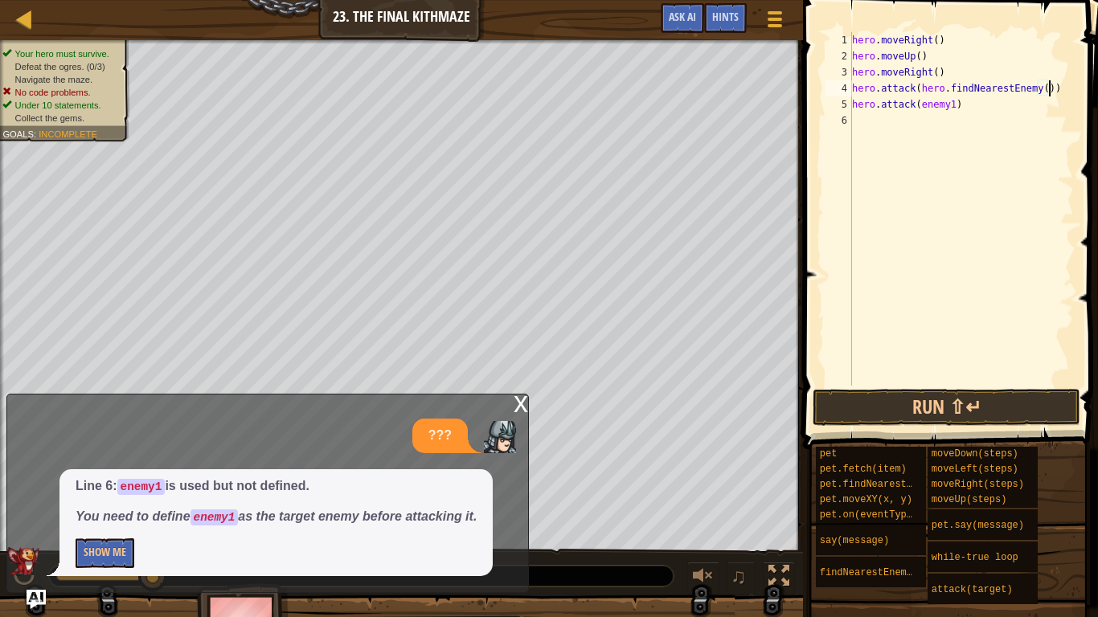
click at [944, 88] on div "hero . moveRight ( ) hero . moveUp ( ) hero . moveRight ( ) hero . attack ( her…" at bounding box center [961, 225] width 225 height 386
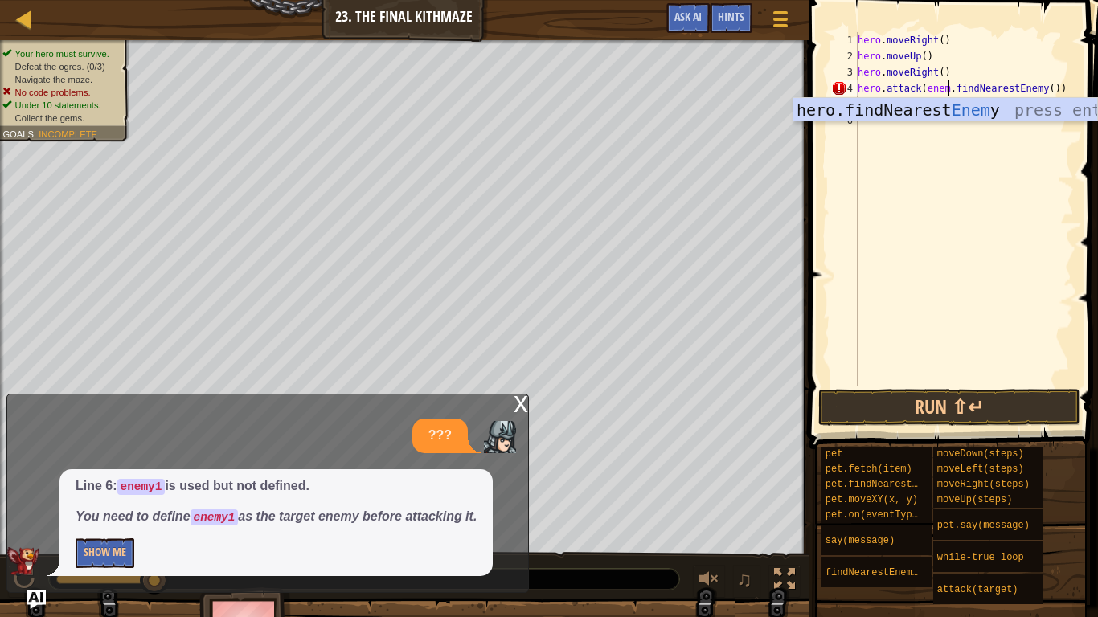
scroll to position [7, 14]
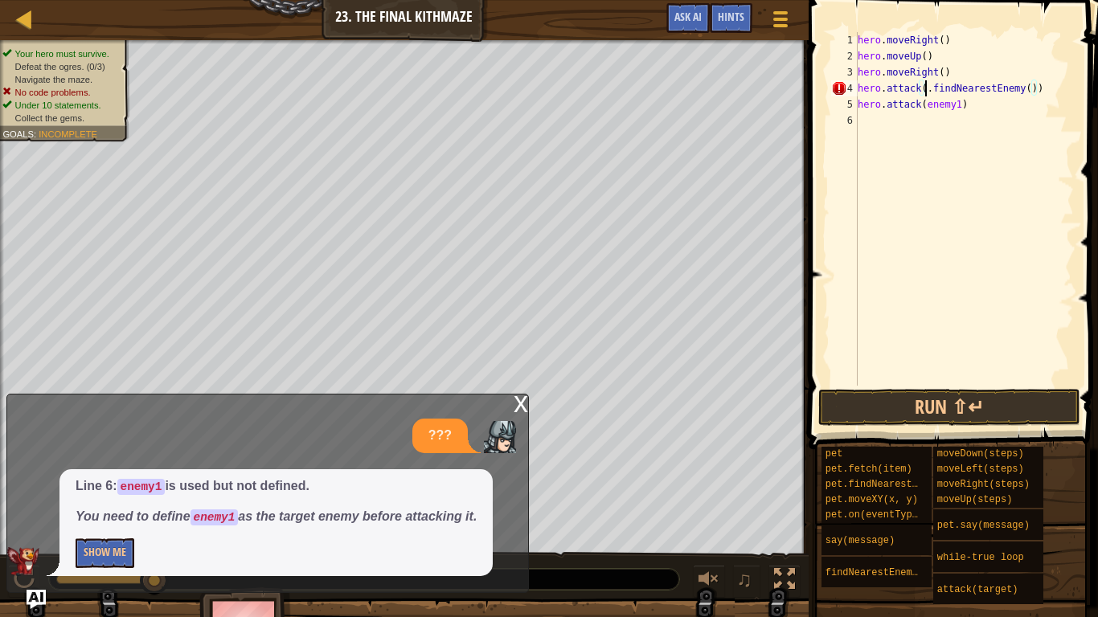
click at [1045, 84] on div "hero . moveRight ( ) hero . moveUp ( ) hero . moveRight ( ) hero . attack ( . f…" at bounding box center [963, 225] width 219 height 386
click at [922, 88] on div "hero . moveRight ( ) hero . moveUp ( ) hero . moveRight ( ) hero . attack ( . f…" at bounding box center [963, 225] width 219 height 386
click at [928, 88] on div "hero . moveRight ( ) hero . moveUp ( ) hero . moveRight ( ) hero . attack ( . f…" at bounding box center [963, 225] width 219 height 386
click at [925, 88] on div "hero . moveRight ( ) hero . moveUp ( ) hero . moveRight ( ) hero . attack ( . f…" at bounding box center [963, 225] width 219 height 386
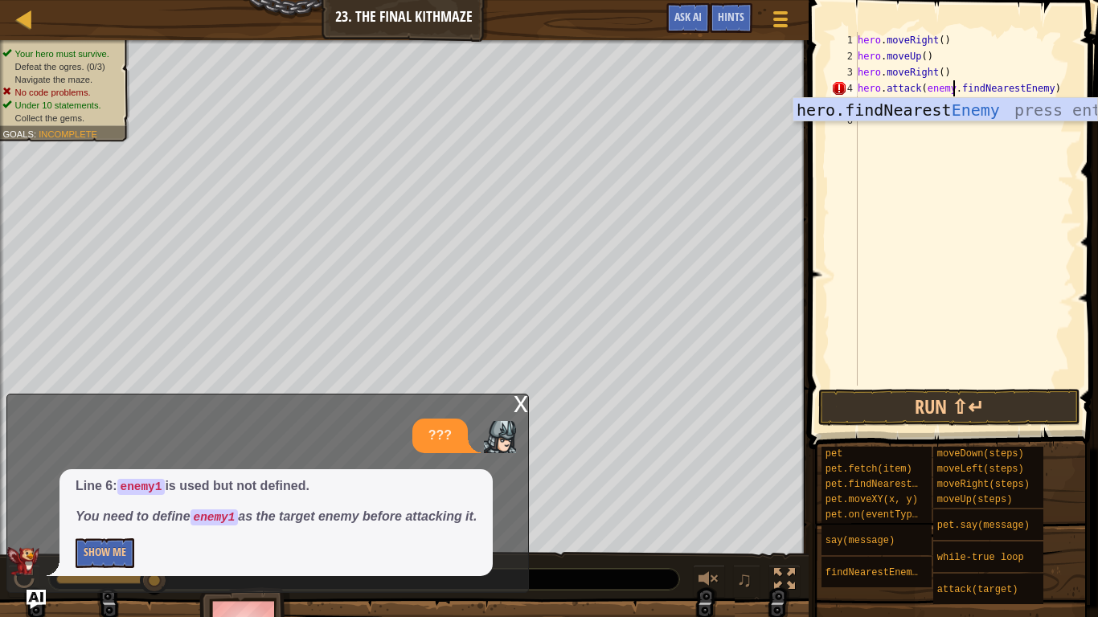
scroll to position [7, 14]
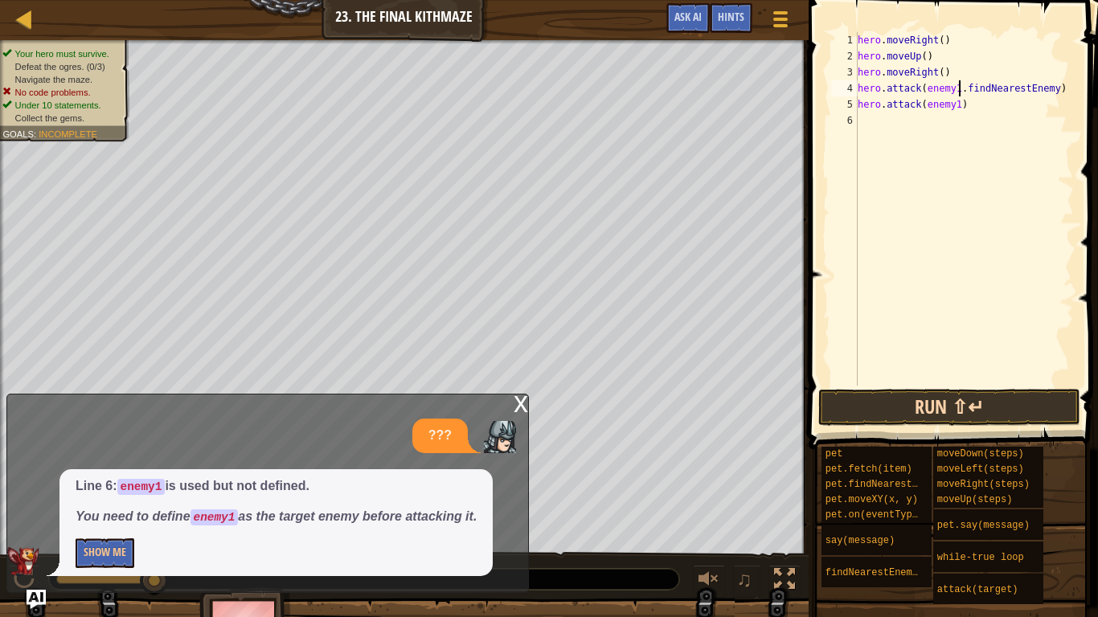
type textarea "hero.attack(enemy1.findNearestEnemy)"
click at [971, 407] on button "Run ⇧↵" at bounding box center [949, 407] width 262 height 37
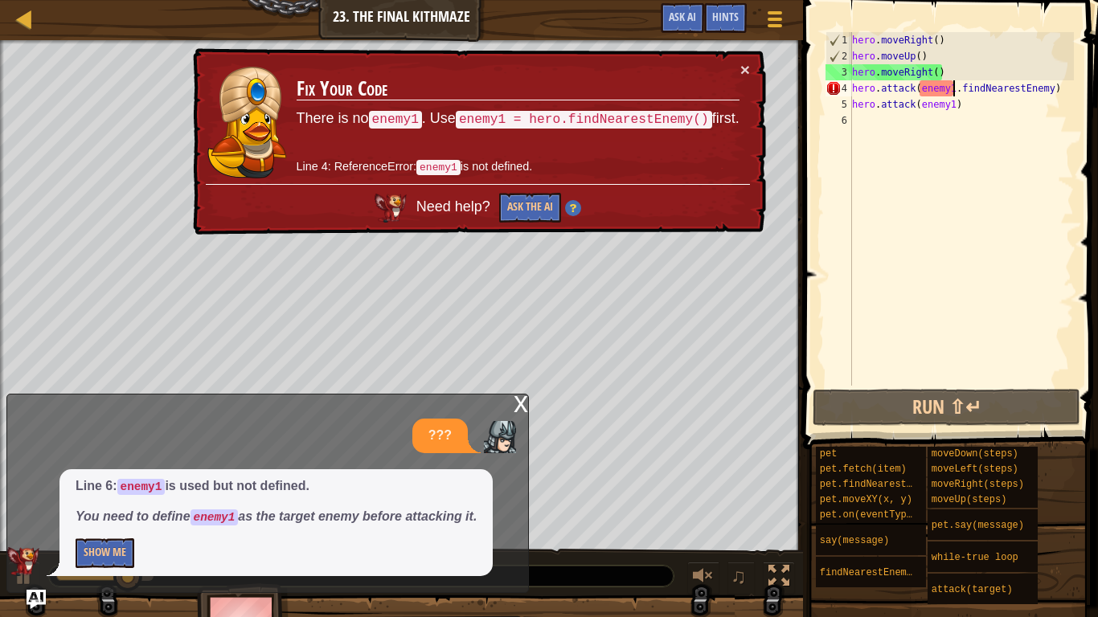
click at [1054, 92] on div "hero . moveRight ( ) hero . moveUp ( ) hero . moveRight ( ) hero . attack ( ene…" at bounding box center [961, 225] width 225 height 386
click at [857, 124] on div "hero . moveRight ( ) hero . moveUp ( ) hero . moveRight ( ) hero . attack ( ene…" at bounding box center [961, 225] width 225 height 386
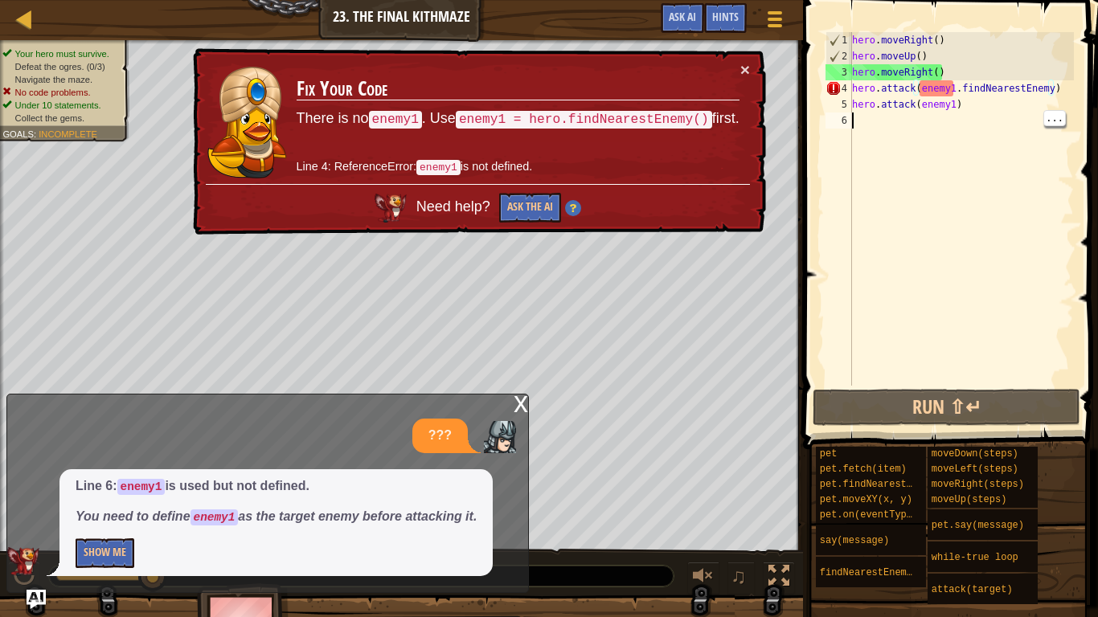
scroll to position [7, 0]
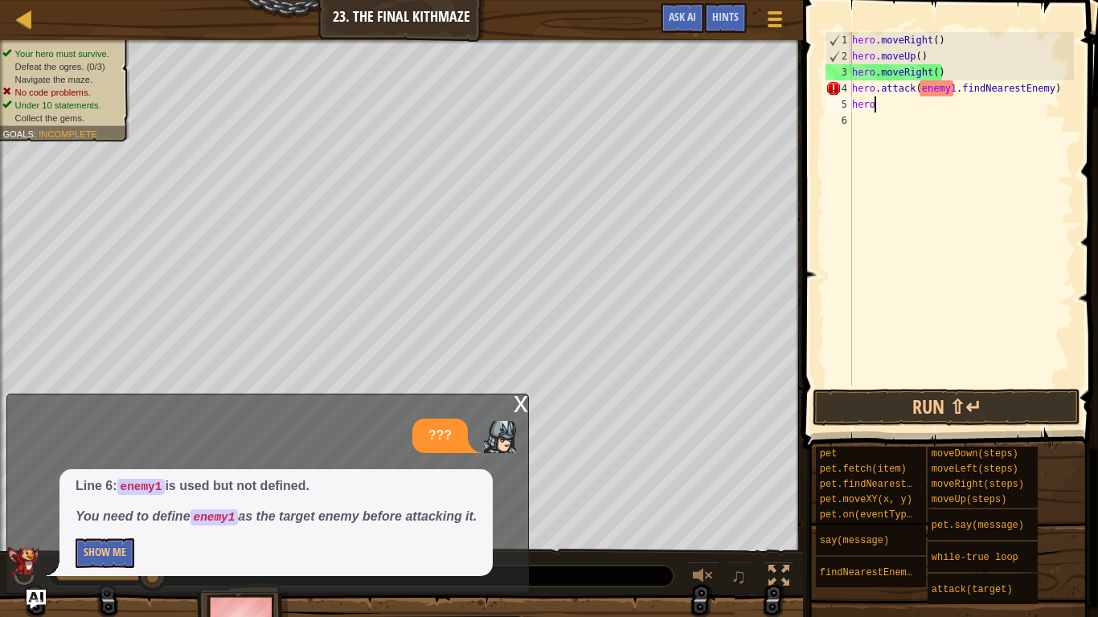
type textarea "h"
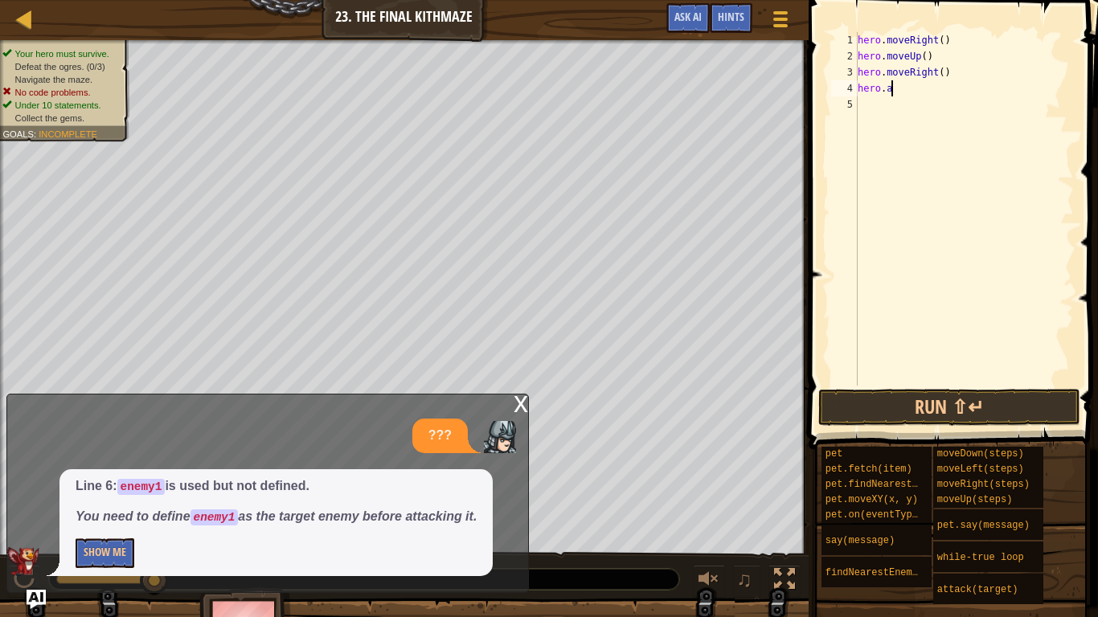
type textarea "h"
type textarea "hero.moveR"
click at [849, 88] on div "4" at bounding box center [844, 88] width 27 height 16
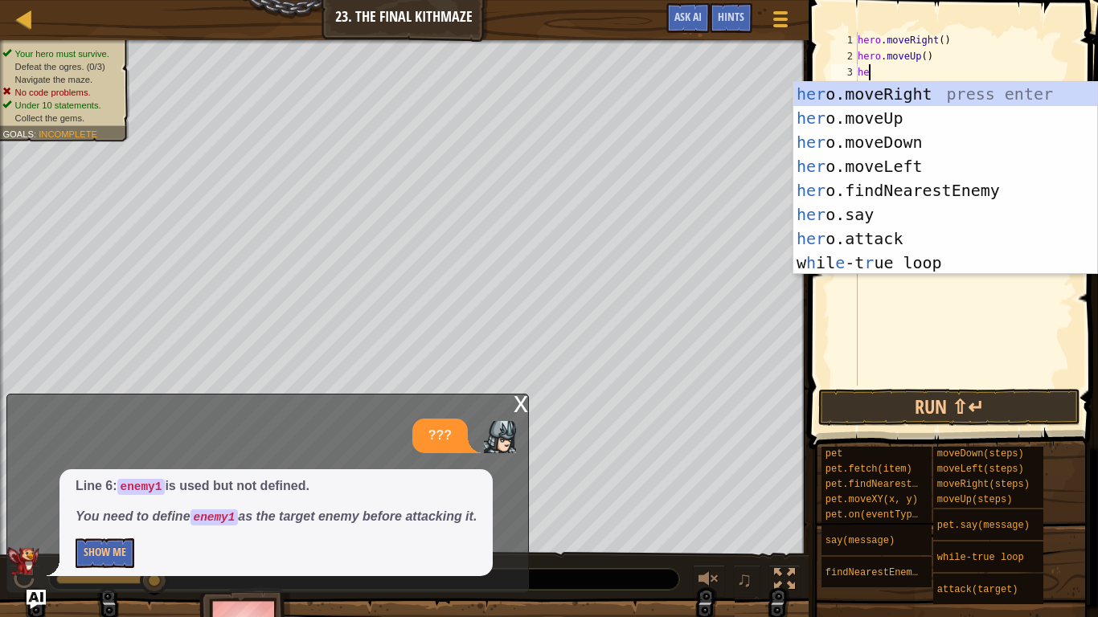
type textarea "h"
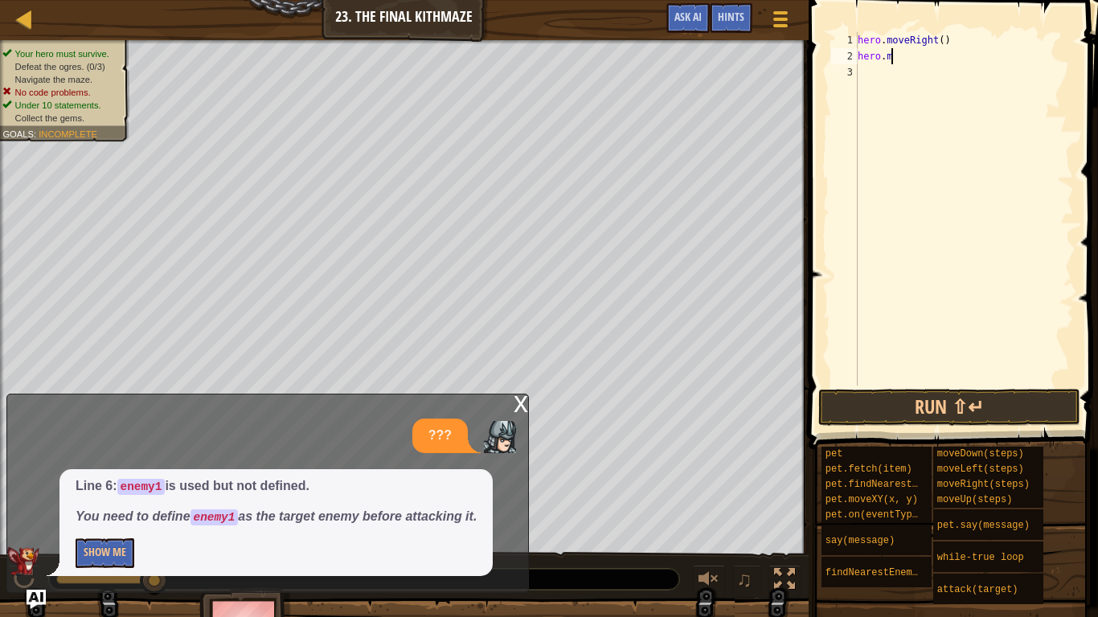
type textarea "h"
type textarea "m"
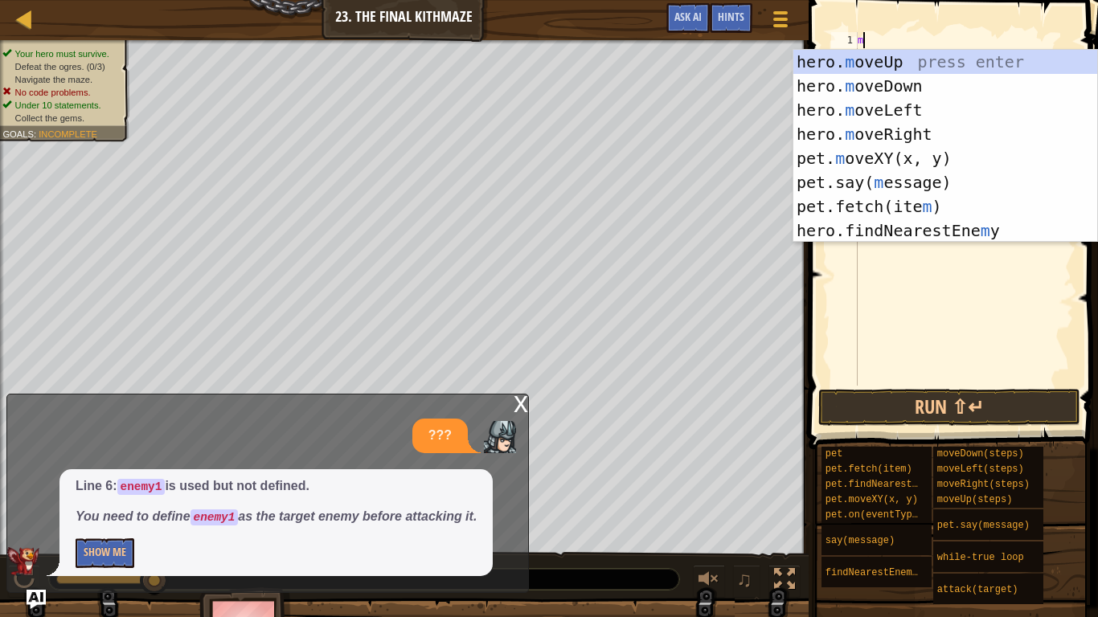
click at [938, 135] on div "hero. m oveUp press enter hero. m oveDown press enter hero. m oveLeft press ent…" at bounding box center [945, 170] width 304 height 241
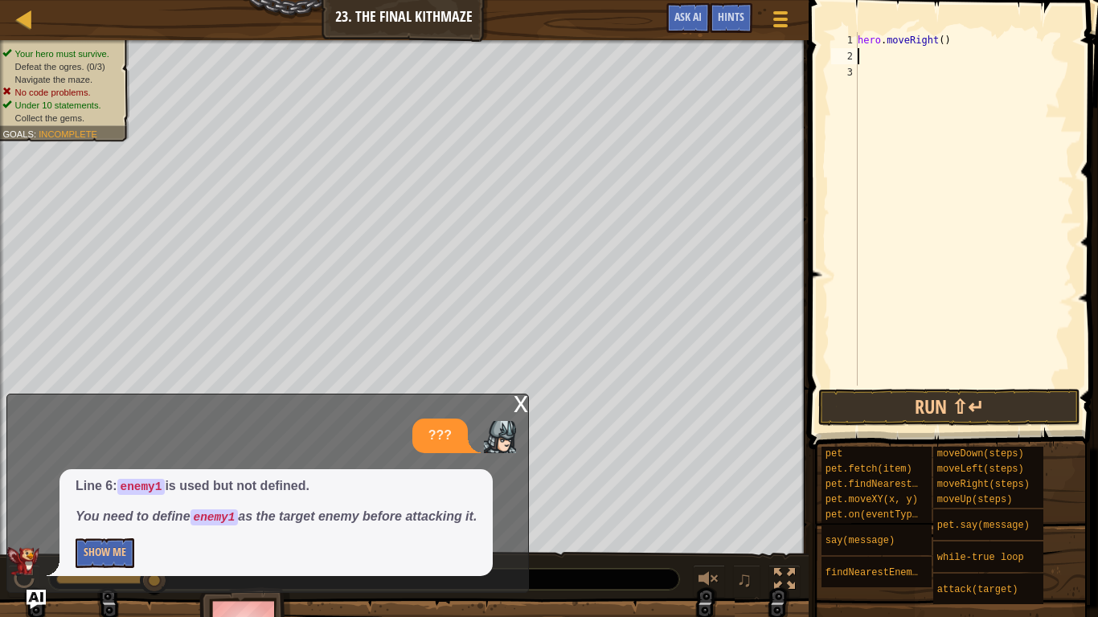
type textarea "m"
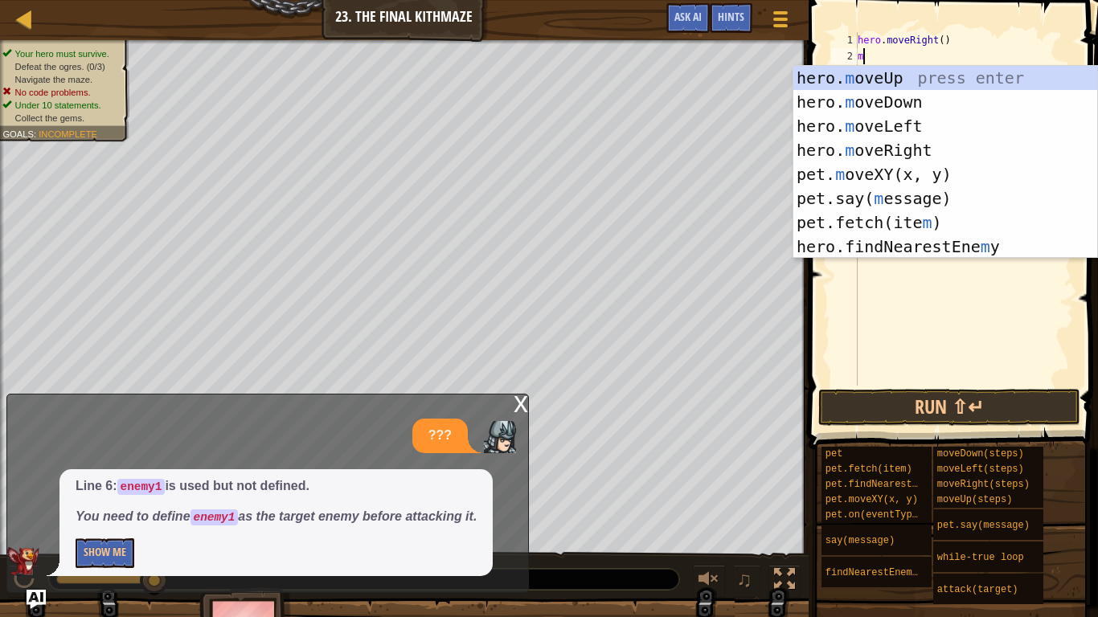
click at [945, 82] on div "hero. m oveUp press enter hero. m oveDown press enter hero. m oveLeft press ent…" at bounding box center [945, 186] width 304 height 241
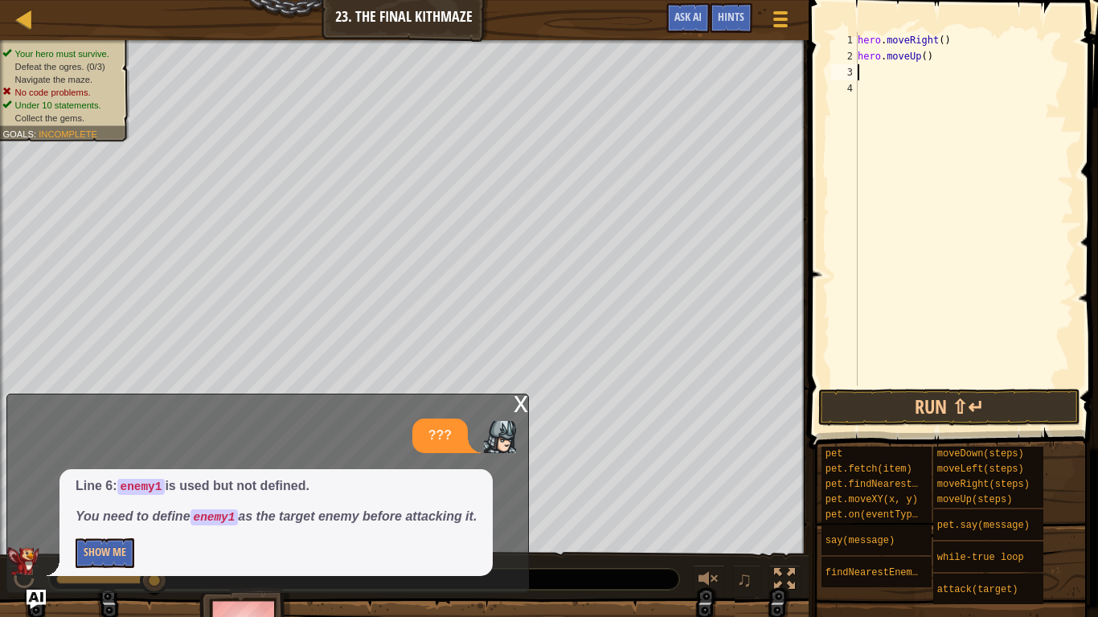
type textarea "m"
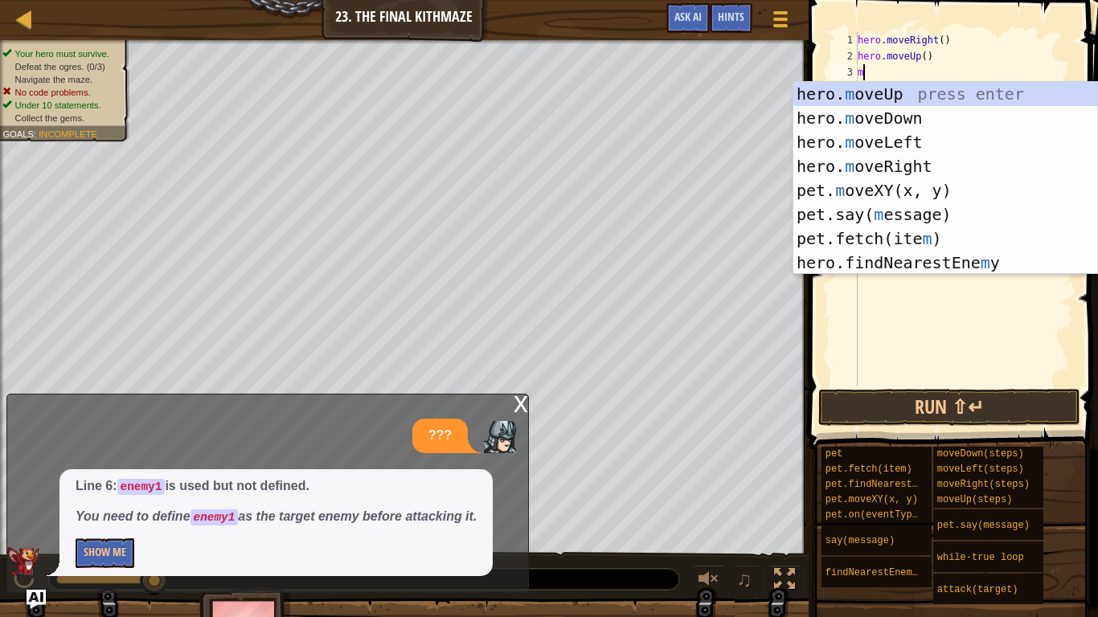
click at [929, 173] on div "hero. m oveUp press enter hero. m oveDown press enter hero. m oveLeft press ent…" at bounding box center [945, 202] width 304 height 241
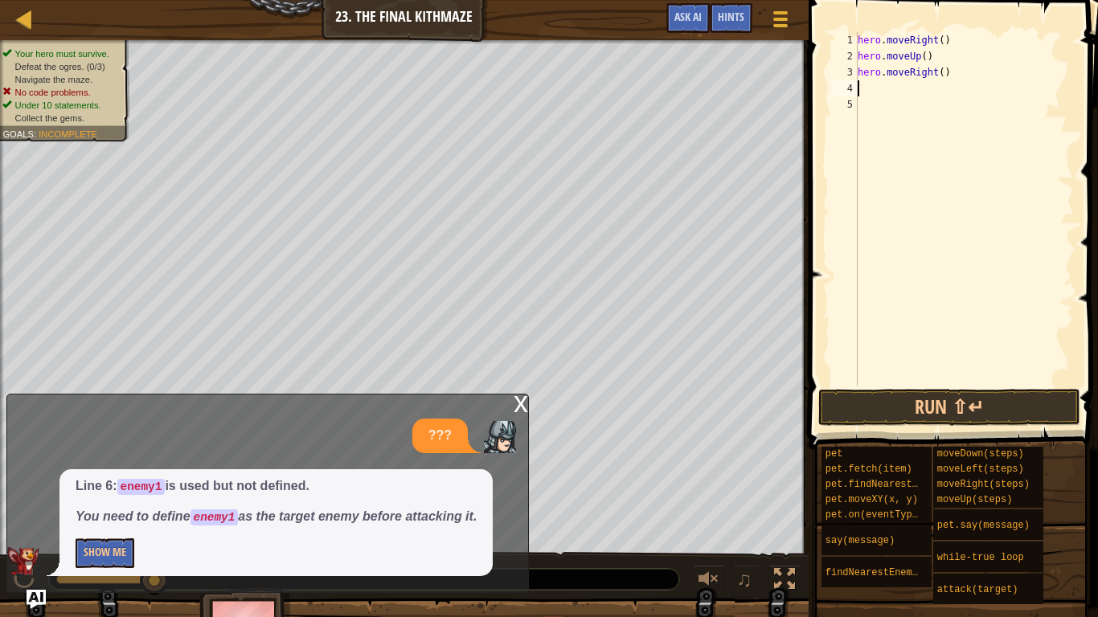
type textarea "a"
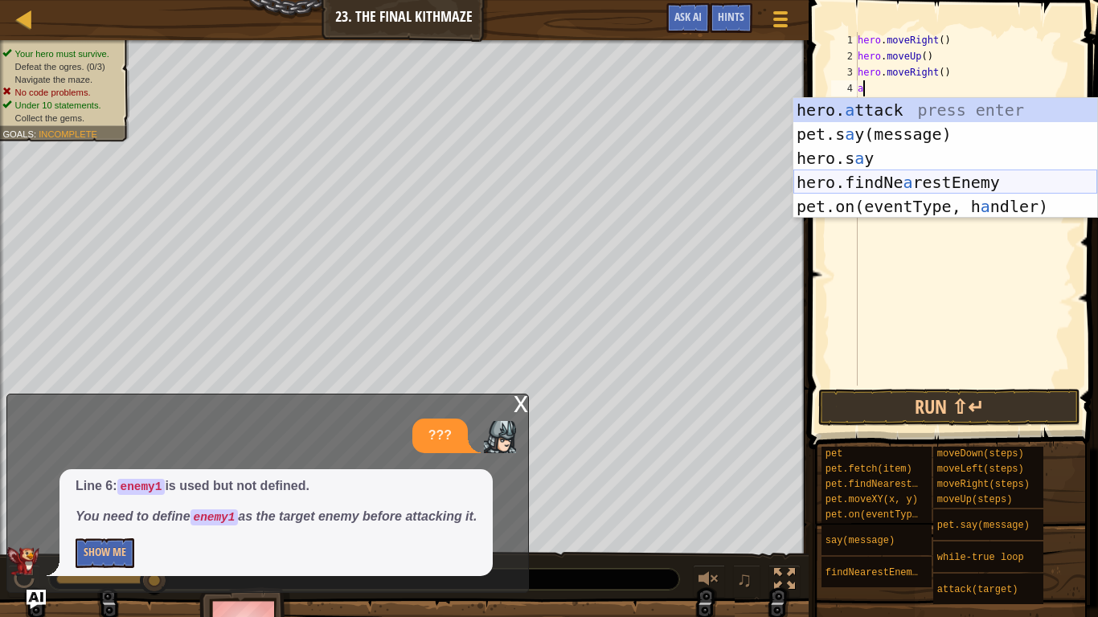
click at [1017, 181] on div "hero. a ttack press enter pet.s a y(message) press enter hero.s a y press enter…" at bounding box center [945, 182] width 304 height 169
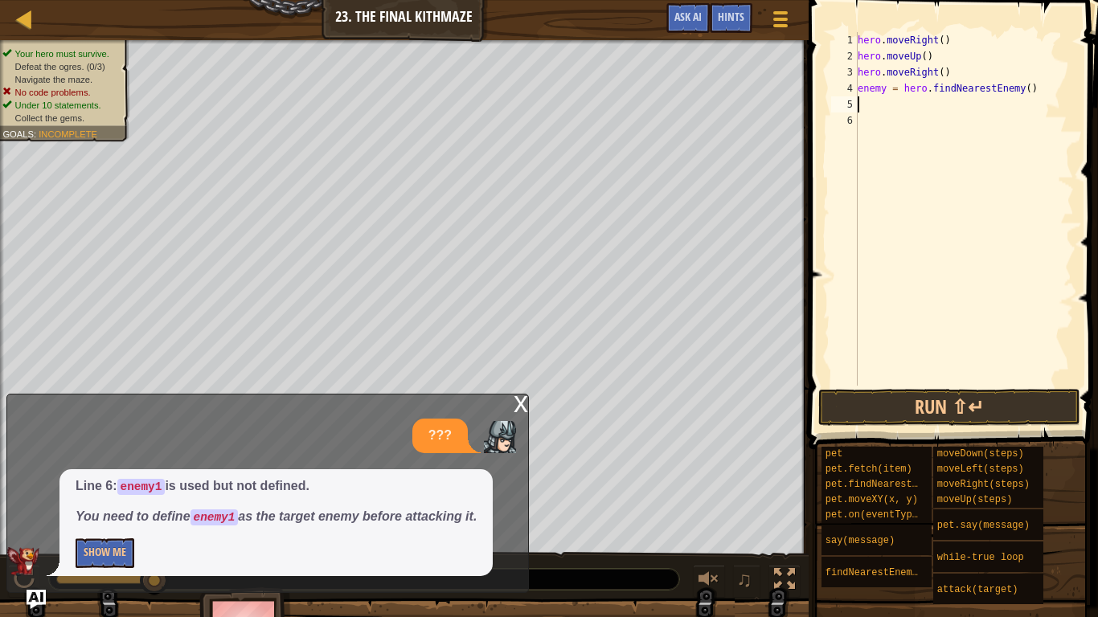
click at [890, 89] on div "hero . moveRight ( ) hero . moveUp ( ) hero . moveRight ( ) enemy = hero . find…" at bounding box center [963, 225] width 219 height 386
type textarea "enemy1= hero.findNearestEnemy()"
click at [861, 109] on div "hero . moveRight ( ) hero . moveUp ( ) hero . moveRight ( ) enemy1 = hero . fin…" at bounding box center [963, 225] width 219 height 386
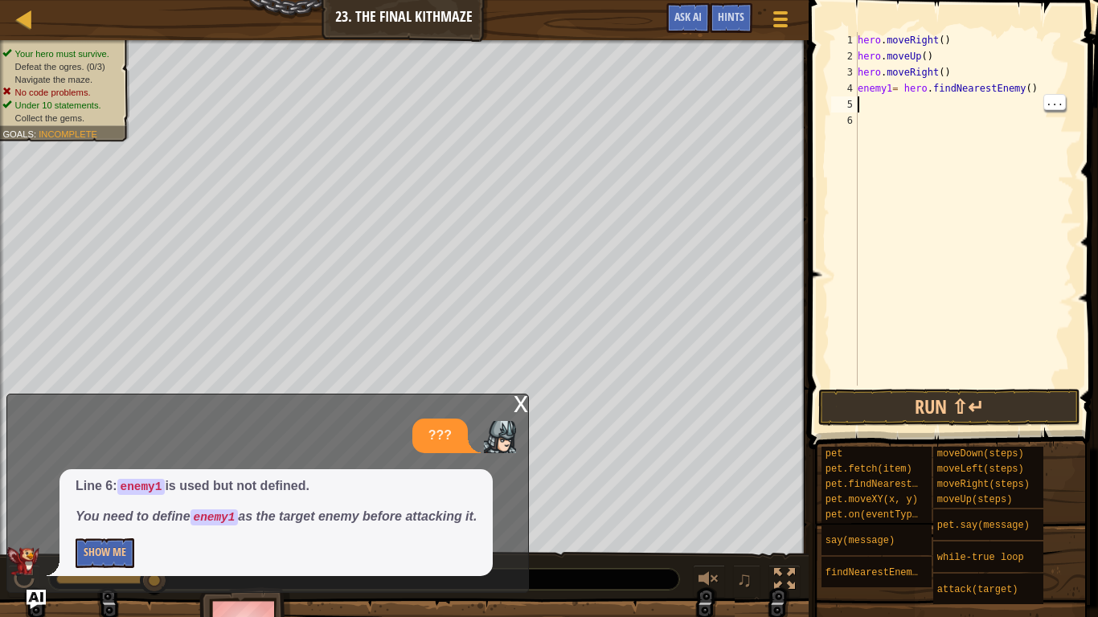
scroll to position [7, 0]
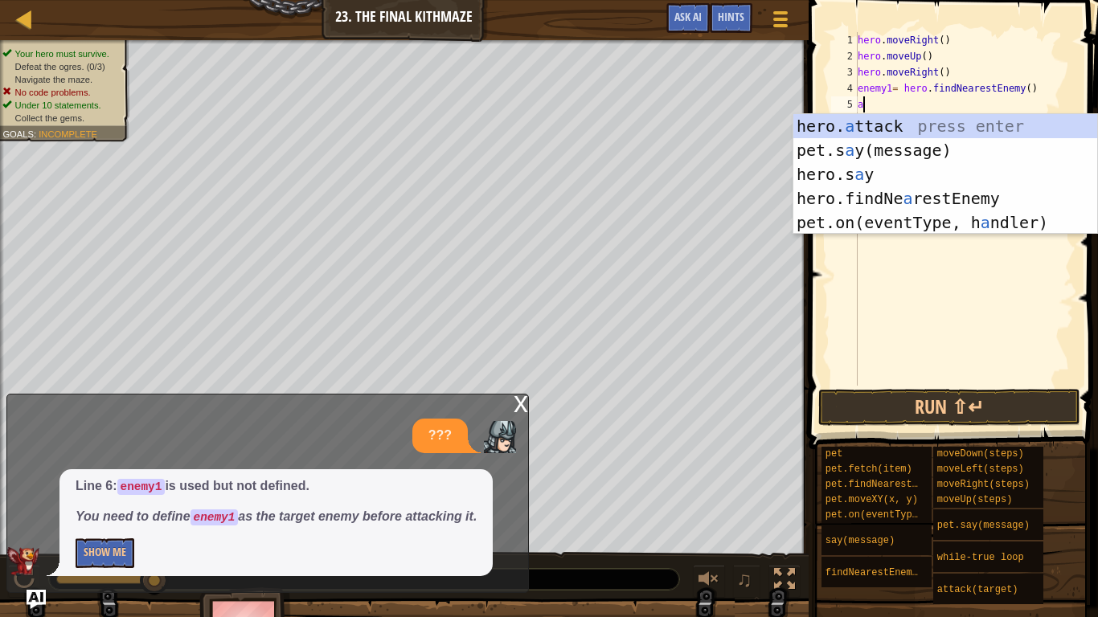
click at [928, 123] on div "hero. a ttack press enter pet.s a y(message) press enter hero.s a y press enter…" at bounding box center [945, 198] width 304 height 169
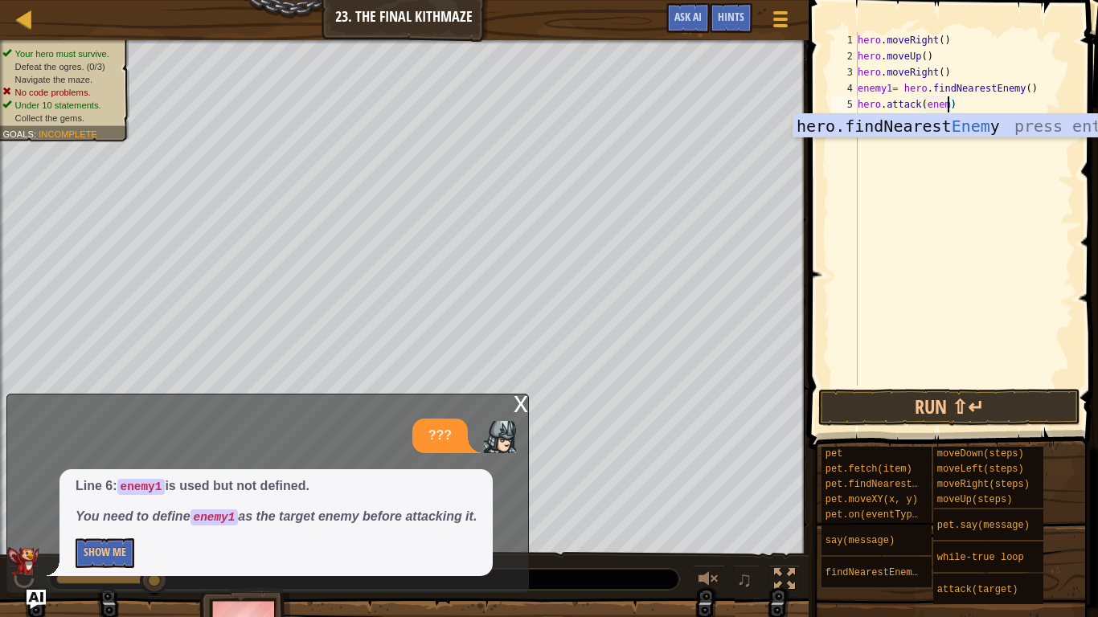
scroll to position [7, 14]
type textarea "hero.attack(enemy1)"
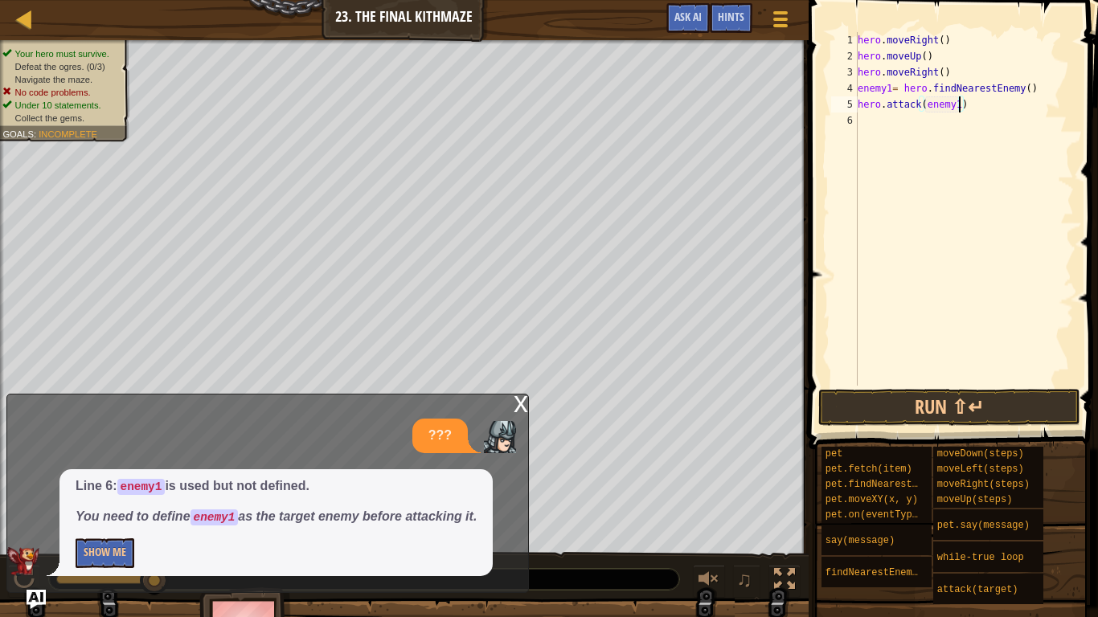
click at [867, 118] on div "hero . moveRight ( ) hero . moveUp ( ) hero . moveRight ( ) enemy1 = hero . fin…" at bounding box center [963, 225] width 219 height 386
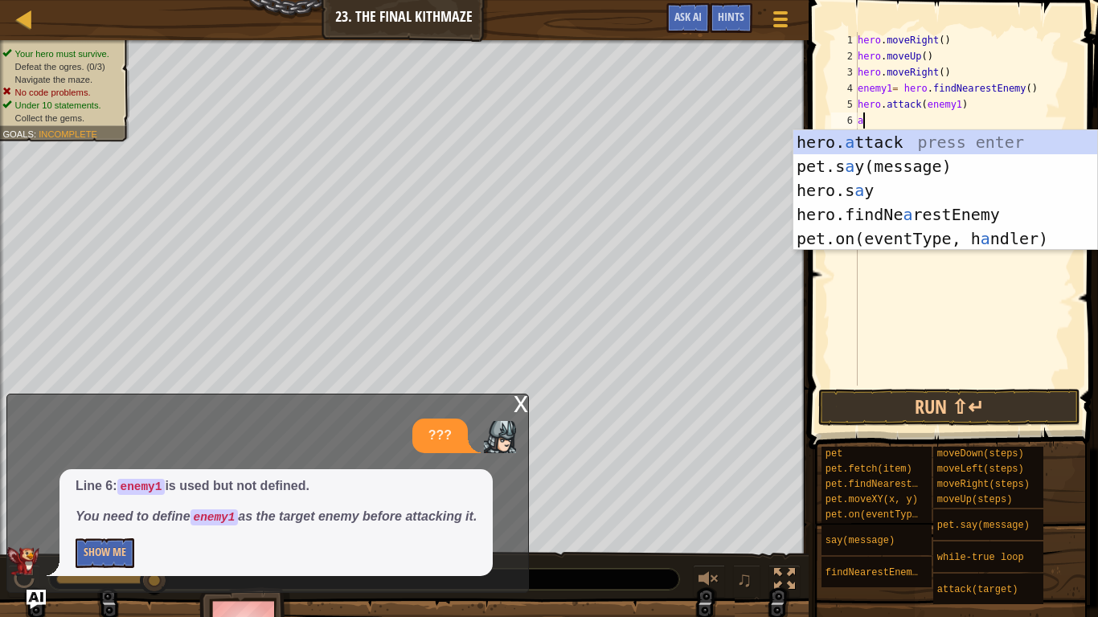
click at [972, 146] on div "hero. a ttack press enter pet.s a y(message) press enter hero.s a y press enter…" at bounding box center [945, 214] width 304 height 169
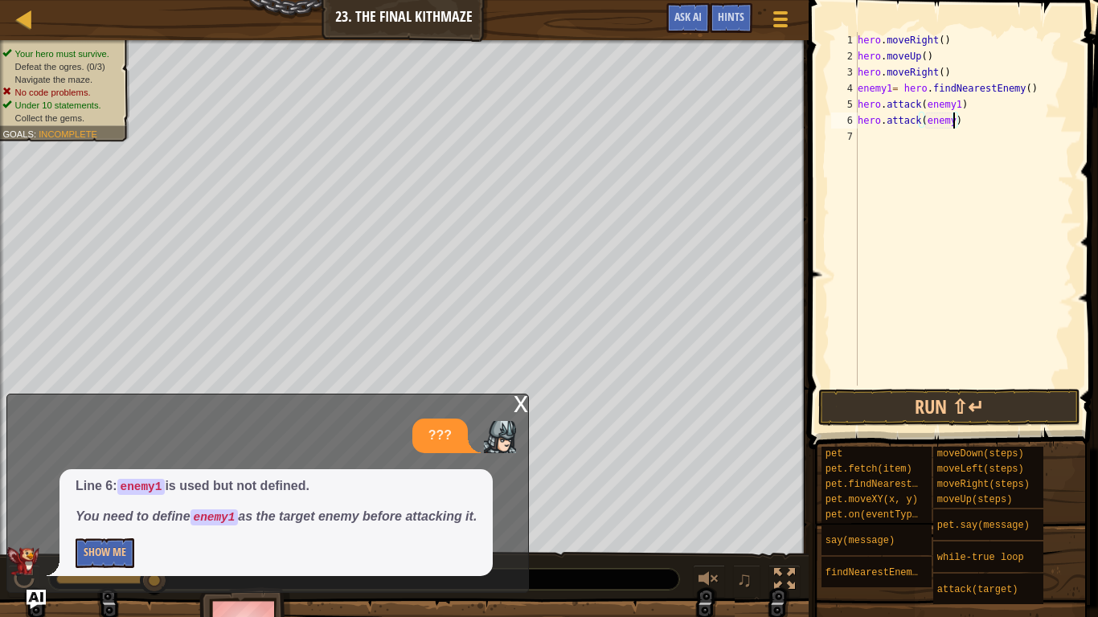
type textarea "hero.attack(enemy1)"
click at [861, 144] on div "hero . moveRight ( ) hero . moveUp ( ) hero . moveRight ( ) enemy1 = hero . fin…" at bounding box center [963, 225] width 219 height 386
type textarea "m"
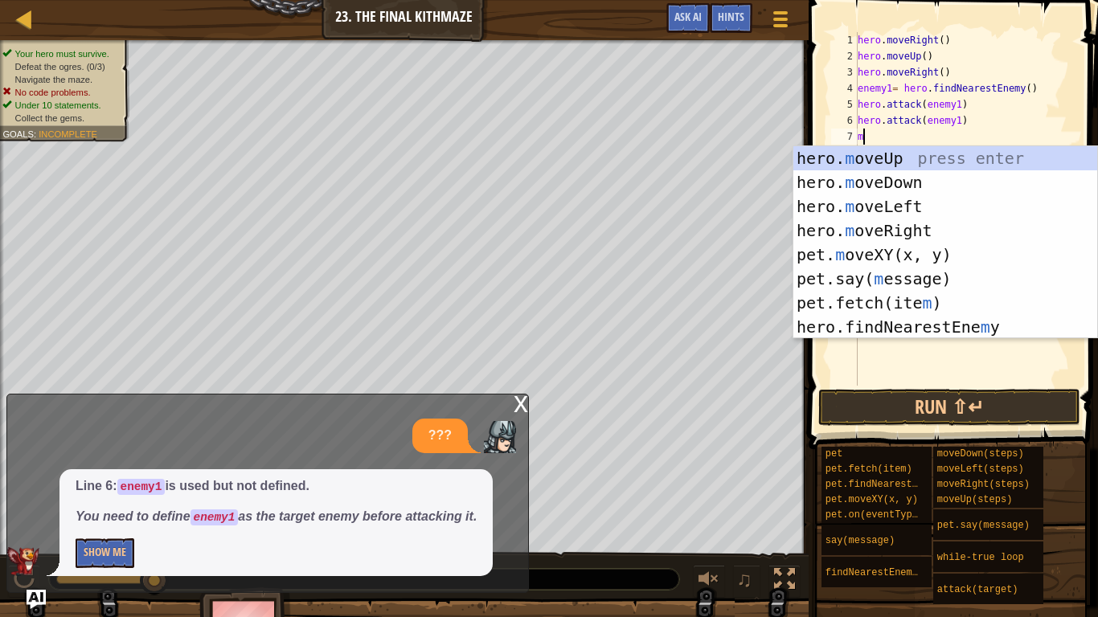
click at [932, 185] on div "hero. m oveUp press enter hero. m oveDown press enter hero. m oveLeft press ent…" at bounding box center [945, 266] width 304 height 241
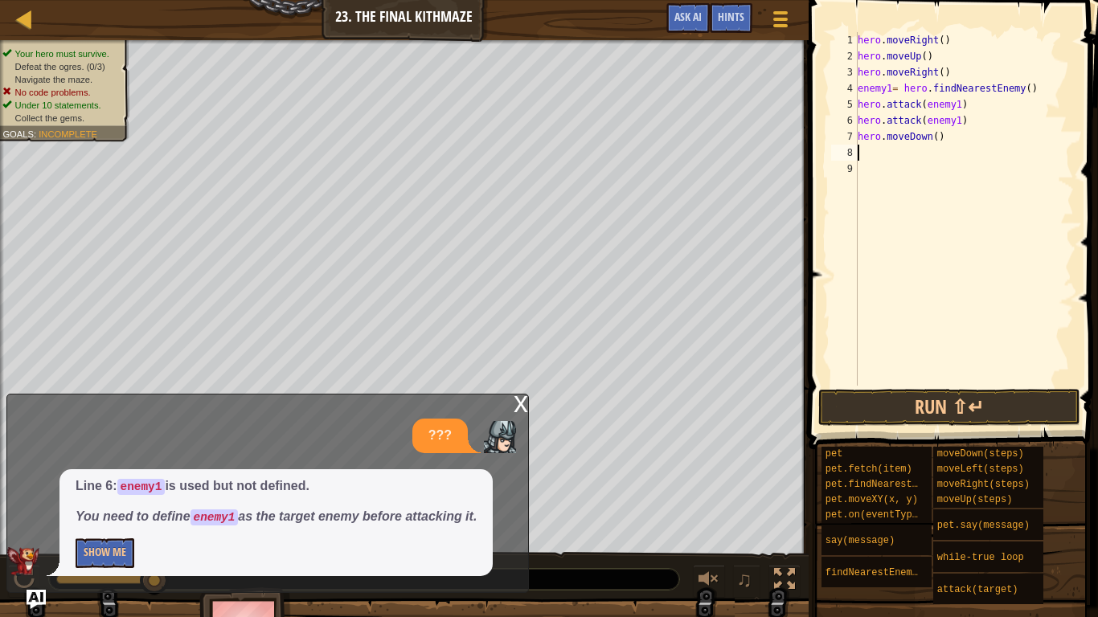
click at [934, 133] on div "hero . moveRight ( ) hero . moveUp ( ) hero . moveRight ( ) enemy1 = hero . fin…" at bounding box center [963, 225] width 219 height 386
type textarea "hero.moveDown(2)"
click at [865, 160] on div "hero . moveRight ( ) hero . moveUp ( ) hero . moveRight ( ) enemy1 = hero . fin…" at bounding box center [963, 225] width 219 height 386
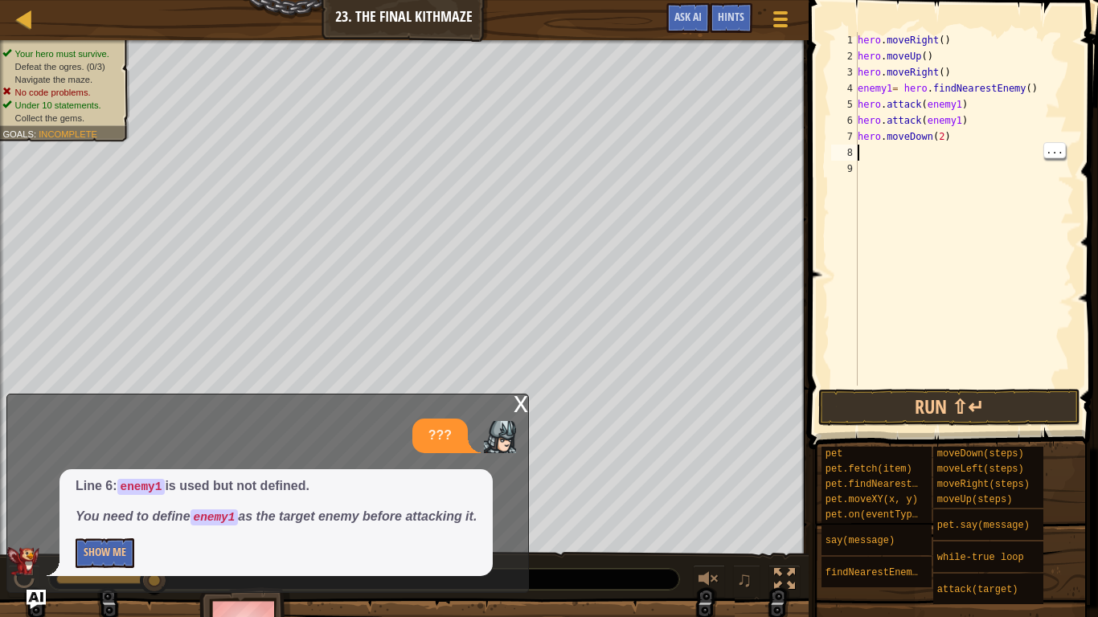
type textarea "m"
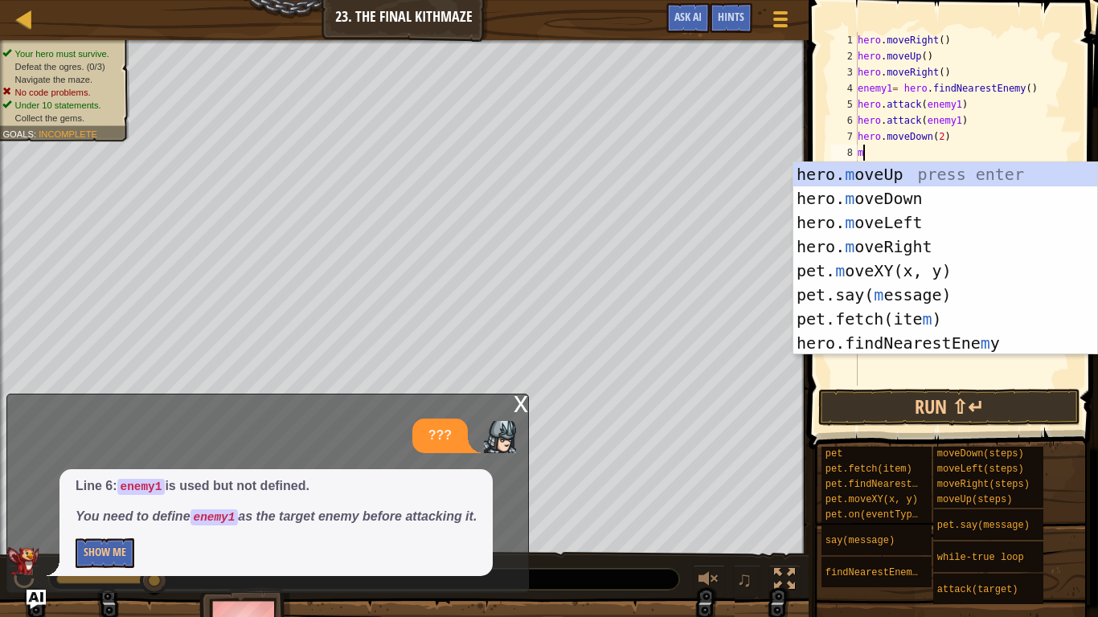
click at [944, 179] on div "hero. m oveUp press enter hero. m oveDown press enter hero. m oveLeft press ent…" at bounding box center [945, 282] width 304 height 241
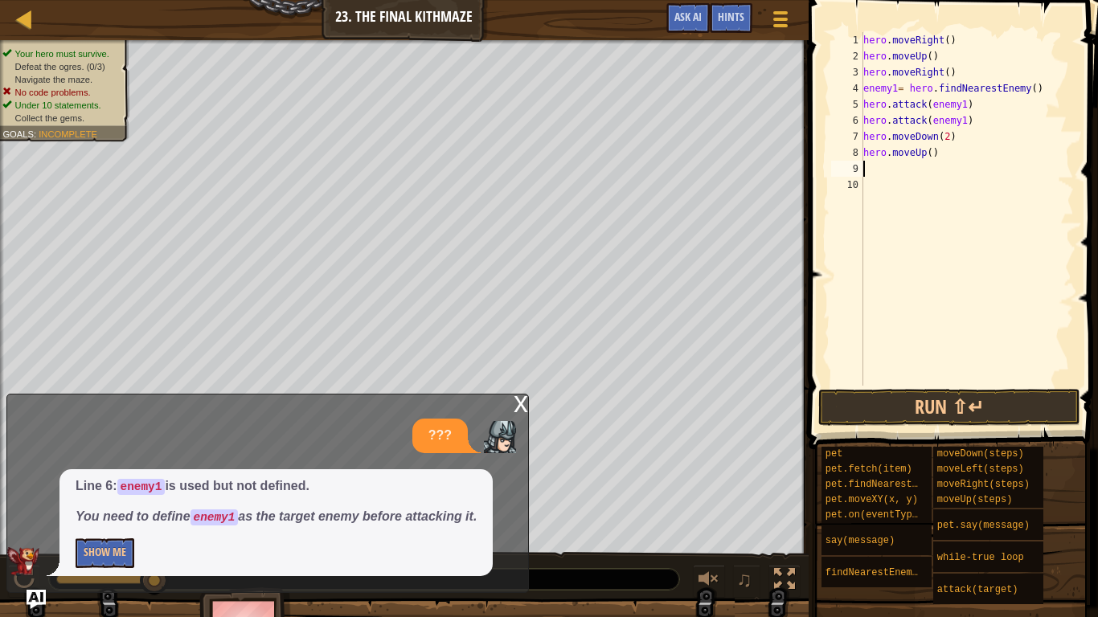
click at [929, 150] on div "hero . moveRight ( ) hero . moveUp ( ) hero . moveRight ( ) enemy1 = hero . fin…" at bounding box center [967, 225] width 214 height 386
type textarea "hero.moveUp()"
click at [872, 170] on div "hero . moveRight ( ) hero . moveUp ( ) hero . moveRight ( ) enemy1 = hero . fin…" at bounding box center [967, 225] width 214 height 386
type textarea "m"
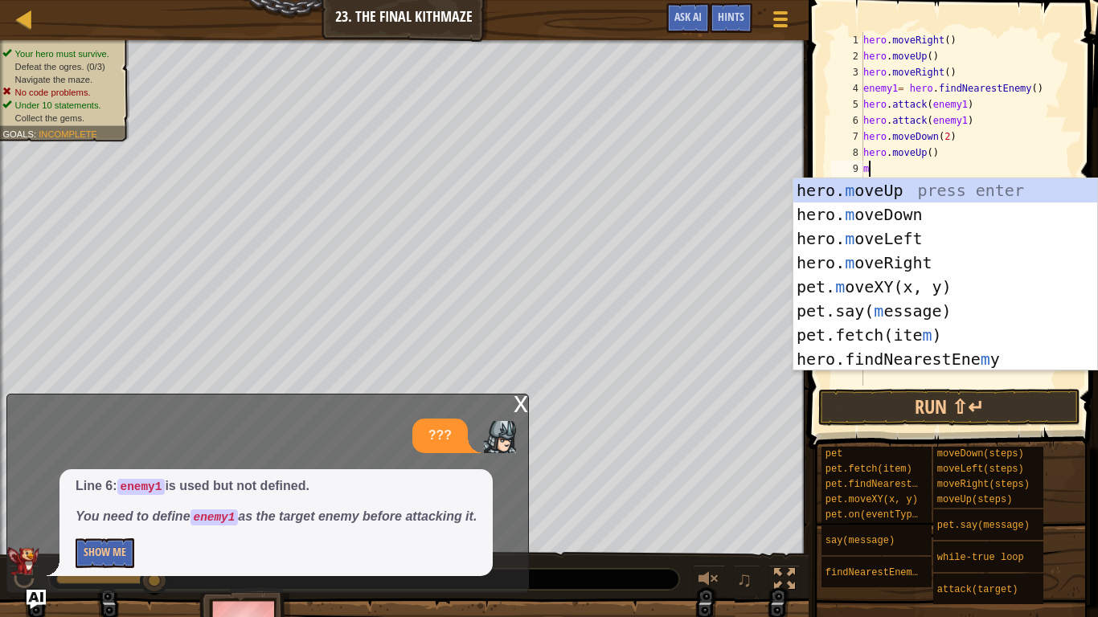
click at [934, 260] on div "hero. m oveUp press enter hero. m oveDown press enter hero. m oveLeft press ent…" at bounding box center [945, 298] width 304 height 241
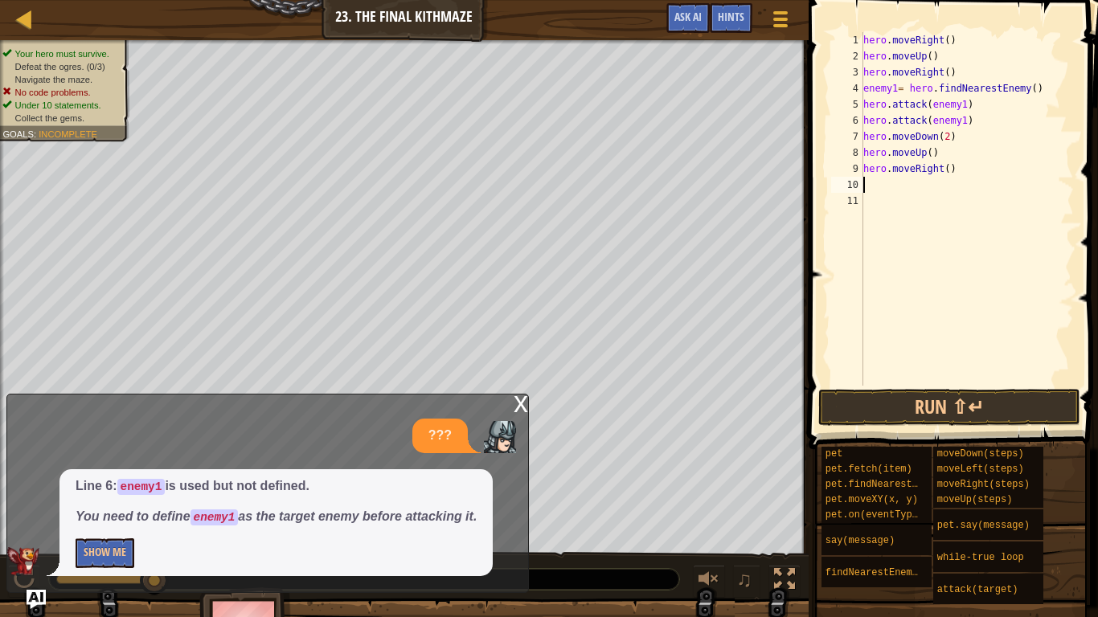
type textarea "m"
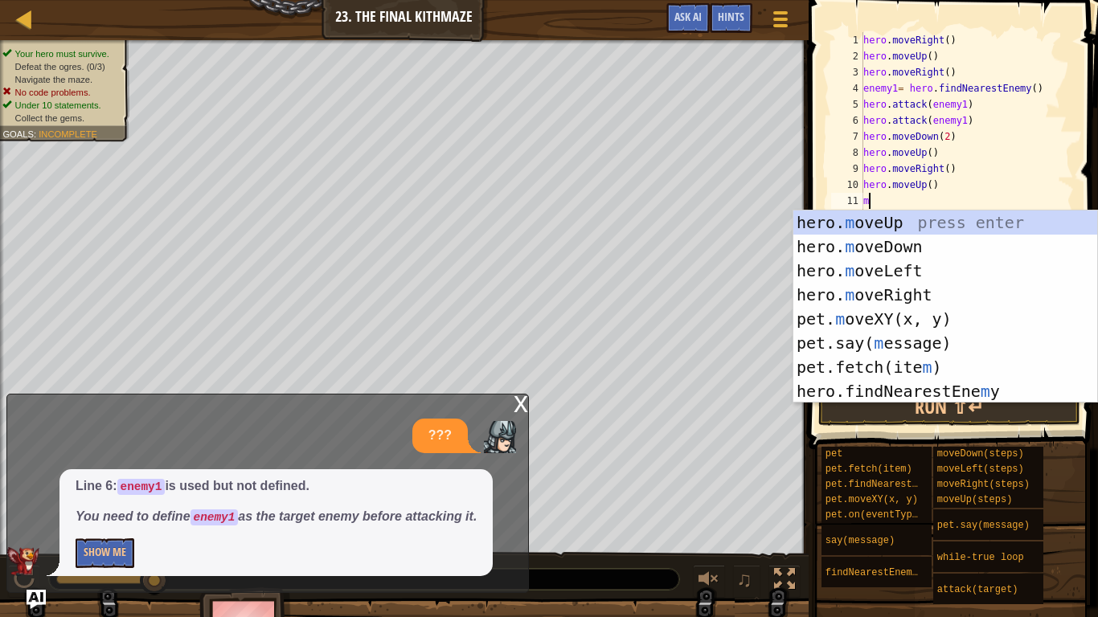
click at [939, 296] on div "hero. m oveUp press enter hero. m oveDown press enter hero. m oveLeft press ent…" at bounding box center [945, 331] width 304 height 241
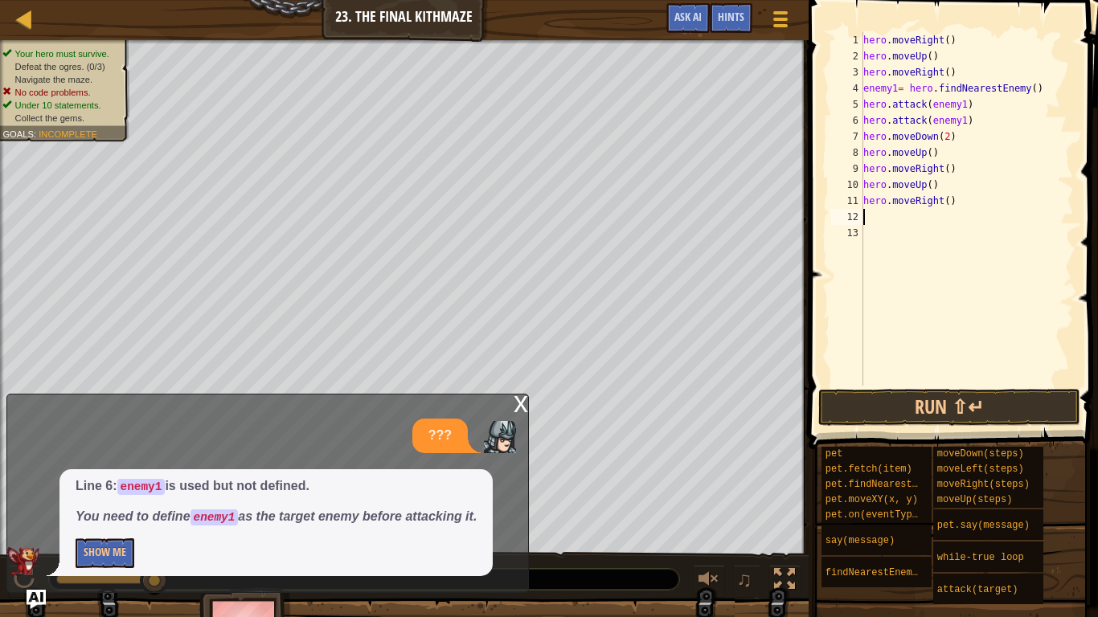
type textarea "a"
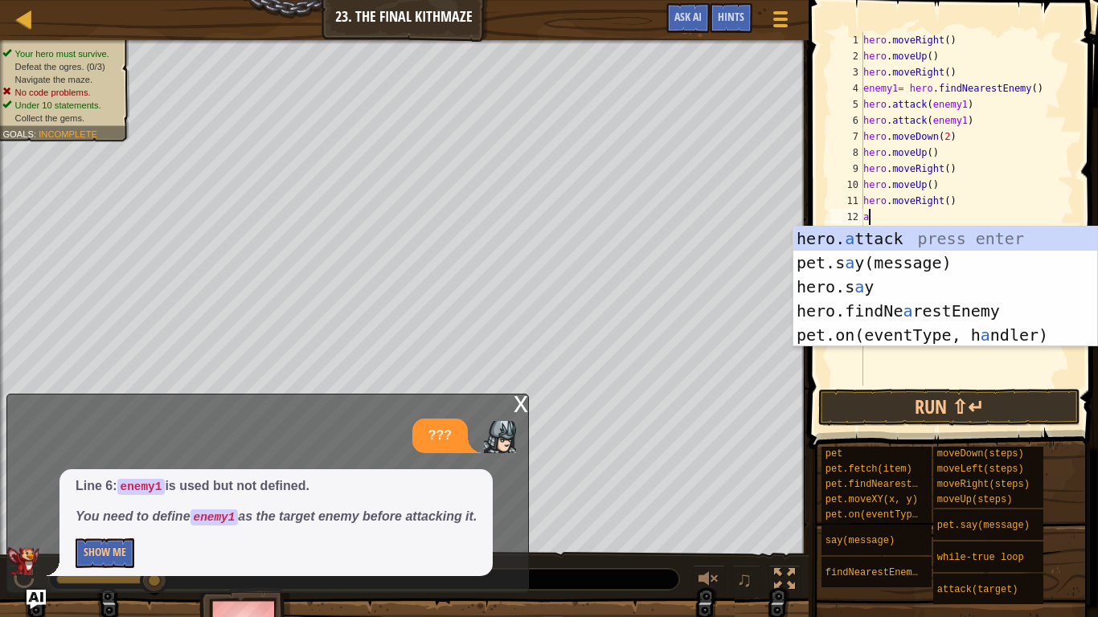
click at [994, 312] on div "hero. a ttack press enter pet.s a y(message) press enter hero.s a y press enter…" at bounding box center [945, 311] width 304 height 169
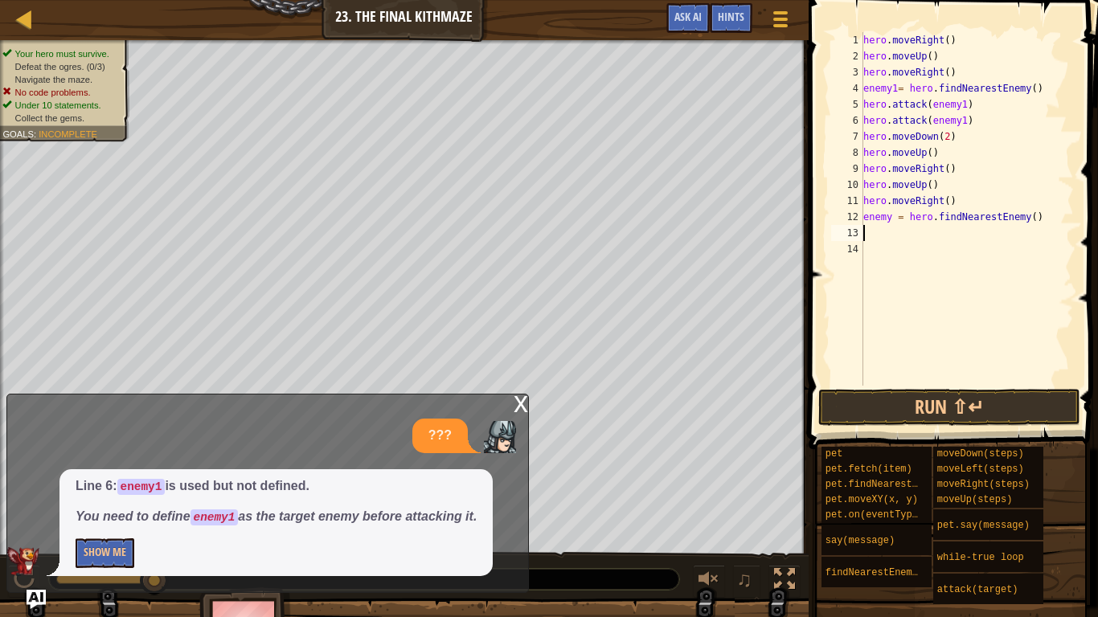
click at [892, 219] on div "hero . moveRight ( ) hero . moveUp ( ) hero . moveRight ( ) enemy1 = hero . fin…" at bounding box center [967, 225] width 214 height 386
type textarea "enemy1 = hero.findNearestEnemy()"
click at [866, 242] on div "hero . moveRight ( ) hero . moveUp ( ) hero . moveRight ( ) enemy1 = hero . fin…" at bounding box center [967, 225] width 214 height 386
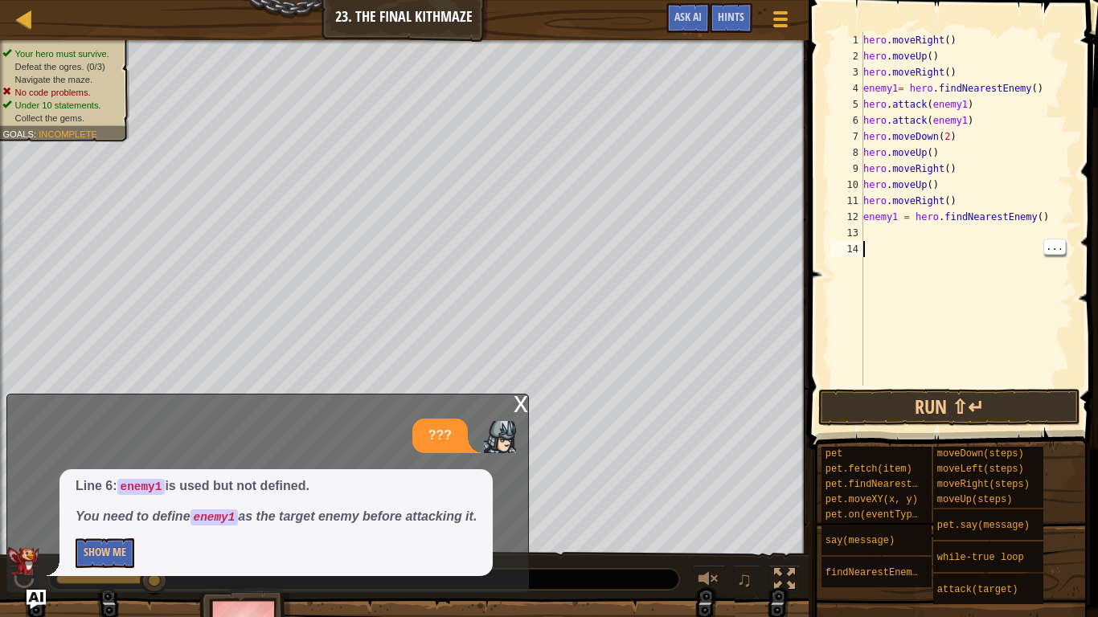
click at [867, 242] on div "hero . moveRight ( ) hero . moveUp ( ) hero . moveRight ( ) enemy1 = hero . fin…" at bounding box center [967, 225] width 214 height 386
click at [867, 232] on div "hero . moveRight ( ) hero . moveUp ( ) hero . moveRight ( ) enemy1 = hero . fin…" at bounding box center [967, 225] width 214 height 386
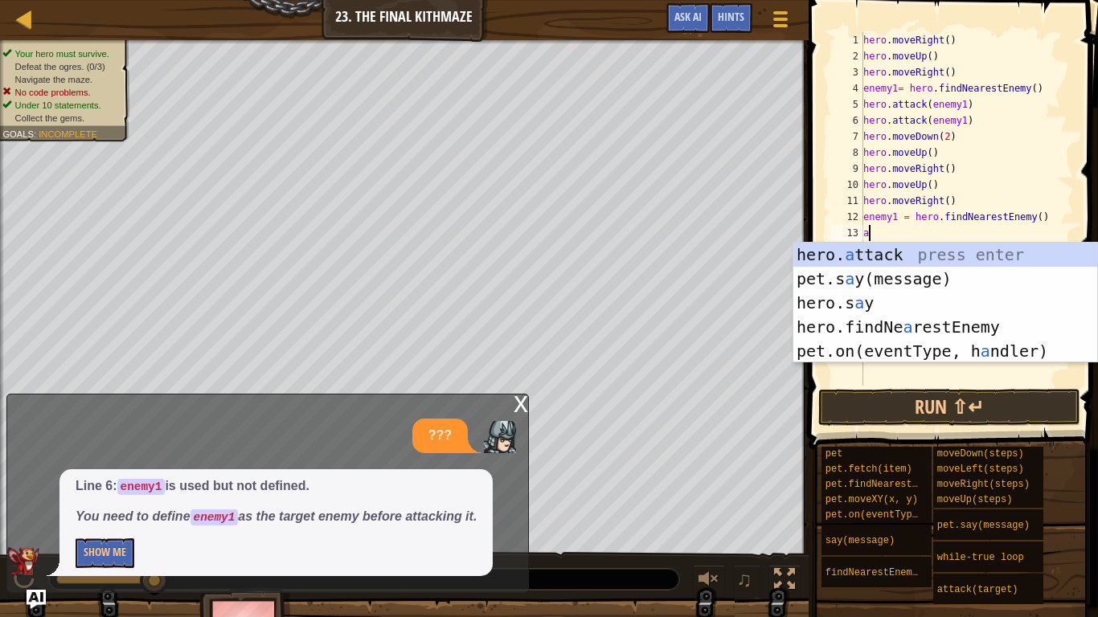
click at [937, 254] on div "hero. a ttack press enter pet.s a y(message) press enter hero.s a y press enter…" at bounding box center [945, 327] width 304 height 169
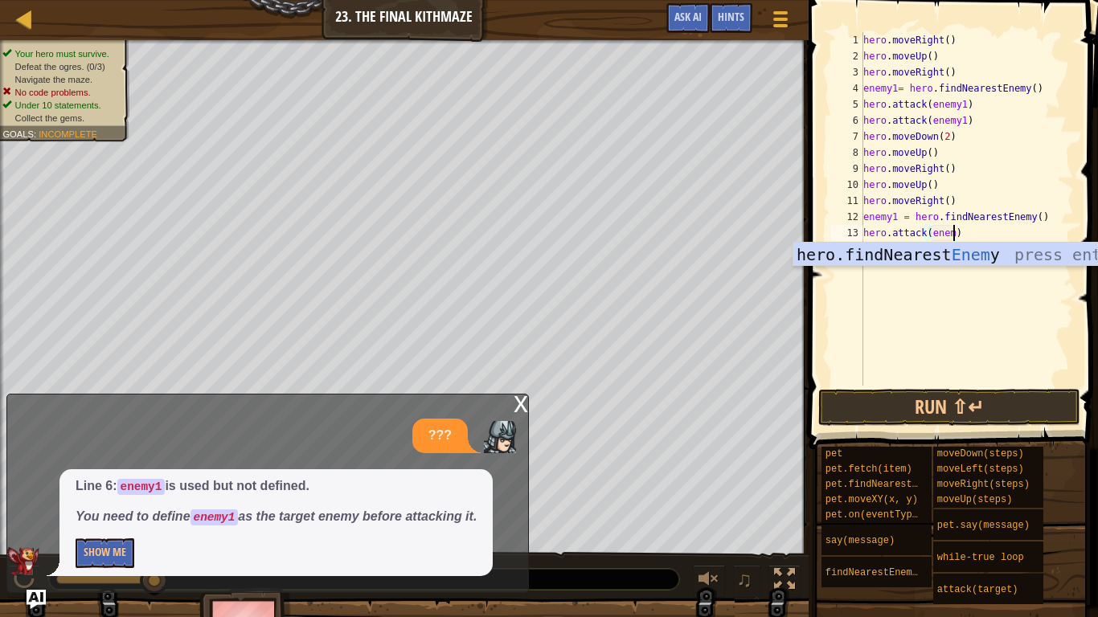
scroll to position [7, 14]
type textarea "hero.attack(enemy2)"
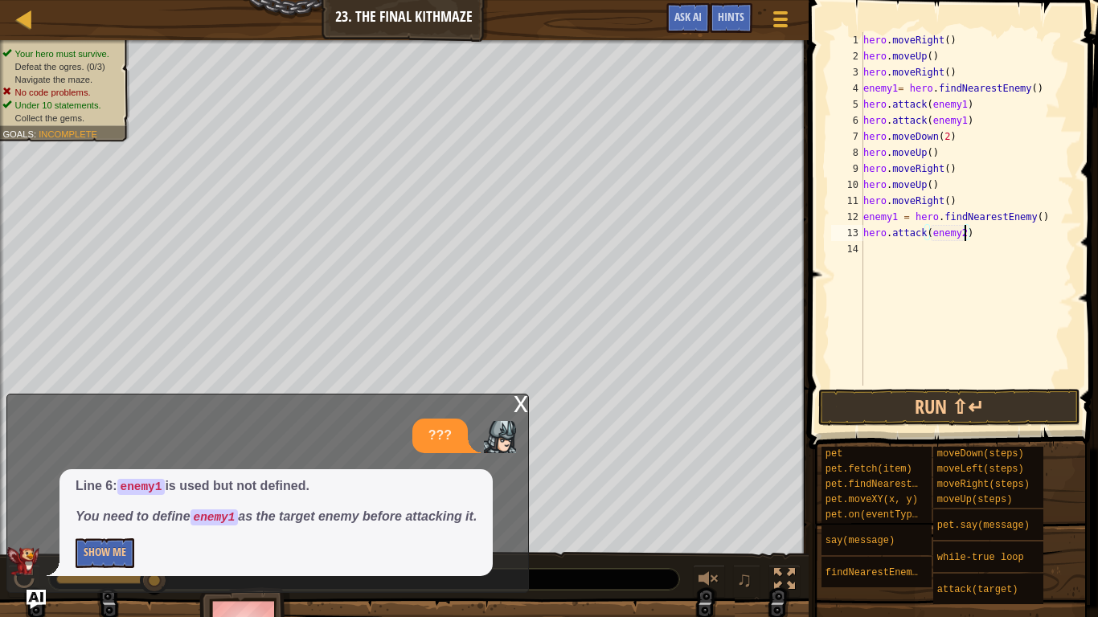
click at [879, 253] on div "hero . moveRight ( ) hero . moveUp ( ) hero . moveRight ( ) enemy1 = hero . fin…" at bounding box center [967, 225] width 214 height 386
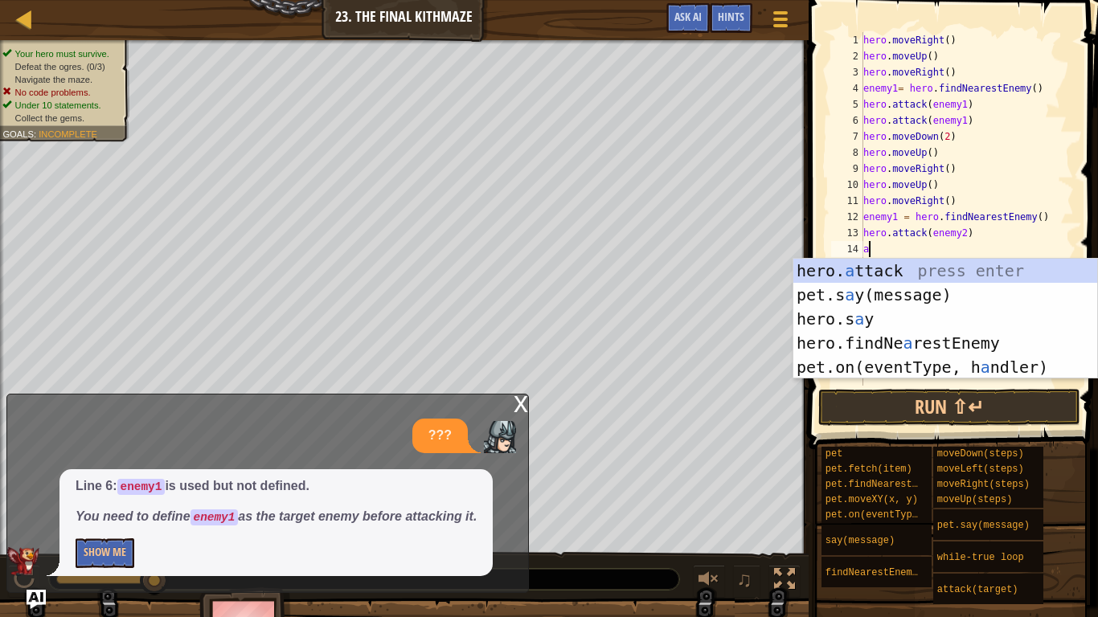
click at [946, 273] on div "hero. a ttack press enter pet.s a y(message) press enter hero.s a y press enter…" at bounding box center [945, 343] width 304 height 169
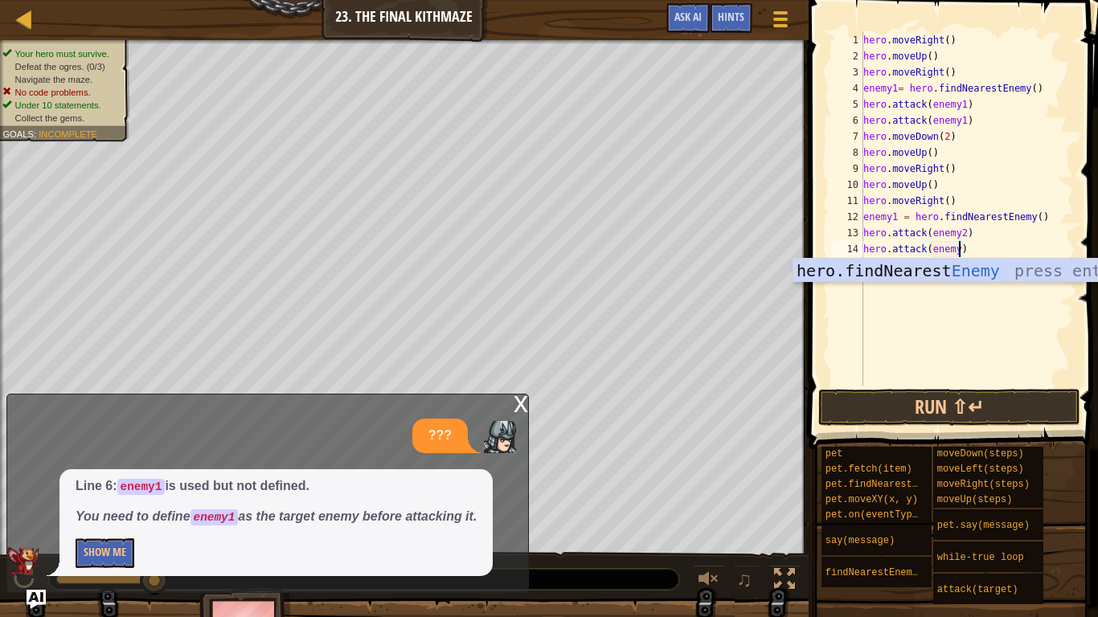
scroll to position [7, 14]
click at [1025, 403] on button "Run ⇧↵" at bounding box center [949, 407] width 262 height 37
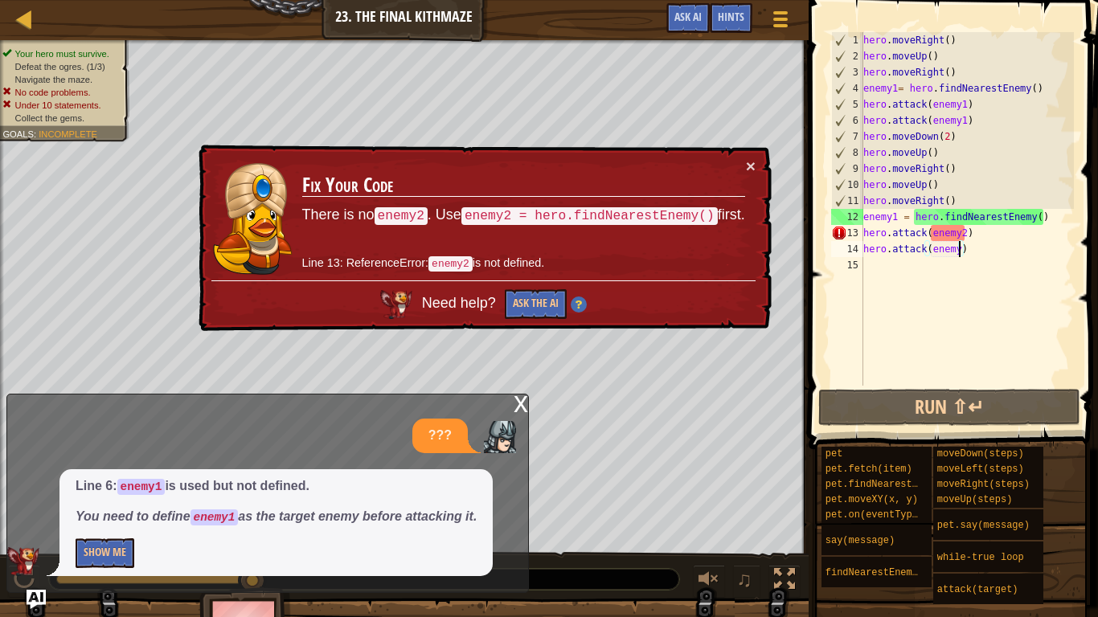
click at [979, 235] on div "hero . moveRight ( ) hero . moveUp ( ) hero . moveRight ( ) enemy1 = hero . fin…" at bounding box center [967, 225] width 214 height 386
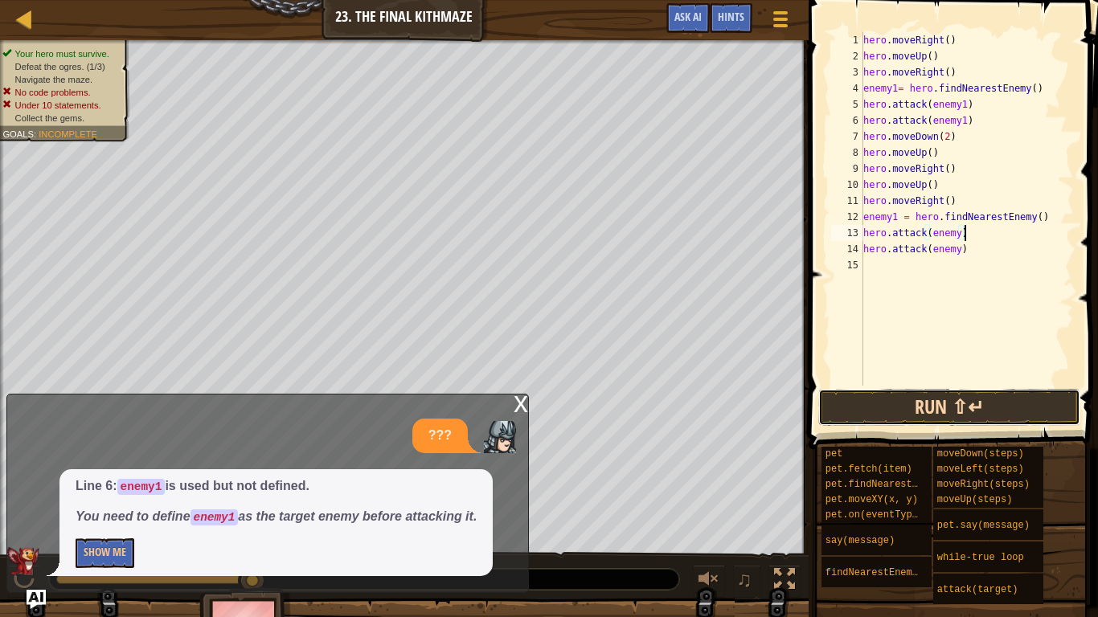
click at [1017, 415] on button "Run ⇧↵" at bounding box center [949, 407] width 262 height 37
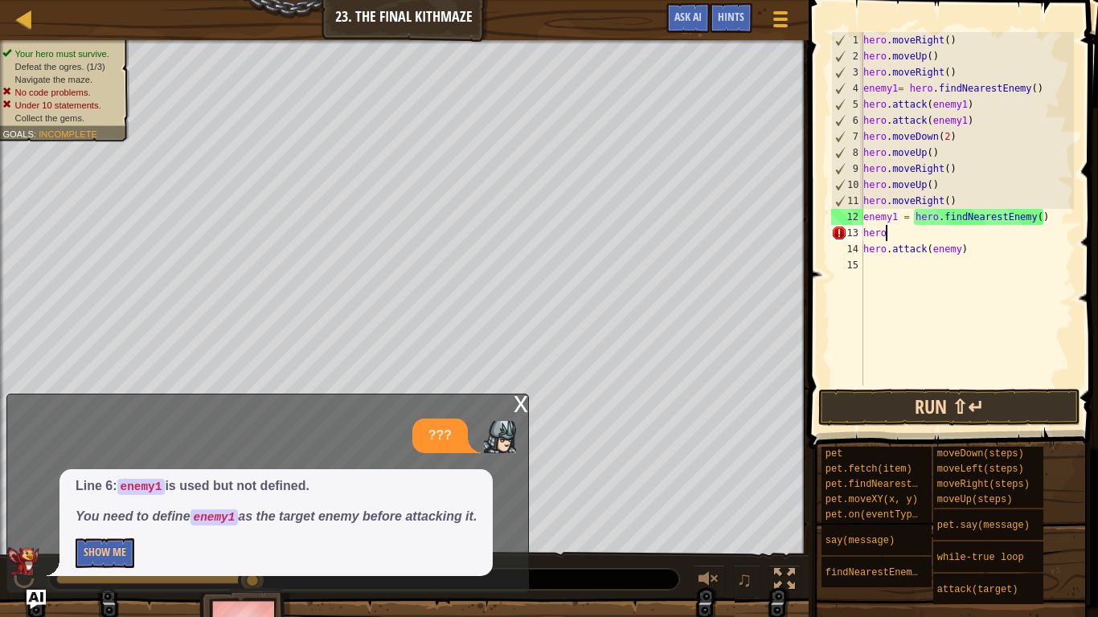
scroll to position [7, 0]
type textarea "h"
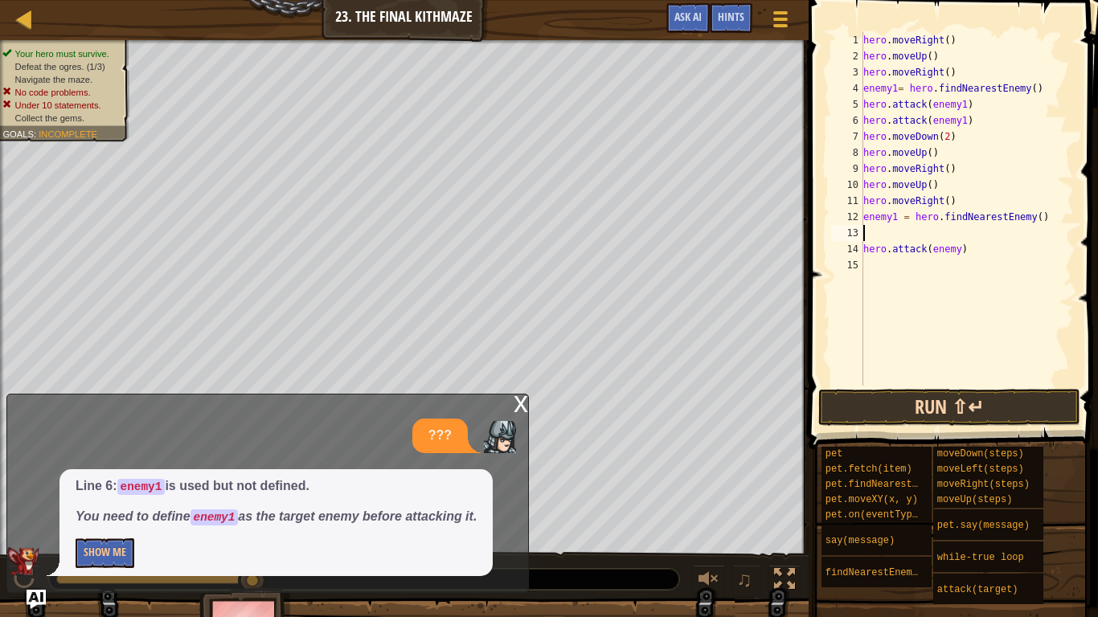
type textarea "a"
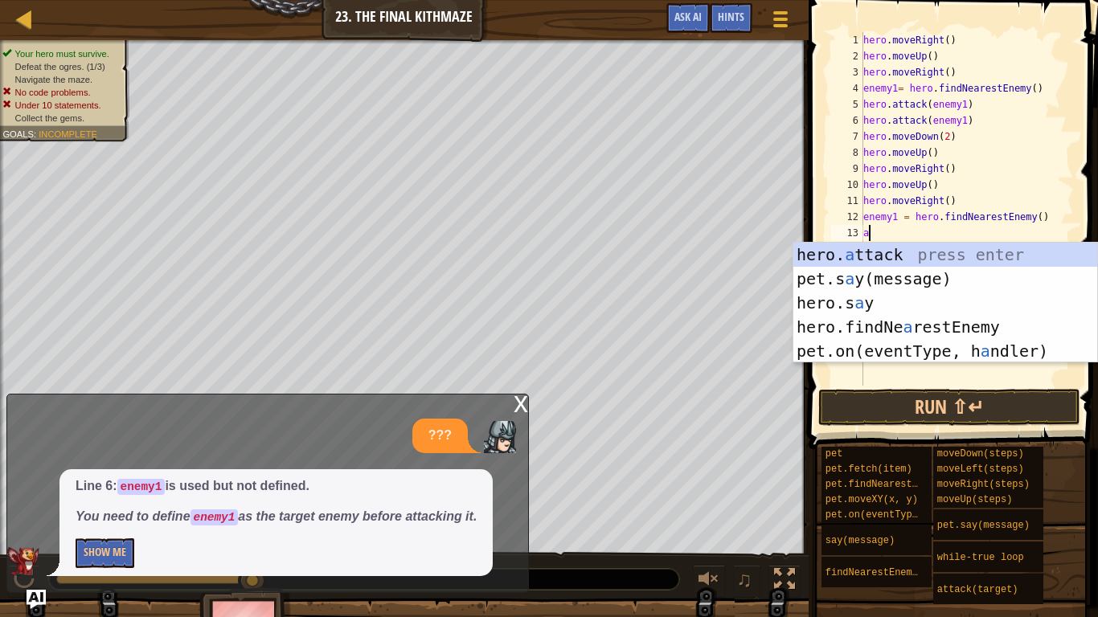
click at [969, 323] on div "hero. a ttack press enter pet.s a y(message) press enter hero.s a y press enter…" at bounding box center [945, 327] width 304 height 169
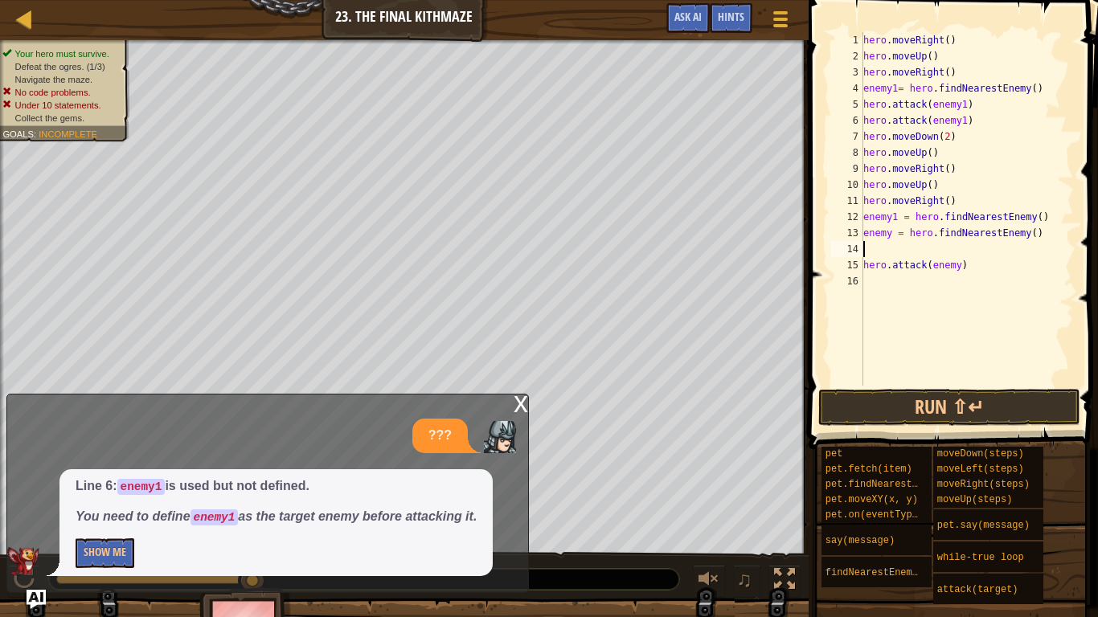
click at [894, 227] on div "hero . moveRight ( ) hero . moveUp ( ) hero . moveRight ( ) enemy1 = hero . fin…" at bounding box center [967, 225] width 214 height 386
type textarea "enem = hero.findNearestEnemy()"
click at [1026, 244] on div "hero . moveRight ( ) hero . moveUp ( ) hero . moveRight ( ) enemy1 = hero . fin…" at bounding box center [967, 225] width 214 height 386
click at [1046, 232] on div "hero . moveRight ( ) hero . moveUp ( ) hero . moveRight ( ) enemy1 = hero . fin…" at bounding box center [967, 225] width 214 height 386
type textarea "e"
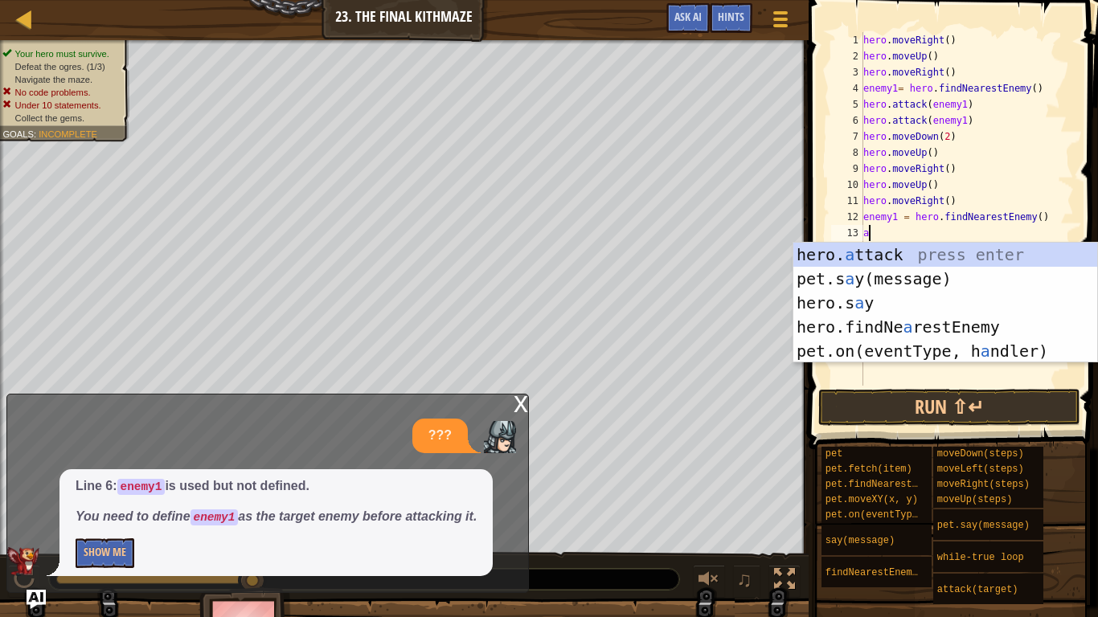
click at [956, 256] on div "hero. a ttack press enter pet.s a y(message) press enter hero.s a y press enter…" at bounding box center [945, 327] width 304 height 169
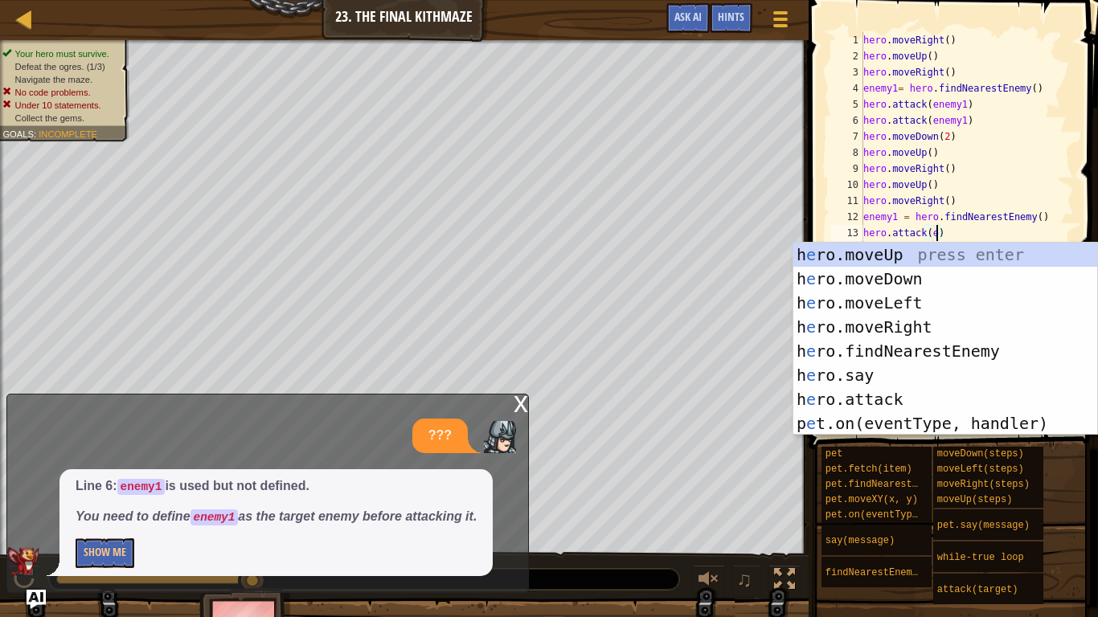
scroll to position [7, 11]
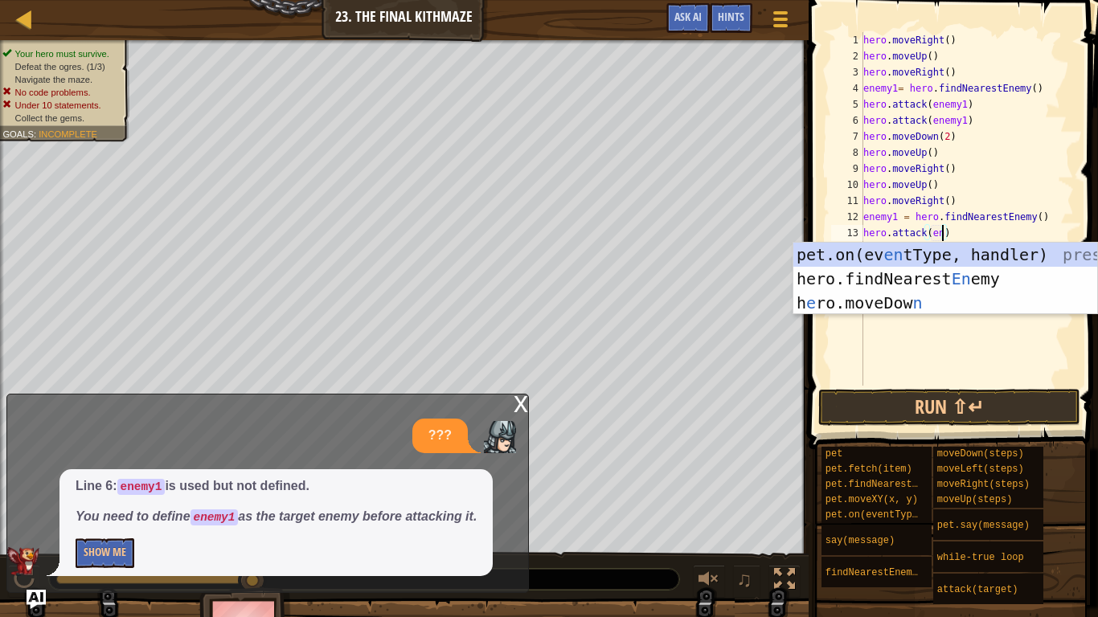
click at [1003, 275] on div "pet.on(ev en tType, handler) press enter hero.findNearest En emy press enter h …" at bounding box center [945, 303] width 304 height 121
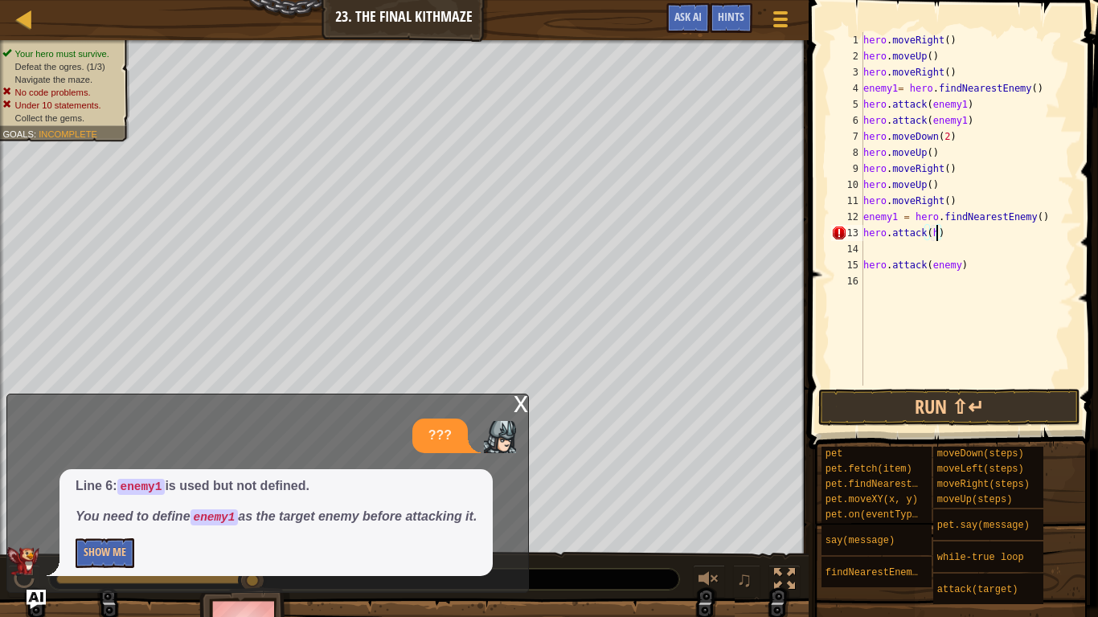
type textarea "hero.attack()"
click at [948, 250] on div "hero . moveRight ( ) hero . moveUp ( ) hero . moveRight ( ) enemy1 = hero . fin…" at bounding box center [967, 225] width 214 height 386
click at [956, 226] on div "hero . moveRight ( ) hero . moveUp ( ) hero . moveRight ( ) enemy1 = hero . fin…" at bounding box center [967, 225] width 214 height 386
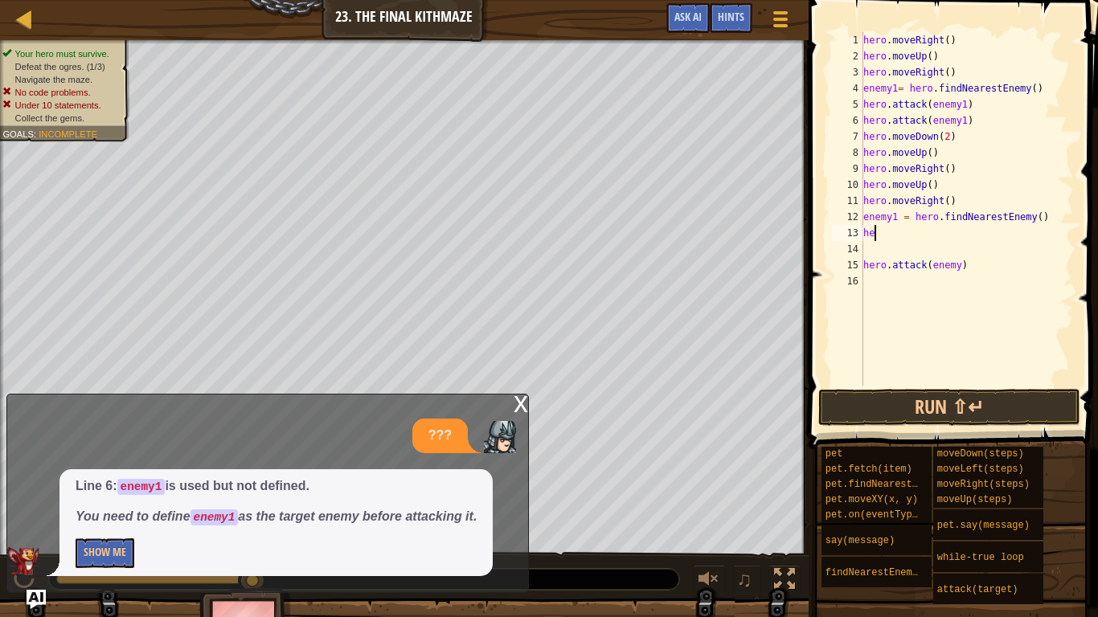
type textarea "h"
click at [1023, 390] on button "Run ⇧↵" at bounding box center [949, 407] width 262 height 37
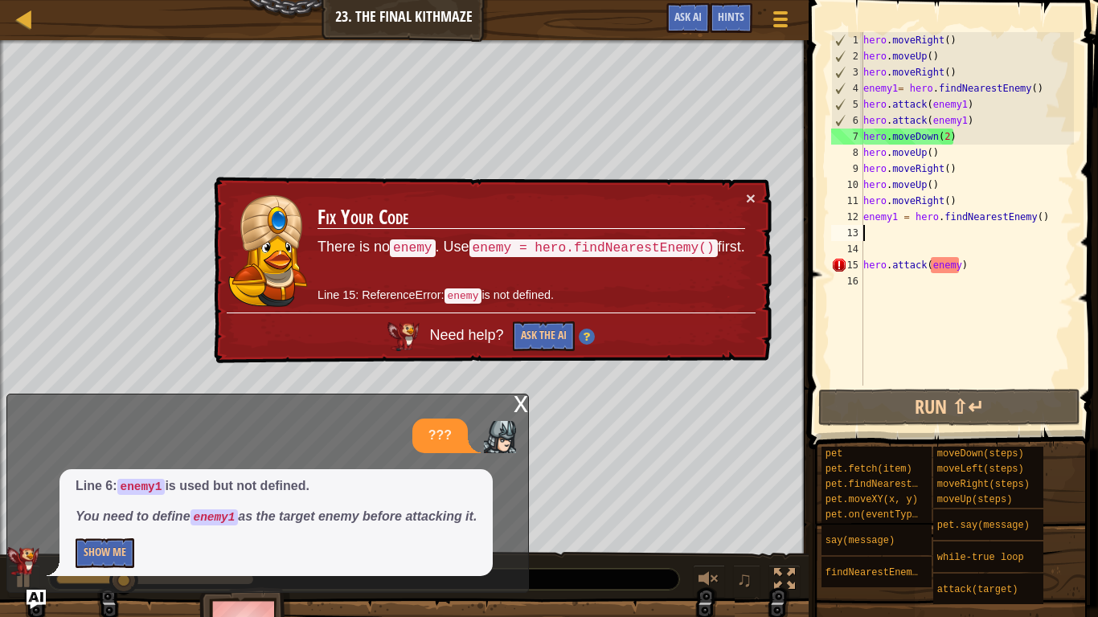
click at [975, 273] on div "hero . moveRight ( ) hero . moveUp ( ) hero . moveRight ( ) enemy1 = hero . fin…" at bounding box center [967, 225] width 214 height 386
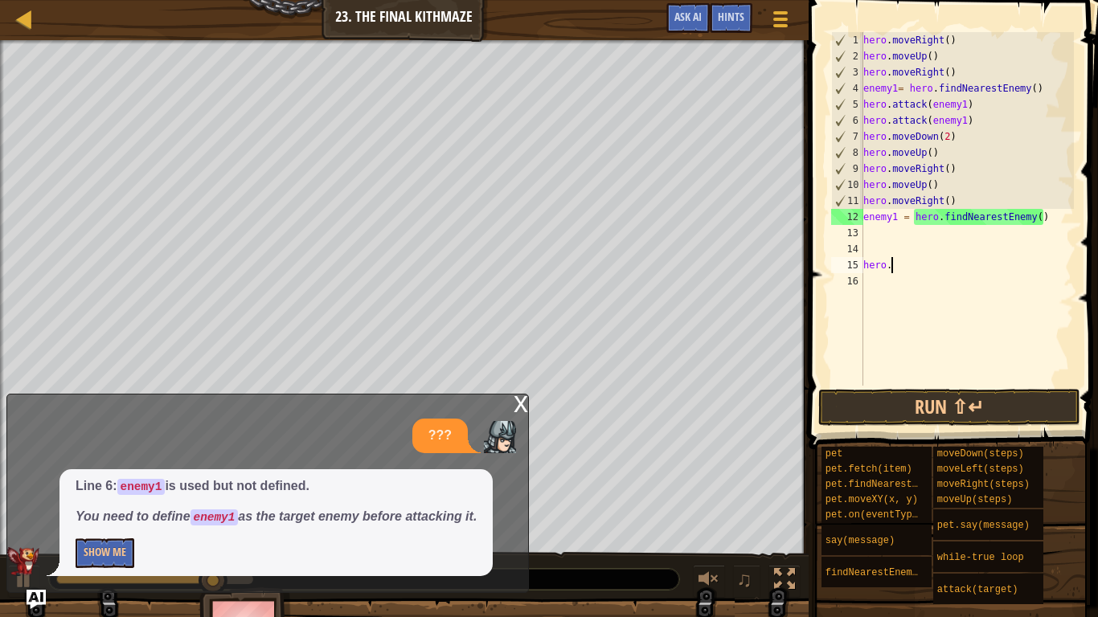
type textarea "h"
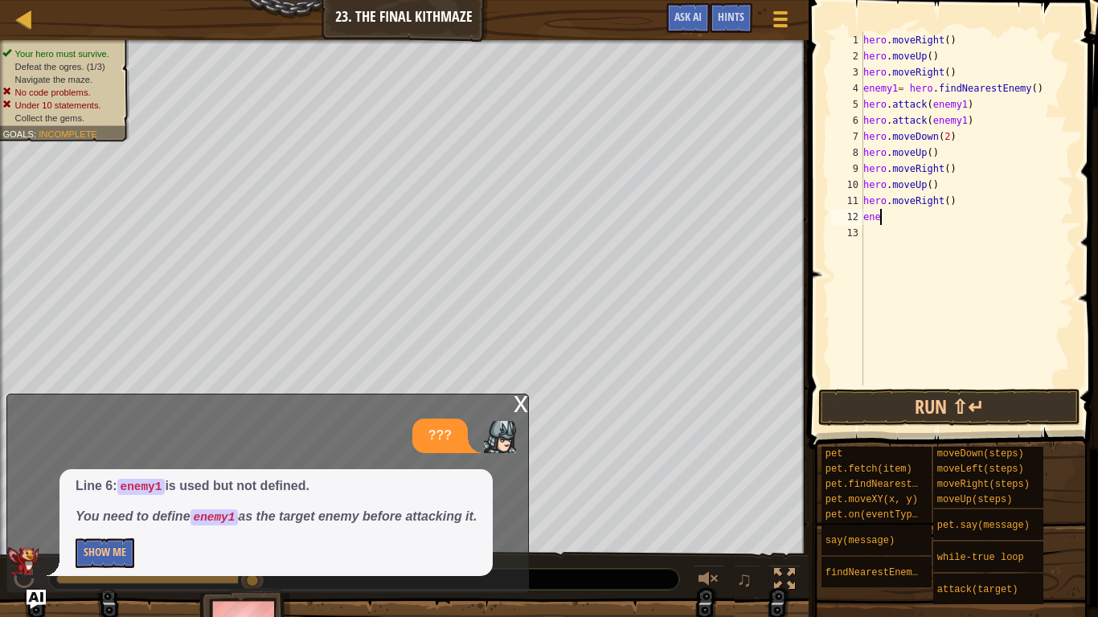
type textarea "e"
type textarea "a"
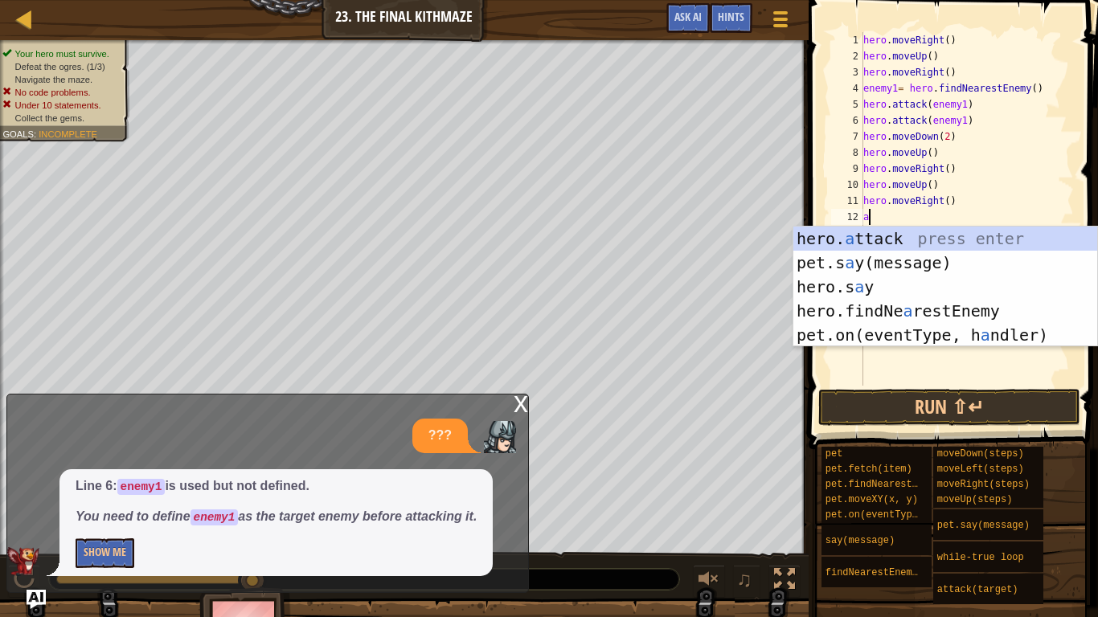
click at [999, 315] on div "hero. a ttack press enter pet.s a y(message) press enter hero.s a y press enter…" at bounding box center [945, 311] width 304 height 169
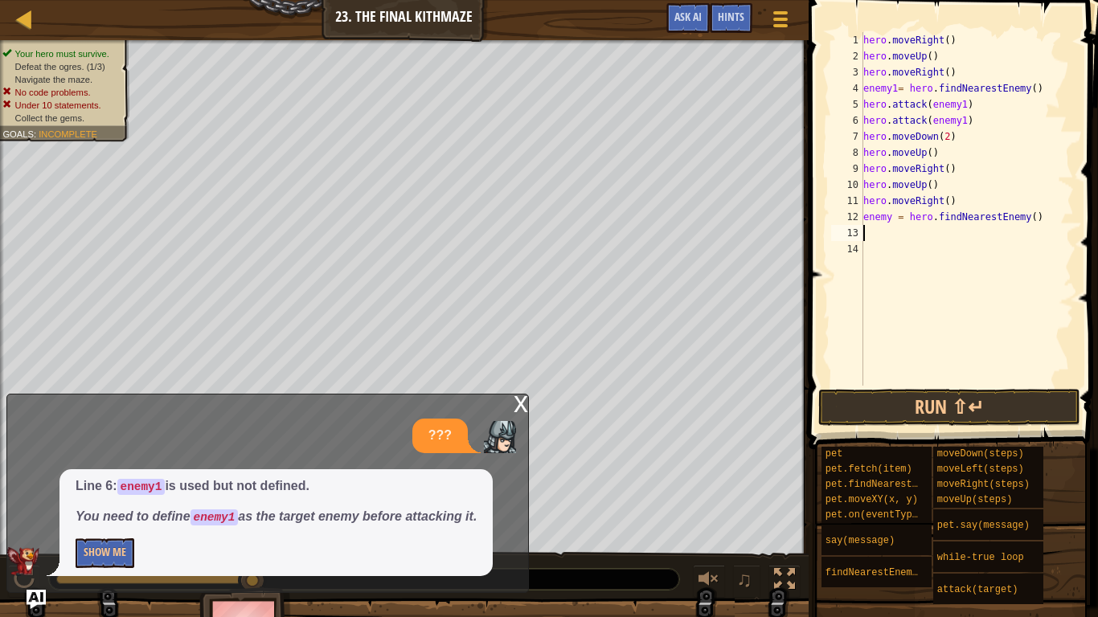
click at [894, 213] on div "hero . moveRight ( ) hero . moveUp ( ) hero . moveRight ( ) enemy1 = hero . fin…" at bounding box center [967, 225] width 214 height 386
type textarea "enemy2 = hero.findNearestEnemy()"
click at [863, 248] on div "hero . moveRight ( ) hero . moveUp ( ) hero . moveRight ( ) enemy1 = hero . fin…" at bounding box center [967, 225] width 214 height 386
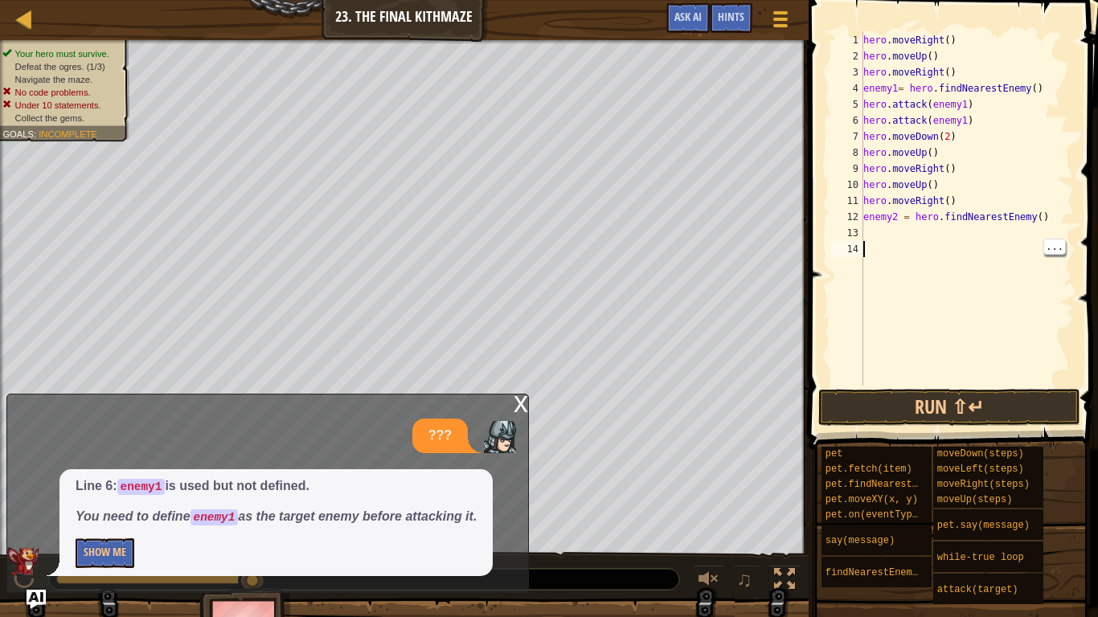
click at [871, 244] on div "hero . moveRight ( ) hero . moveUp ( ) hero . moveRight ( ) enemy1 = hero . fin…" at bounding box center [967, 225] width 214 height 386
click at [870, 239] on div "hero . moveRight ( ) hero . moveUp ( ) hero . moveRight ( ) enemy1 = hero . fin…" at bounding box center [967, 225] width 214 height 386
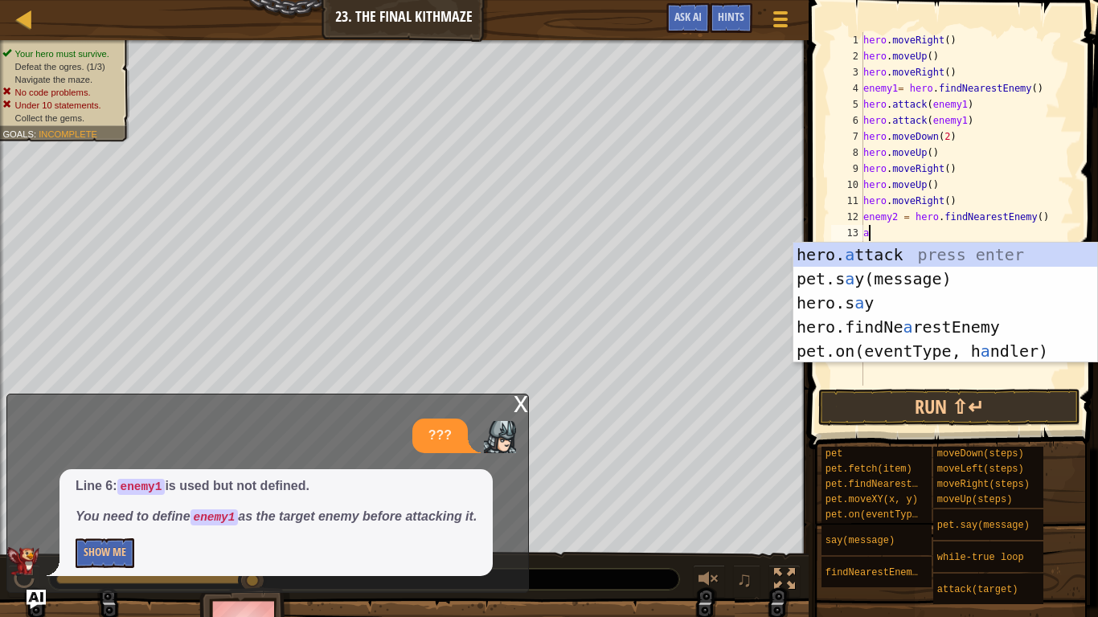
click at [963, 246] on div "hero. a ttack press enter pet.s a y(message) press enter hero.s a y press enter…" at bounding box center [945, 327] width 304 height 169
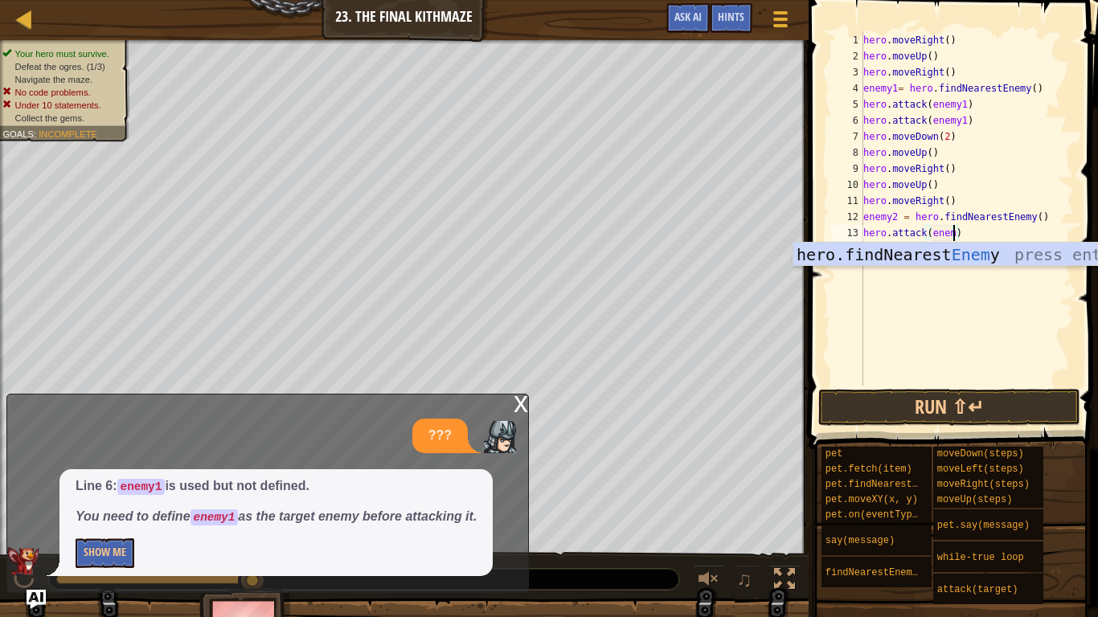
scroll to position [7, 14]
type textarea "hero.attack(enemy2)"
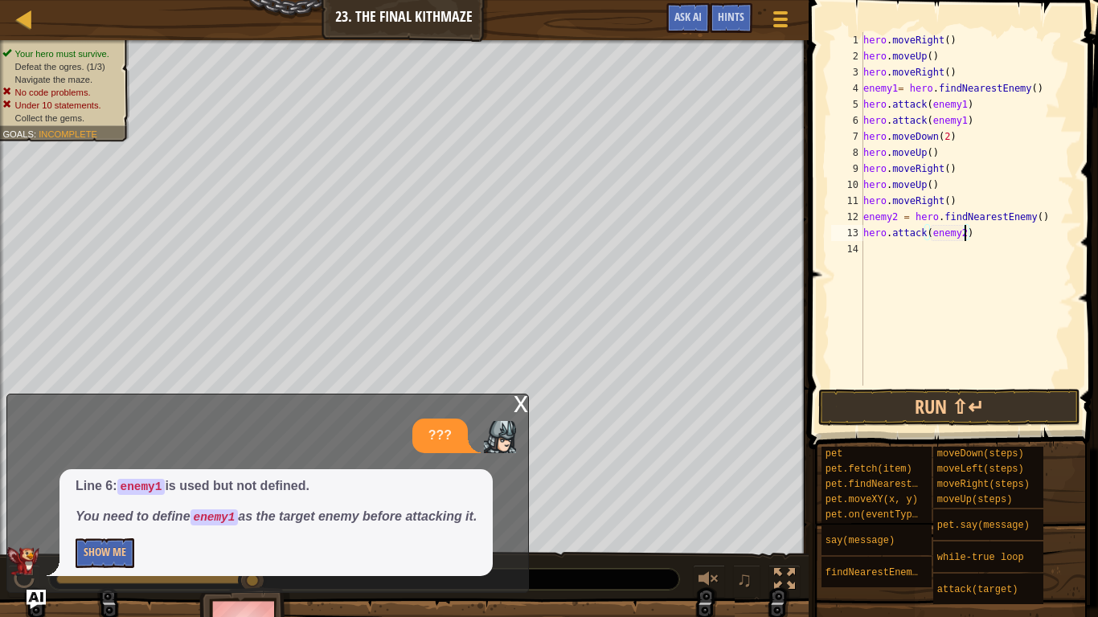
click at [882, 269] on div "hero . moveRight ( ) hero . moveUp ( ) hero . moveRight ( ) enemy1 = hero . fin…" at bounding box center [967, 225] width 214 height 386
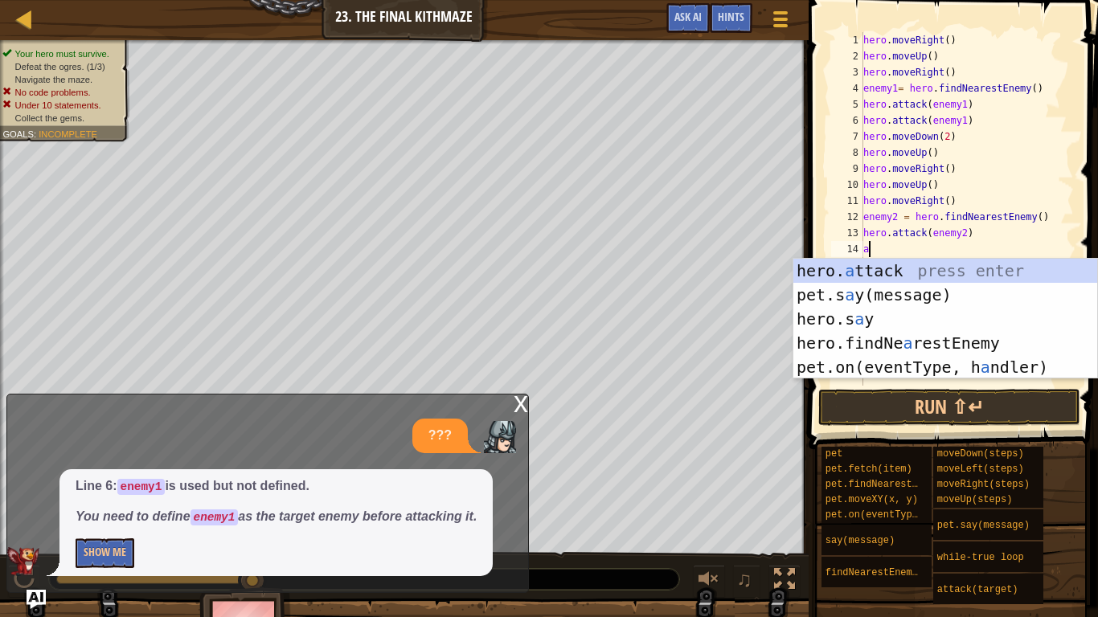
click at [972, 264] on div "hero. a ttack press enter pet.s a y(message) press enter hero.s a y press enter…" at bounding box center [945, 343] width 304 height 169
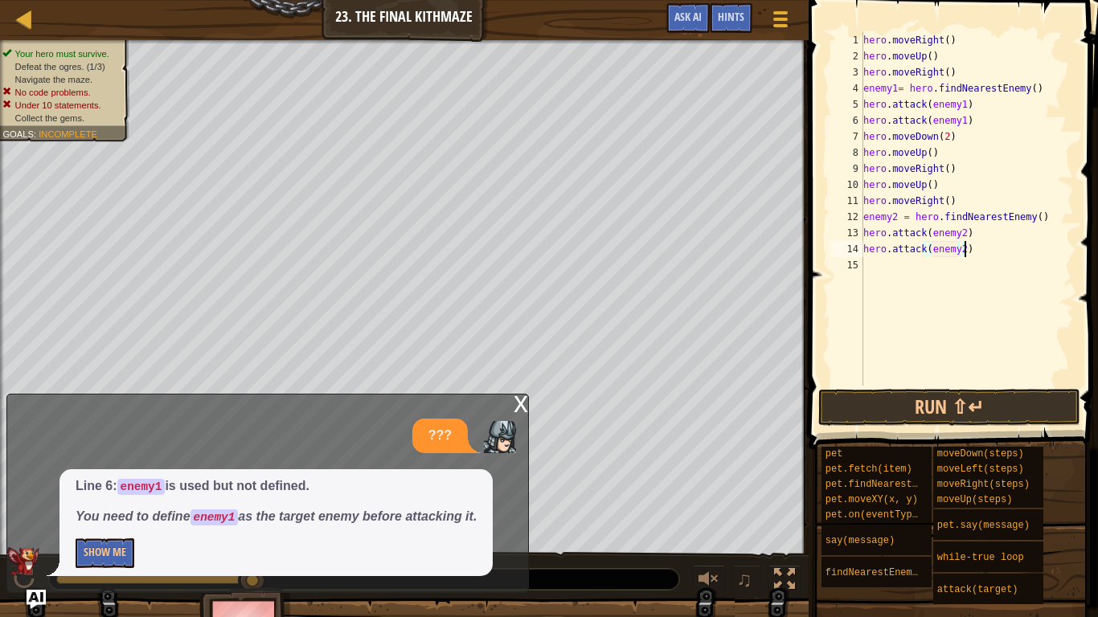
scroll to position [7, 14]
click at [989, 400] on button "Run ⇧↵" at bounding box center [949, 407] width 262 height 37
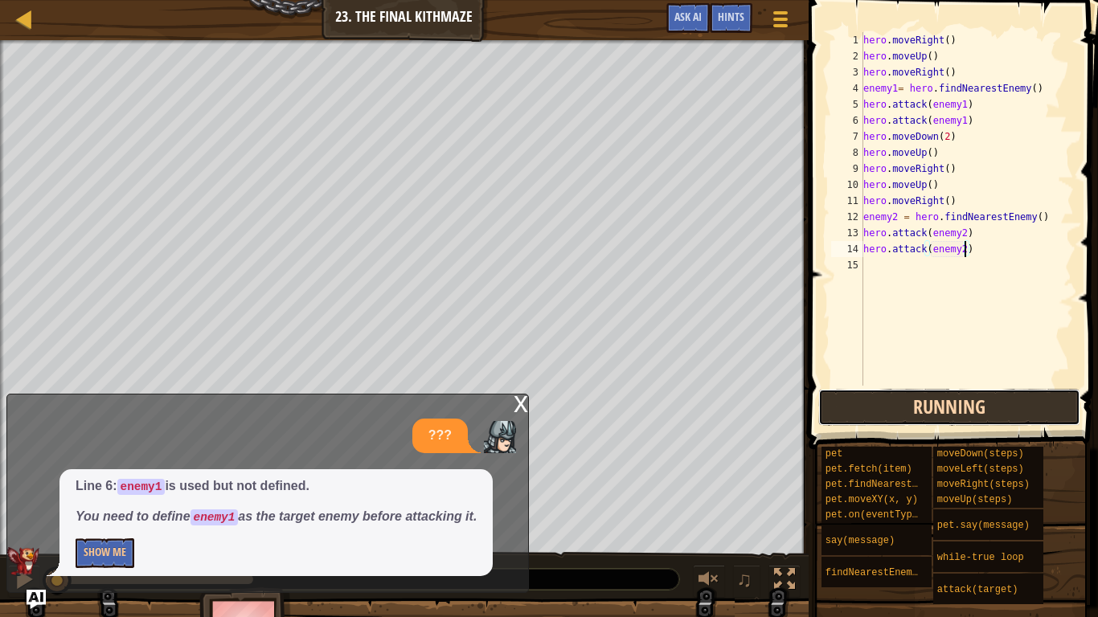
click at [1024, 407] on button "Running" at bounding box center [949, 407] width 262 height 37
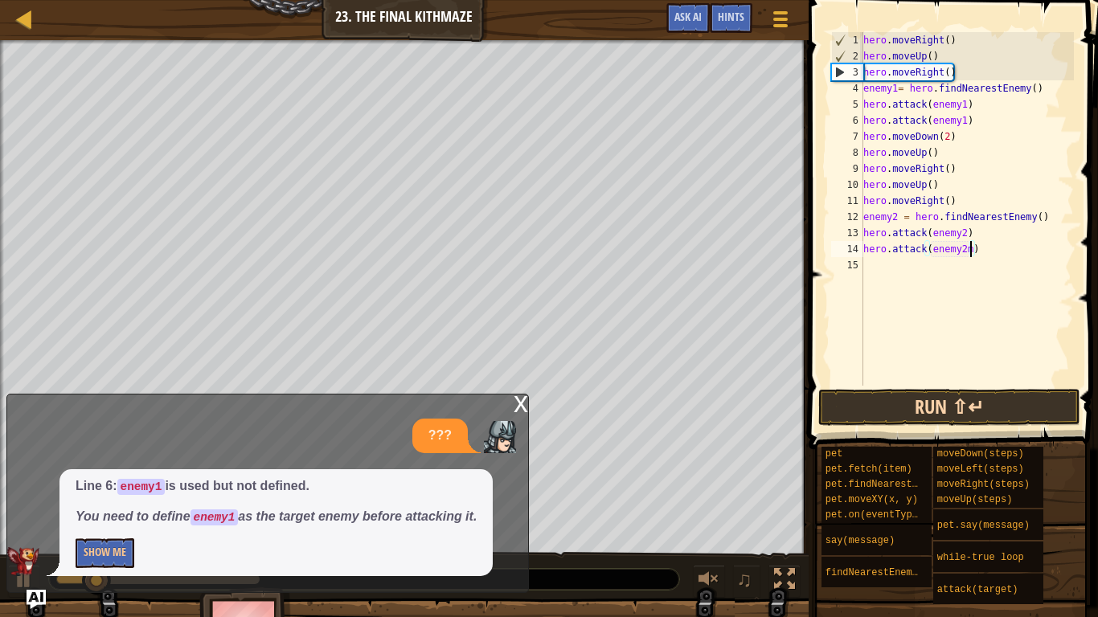
type textarea "hero.attack(enemy2)"
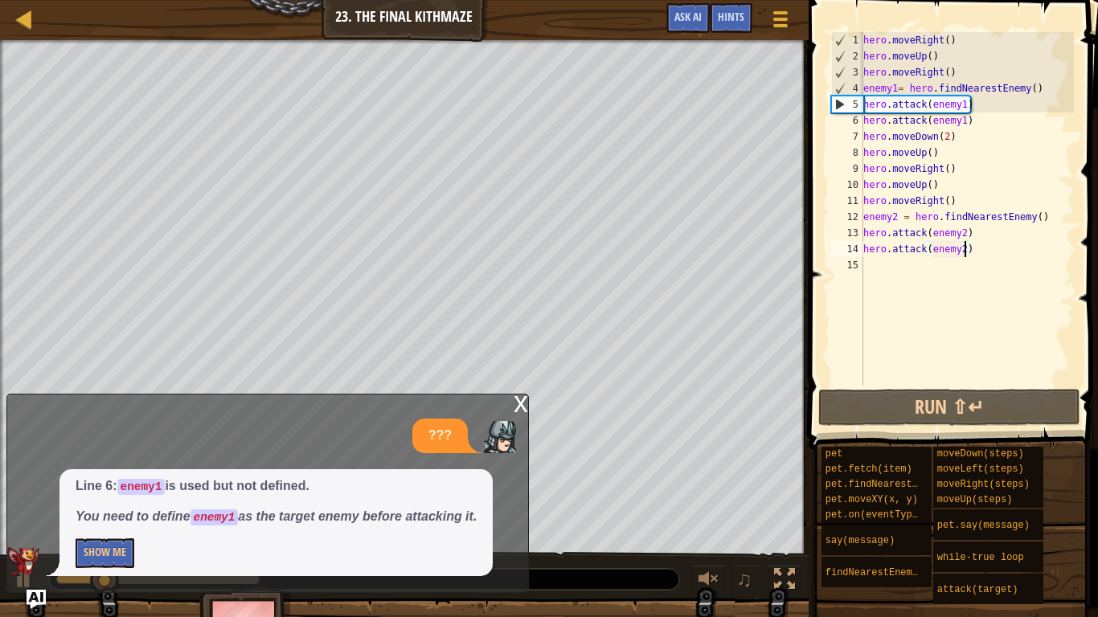
click at [870, 275] on div "hero . moveRight ( ) hero . moveUp ( ) hero . moveRight ( ) enemy1 = hero . fin…" at bounding box center [967, 225] width 214 height 386
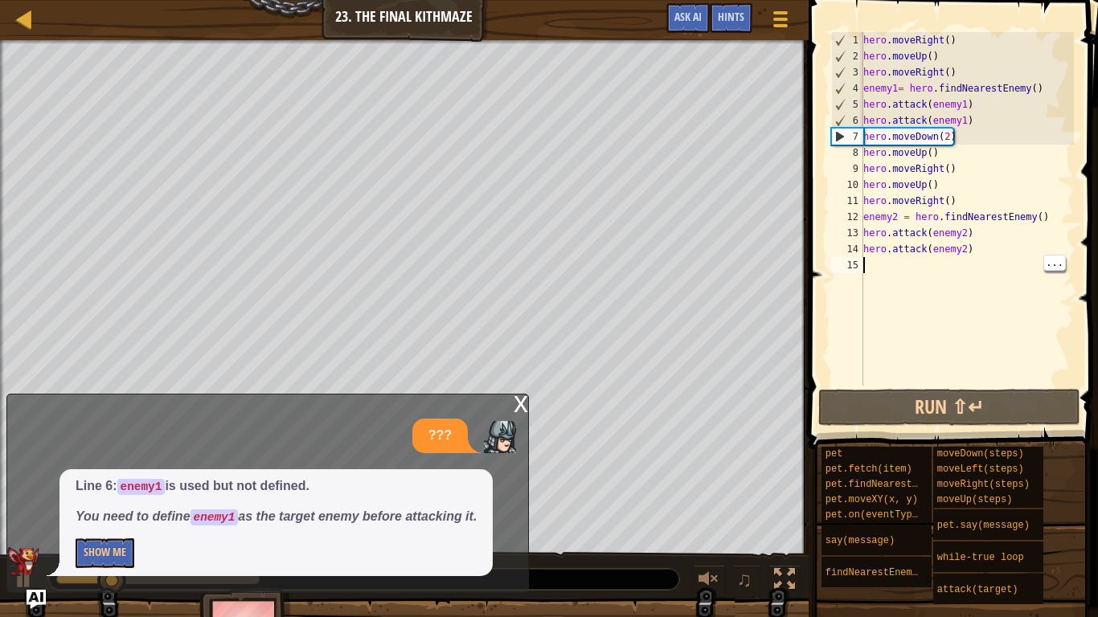
type textarea "m"
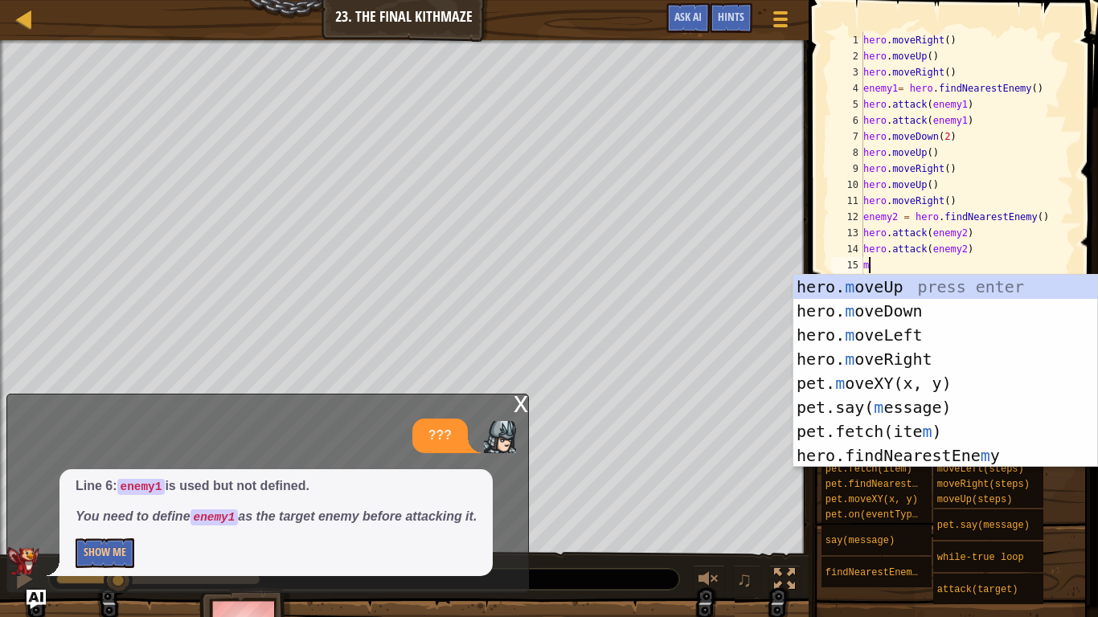
click at [927, 317] on div "hero. m oveUp press enter hero. m oveDown press enter hero. m oveLeft press ent…" at bounding box center [945, 395] width 304 height 241
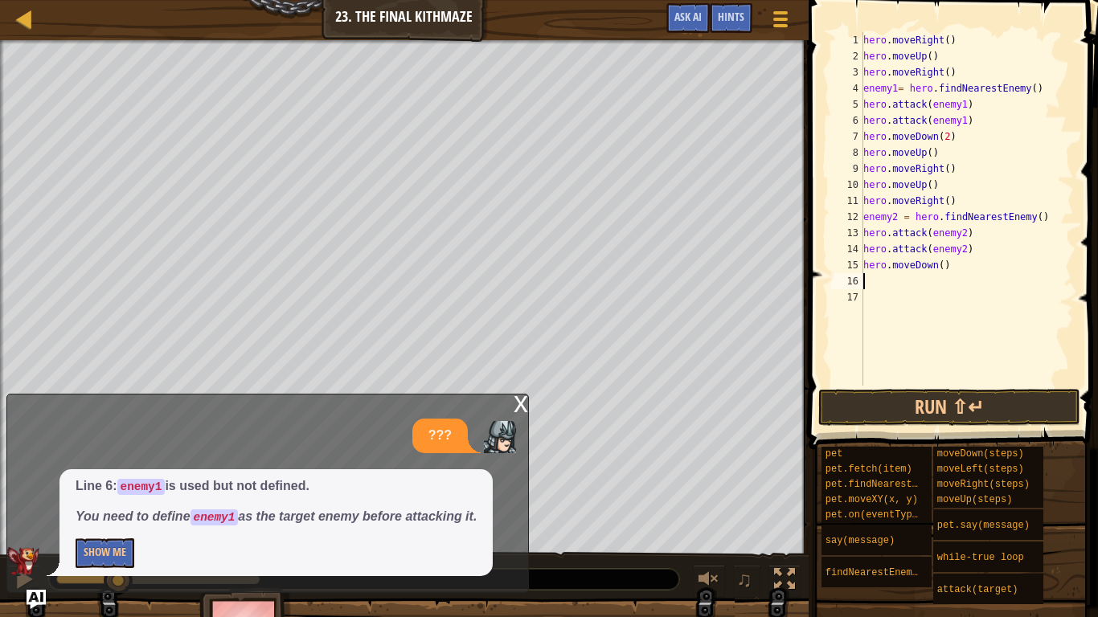
click at [944, 268] on div "hero . moveRight ( ) hero . moveUp ( ) hero . moveRight ( ) enemy1 = hero . fin…" at bounding box center [967, 225] width 214 height 386
type textarea "hero.moveDown(2)"
click at [853, 297] on div "17" at bounding box center [847, 297] width 32 height 16
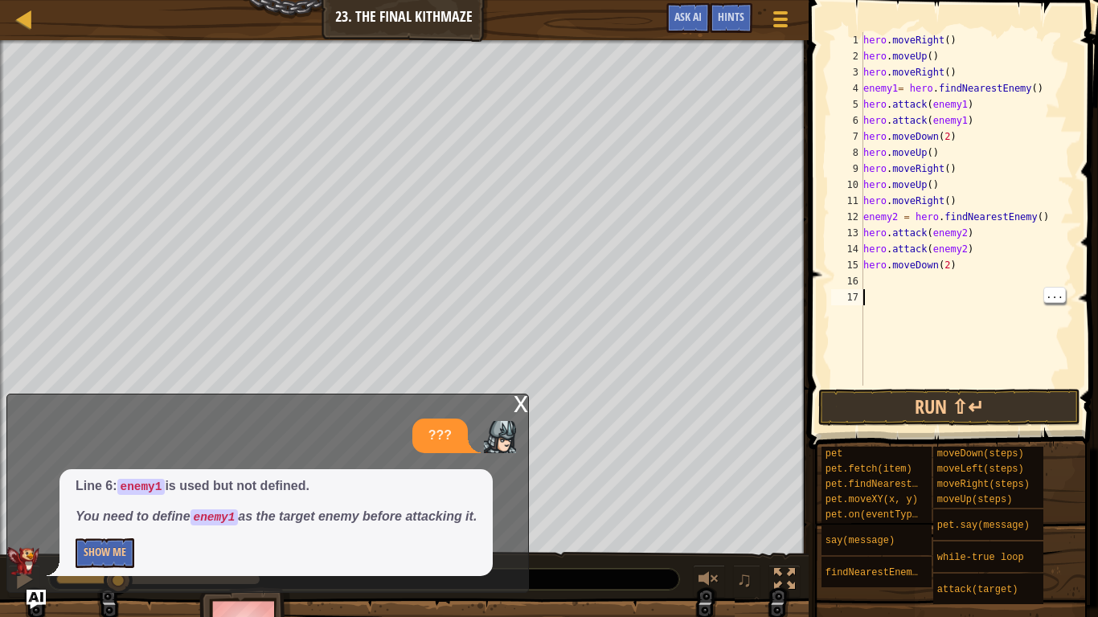
click at [853, 280] on div "16" at bounding box center [847, 281] width 32 height 16
type textarea "m"
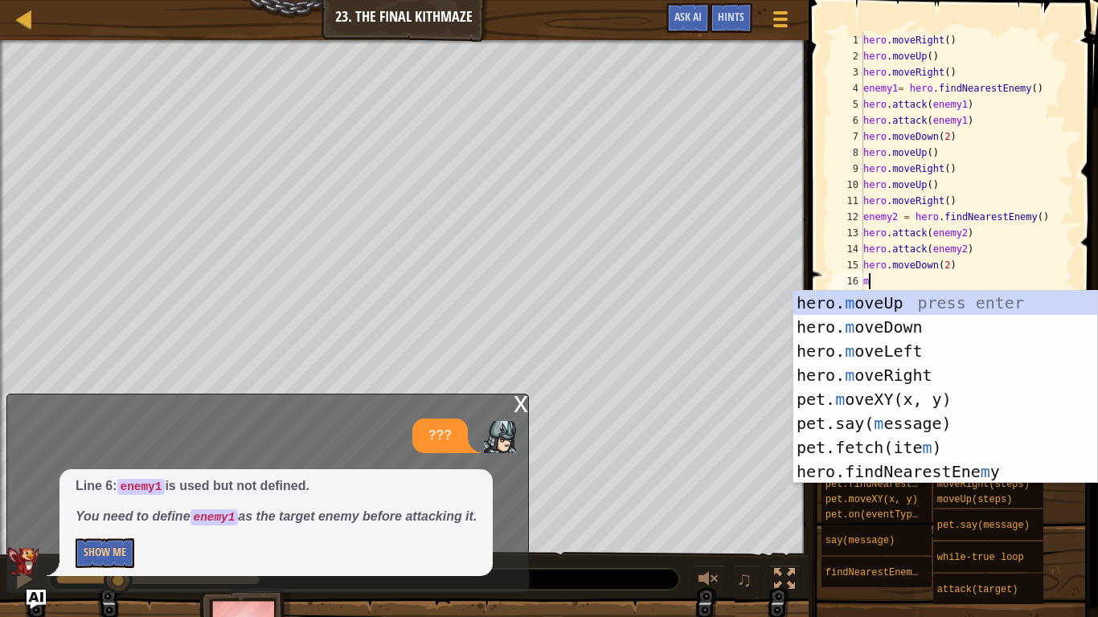
click at [952, 301] on div "hero. m oveUp press enter hero. m oveDown press enter hero. m oveLeft press ent…" at bounding box center [945, 411] width 304 height 241
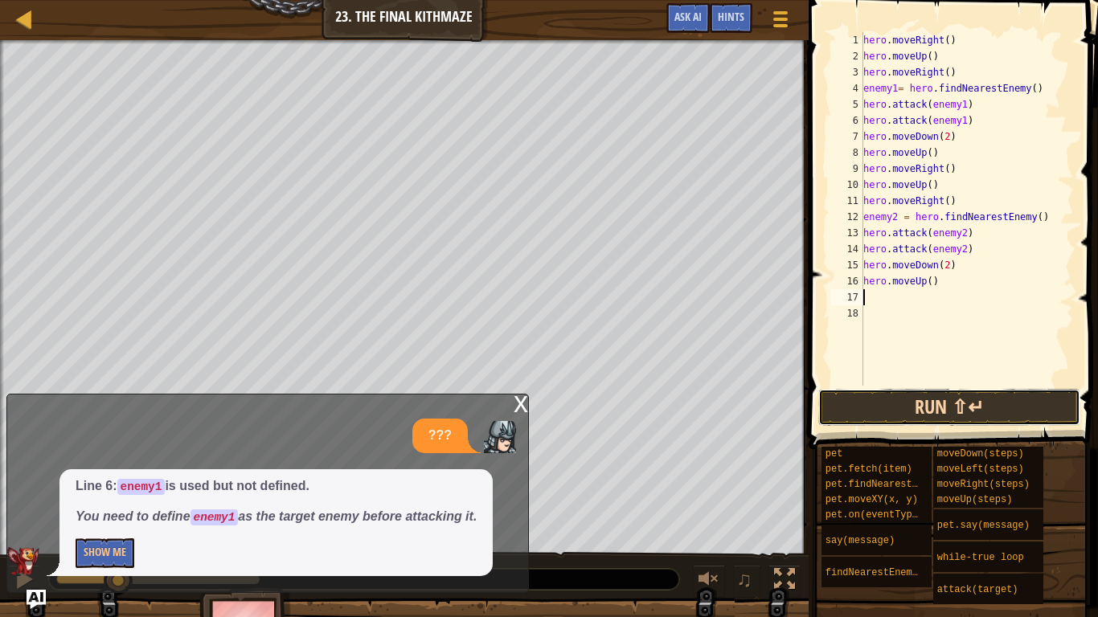
click at [988, 412] on button "Run ⇧↵" at bounding box center [949, 407] width 262 height 37
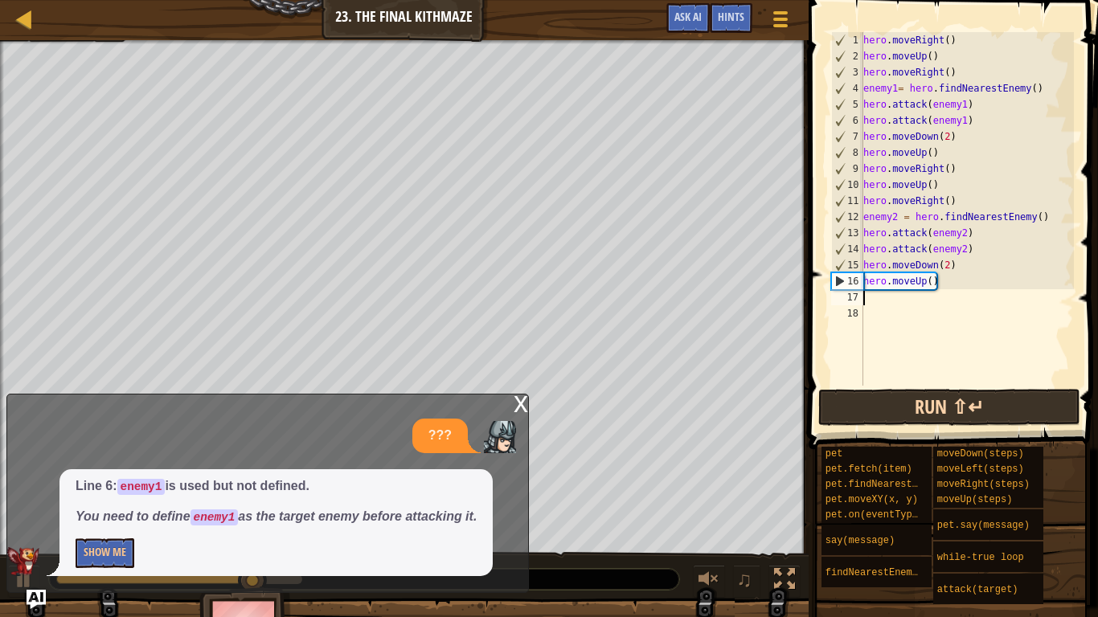
type textarea "m"
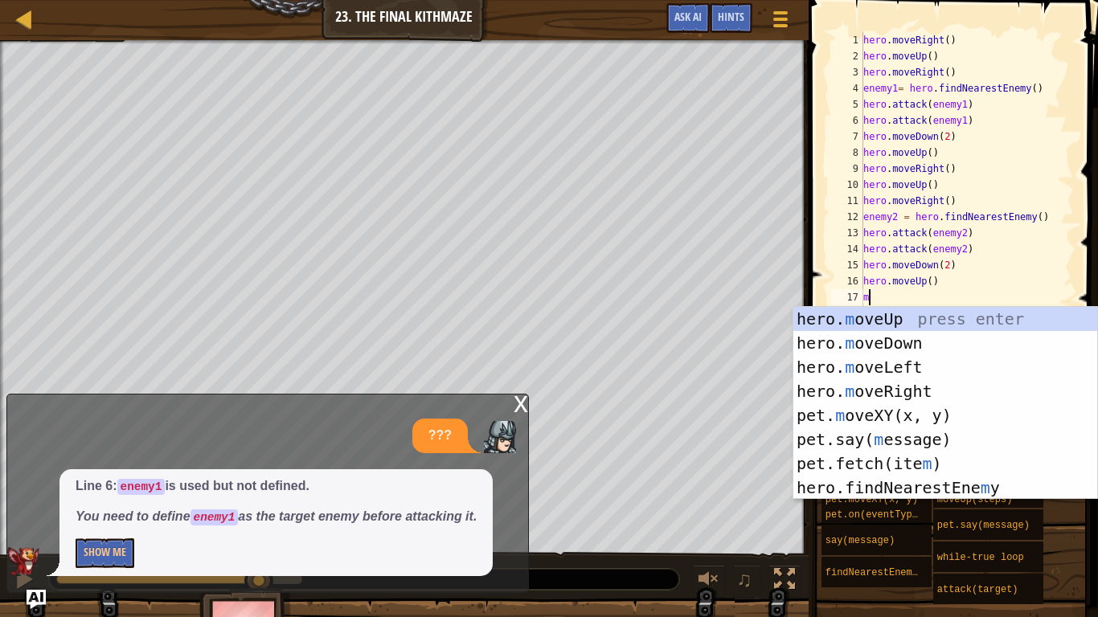
click at [932, 391] on div "hero. m oveUp press enter hero. m oveDown press enter hero. m oveLeft press ent…" at bounding box center [945, 427] width 304 height 241
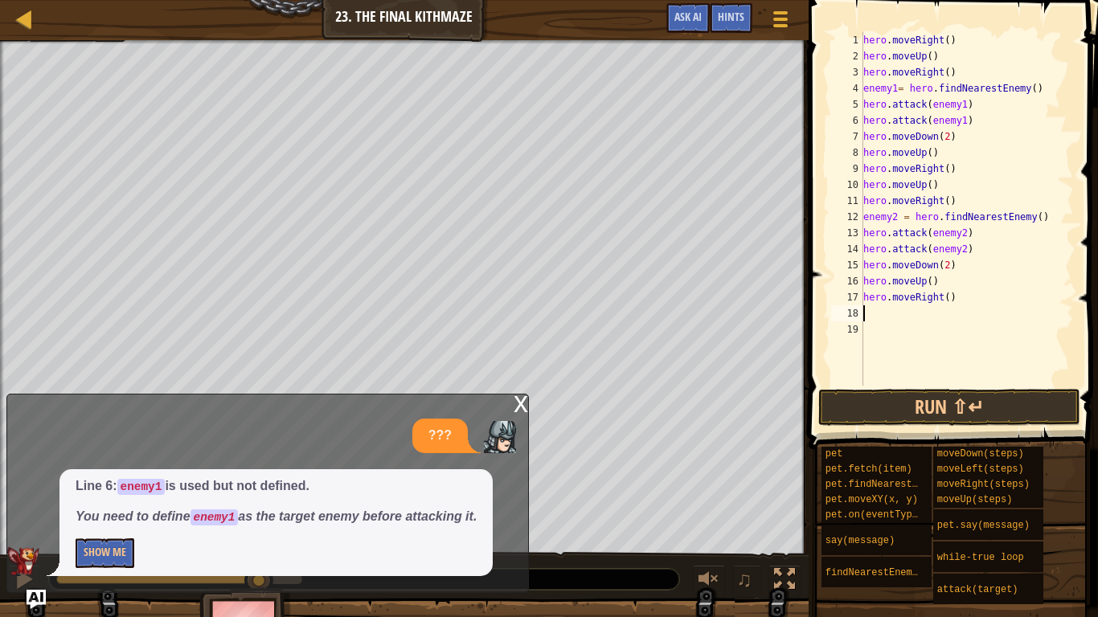
type textarea "m"
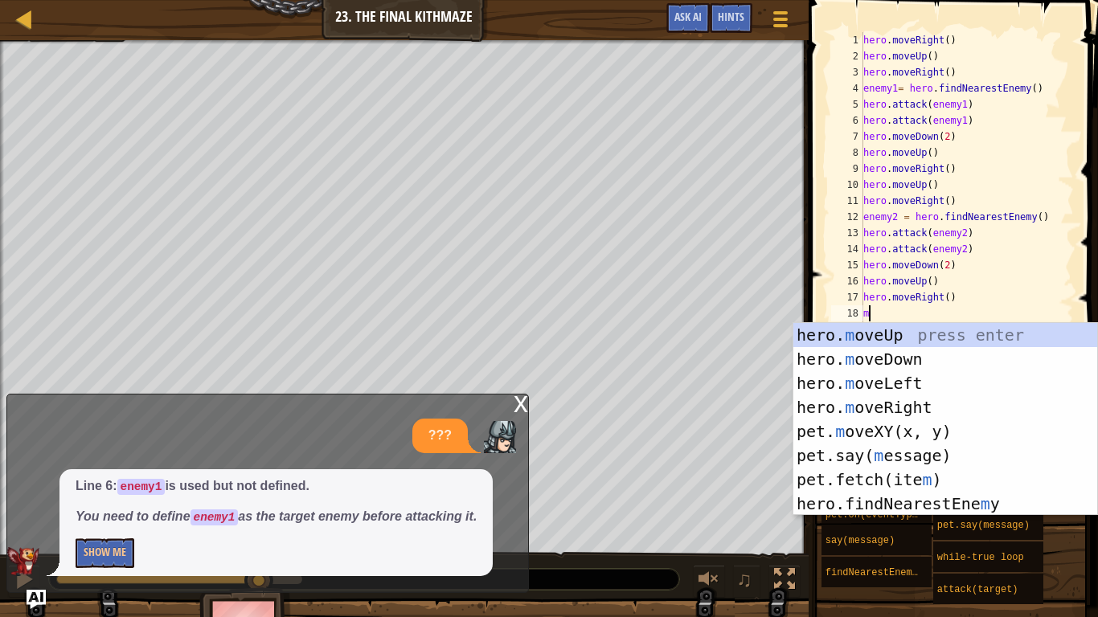
click at [994, 331] on div "hero. m oveUp press enter hero. m oveDown press enter hero. m oveLeft press ent…" at bounding box center [945, 443] width 304 height 241
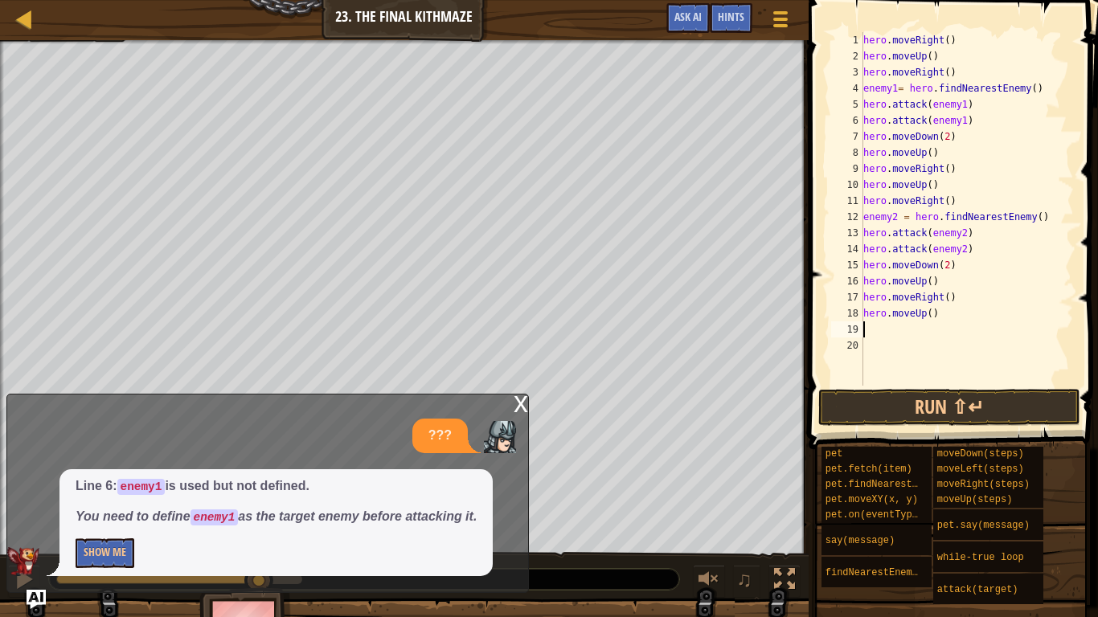
type textarea "m"
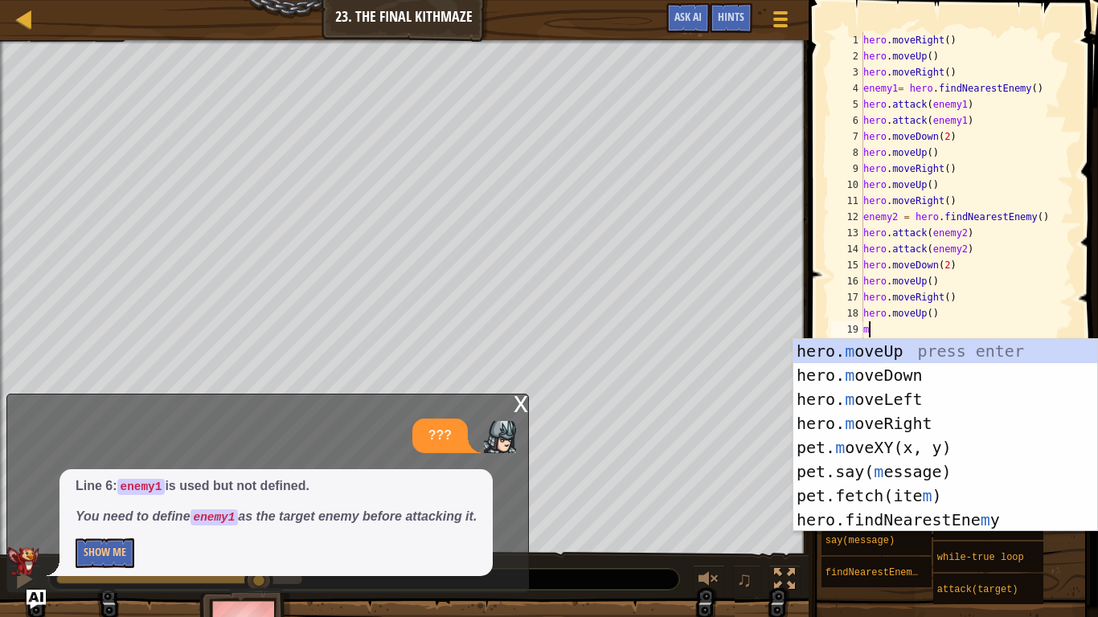
click at [935, 424] on div "hero. m oveUp press enter hero. m oveDown press enter hero. m oveLeft press ent…" at bounding box center [945, 459] width 304 height 241
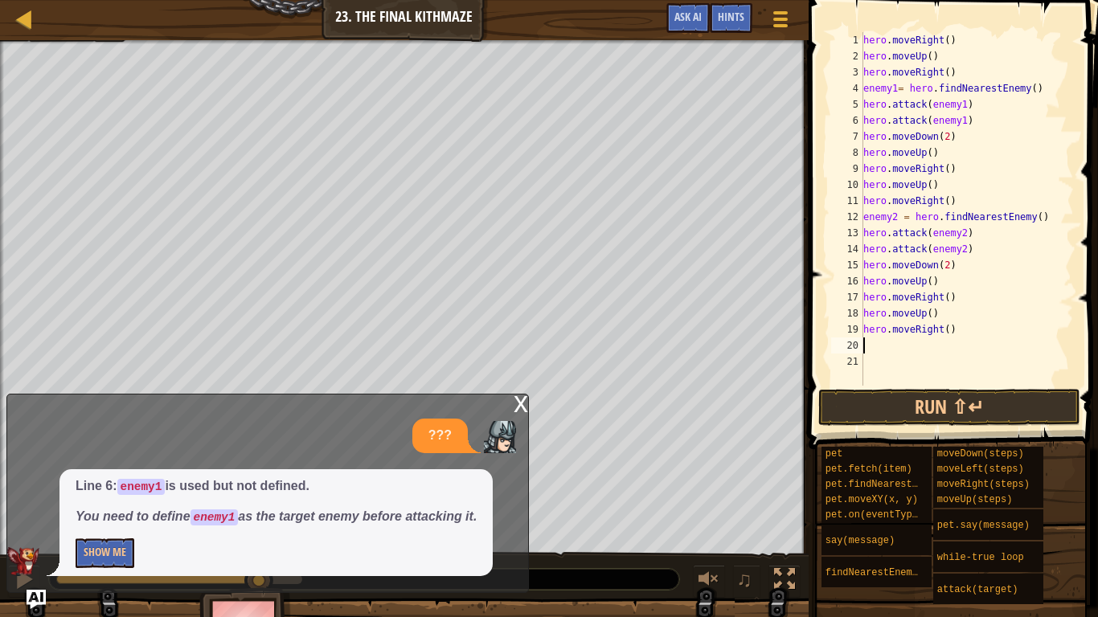
type textarea "a"
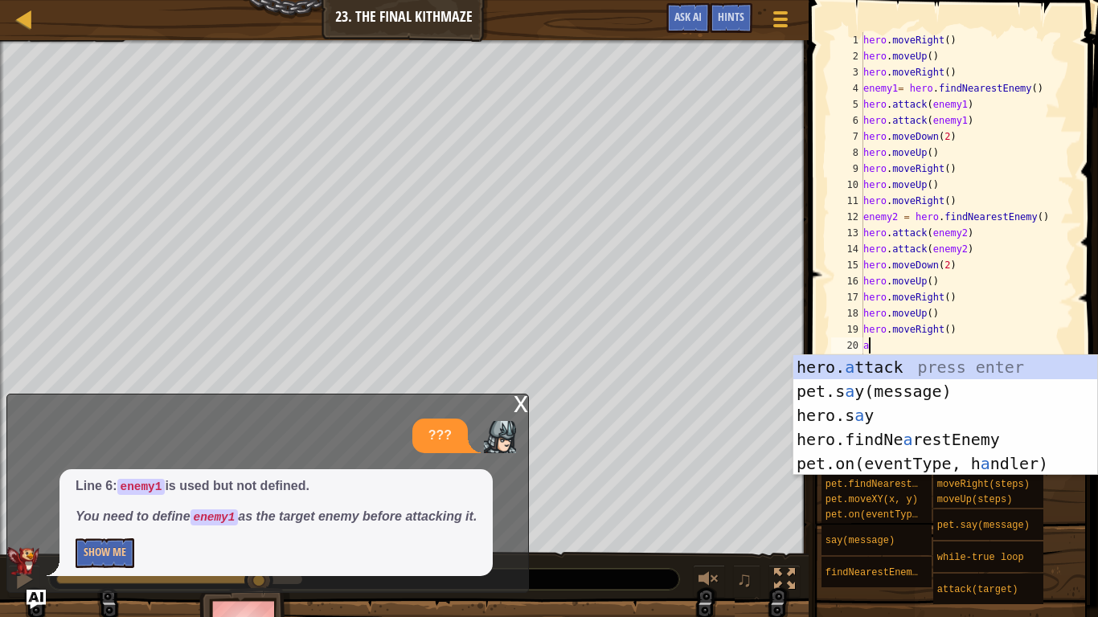
click at [976, 433] on div "hero. a ttack press enter pet.s a y(message) press enter hero.s a y press enter…" at bounding box center [945, 439] width 304 height 169
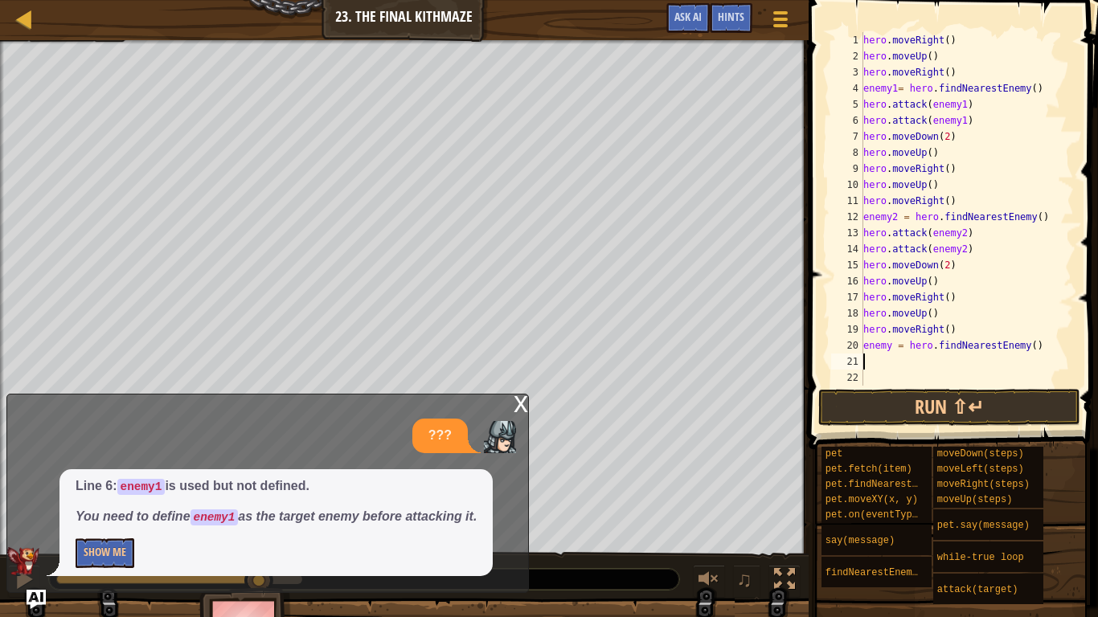
click at [893, 347] on div "hero . moveRight ( ) hero . moveUp ( ) hero . moveRight ( ) enemy1 = hero . fin…" at bounding box center [967, 225] width 214 height 386
type textarea "enemy3 = hero.findNearestEnemy()"
click at [873, 355] on div "hero . moveRight ( ) hero . moveUp ( ) hero . moveRight ( ) enemy1 = hero . fin…" at bounding box center [967, 225] width 214 height 386
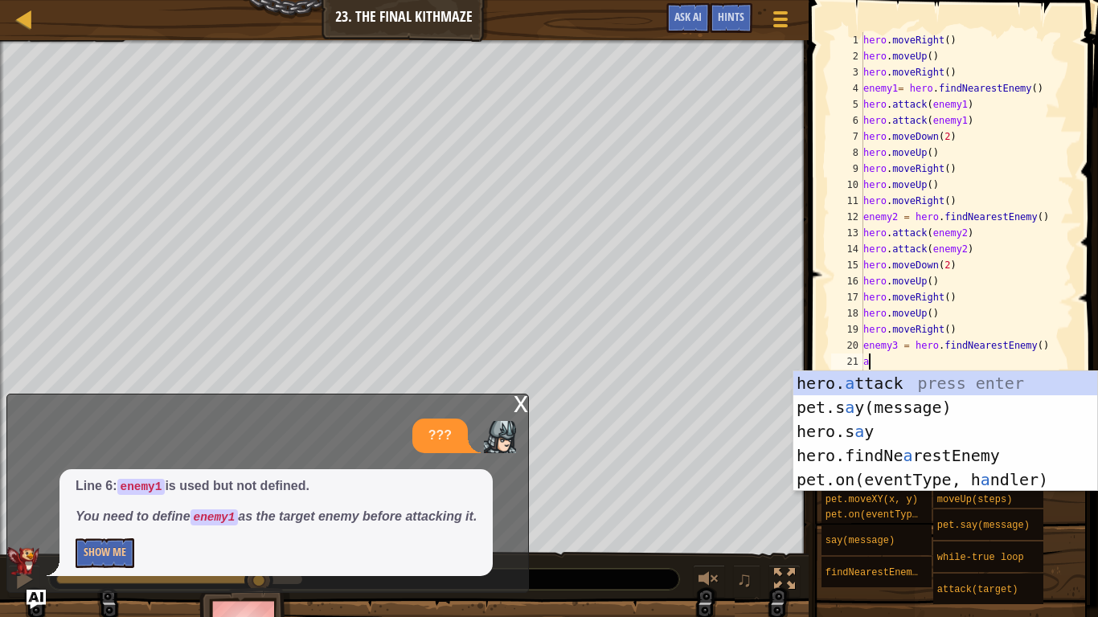
click at [964, 383] on div "hero. a ttack press enter pet.s a y(message) press enter hero.s a y press enter…" at bounding box center [945, 455] width 304 height 169
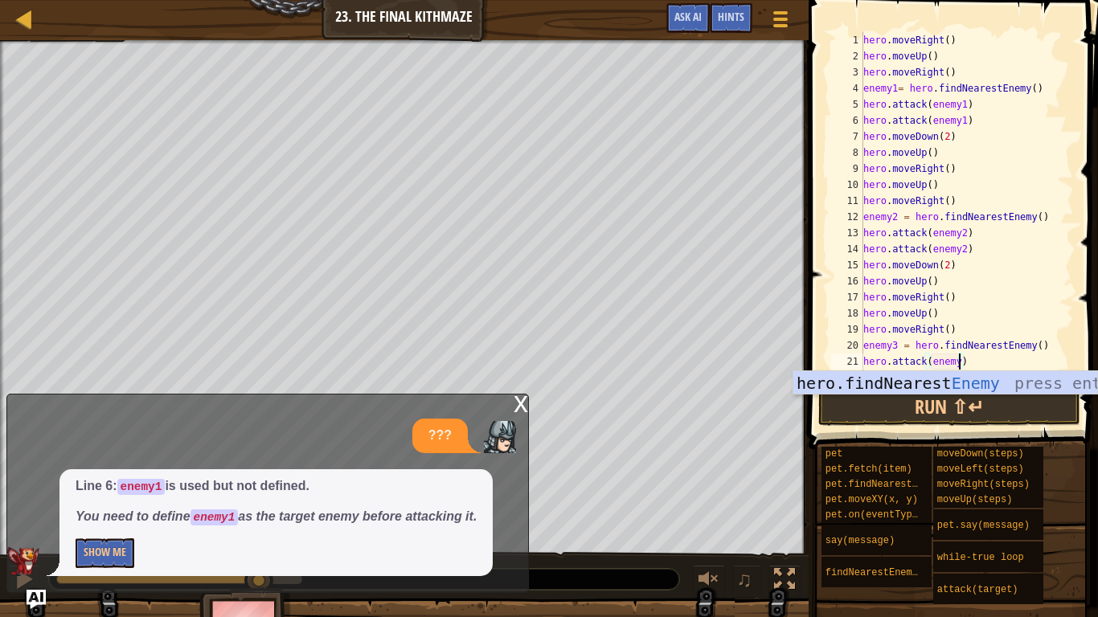
scroll to position [7, 14]
type textarea "hero.attack(enemy3)"
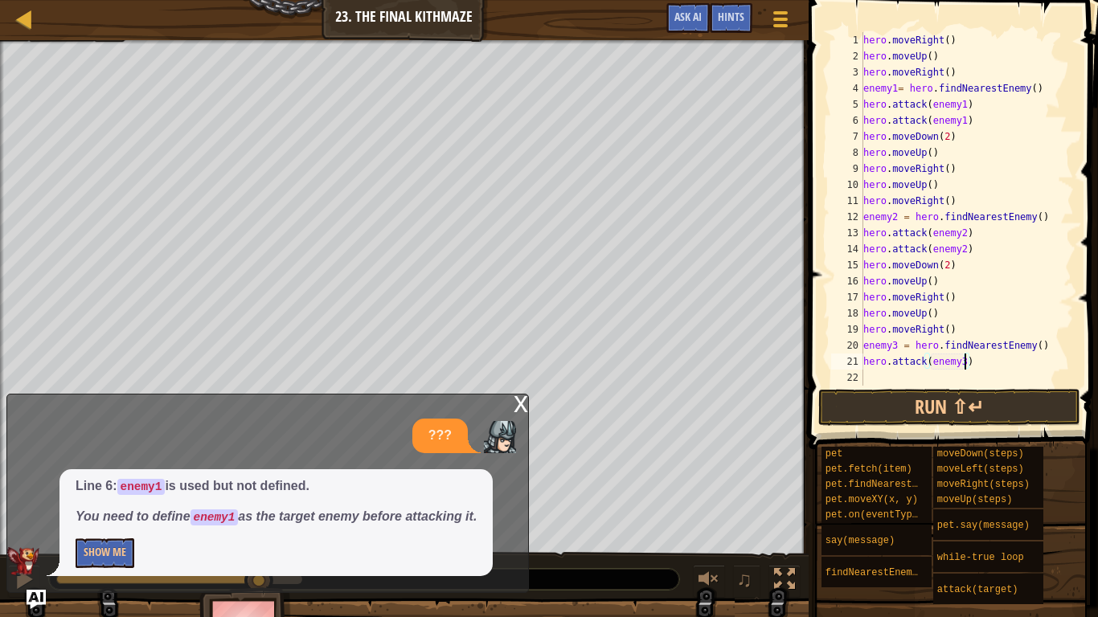
scroll to position [7, 14]
click at [866, 383] on div "hero . moveRight ( ) hero . moveUp ( ) hero . moveRight ( ) enemy1 = hero . fin…" at bounding box center [967, 225] width 214 height 386
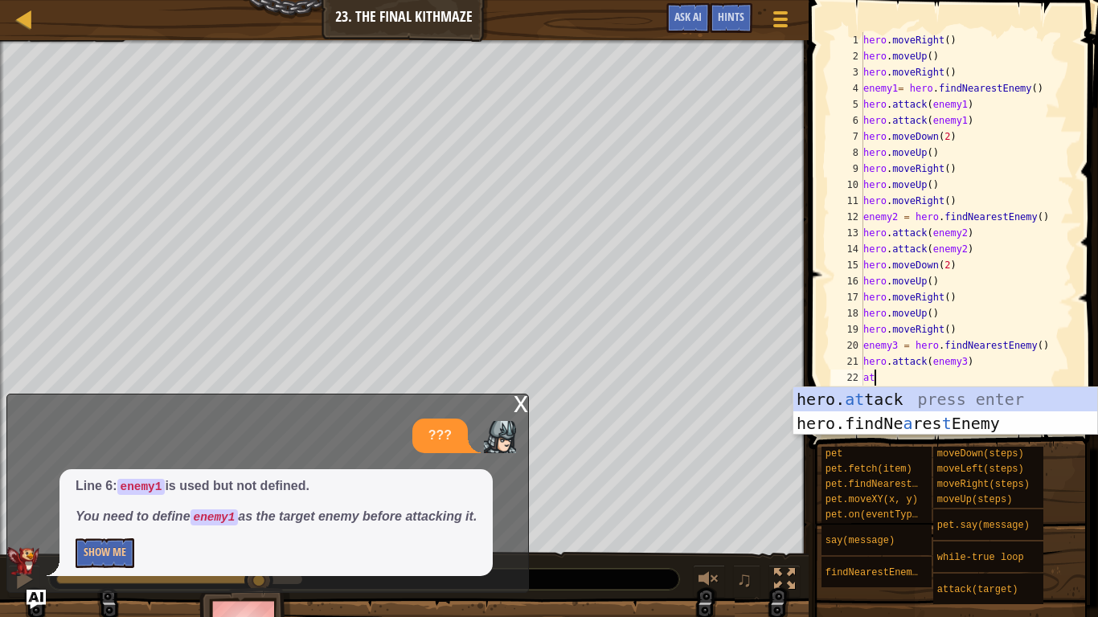
scroll to position [7, 1]
click at [981, 397] on div "hero. at tack press enter hero.findNe a res t Enemy press enter" at bounding box center [945, 435] width 304 height 96
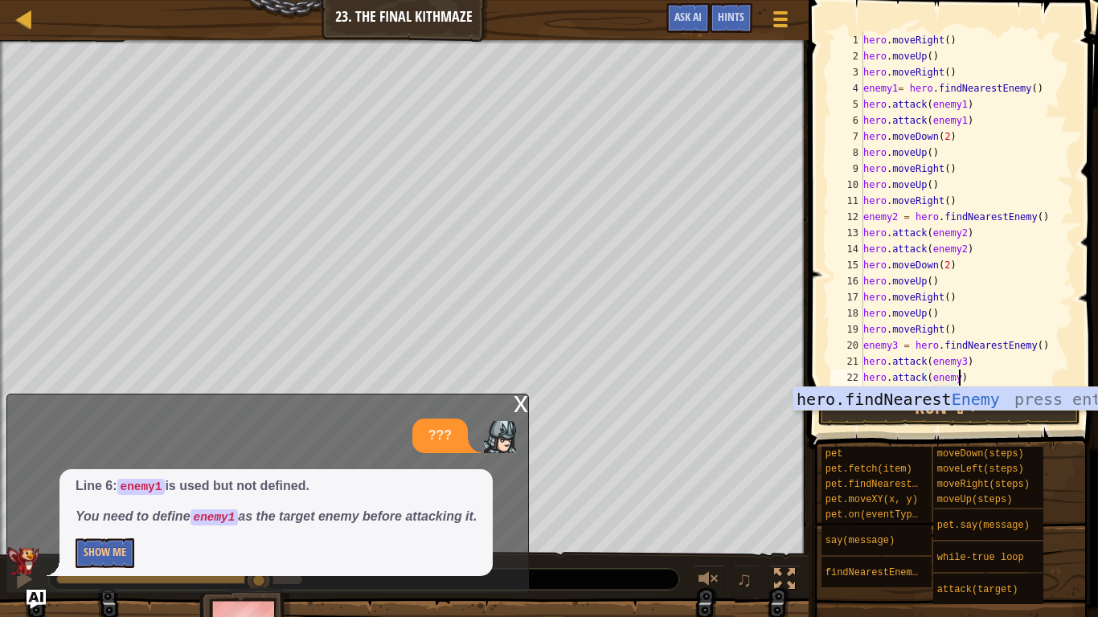
scroll to position [7, 14]
type textarea "hero.attack(enemy3)"
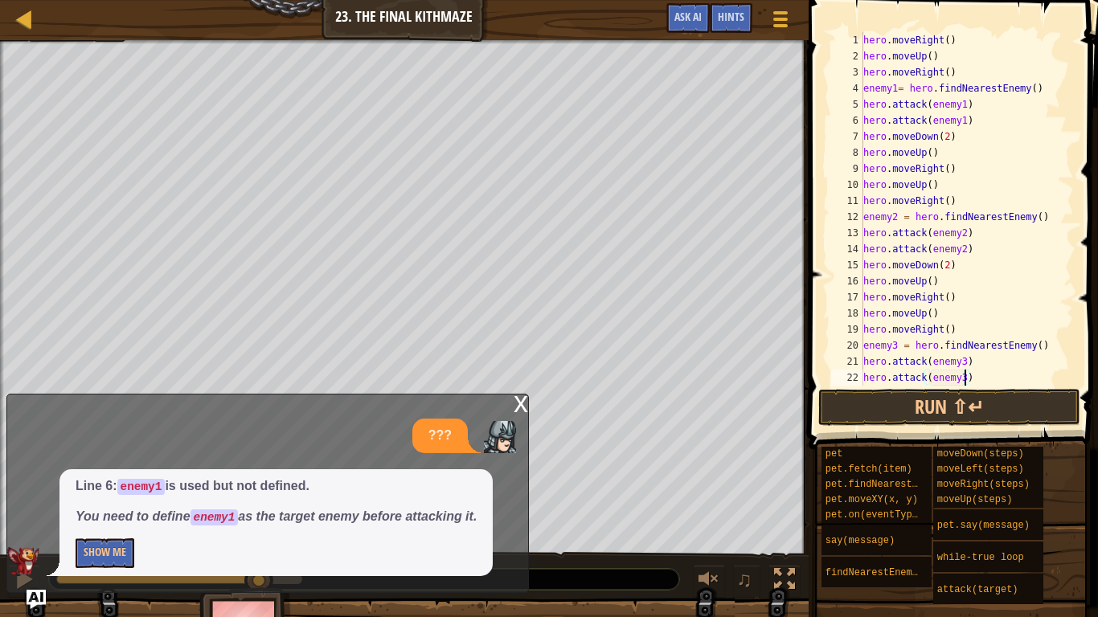
scroll to position [16, 0]
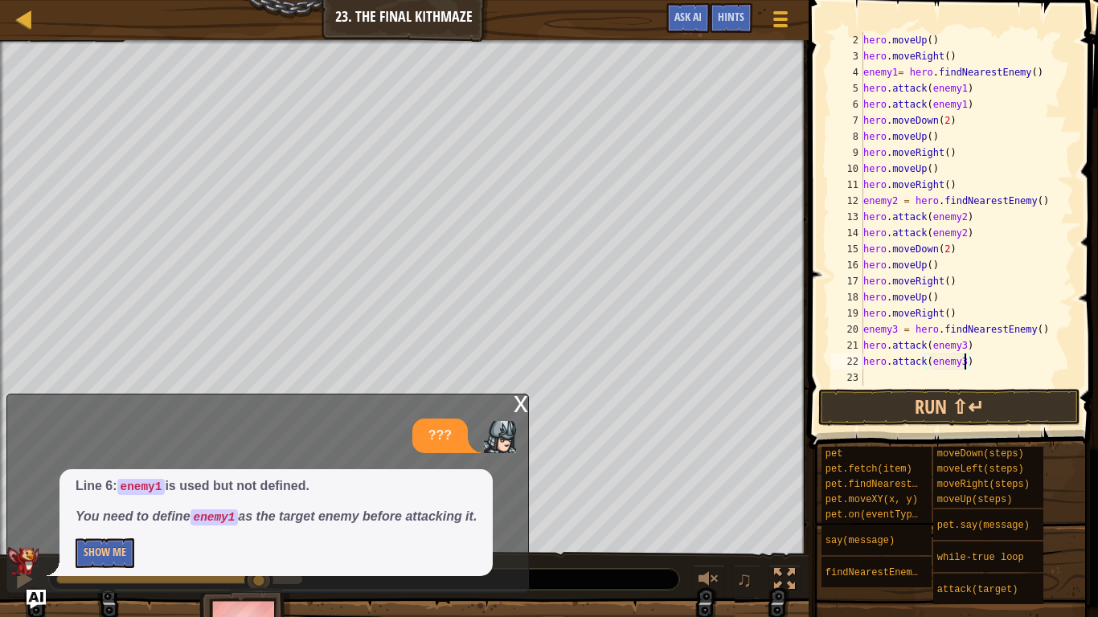
click at [874, 370] on div "hero . moveUp ( ) hero . moveRight ( ) enemy1 = hero . findNearestEnemy ( ) her…" at bounding box center [967, 225] width 214 height 386
click at [935, 400] on button "Run ⇧↵" at bounding box center [949, 407] width 262 height 37
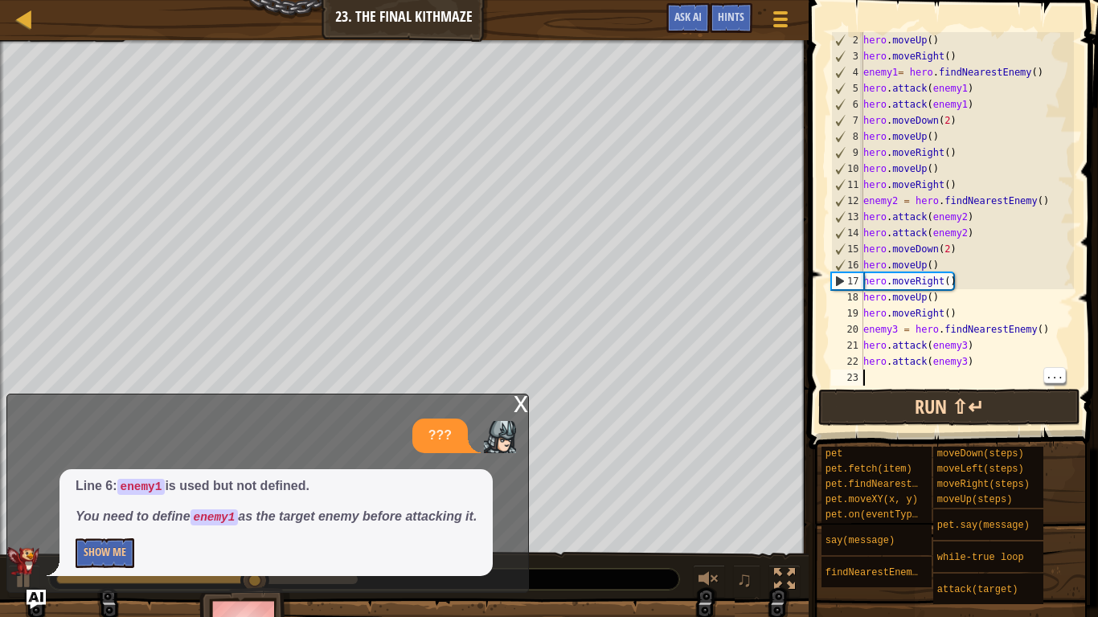
type textarea "m"
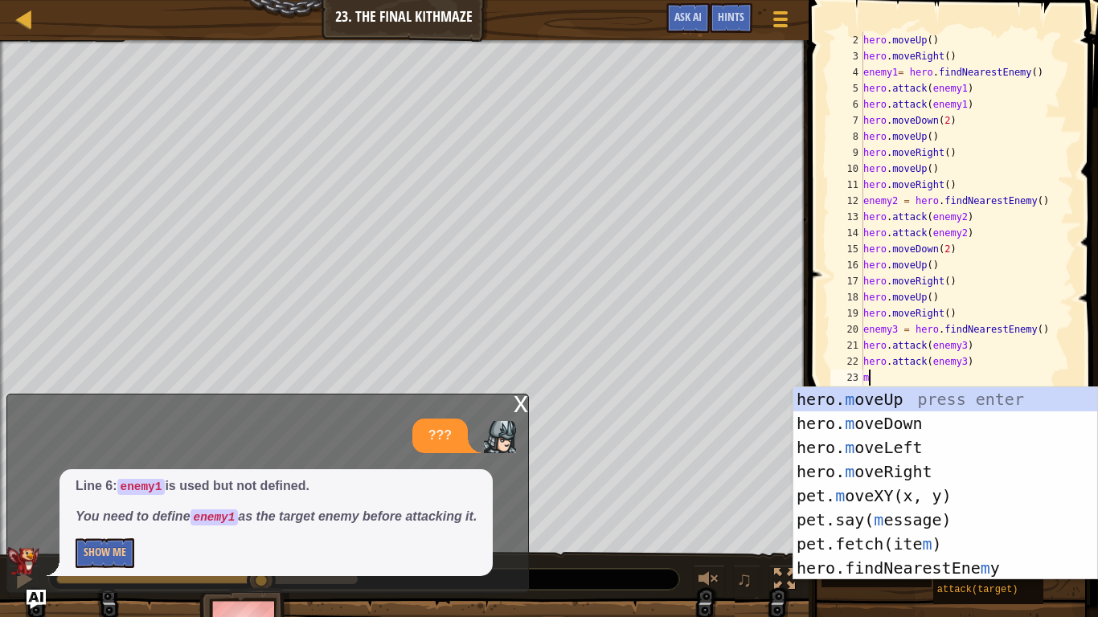
click at [951, 425] on div "hero. m oveUp press enter hero. m oveDown press enter hero. m oveLeft press ent…" at bounding box center [945, 507] width 304 height 241
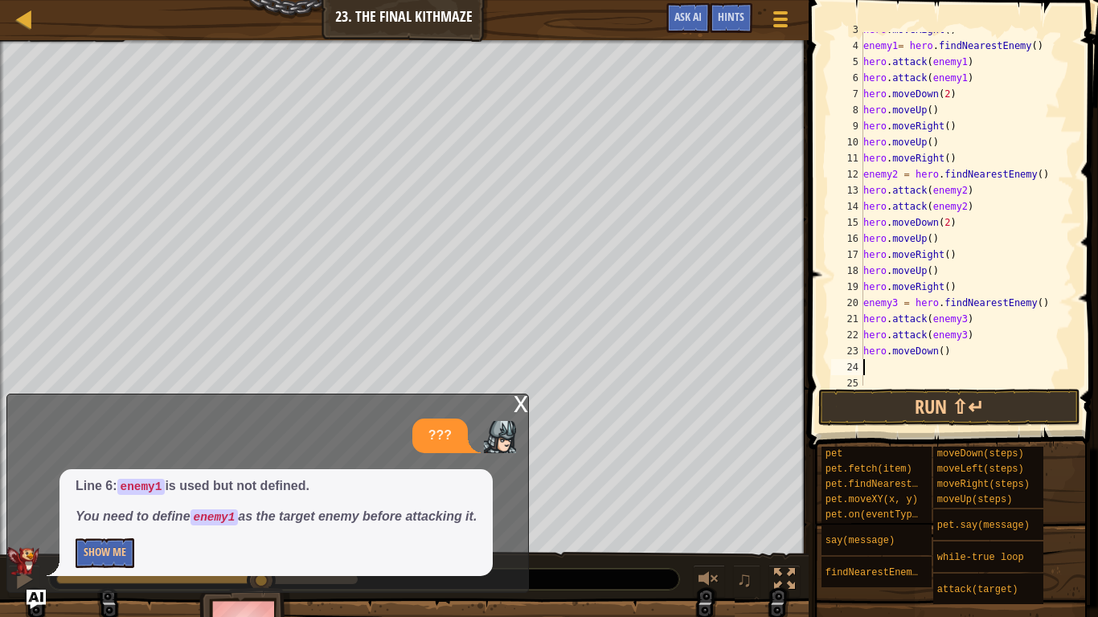
click at [939, 355] on div "hero . moveRight ( ) enemy1 = hero . findNearestEnemy ( ) hero . attack ( enemy…" at bounding box center [967, 215] width 214 height 386
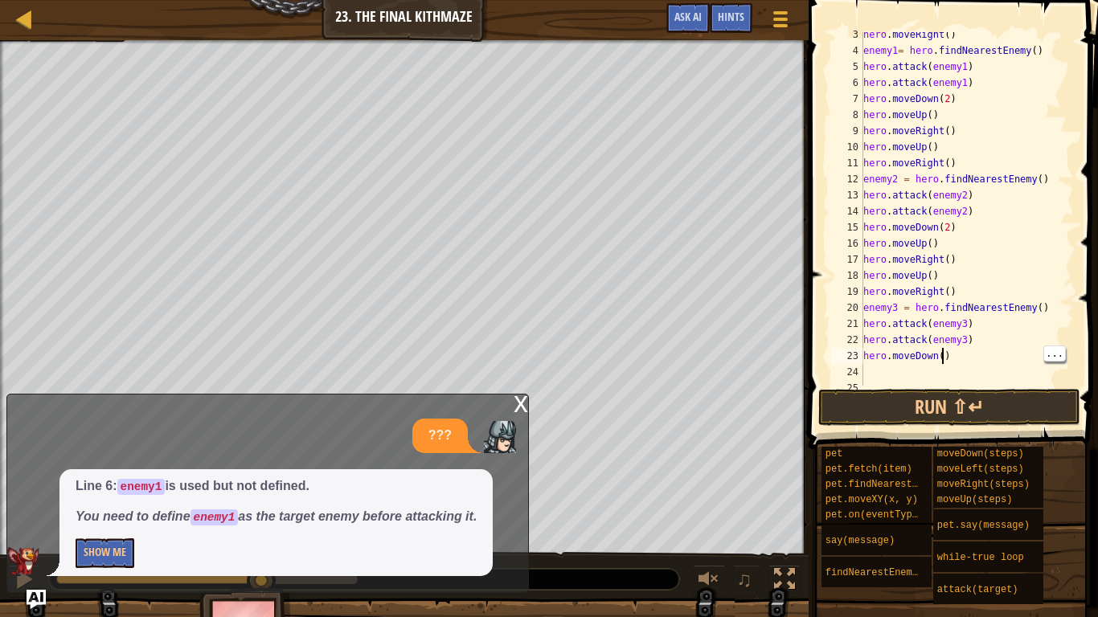
scroll to position [38, 0]
type textarea "hero.moveDown(2)"
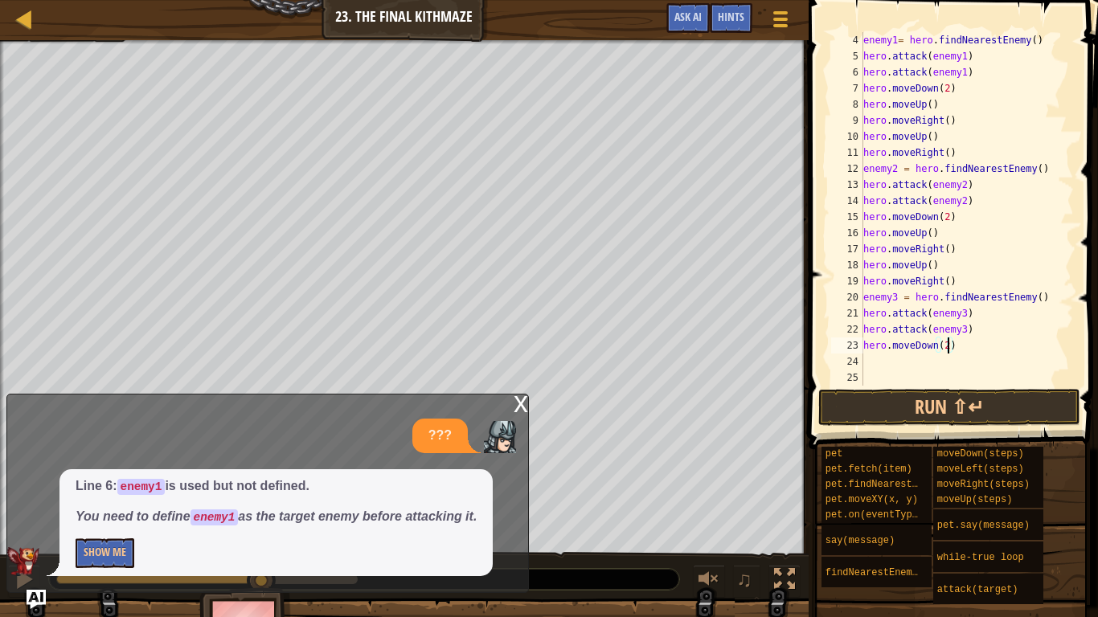
click at [871, 362] on div "enemy1 = hero . findNearestEnemy ( ) hero . attack ( enemy1 ) hero . attack ( e…" at bounding box center [967, 225] width 214 height 386
type textarea "m"
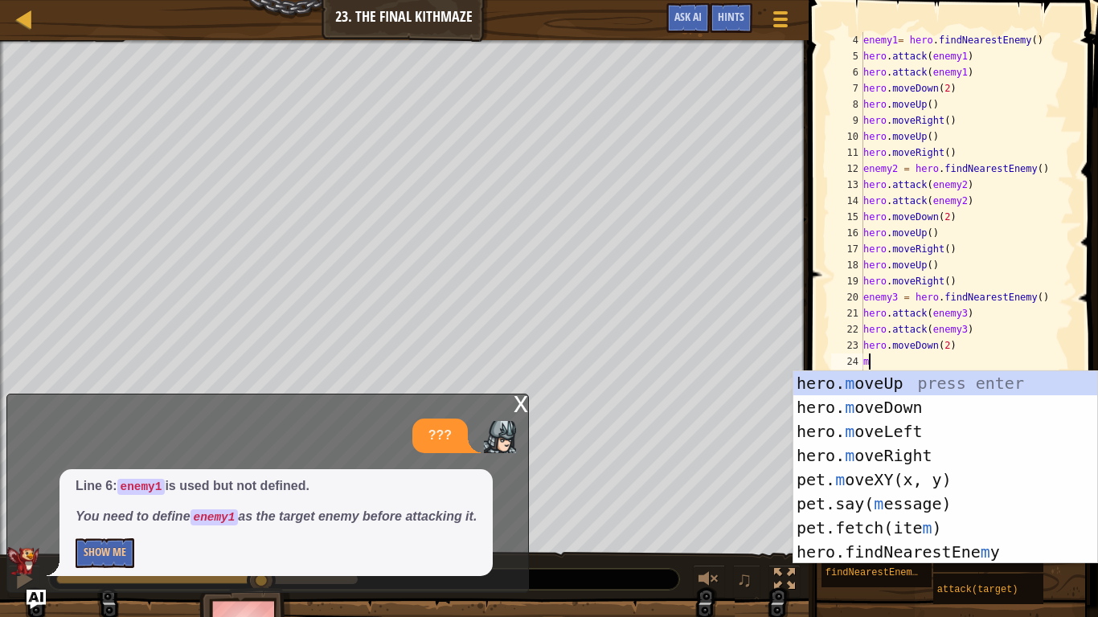
click at [950, 391] on div "hero. m oveUp press enter hero. m oveDown press enter hero. m oveLeft press ent…" at bounding box center [945, 491] width 304 height 241
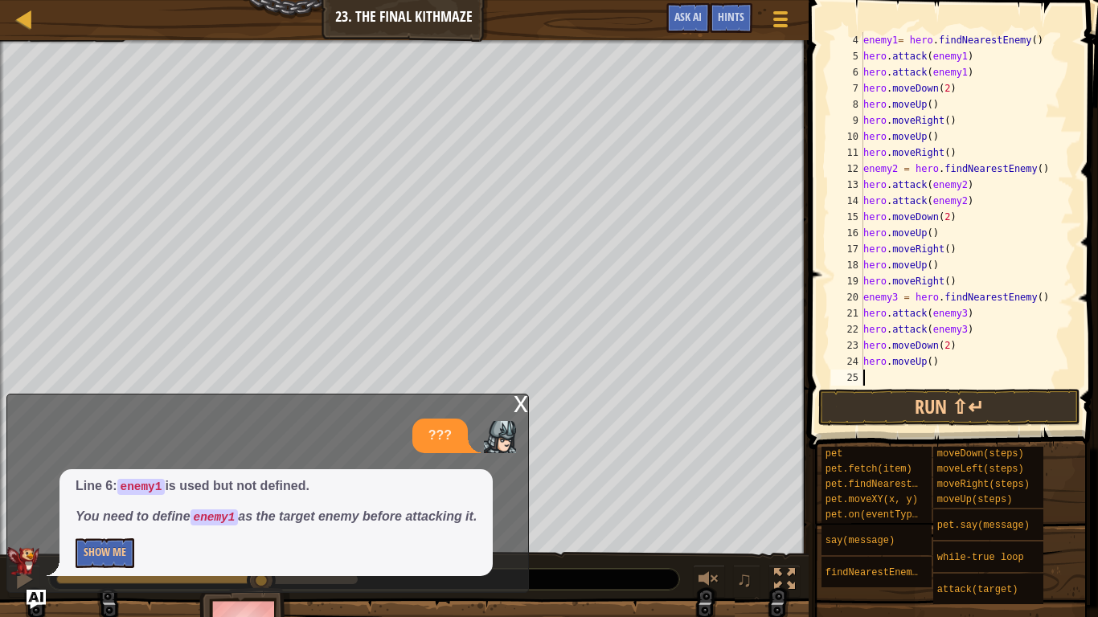
type textarea "m"
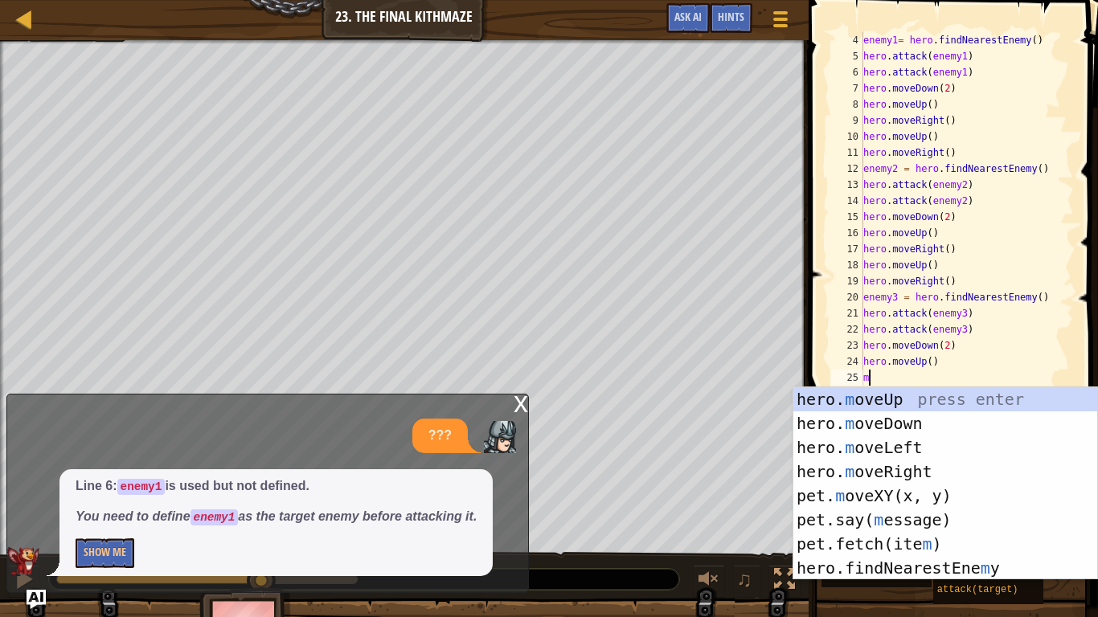
click at [919, 466] on div "hero. m oveUp press enter hero. m oveDown press enter hero. m oveLeft press ent…" at bounding box center [945, 507] width 304 height 241
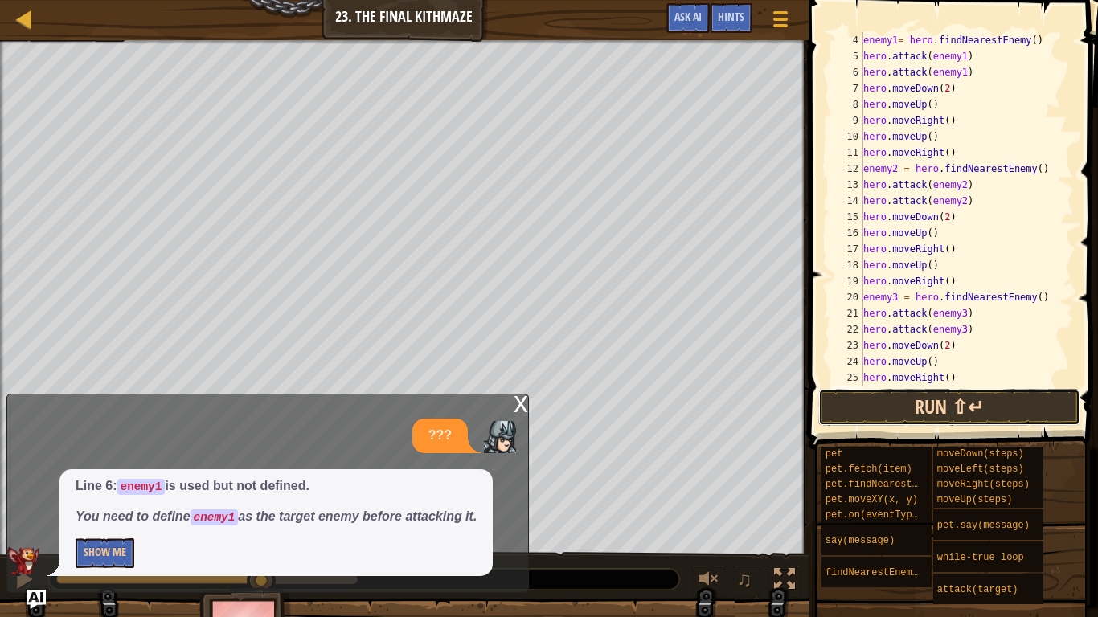
click at [965, 408] on button "Run ⇧↵" at bounding box center [949, 407] width 262 height 37
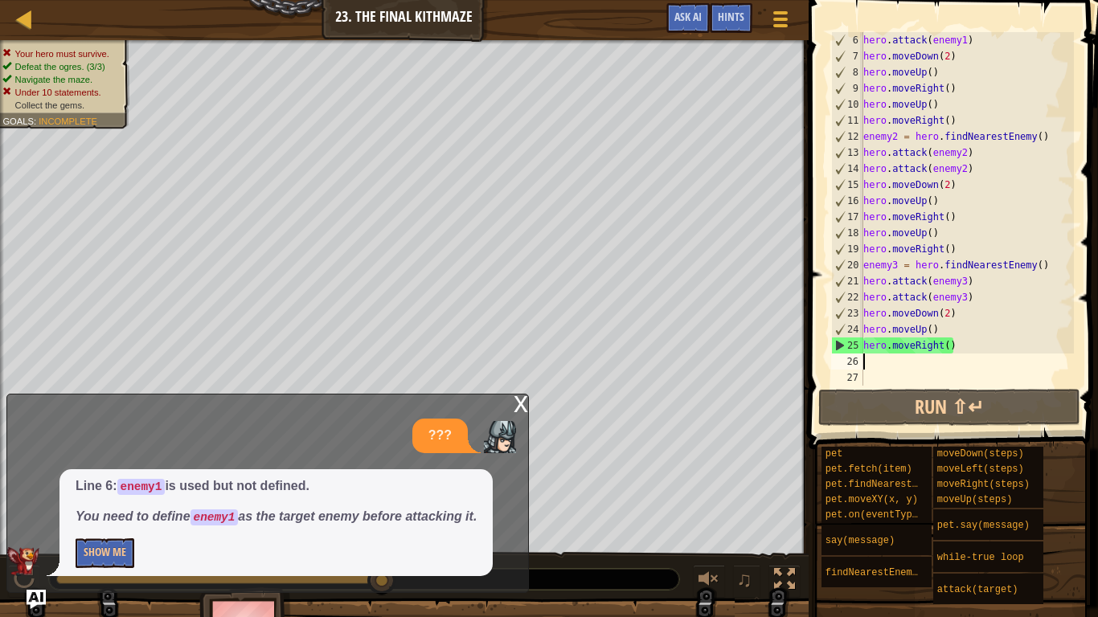
click at [954, 354] on div "hero . attack ( enemy1 ) hero . moveDown ( 2 ) hero . moveUp ( ) hero . moveRig…" at bounding box center [967, 225] width 214 height 386
click at [952, 338] on div "hero . attack ( enemy1 ) hero . moveDown ( 2 ) hero . moveUp ( ) hero . moveRig…" at bounding box center [967, 225] width 214 height 386
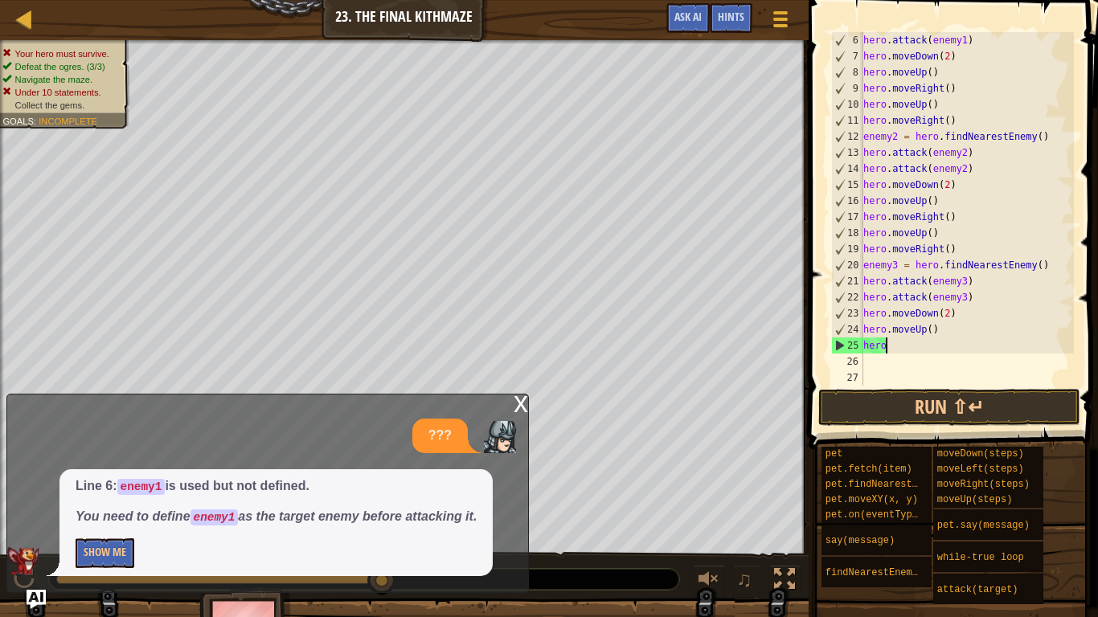
type textarea "h"
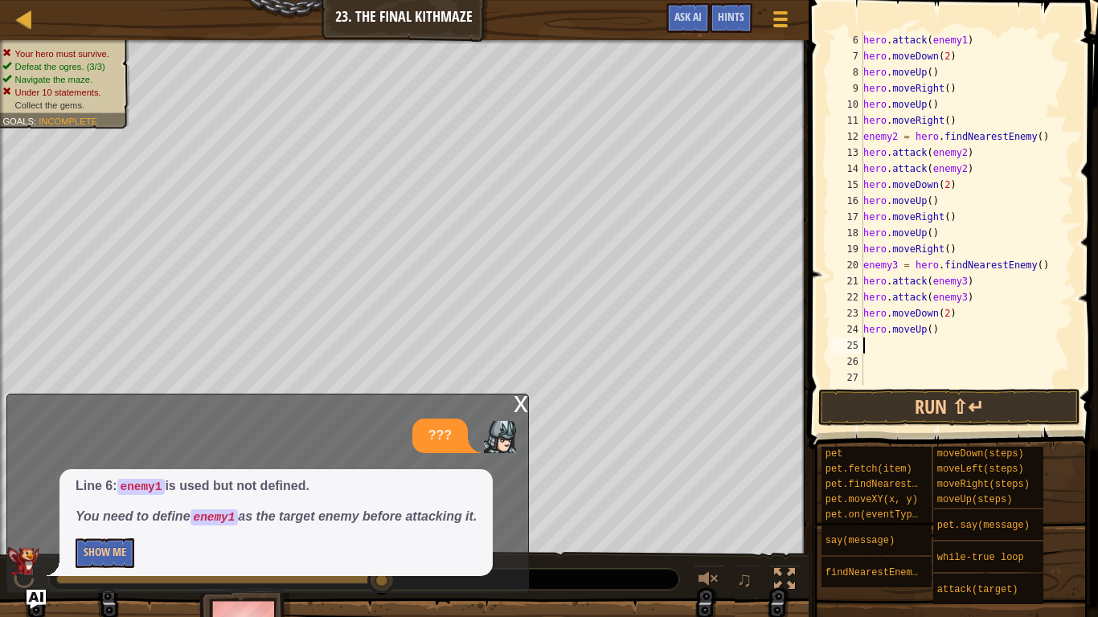
type textarea "m"
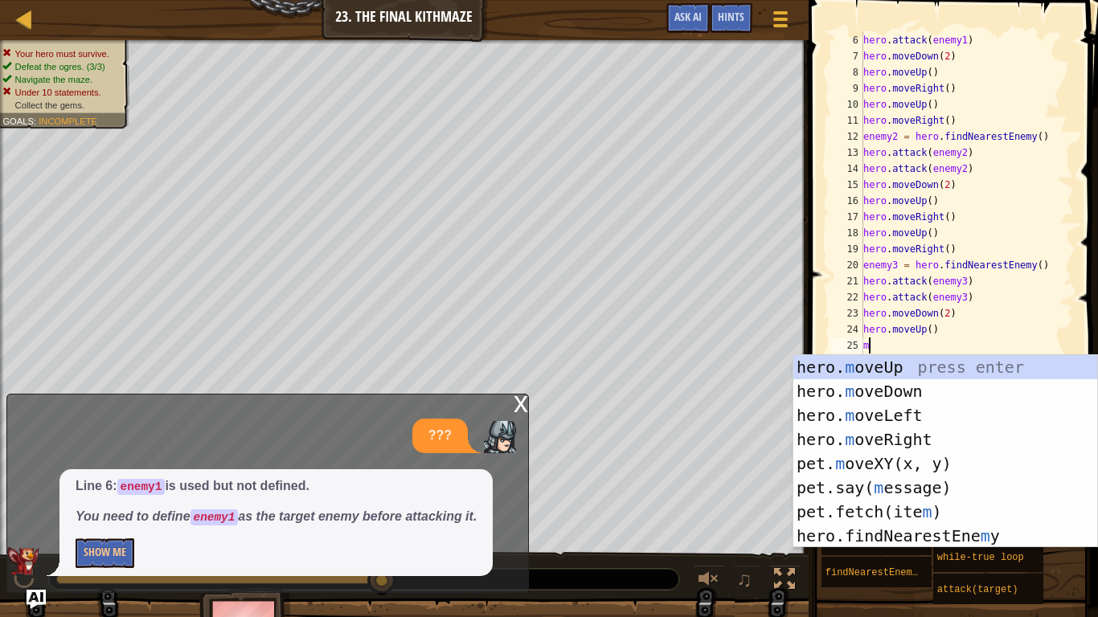
click at [939, 412] on div "hero. m oveUp press enter hero. m oveDown press enter hero. m oveLeft press ent…" at bounding box center [945, 475] width 304 height 241
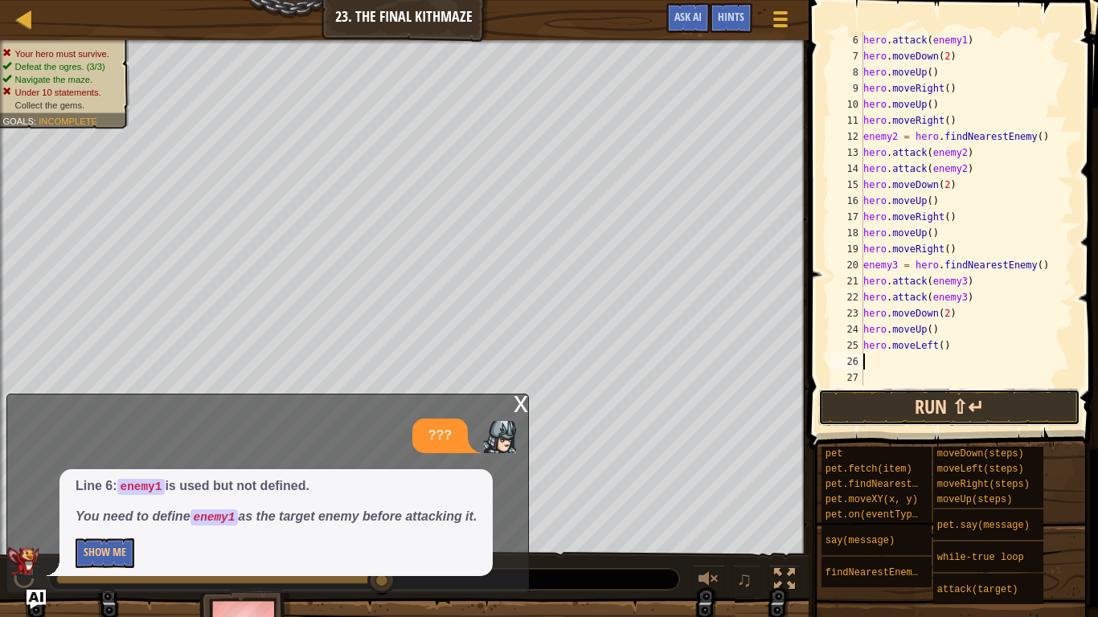
click at [970, 404] on button "Run ⇧↵" at bounding box center [949, 407] width 262 height 37
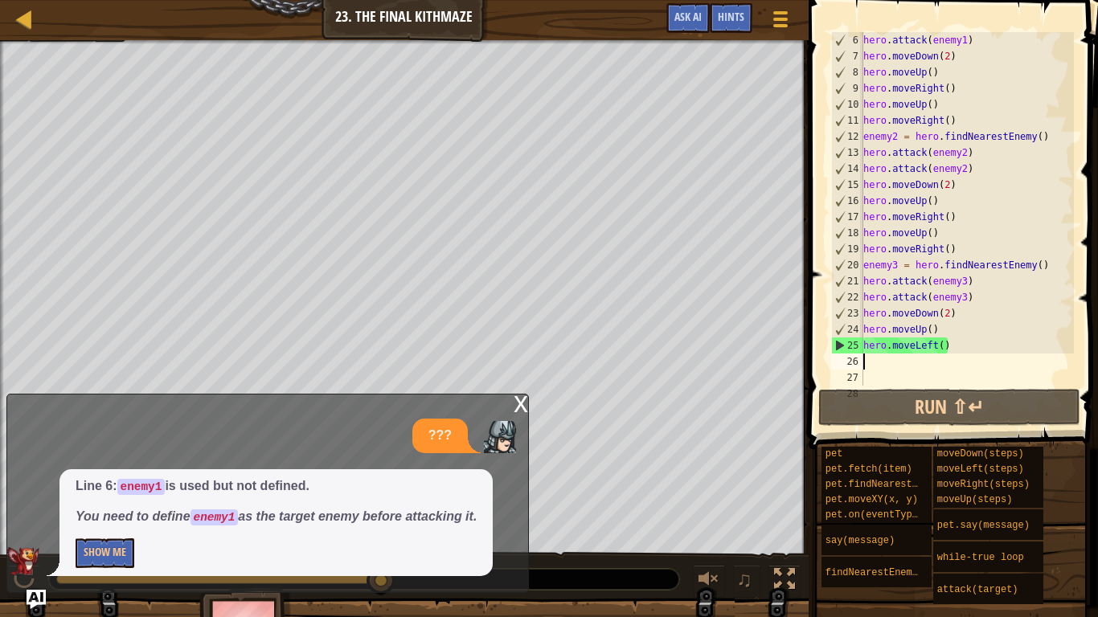
click at [955, 345] on div "hero . attack ( enemy1 ) hero . moveDown ( 2 ) hero . moveUp ( ) hero . moveRig…" at bounding box center [967, 225] width 214 height 386
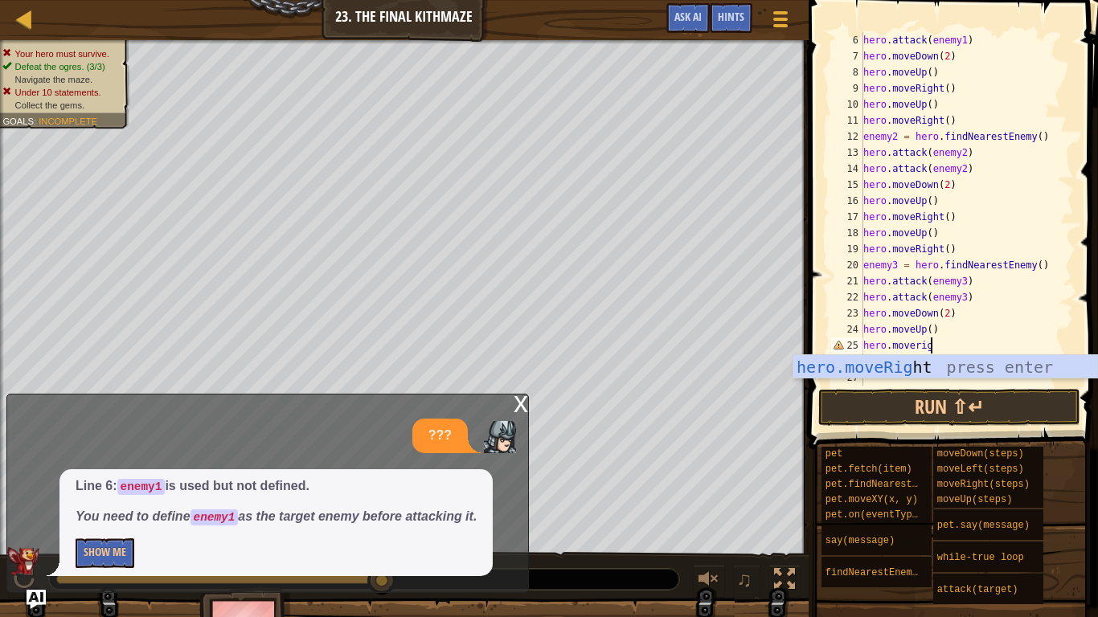
type textarea "hero.moverigh"
click at [979, 370] on div "hero.moveRigh t press enter" at bounding box center [945, 391] width 304 height 72
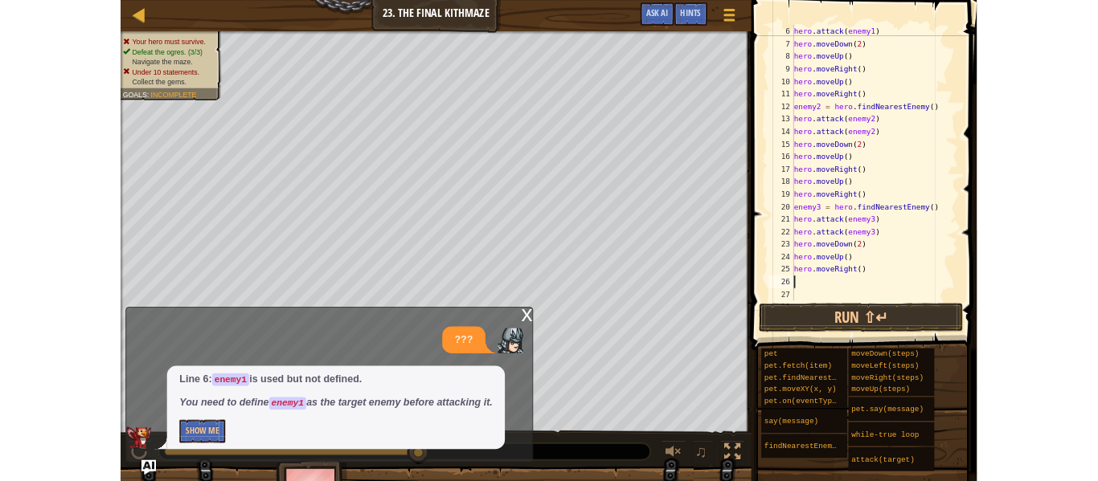
scroll to position [7, 0]
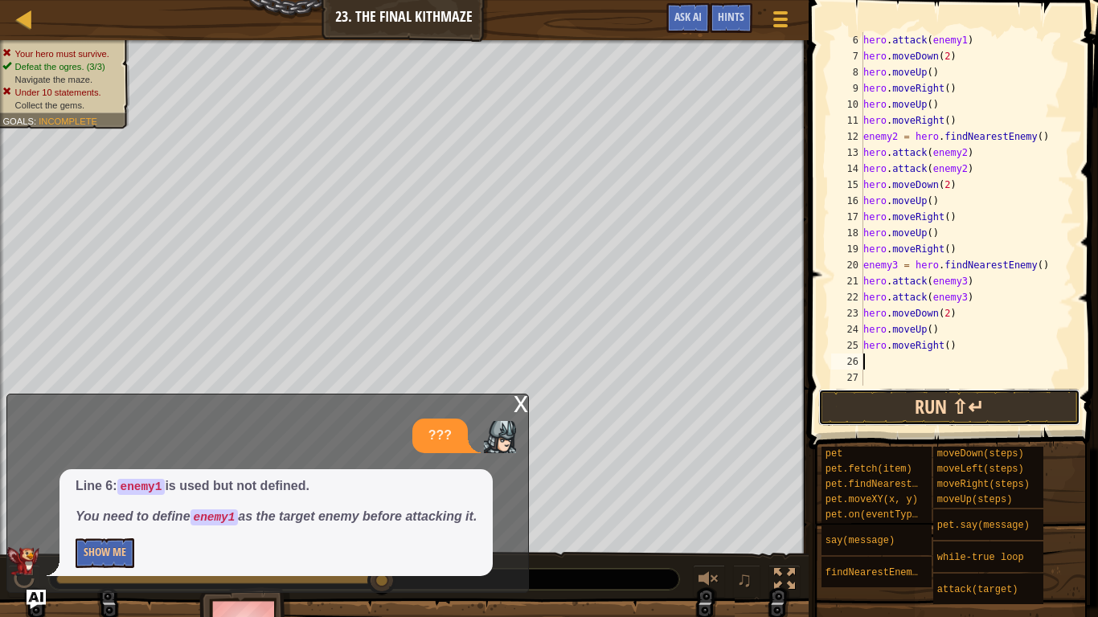
click at [1025, 401] on button "Run ⇧↵" at bounding box center [949, 407] width 262 height 37
